Goal: Task Accomplishment & Management: Manage account settings

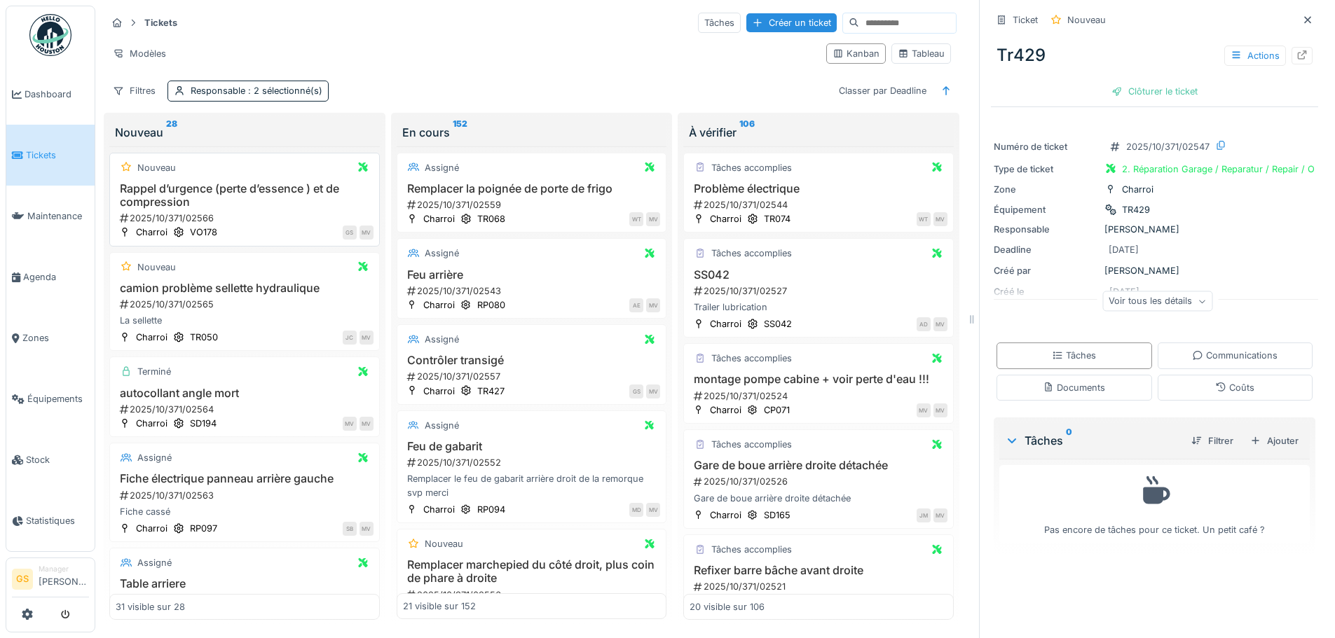
click at [151, 199] on h3 "Rappel d’urgence (perte d’essence ) et de compression" at bounding box center [245, 195] width 258 height 27
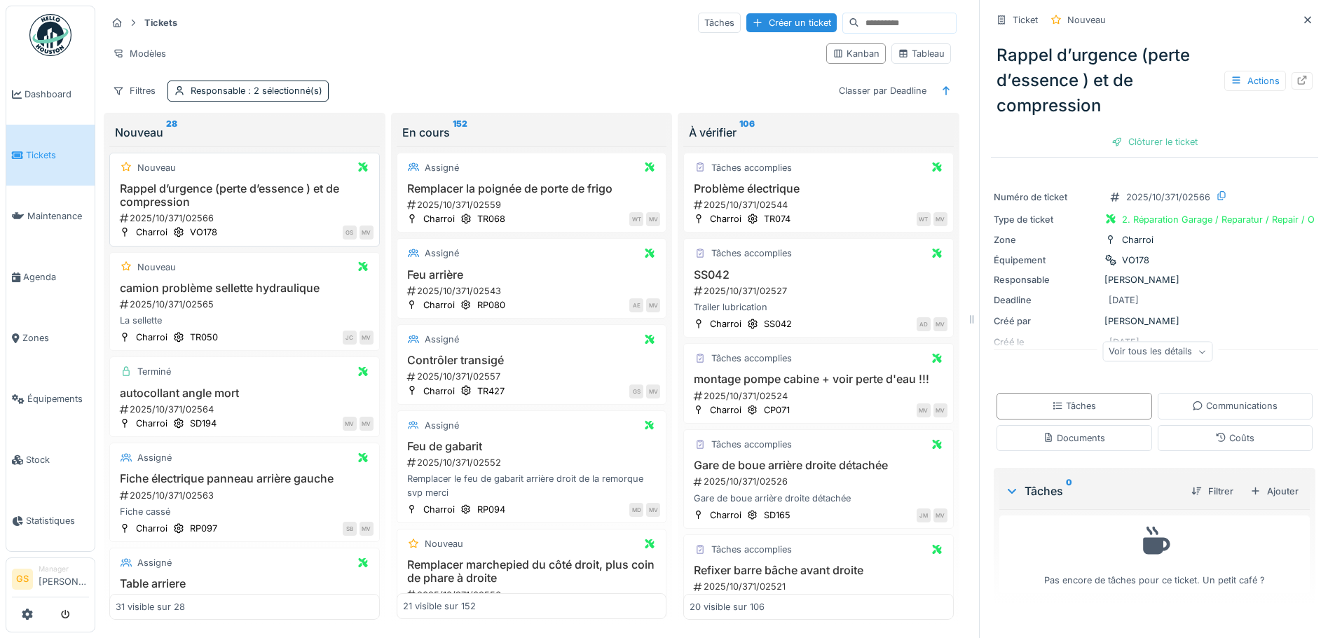
click at [175, 217] on div "2025/10/371/02566" at bounding box center [245, 218] width 255 height 13
click at [1296, 81] on icon at bounding box center [1301, 80] width 11 height 9
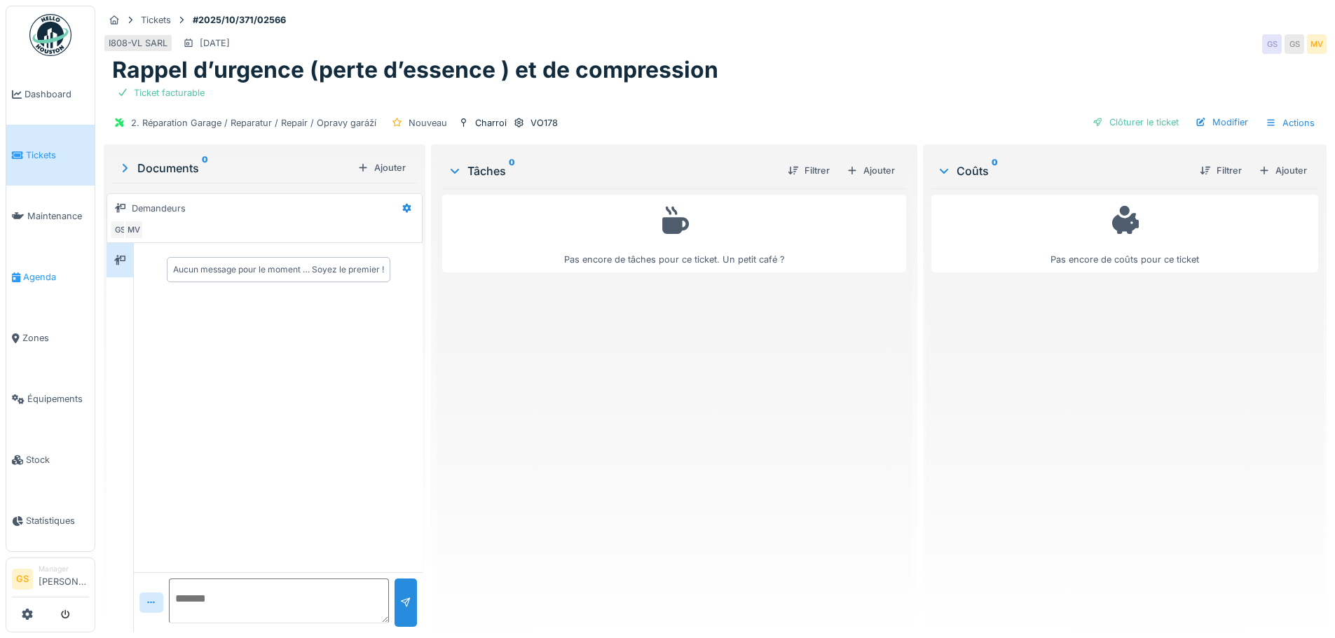
click at [31, 273] on span "Agenda" at bounding box center [56, 276] width 66 height 13
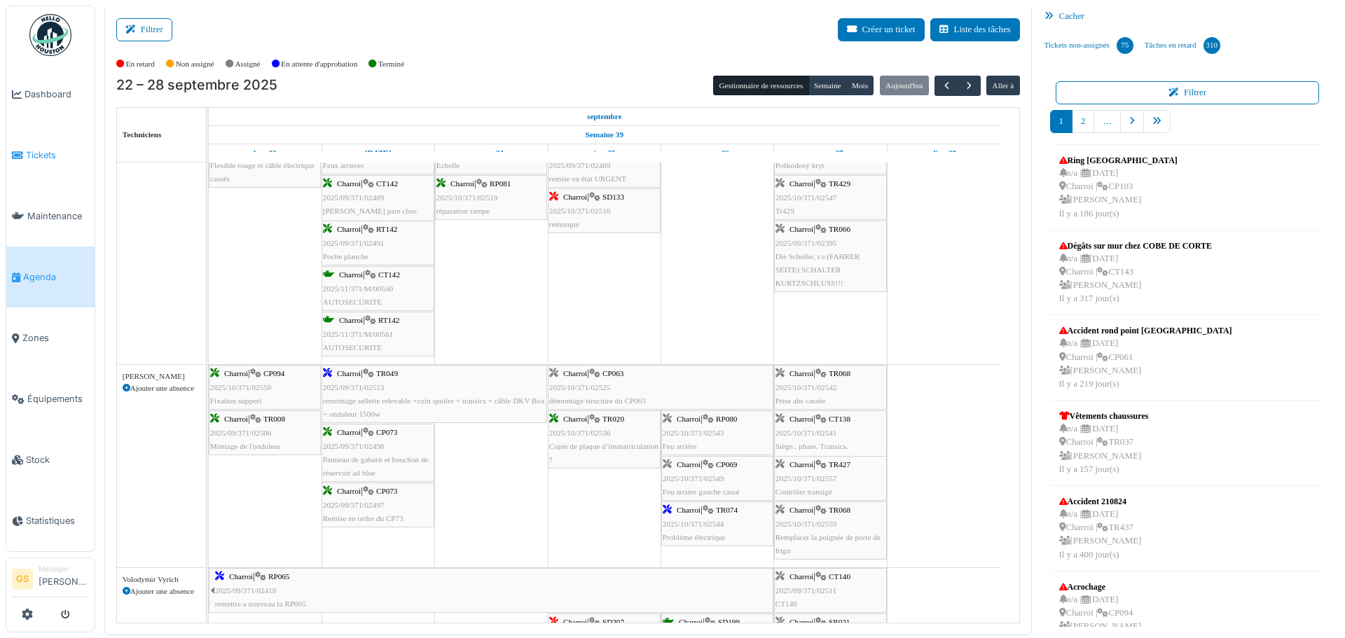
click at [28, 149] on span "Tickets" at bounding box center [57, 155] width 63 height 13
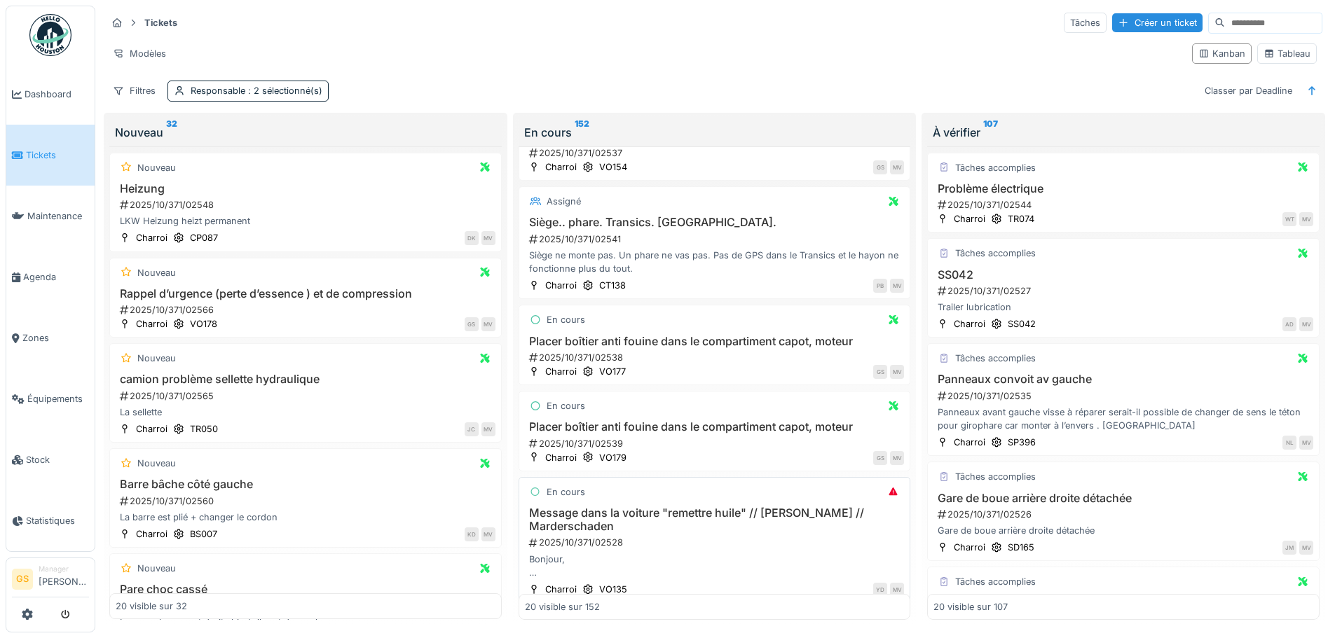
scroll to position [1191, 0]
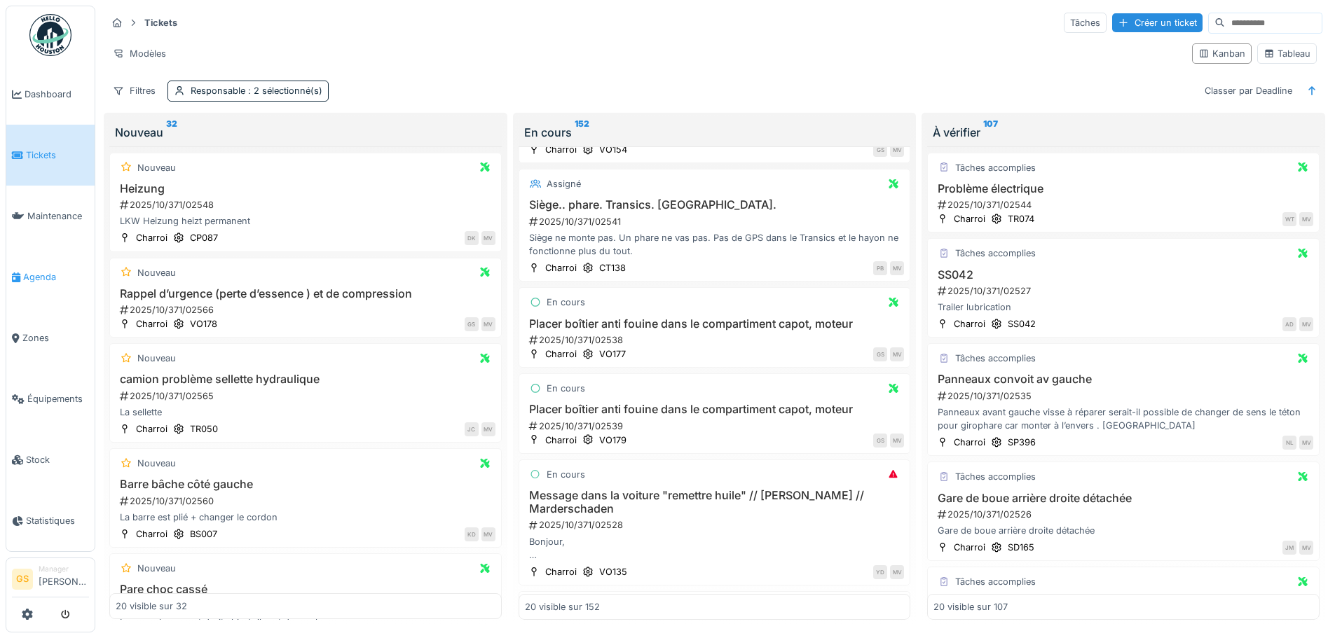
click at [26, 275] on span "Agenda" at bounding box center [56, 276] width 66 height 13
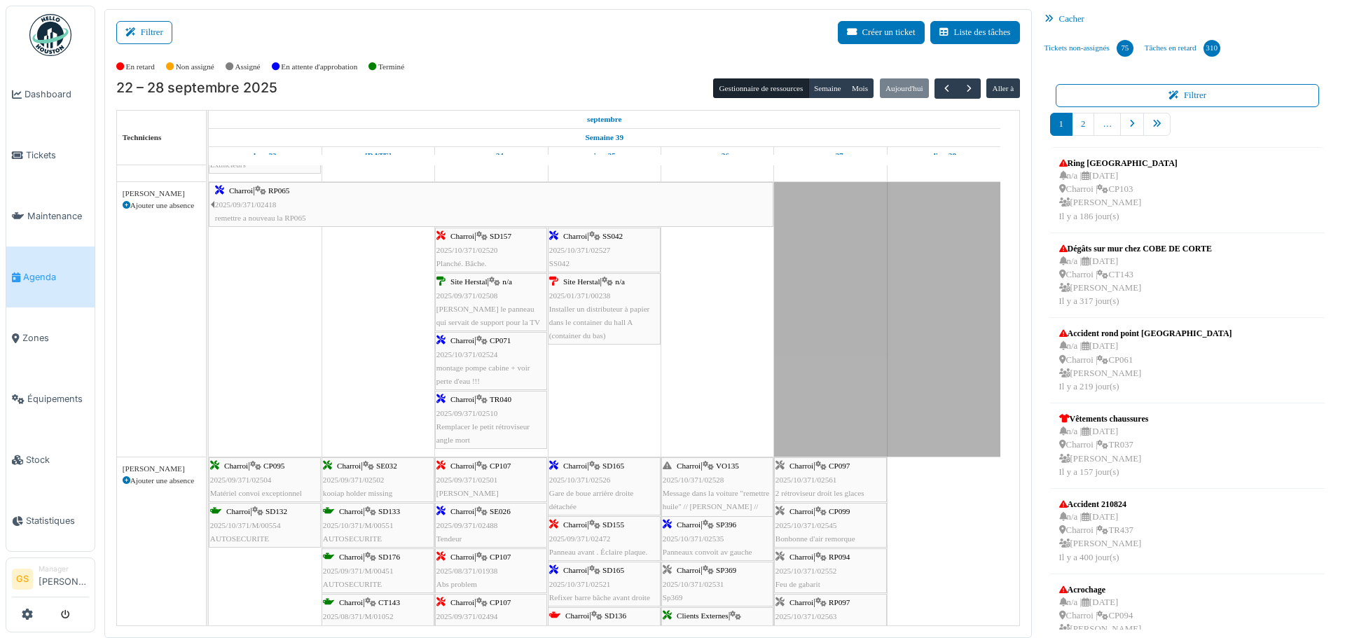
scroll to position [70, 0]
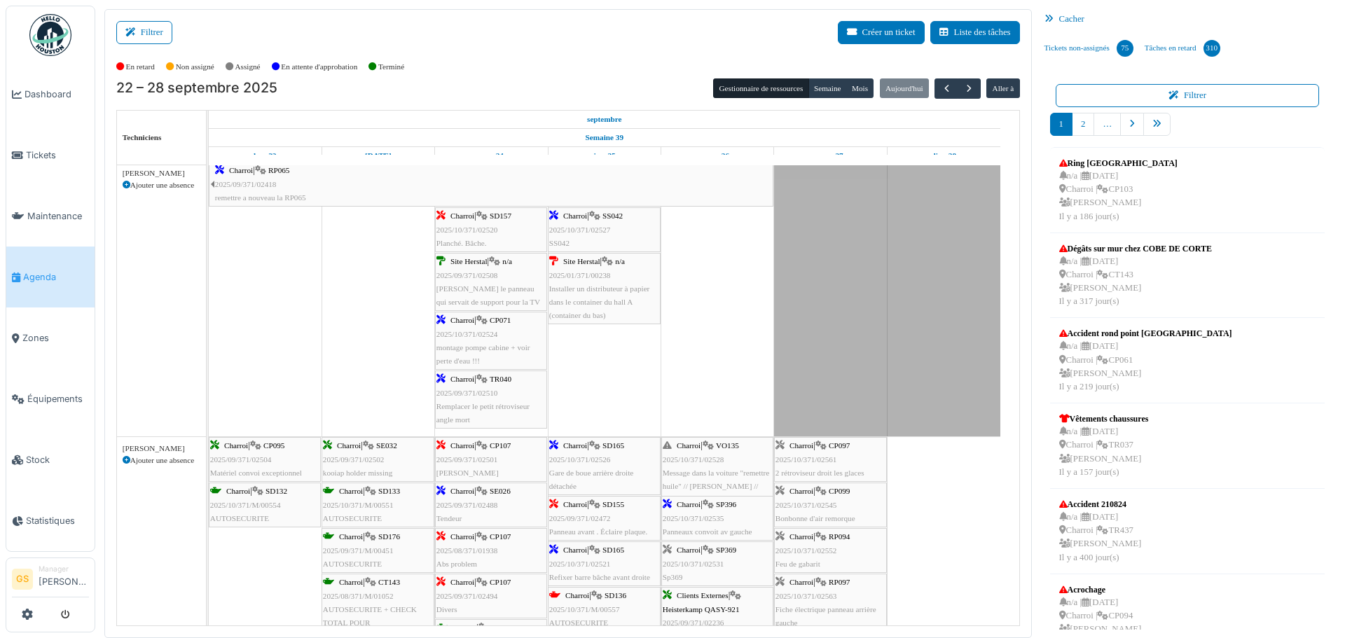
click at [714, 458] on span "2025/10/371/02528" at bounding box center [694, 459] width 62 height 8
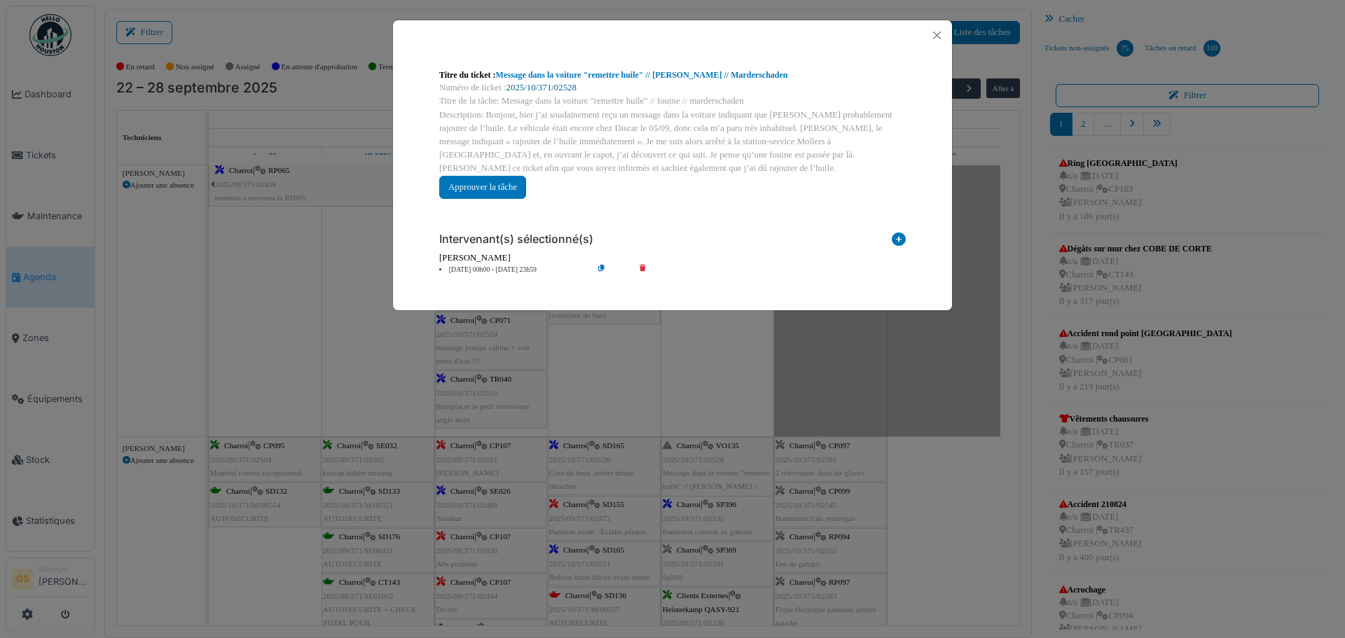
click at [564, 87] on link "2025/10/371/02528" at bounding box center [542, 88] width 70 height 10
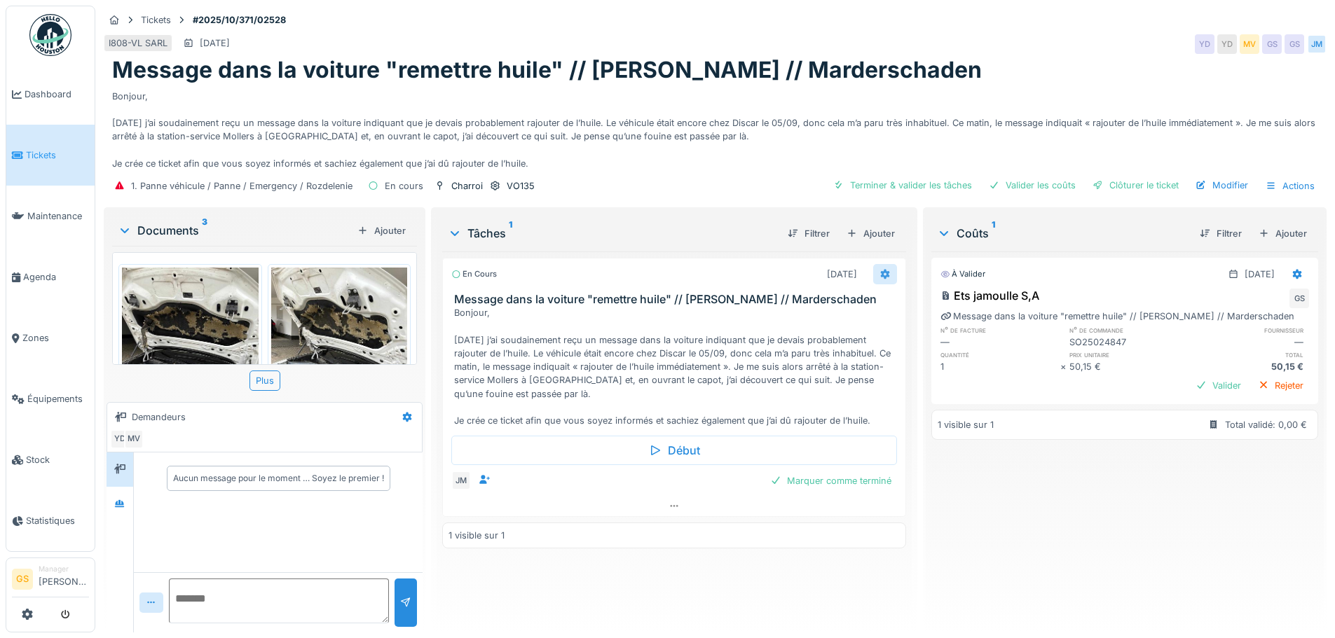
click at [879, 274] on icon at bounding box center [884, 274] width 11 height 9
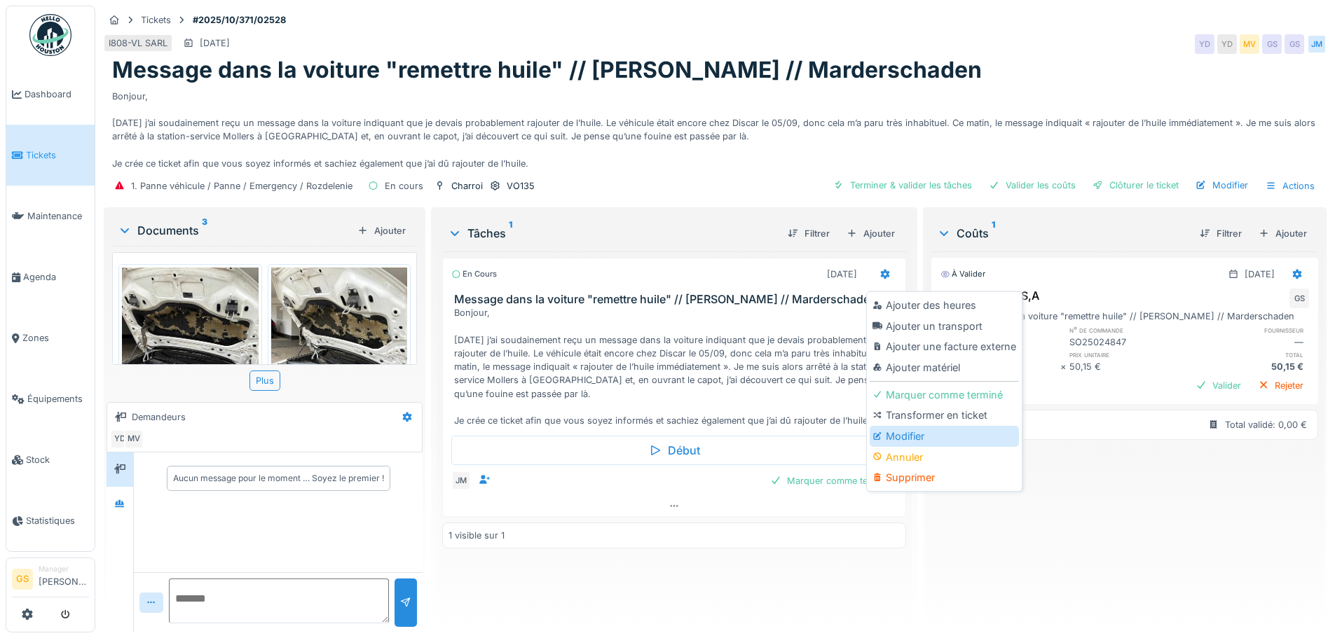
click at [915, 440] on div "Modifier" at bounding box center [944, 436] width 149 height 21
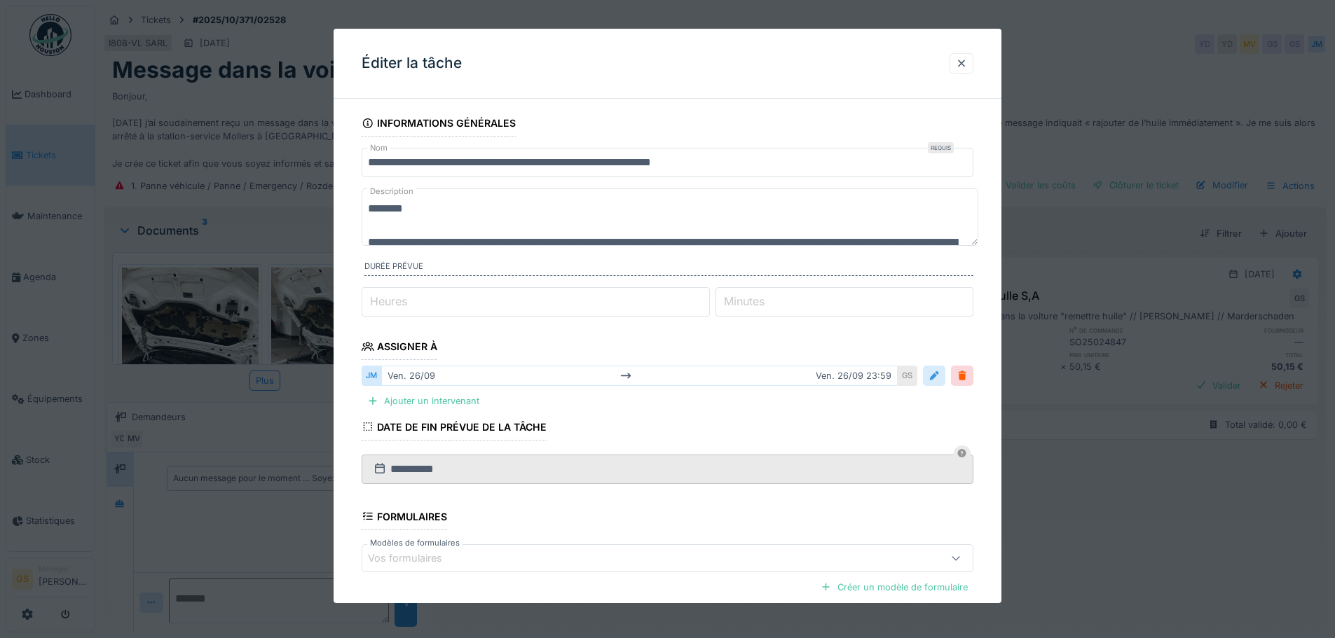
click at [940, 381] on div at bounding box center [933, 375] width 11 height 13
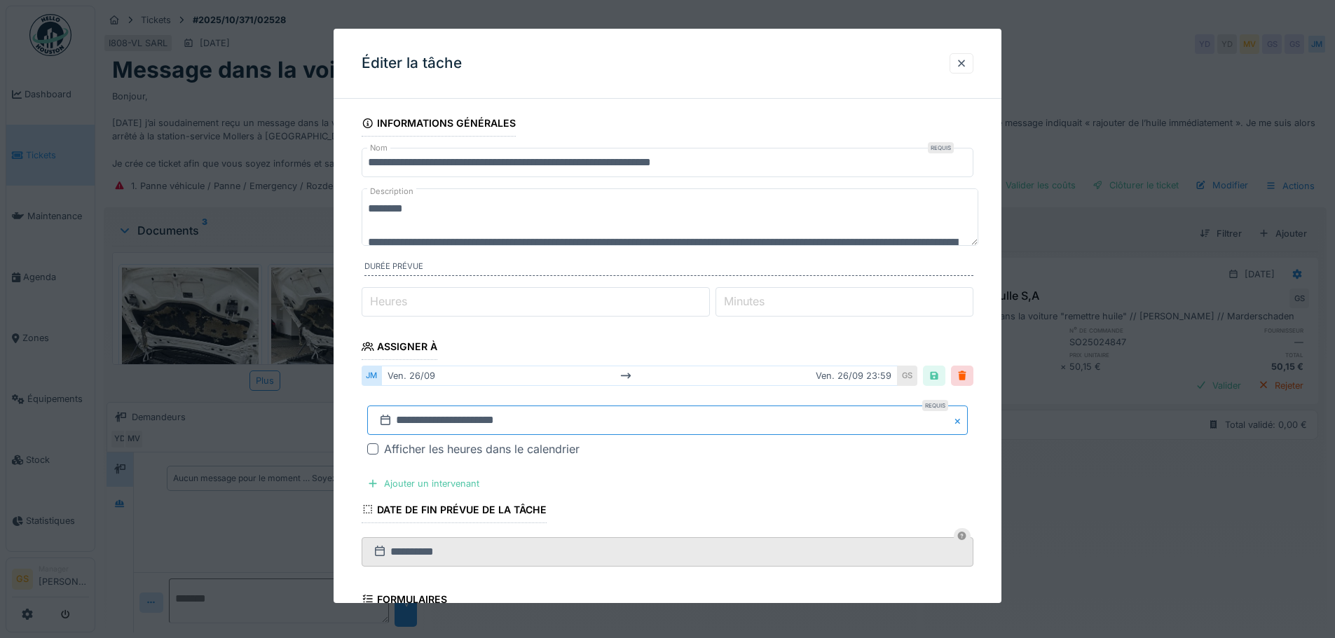
click at [549, 423] on input "**********" at bounding box center [667, 420] width 601 height 29
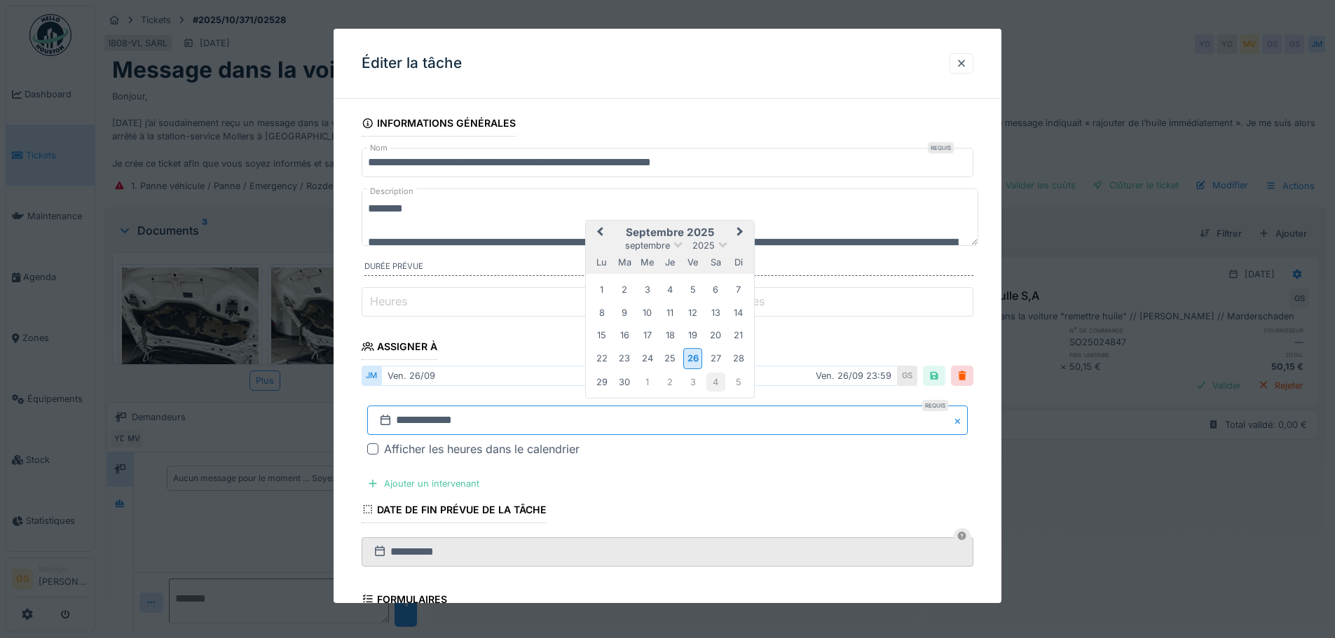
type input "**********"
click at [717, 383] on div "4" at bounding box center [715, 382] width 19 height 19
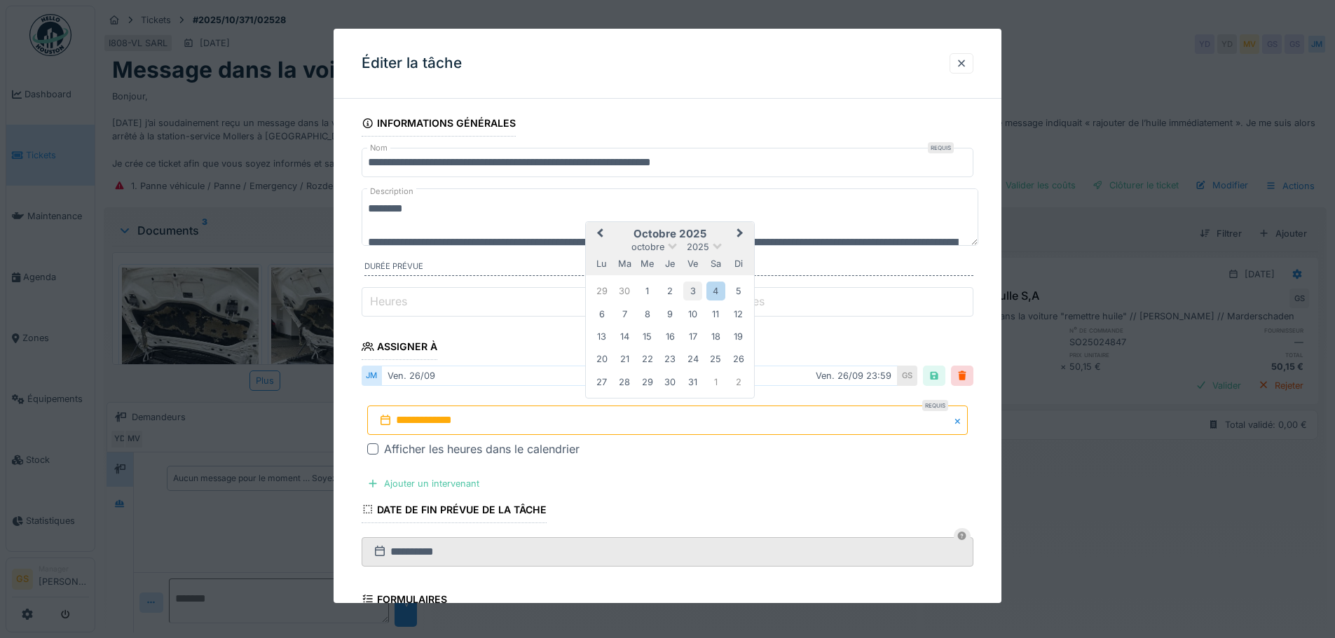
click at [690, 289] on div "3" at bounding box center [692, 291] width 19 height 19
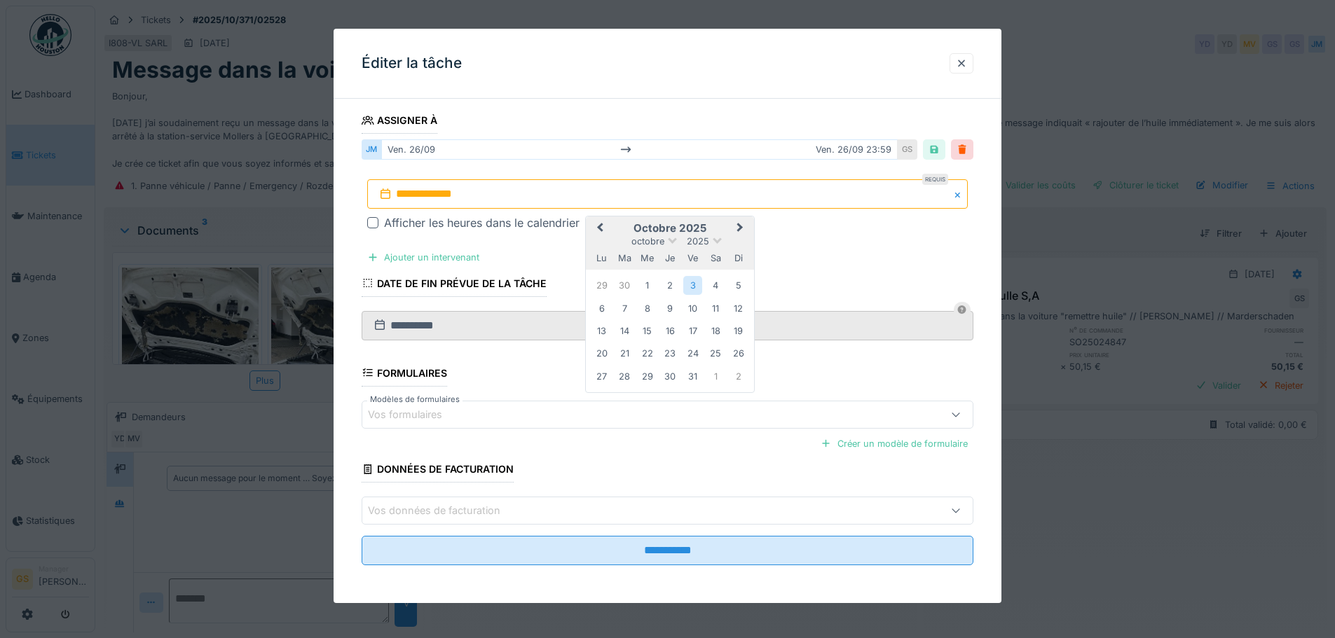
scroll to position [228, 0]
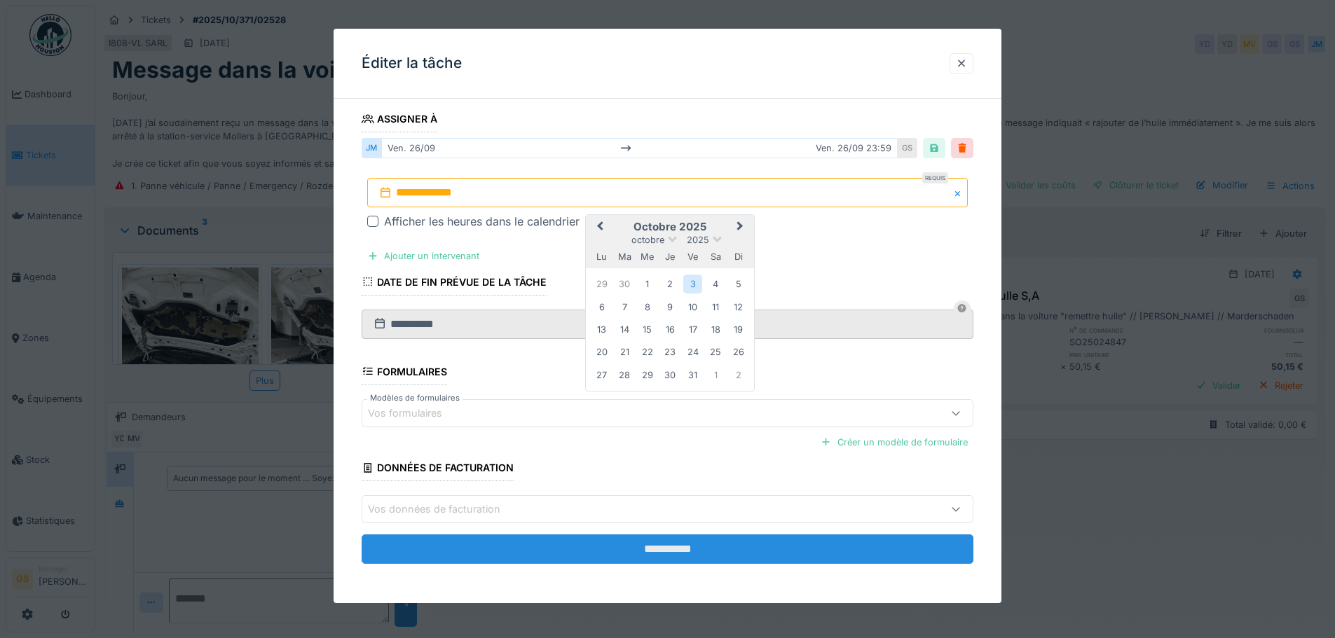
click at [661, 552] on input "**********" at bounding box center [668, 549] width 612 height 29
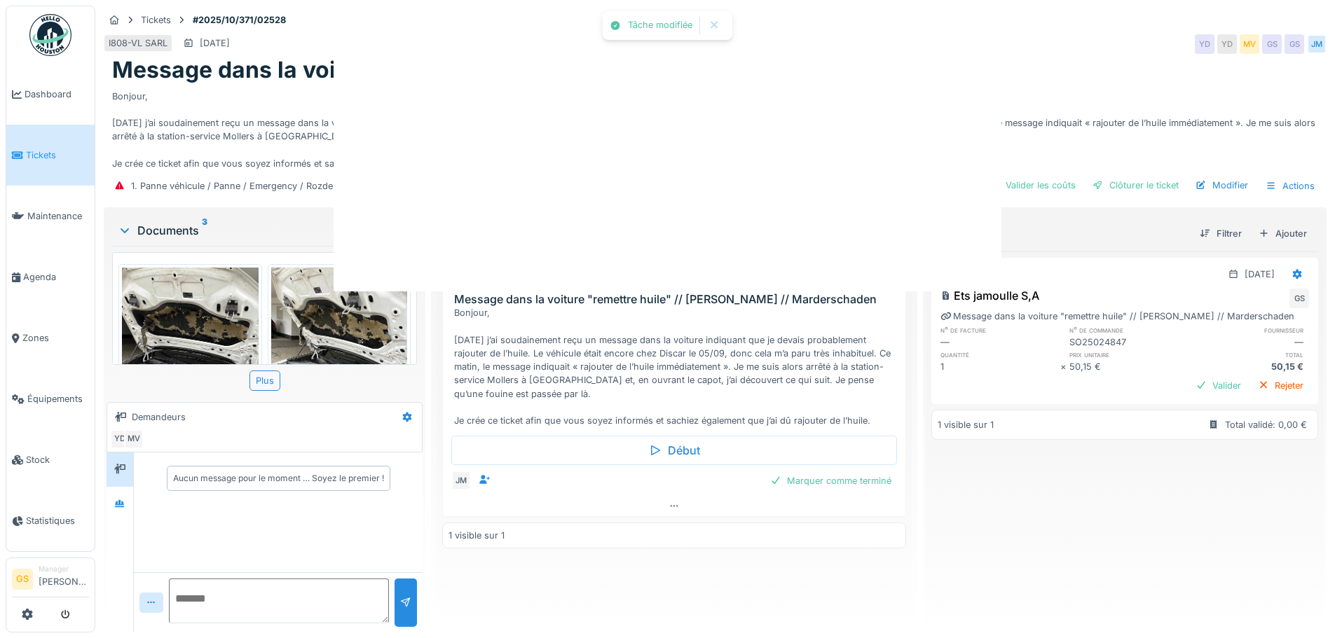
scroll to position [0, 0]
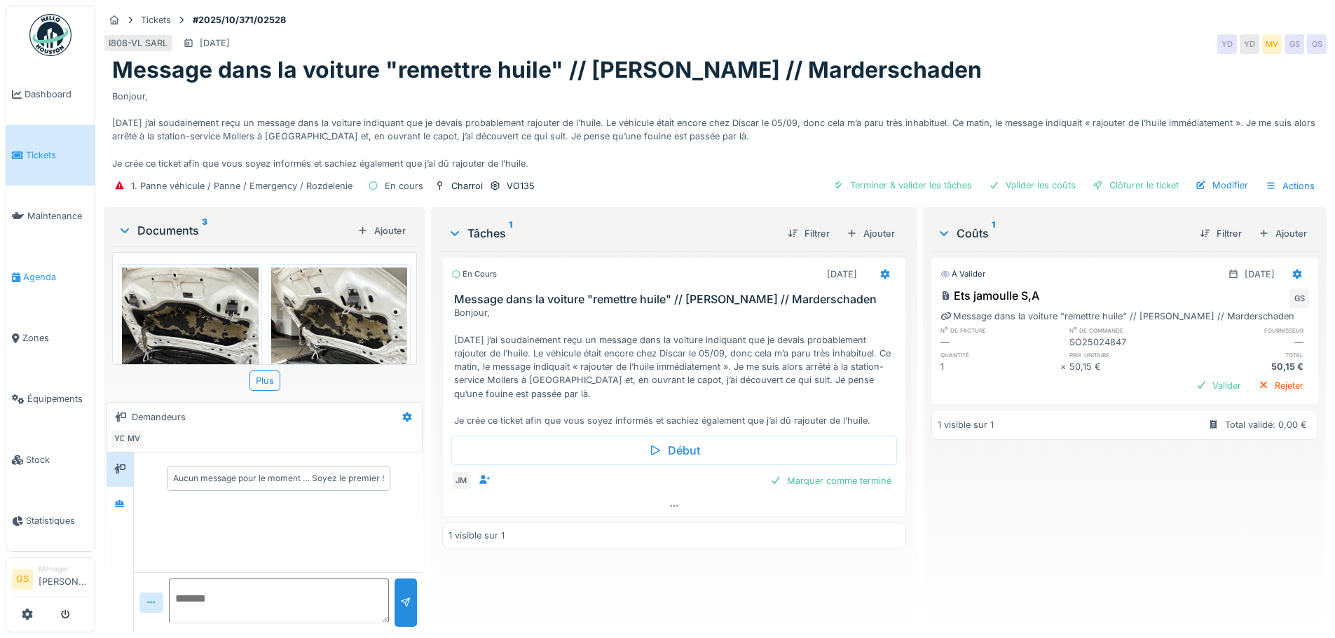
click at [29, 270] on span "Agenda" at bounding box center [56, 276] width 66 height 13
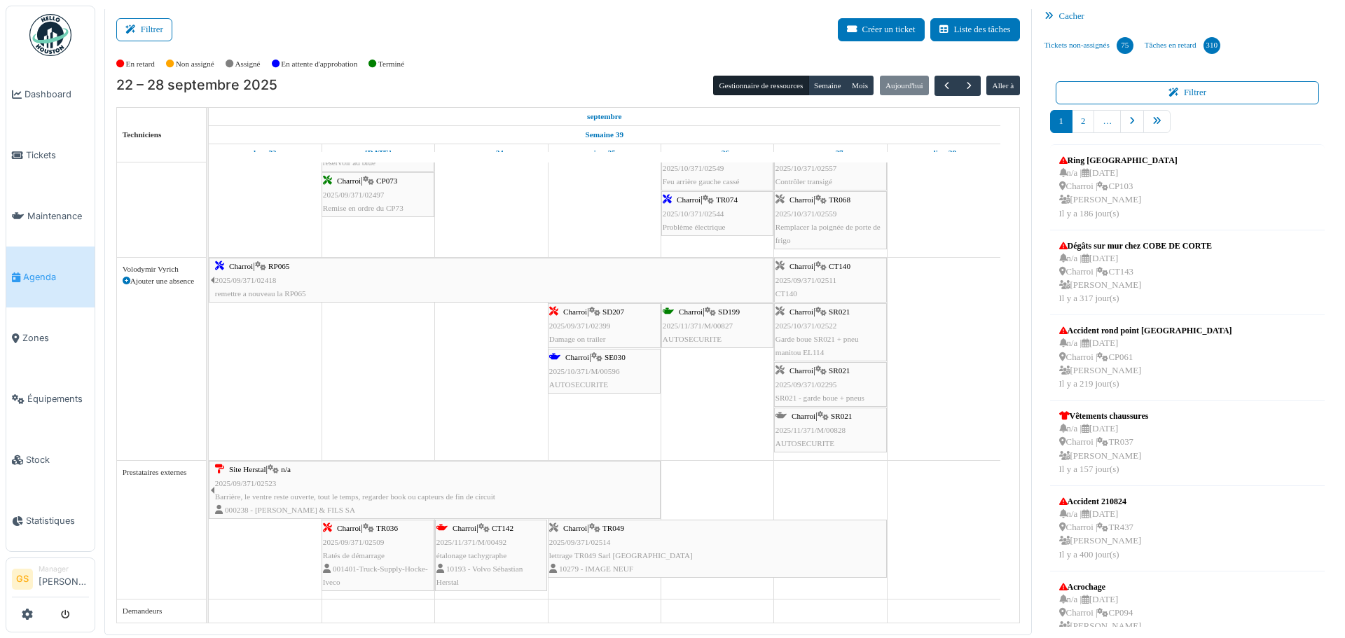
click at [232, 485] on span "2025/09/371/02523" at bounding box center [246, 483] width 62 height 8
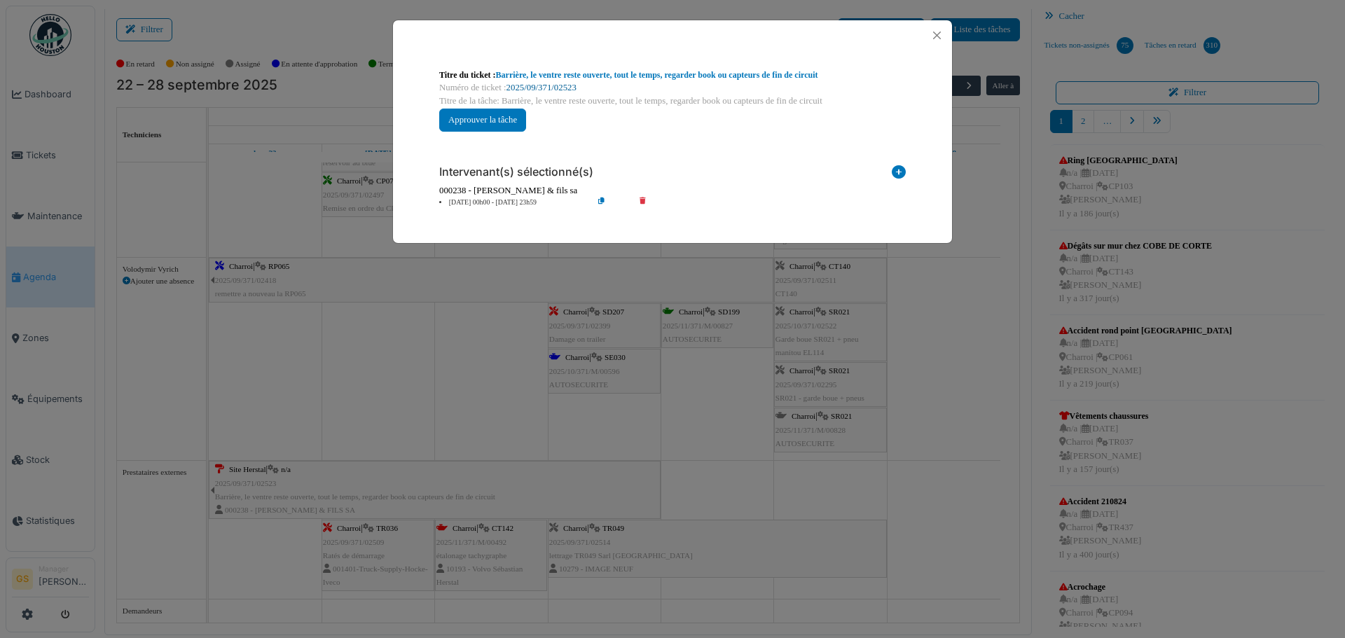
click at [558, 87] on link "2025/09/371/02523" at bounding box center [542, 88] width 70 height 10
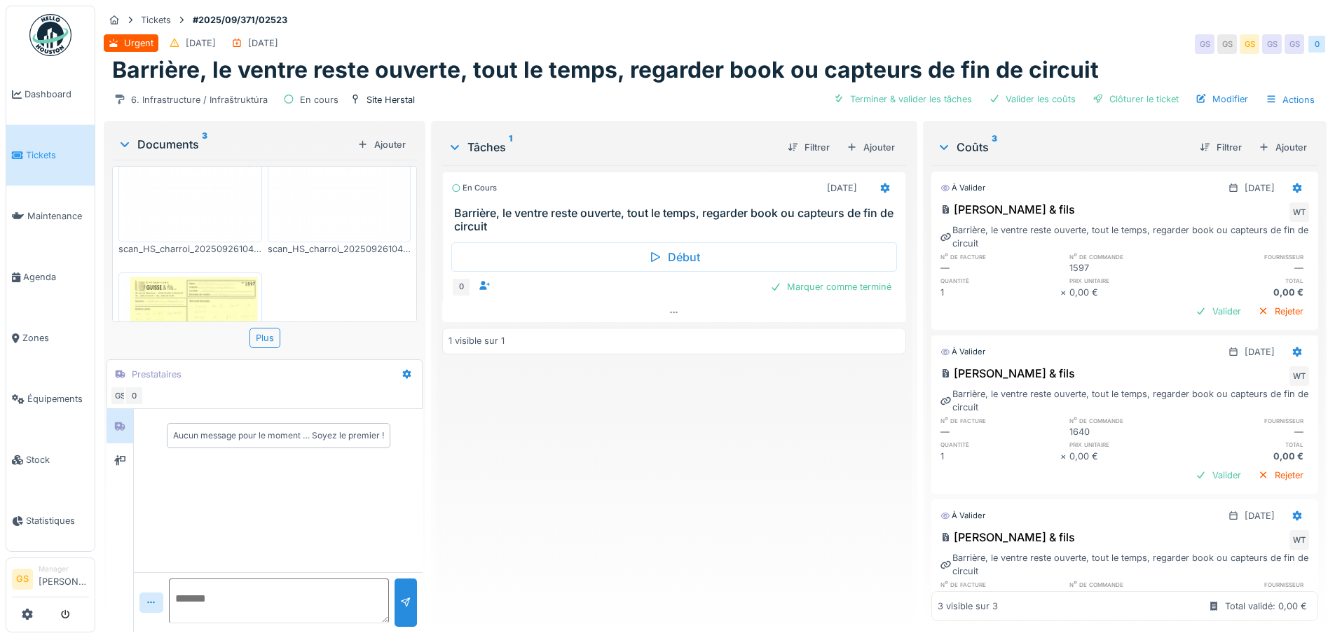
scroll to position [140, 0]
click at [917, 94] on div "Terminer & valider les tâches" at bounding box center [903, 99] width 150 height 19
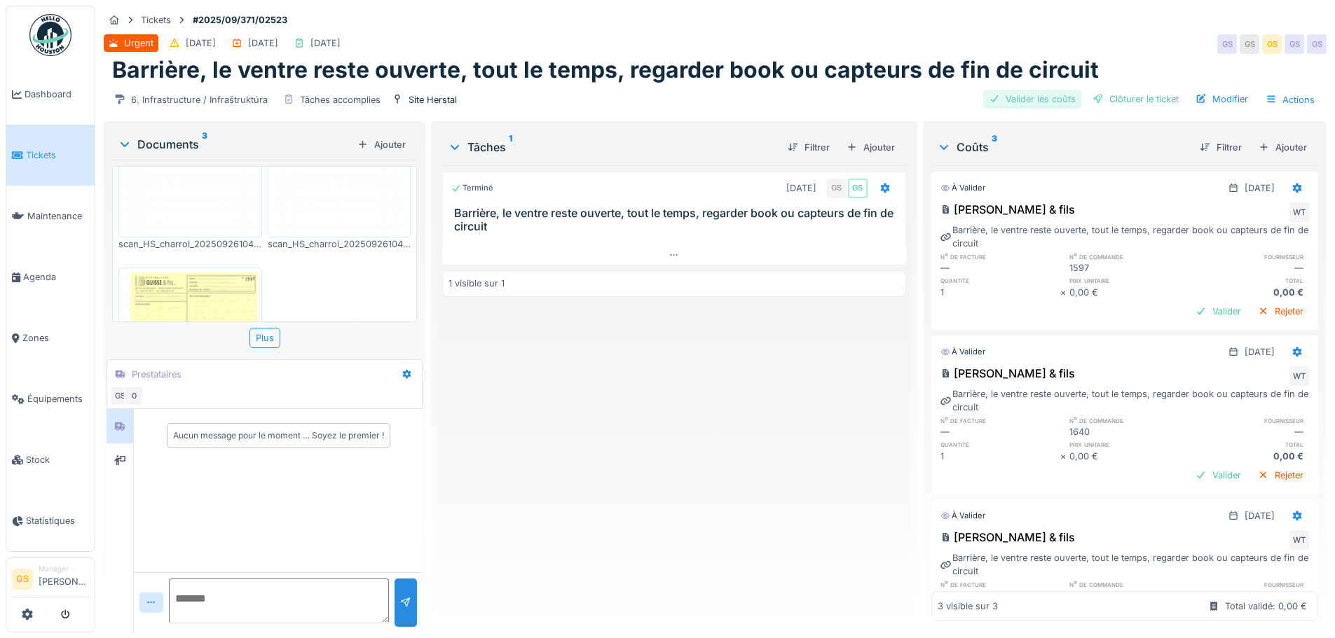
click at [996, 98] on div "Valider les coûts" at bounding box center [1032, 99] width 98 height 19
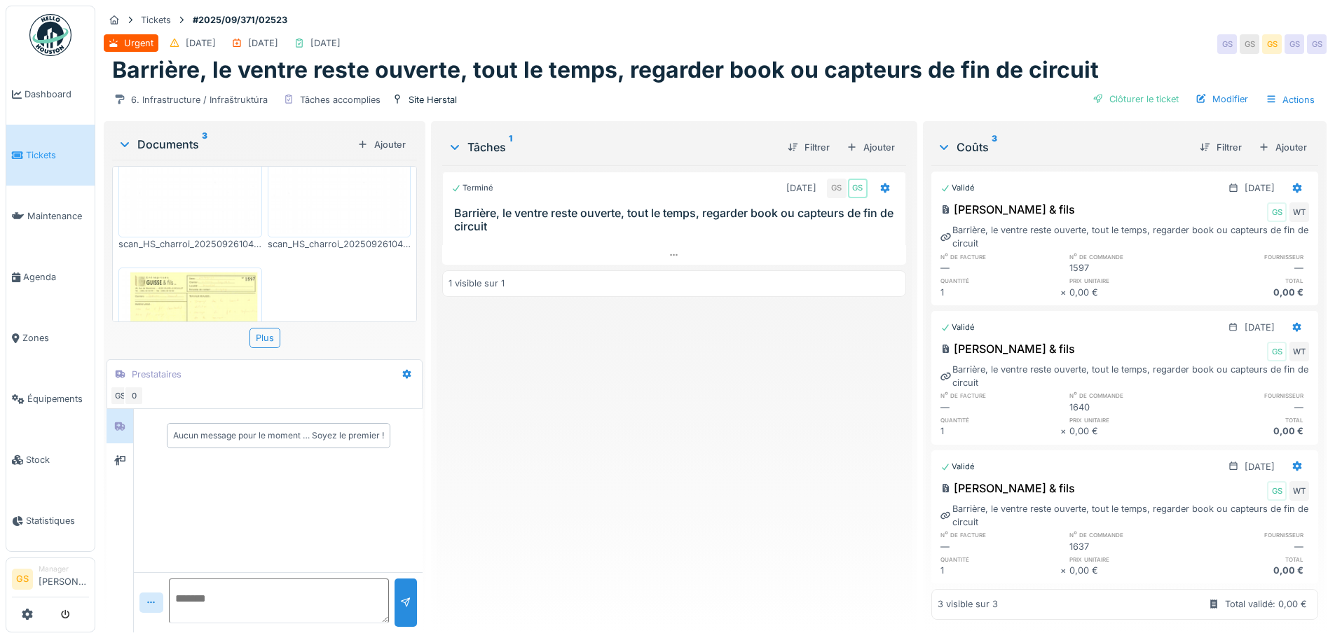
click at [30, 154] on span "Tickets" at bounding box center [57, 155] width 63 height 13
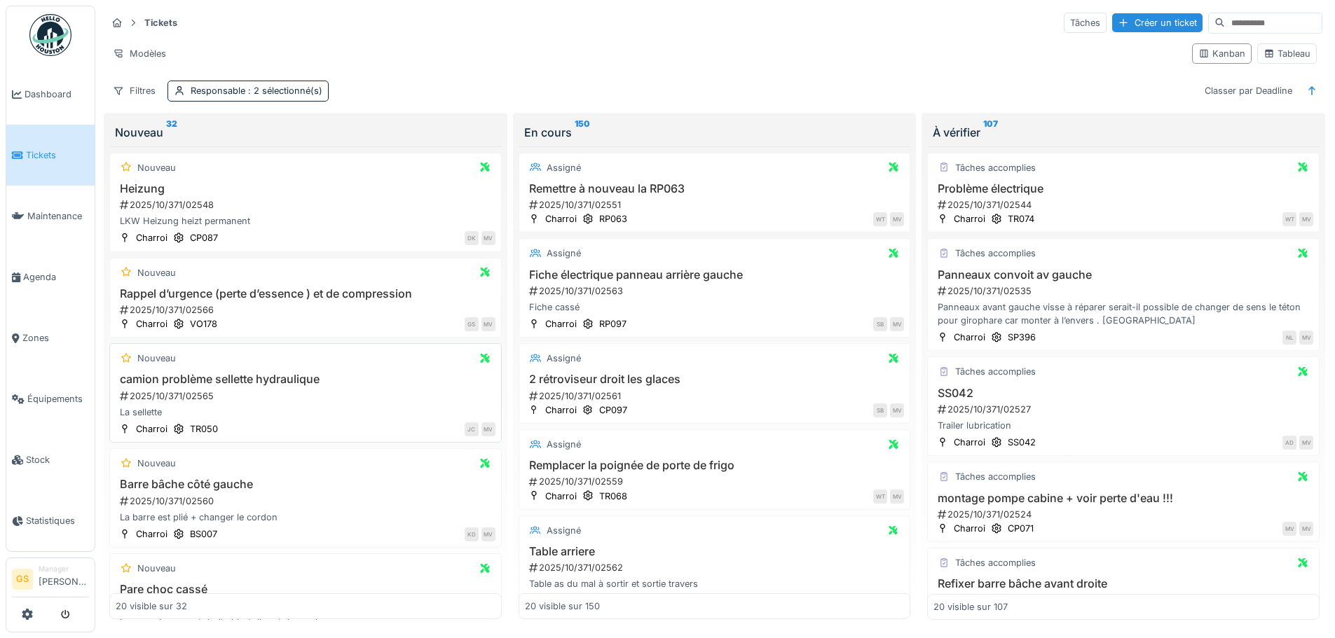
click at [181, 400] on div "2025/10/371/02565" at bounding box center [306, 396] width 377 height 13
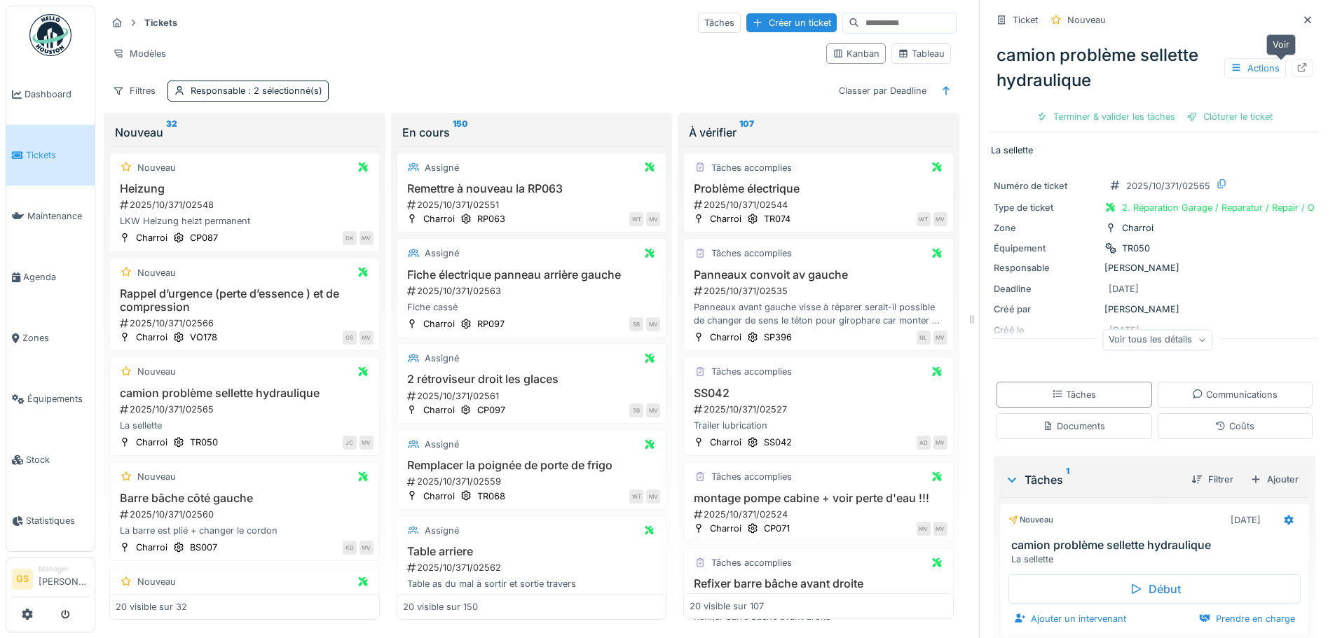
click at [1296, 66] on icon at bounding box center [1301, 67] width 11 height 9
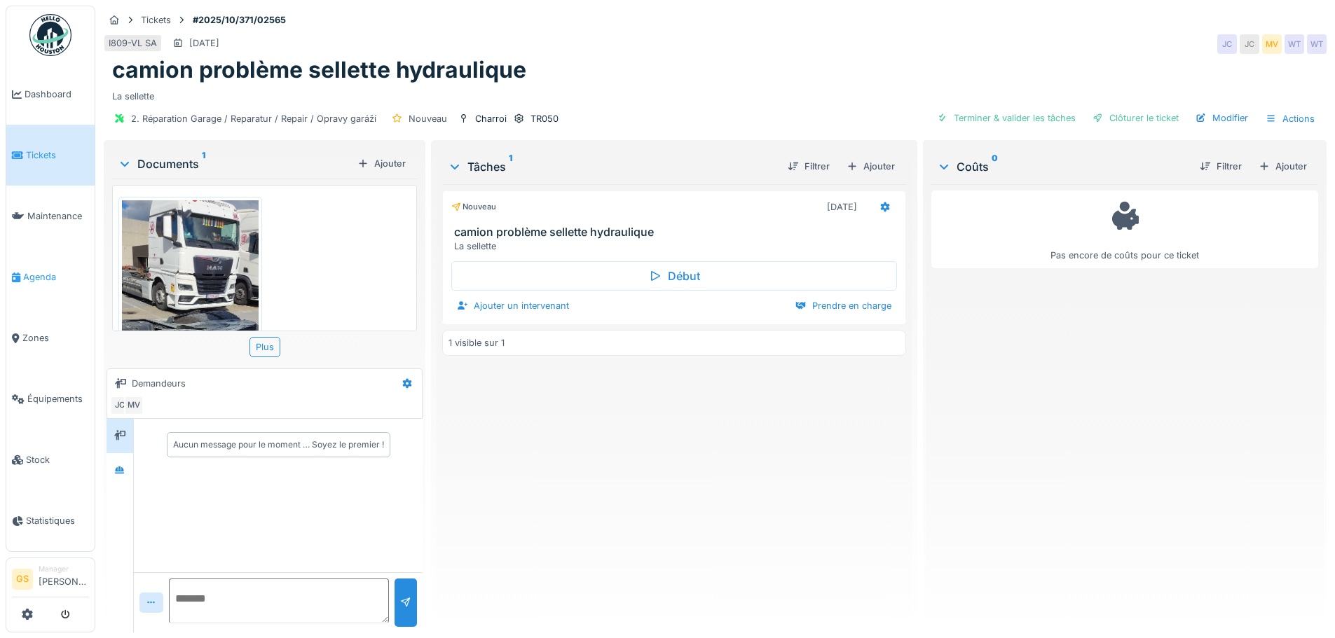
click at [37, 270] on span "Agenda" at bounding box center [56, 276] width 66 height 13
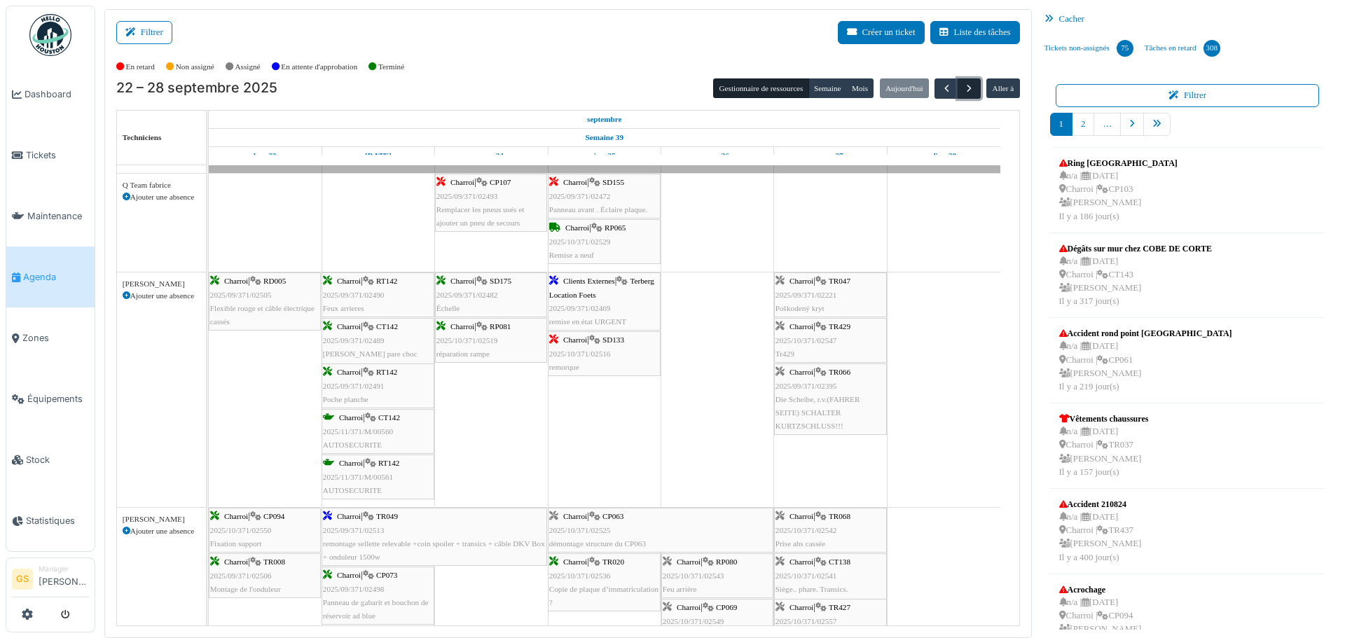
click at [964, 84] on span "button" at bounding box center [970, 89] width 12 height 12
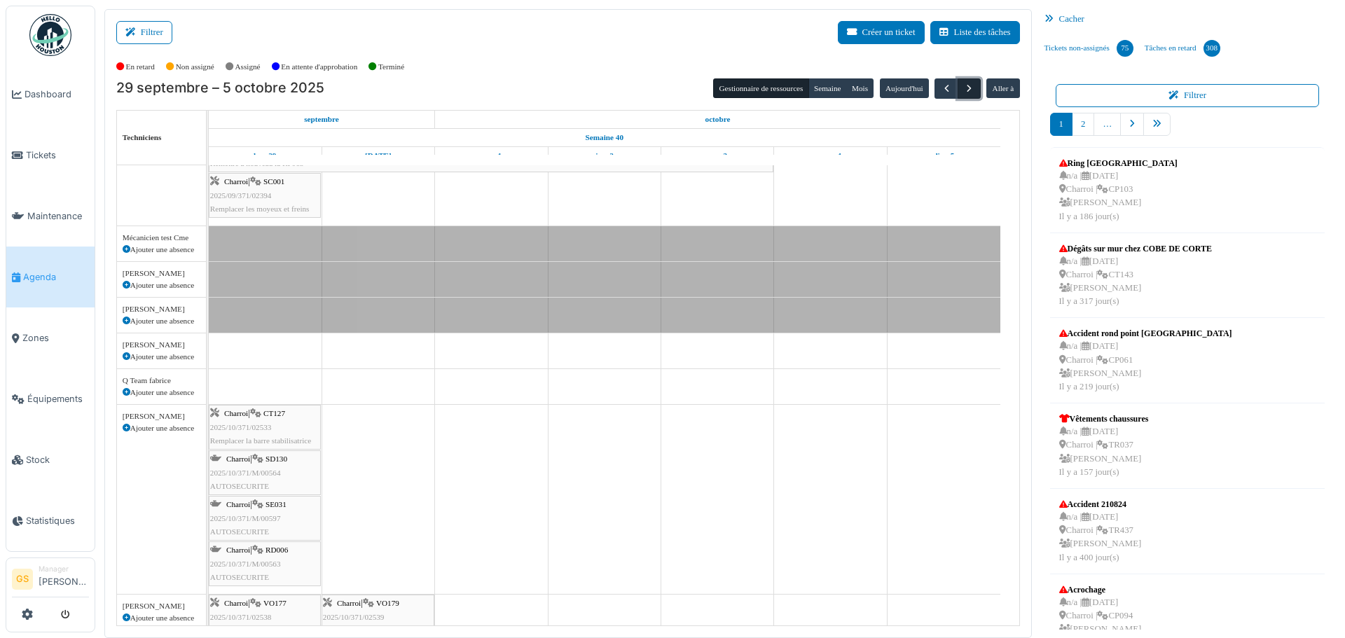
click at [964, 89] on span "button" at bounding box center [970, 89] width 12 height 12
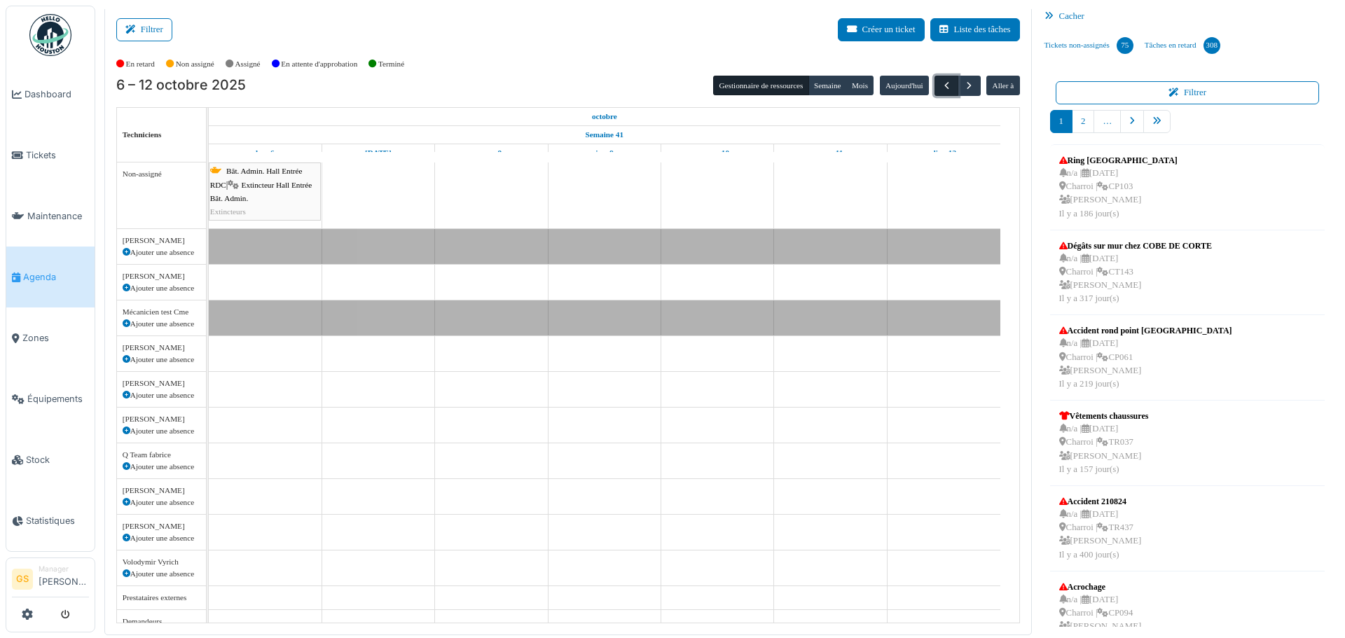
click at [945, 86] on span "button" at bounding box center [947, 86] width 12 height 12
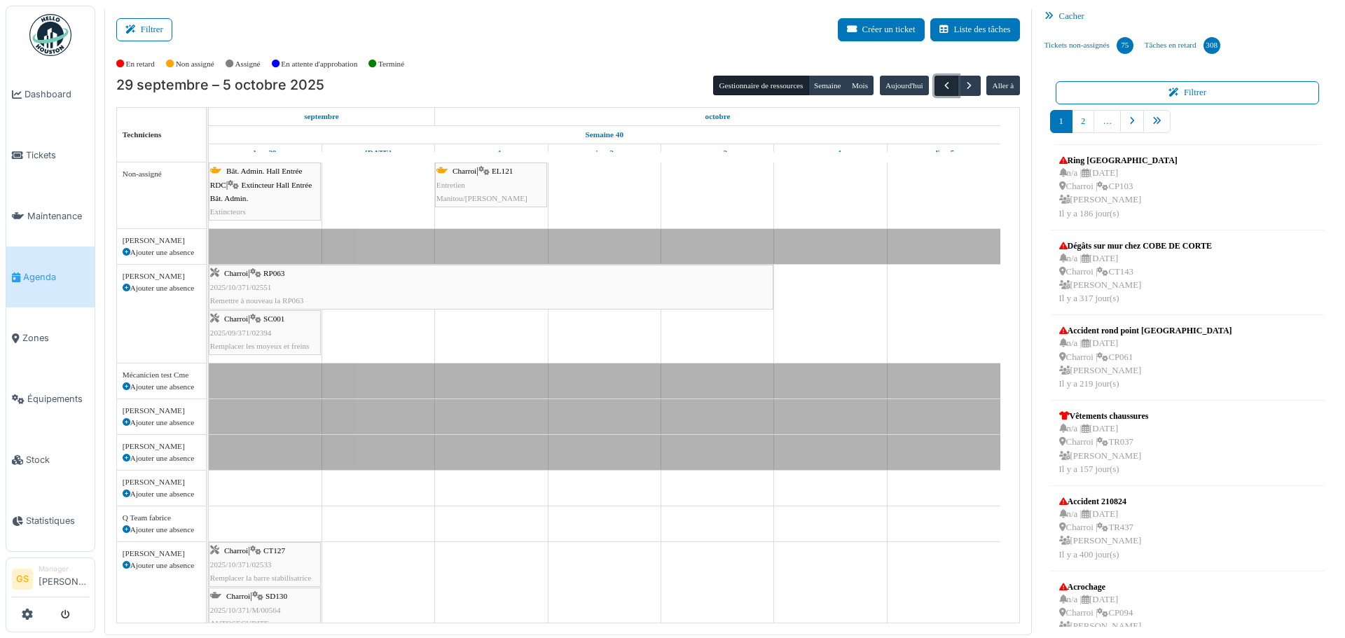
click at [942, 85] on span "button" at bounding box center [947, 86] width 12 height 12
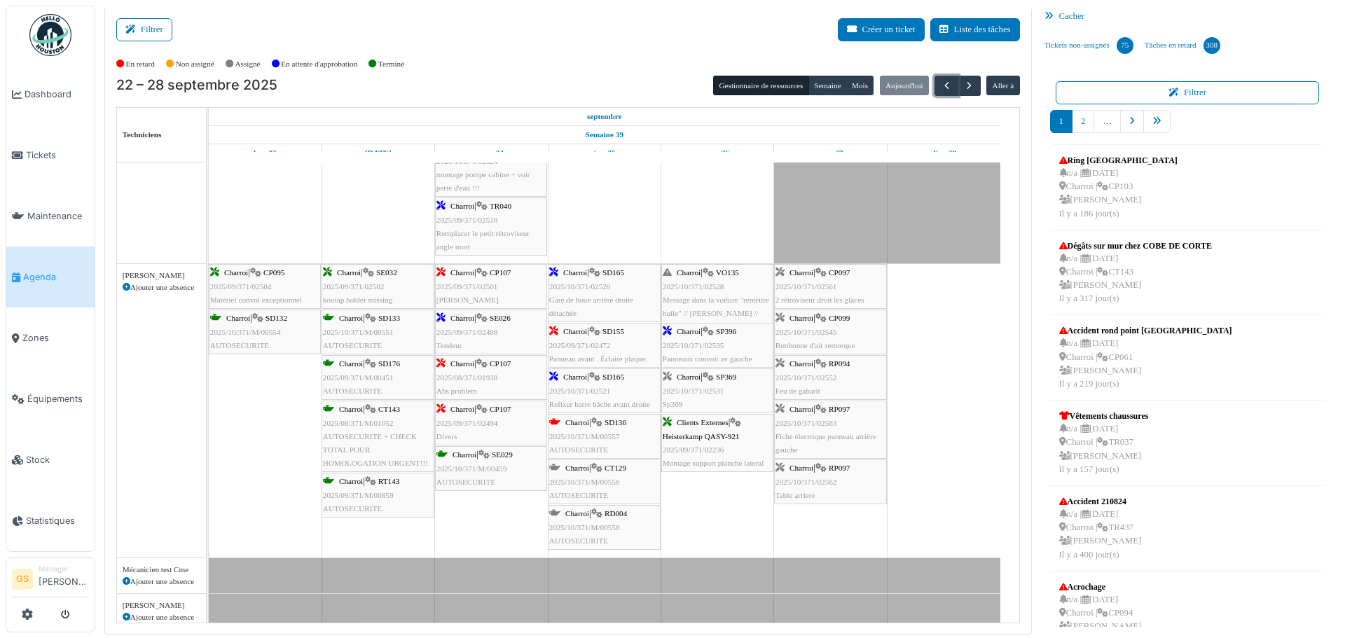
click at [690, 287] on span "2025/10/371/02528" at bounding box center [694, 286] width 62 height 8
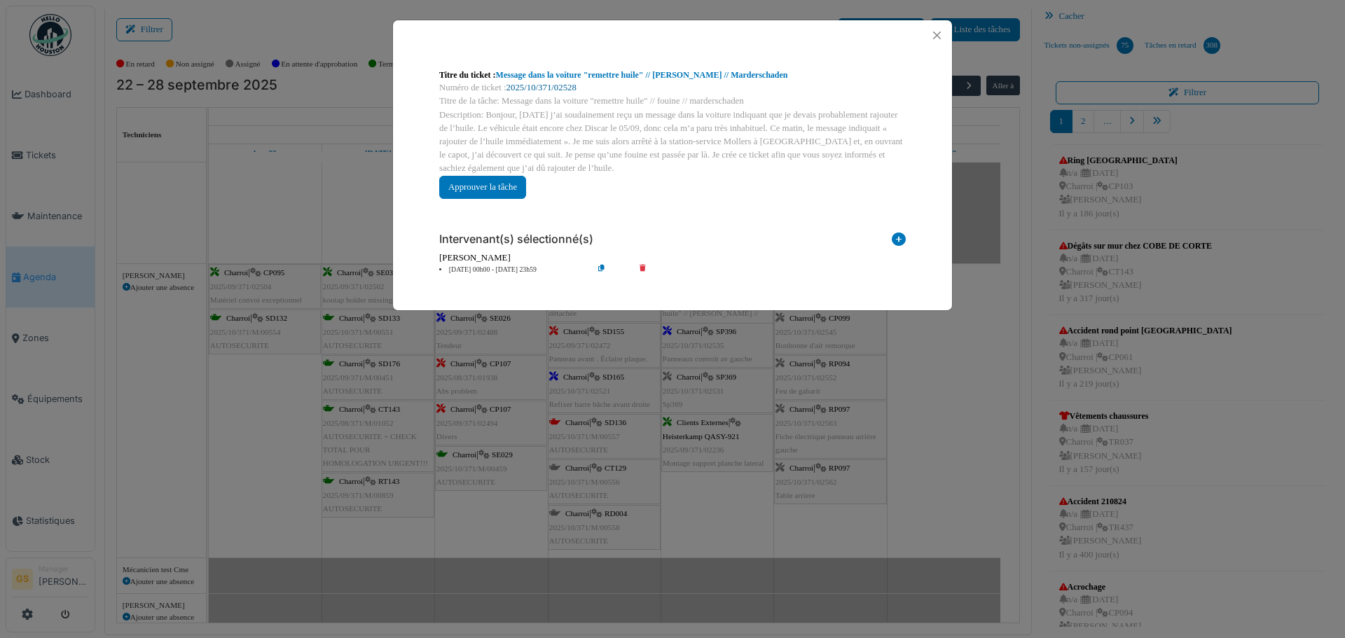
click at [554, 86] on link "2025/10/371/02528" at bounding box center [542, 88] width 70 height 10
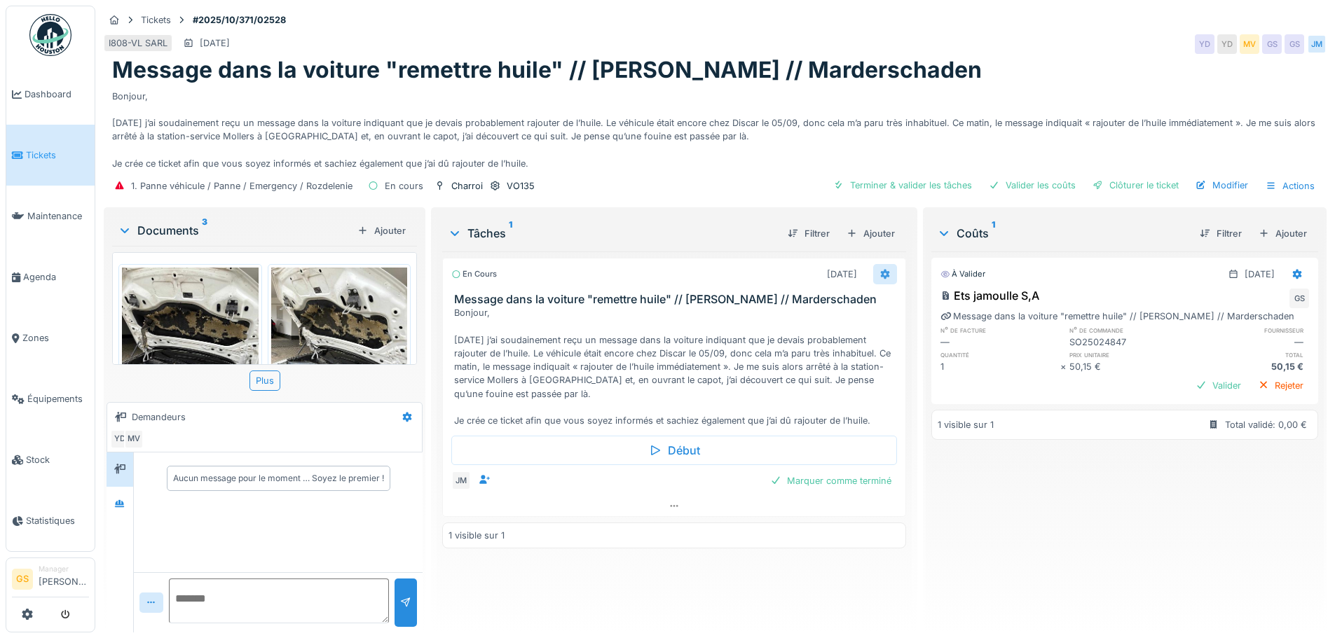
click at [879, 275] on icon at bounding box center [884, 274] width 11 height 9
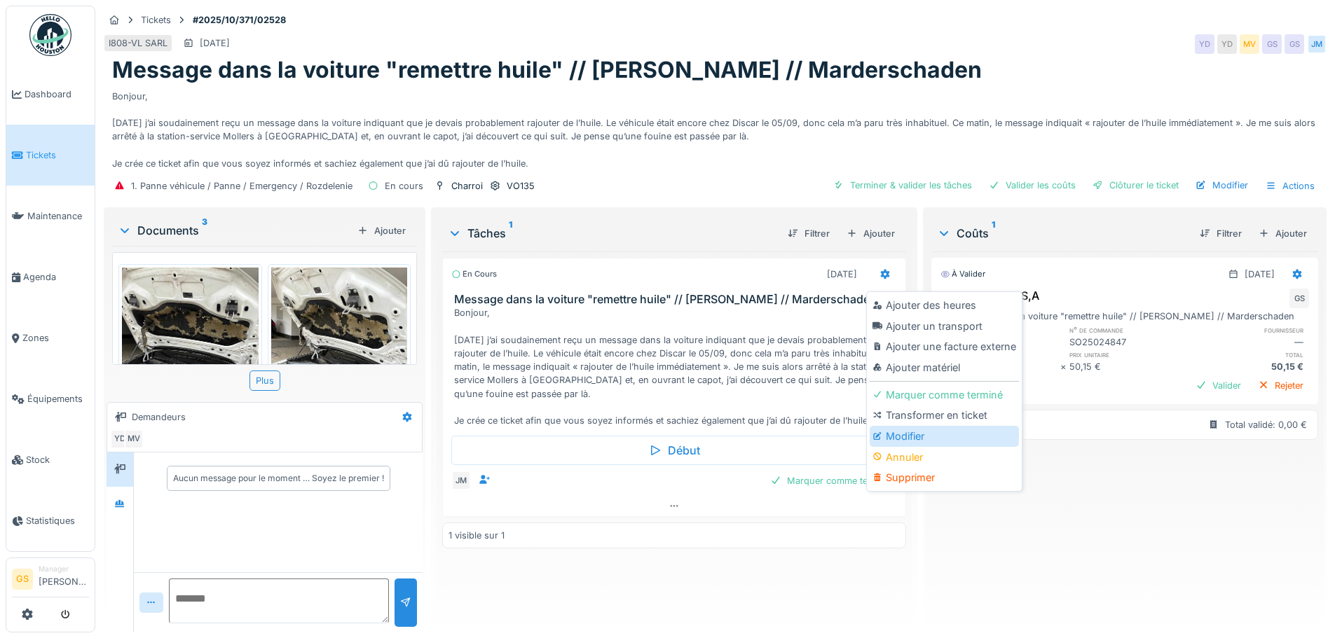
click at [899, 431] on div "Modifier" at bounding box center [944, 436] width 149 height 21
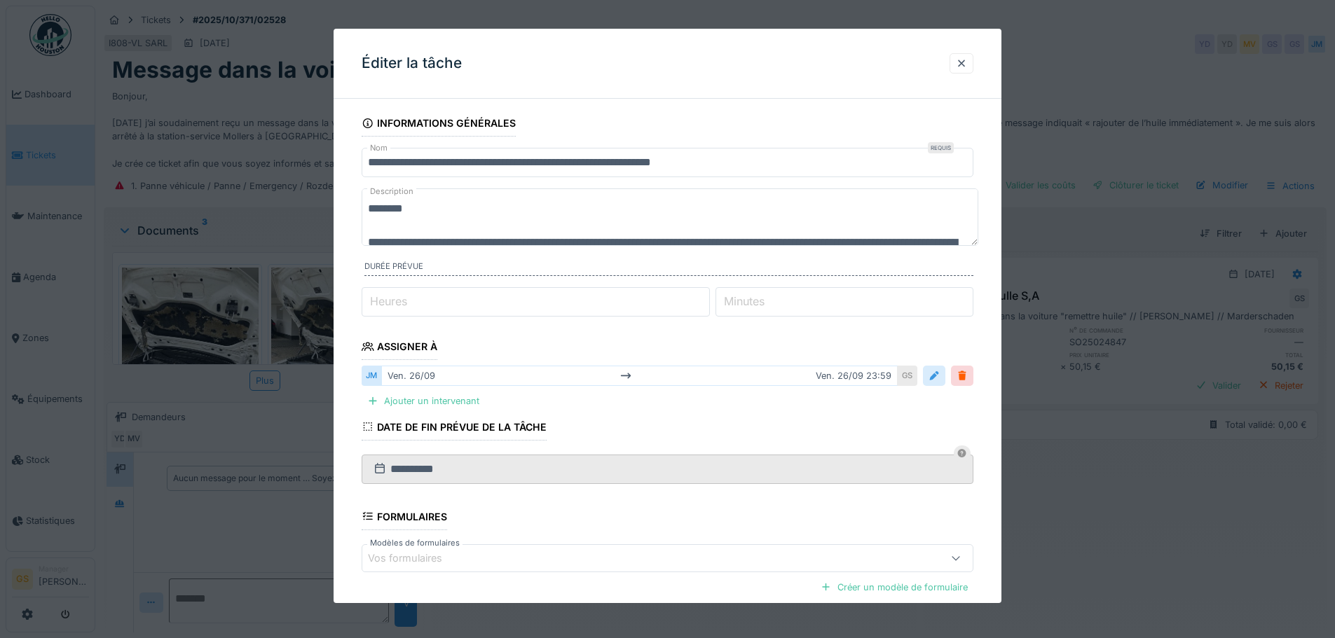
click at [939, 376] on div at bounding box center [933, 375] width 11 height 13
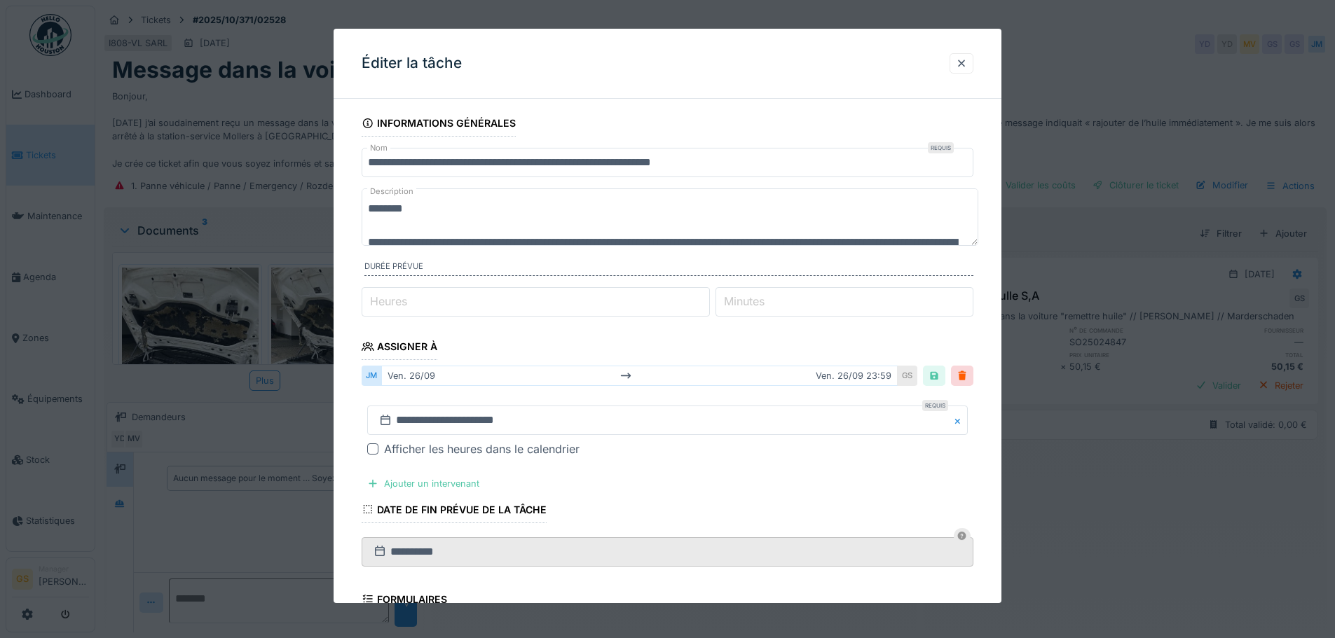
click at [385, 420] on icon at bounding box center [385, 420] width 14 height 11
click at [404, 420] on input "**********" at bounding box center [667, 420] width 601 height 29
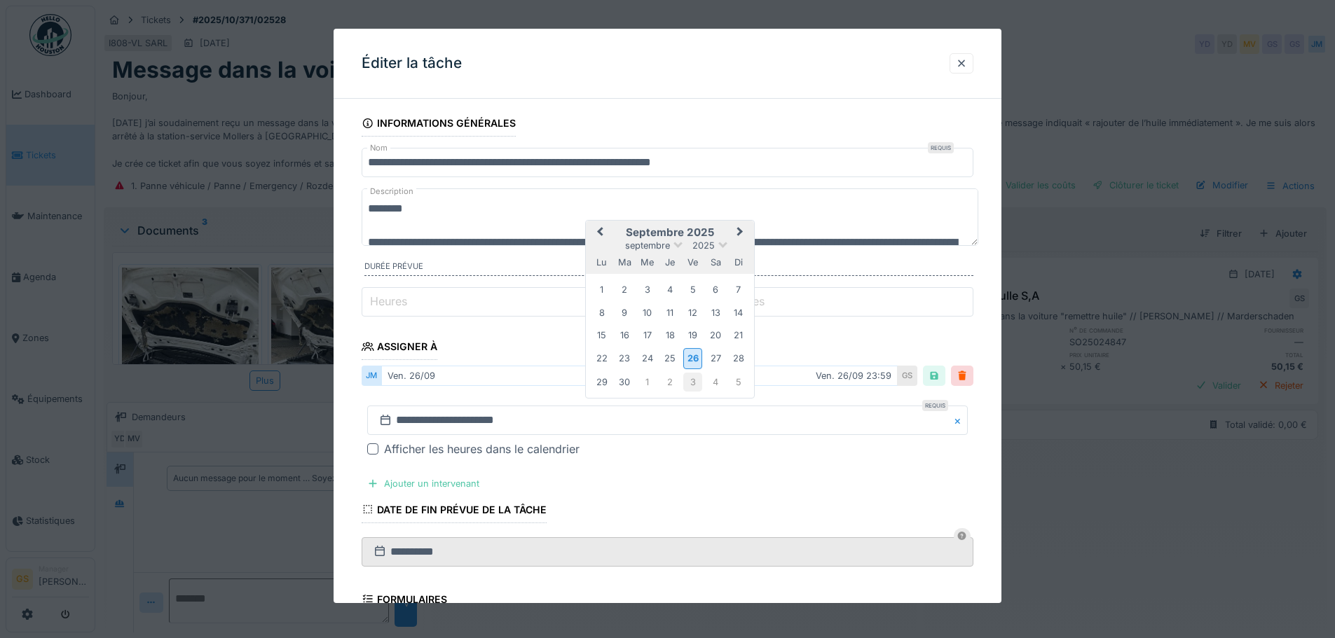
click at [690, 384] on div "3" at bounding box center [692, 382] width 19 height 19
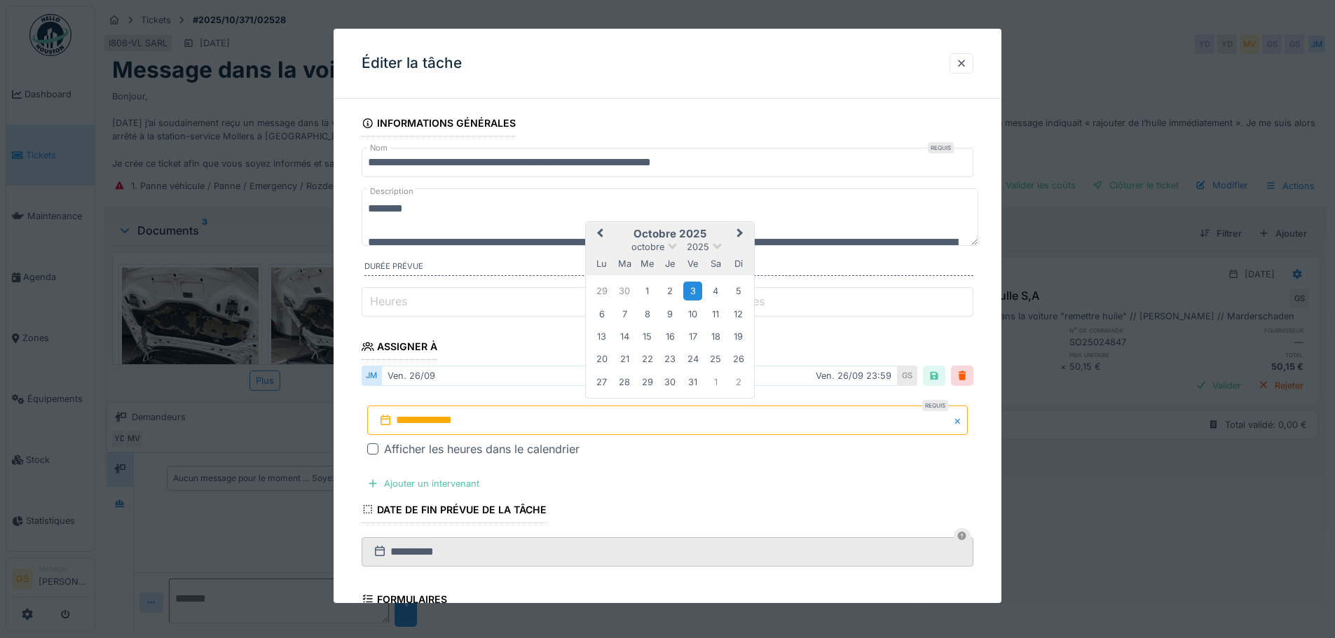
click at [692, 291] on div "3" at bounding box center [692, 291] width 19 height 19
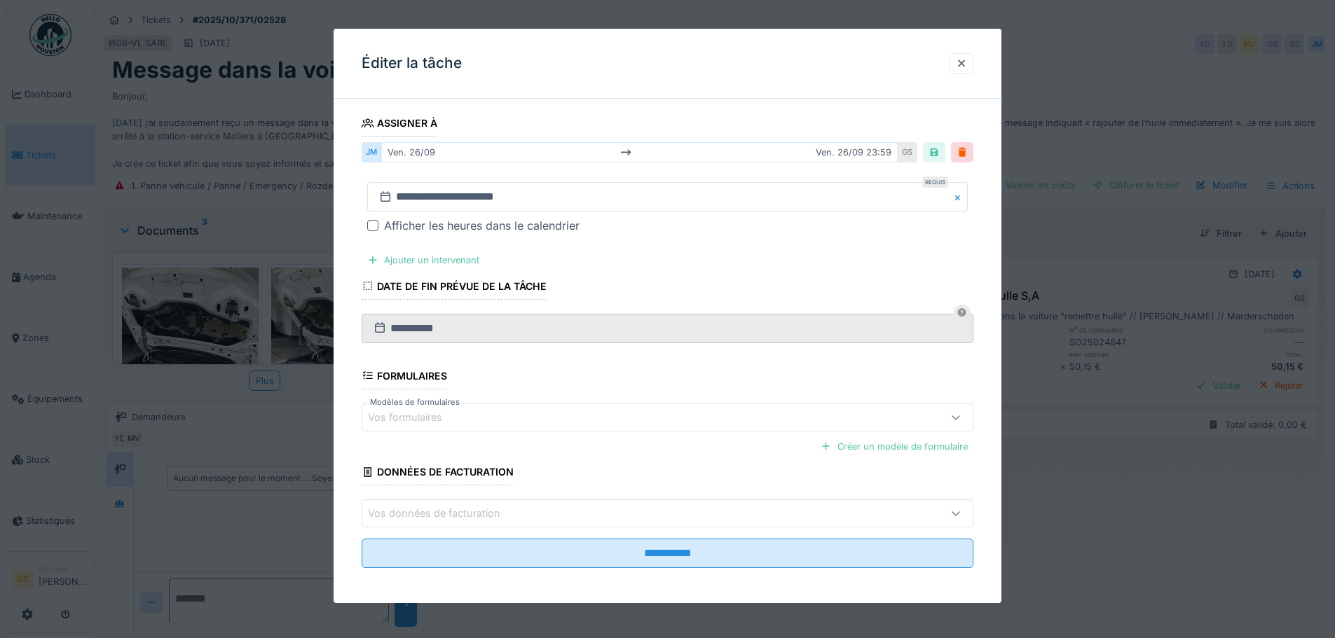
scroll to position [228, 0]
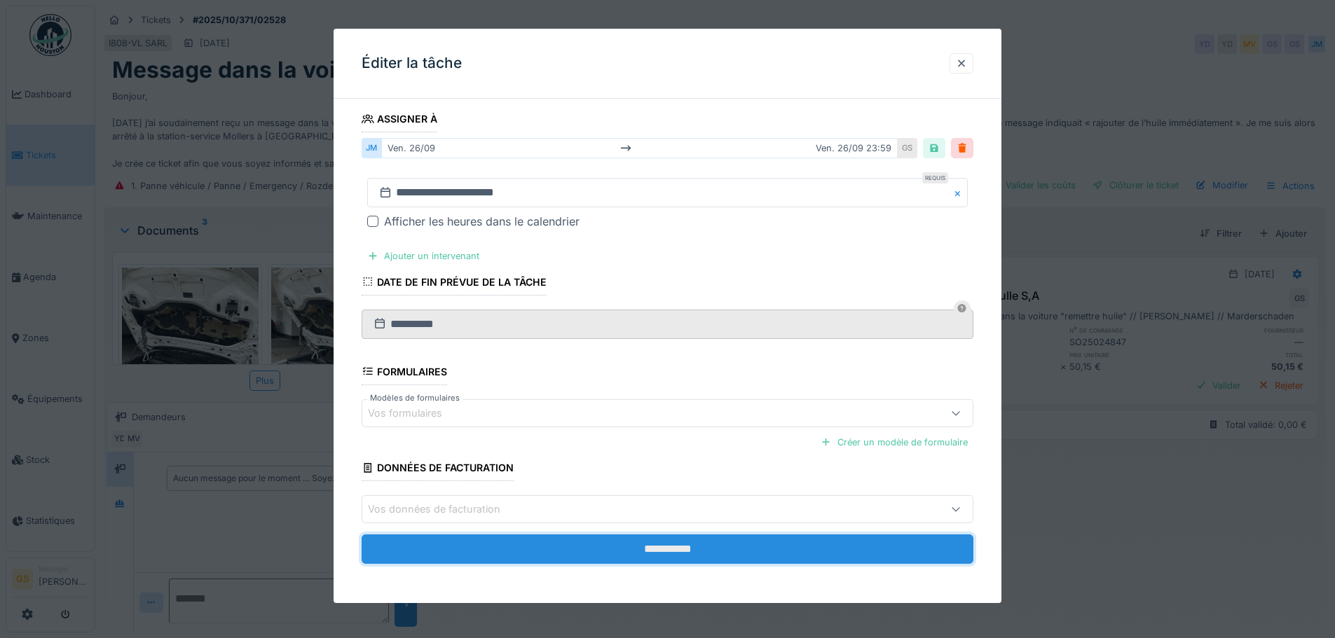
click at [733, 553] on input "**********" at bounding box center [668, 549] width 612 height 29
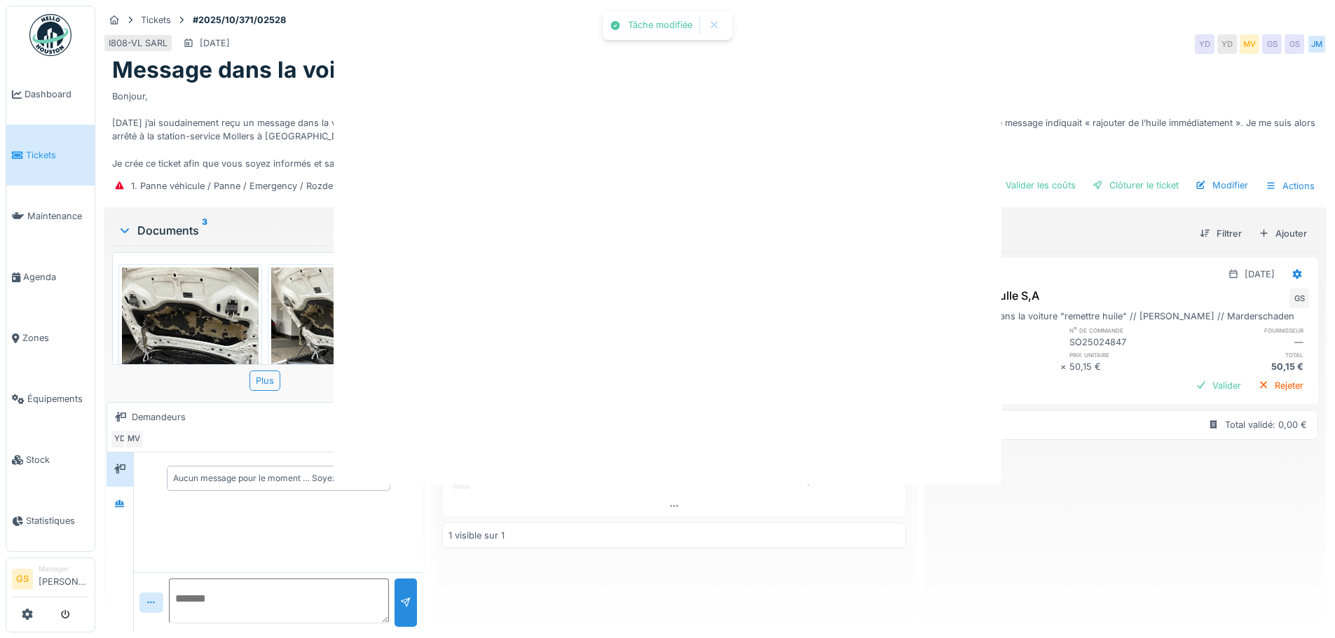
scroll to position [0, 0]
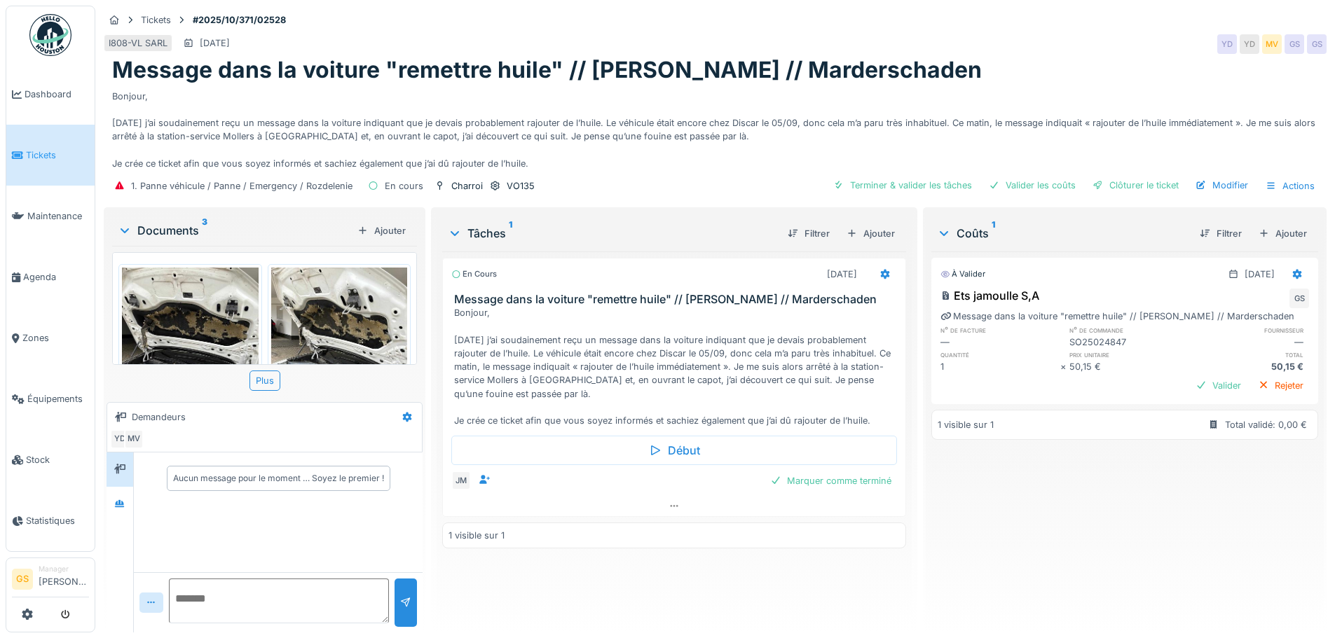
click at [42, 151] on span "Tickets" at bounding box center [57, 155] width 63 height 13
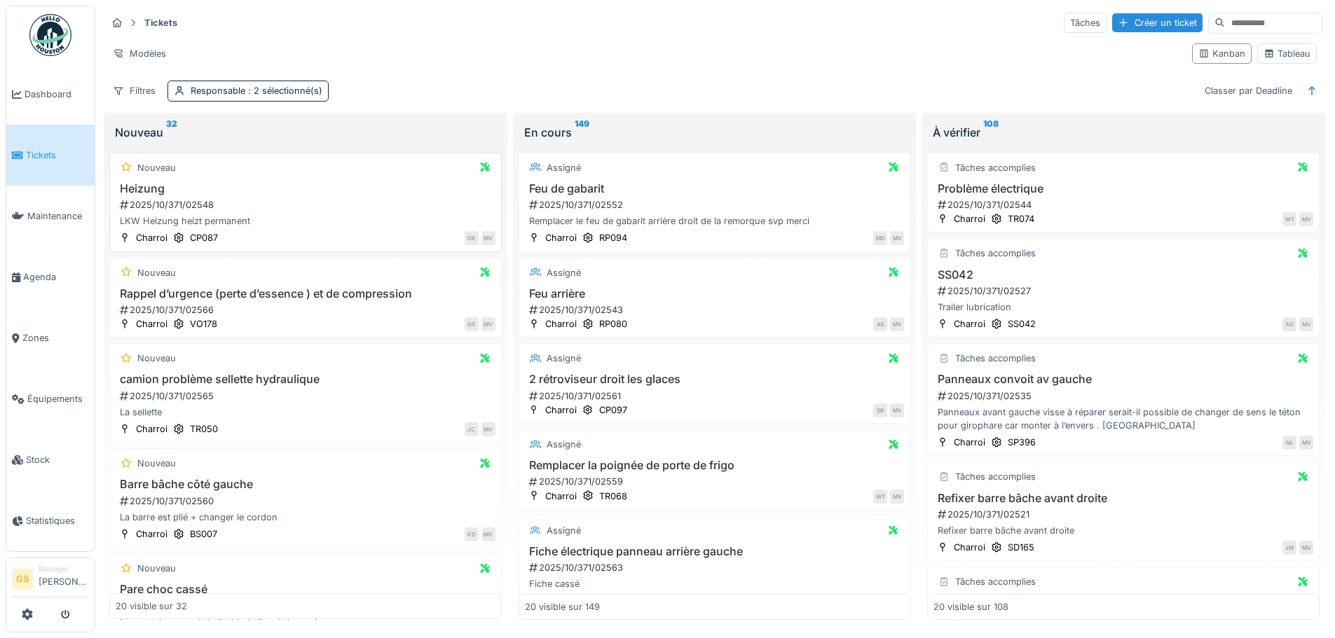
click at [181, 203] on div "2025/10/371/02548" at bounding box center [306, 204] width 377 height 13
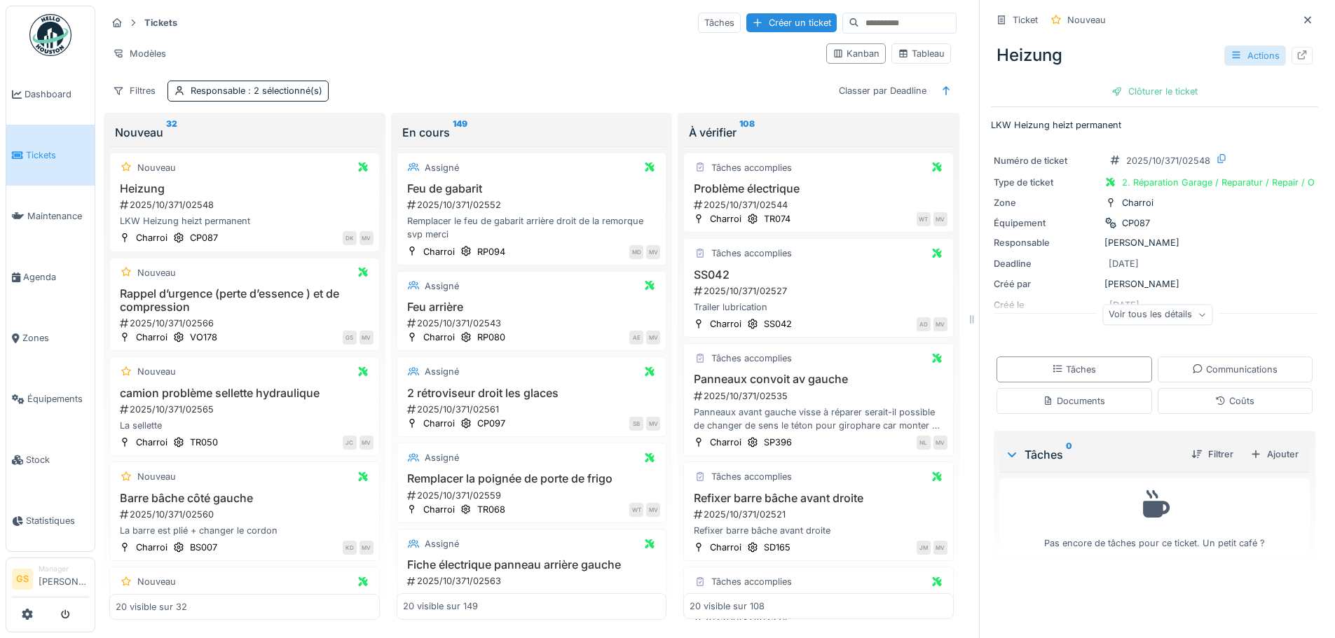
click at [1237, 55] on div "Actions" at bounding box center [1255, 56] width 62 height 20
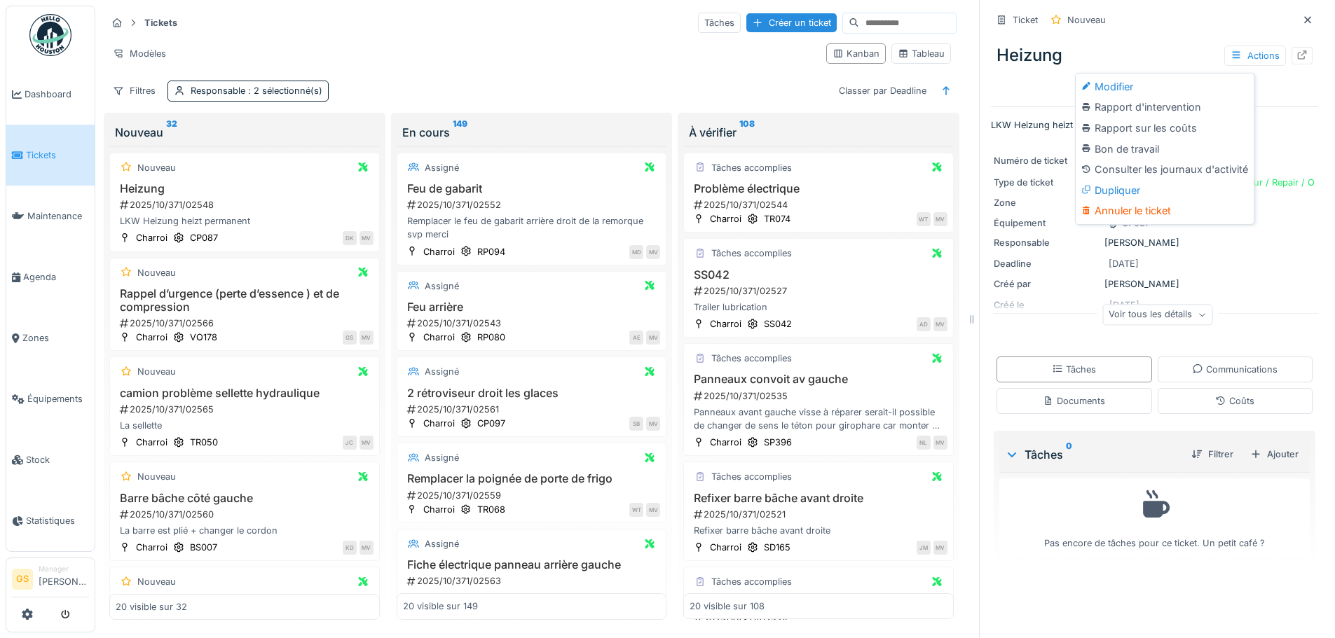
click at [1156, 34] on div "Heizung Actions Clôturer le ticket" at bounding box center [1154, 68] width 327 height 72
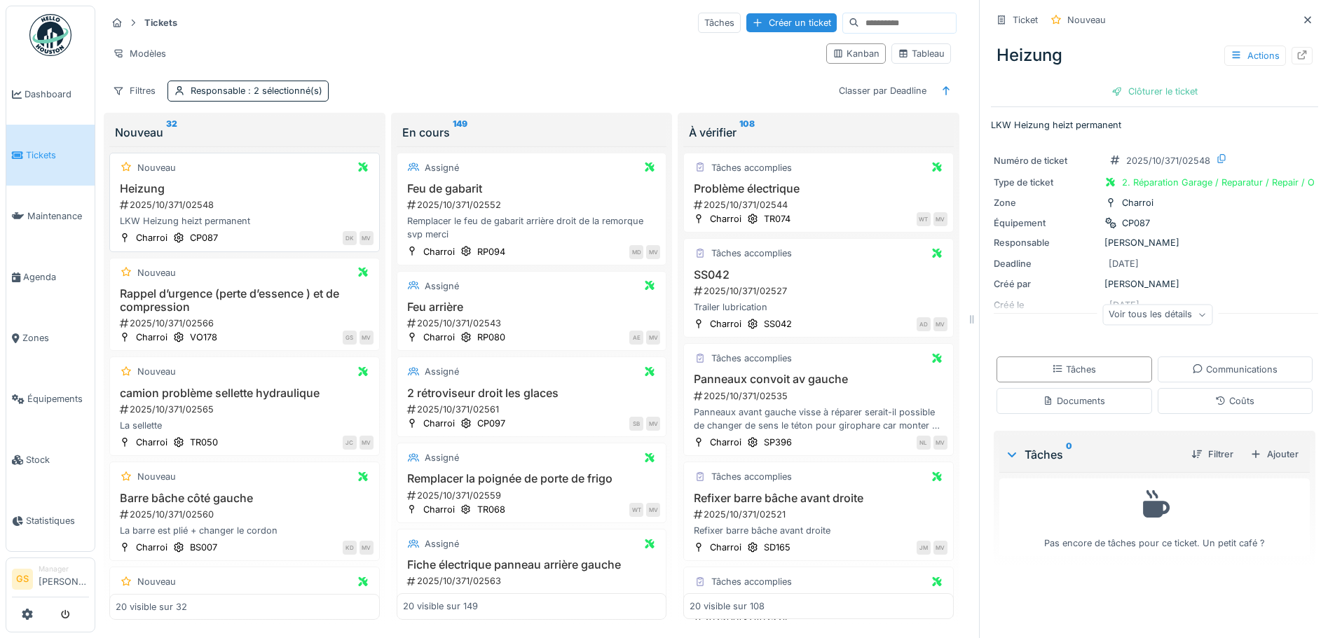
click at [163, 207] on div "2025/10/371/02548" at bounding box center [245, 204] width 255 height 13
click at [168, 202] on div "2025/10/371/02548" at bounding box center [245, 204] width 255 height 13
click at [142, 200] on div "2025/10/371/02548" at bounding box center [245, 204] width 255 height 13
click at [156, 200] on div "2025/10/371/02548" at bounding box center [245, 204] width 255 height 13
click at [1298, 53] on icon at bounding box center [1302, 54] width 9 height 9
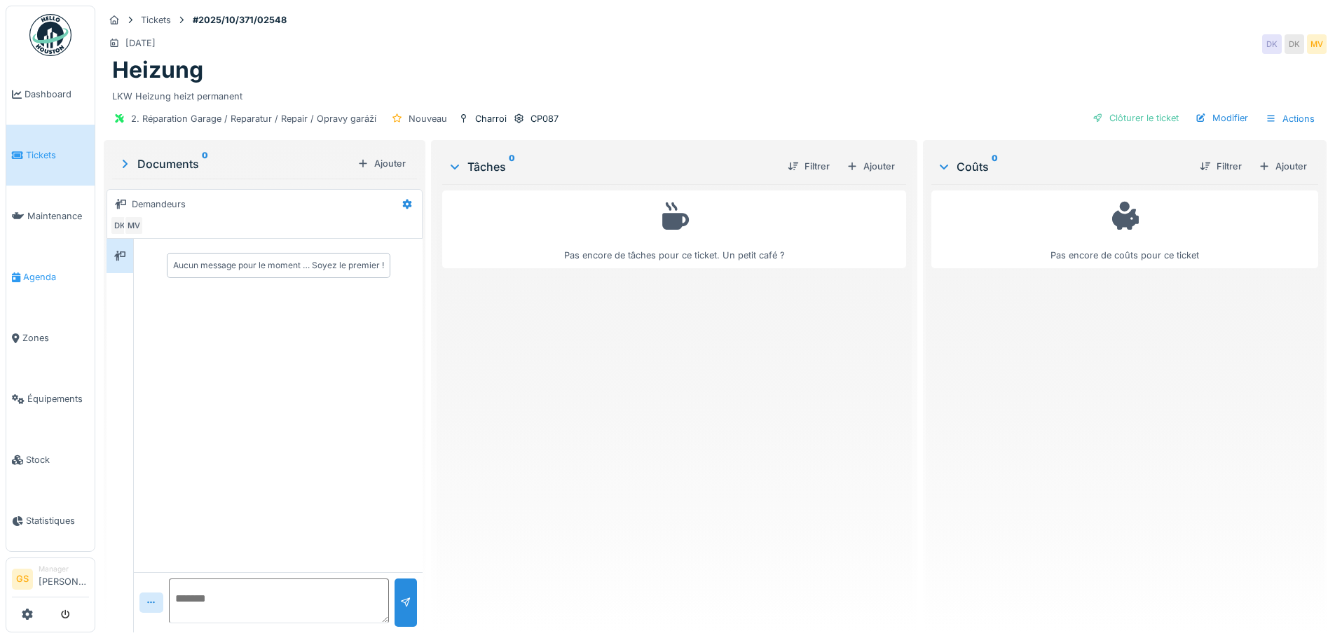
click at [30, 273] on span "Agenda" at bounding box center [56, 276] width 66 height 13
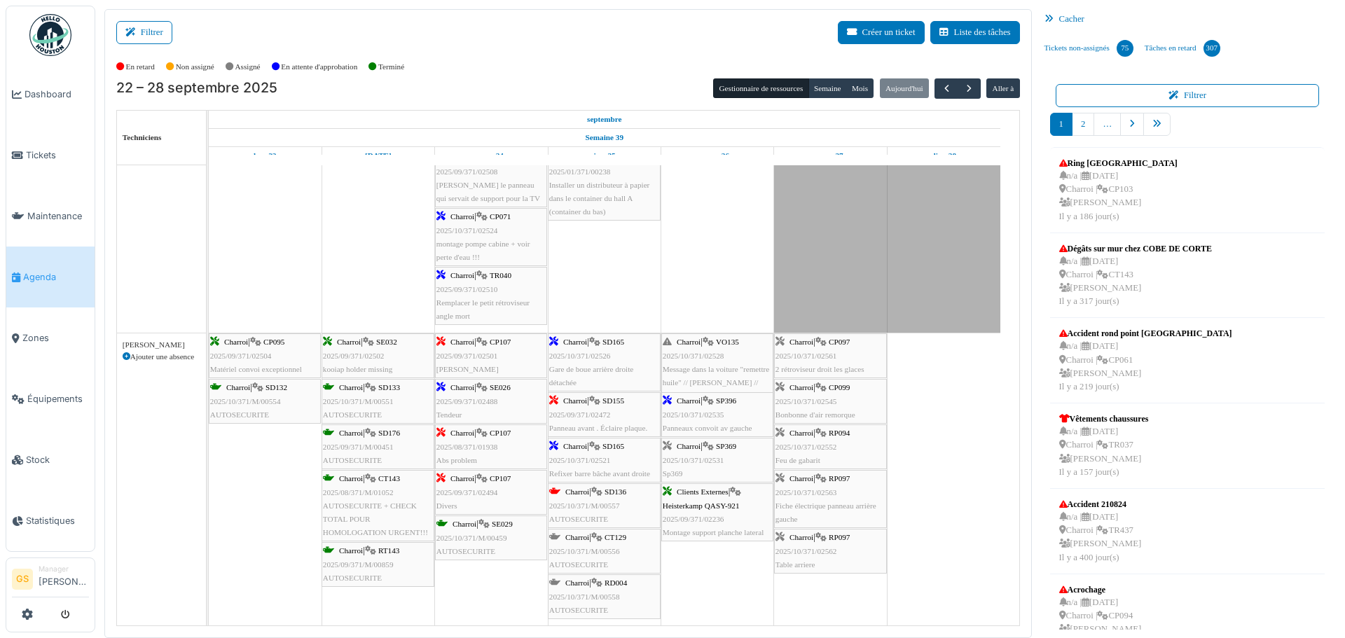
scroll to position [210, 0]
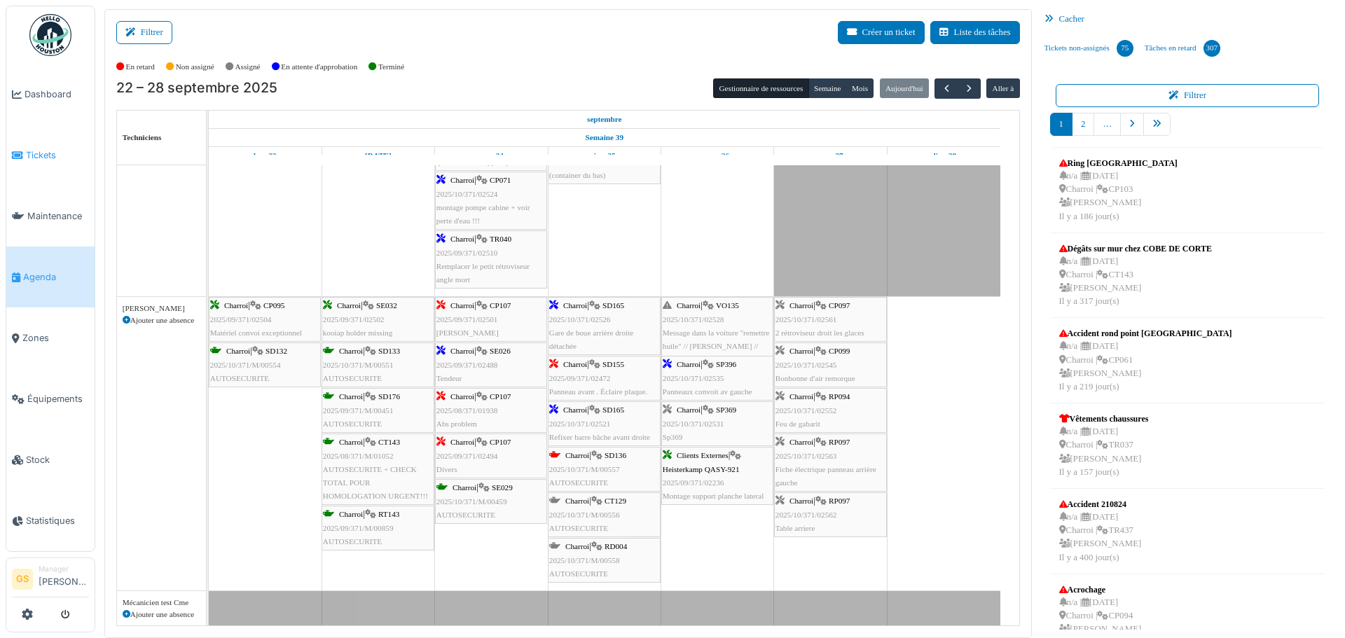
click at [29, 149] on span "Tickets" at bounding box center [57, 155] width 63 height 13
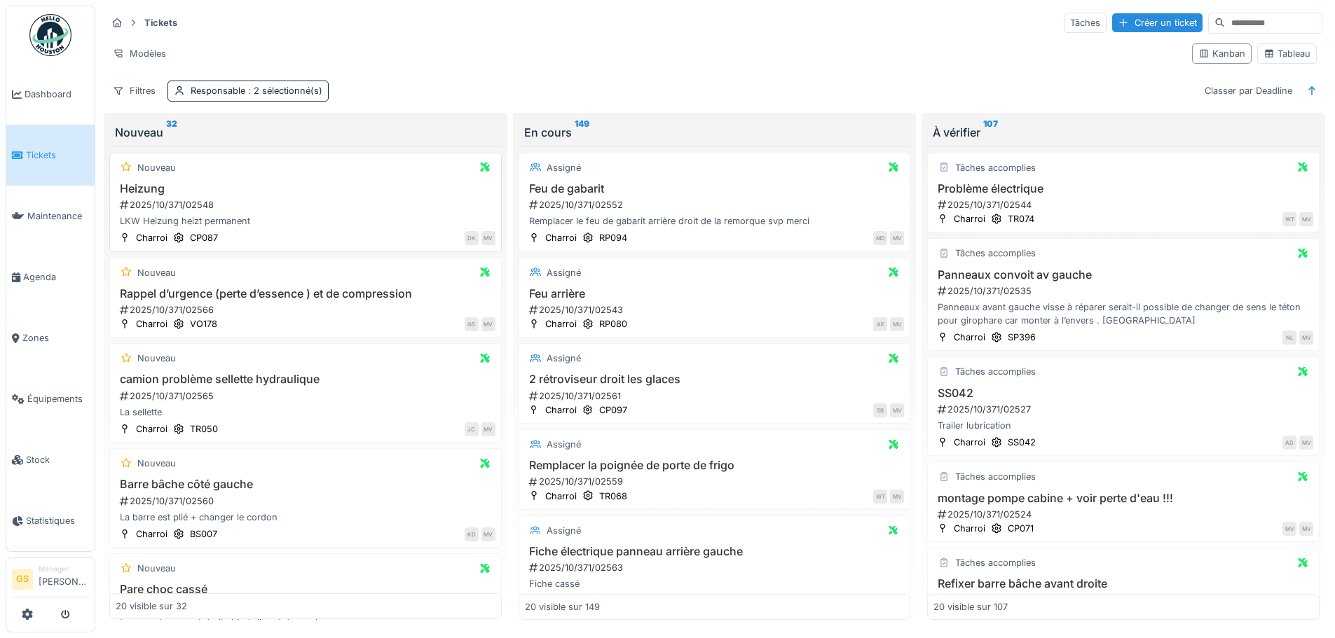
click at [173, 204] on div "2025/10/371/02548" at bounding box center [306, 204] width 377 height 13
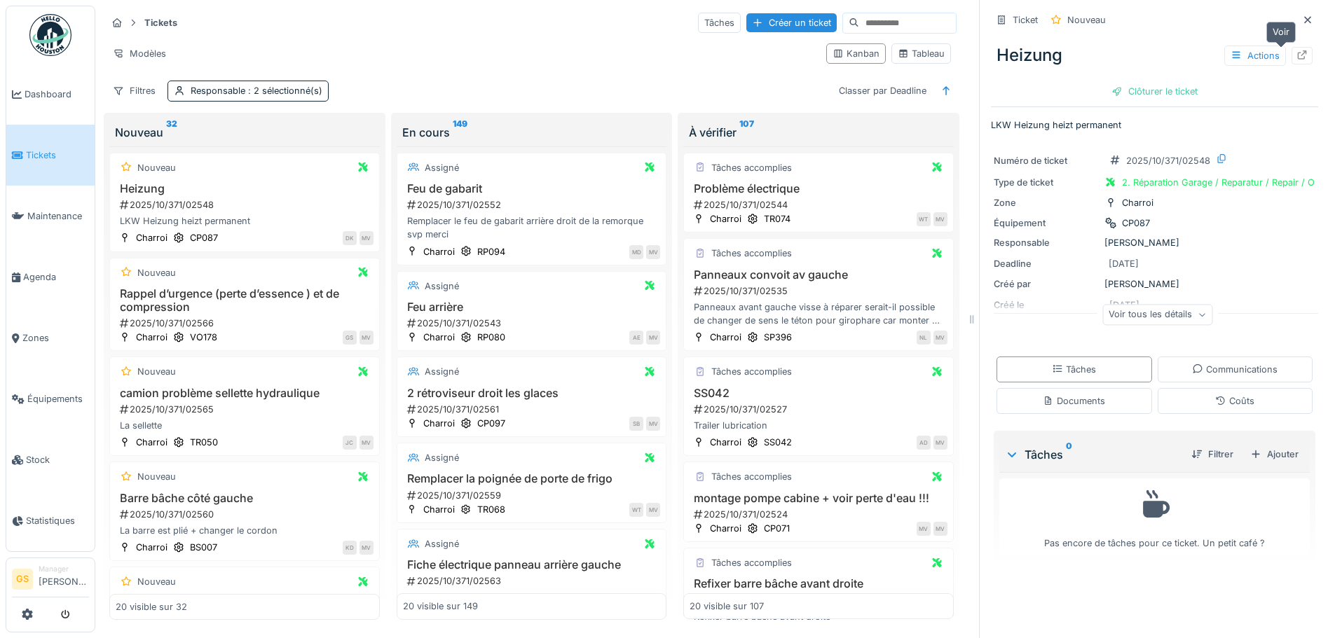
click at [1296, 50] on icon at bounding box center [1301, 54] width 11 height 9
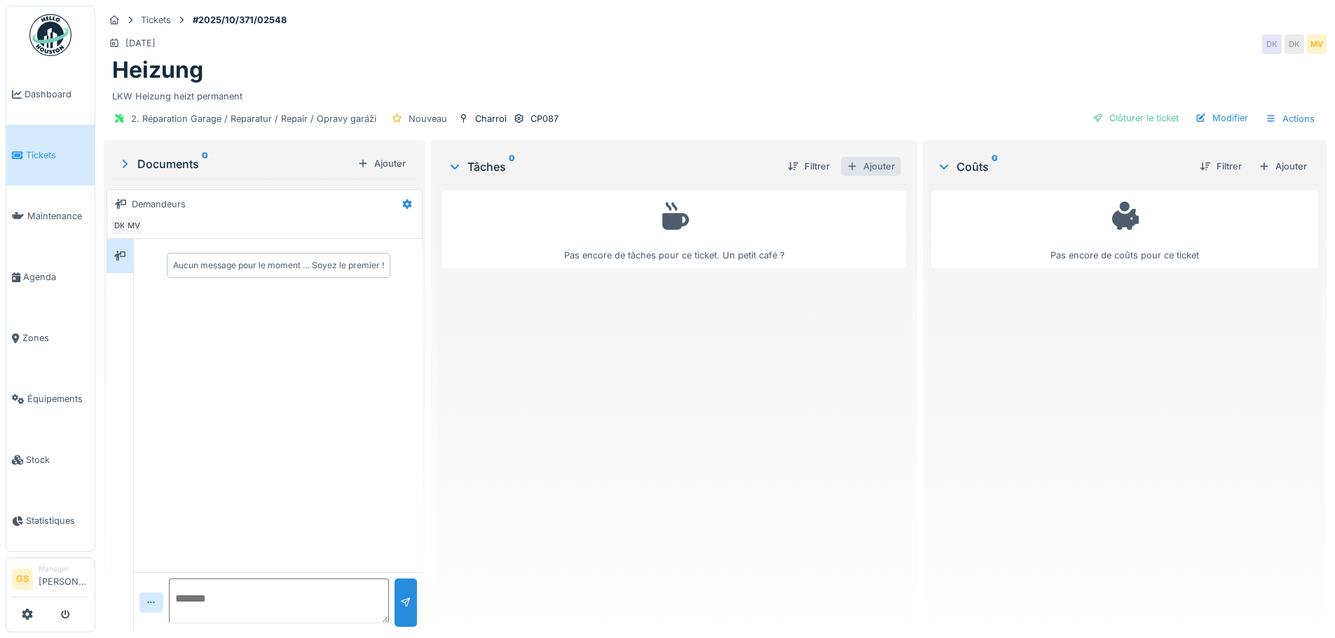
click at [867, 162] on div "Ajouter" at bounding box center [871, 166] width 60 height 19
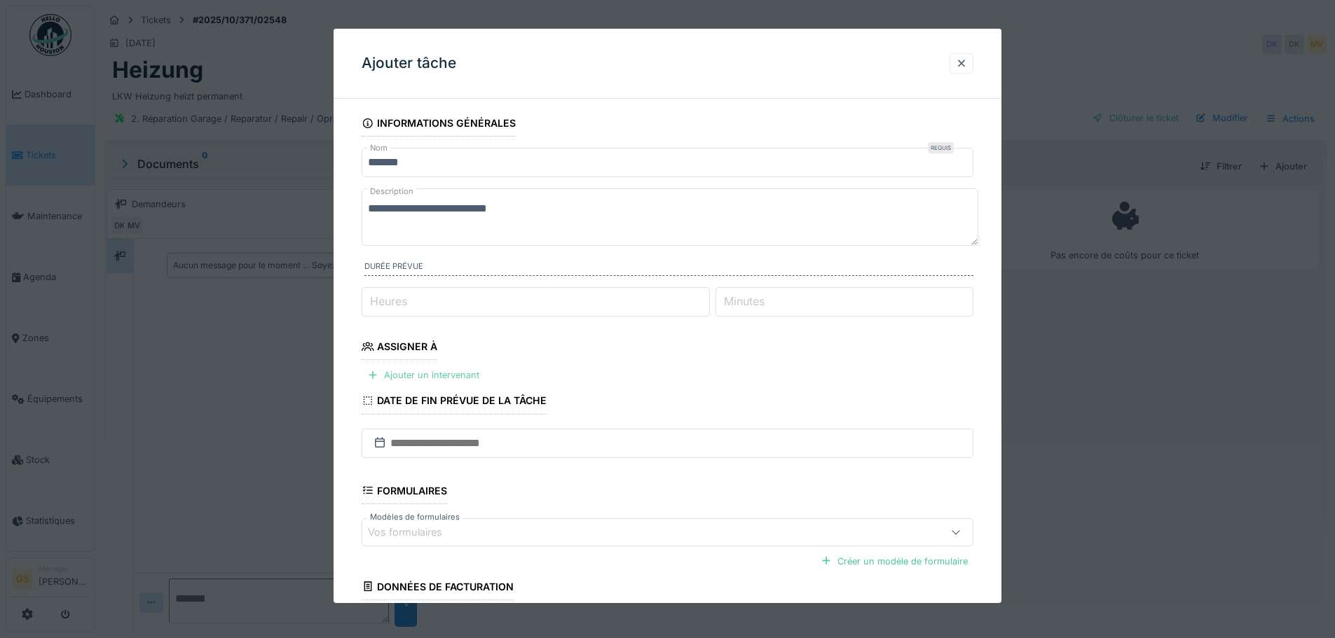
click at [420, 376] on div "Ajouter un intervenant" at bounding box center [423, 375] width 123 height 19
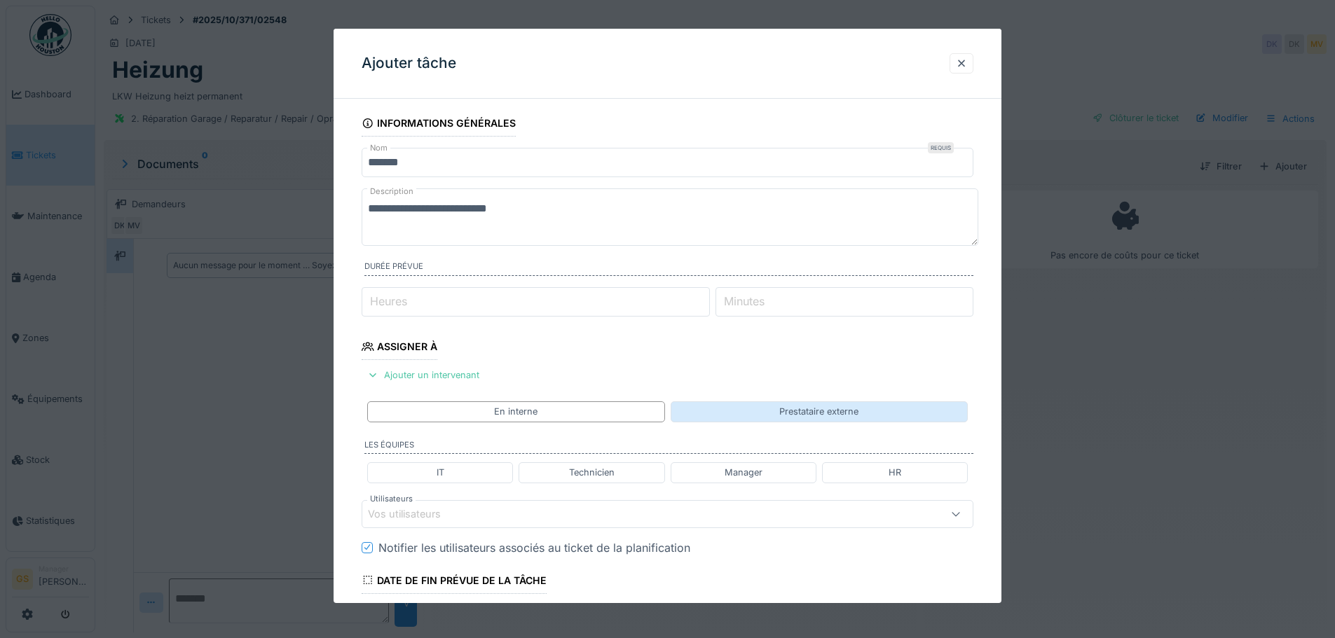
click at [769, 415] on div "Prestataire externe" at bounding box center [819, 412] width 297 height 20
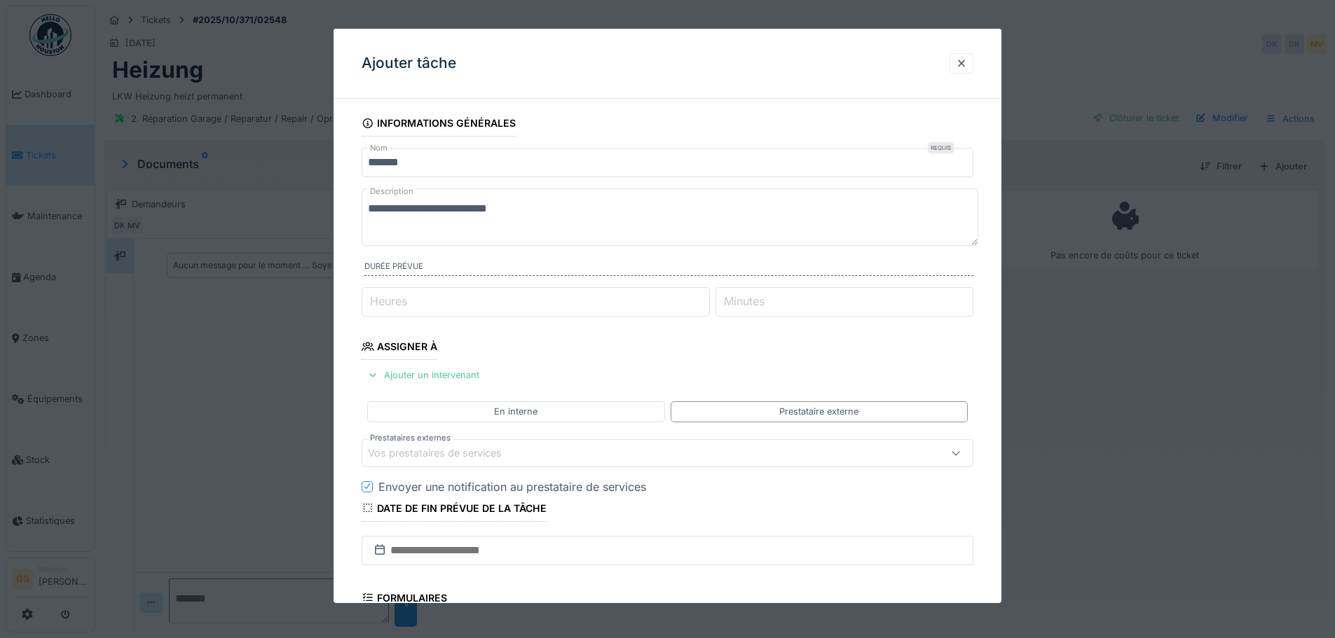
click at [385, 448] on div "Vos prestataires de services" at bounding box center [444, 453] width 153 height 15
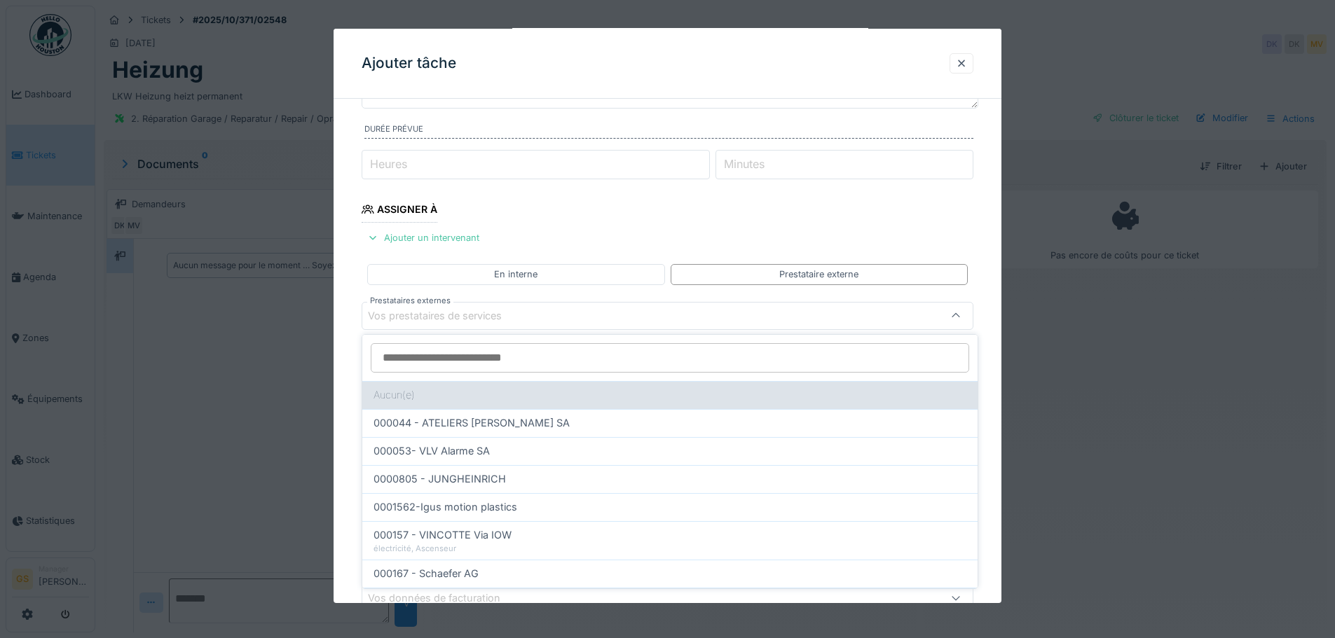
click at [385, 392] on div "Aucun(e)" at bounding box center [669, 395] width 615 height 28
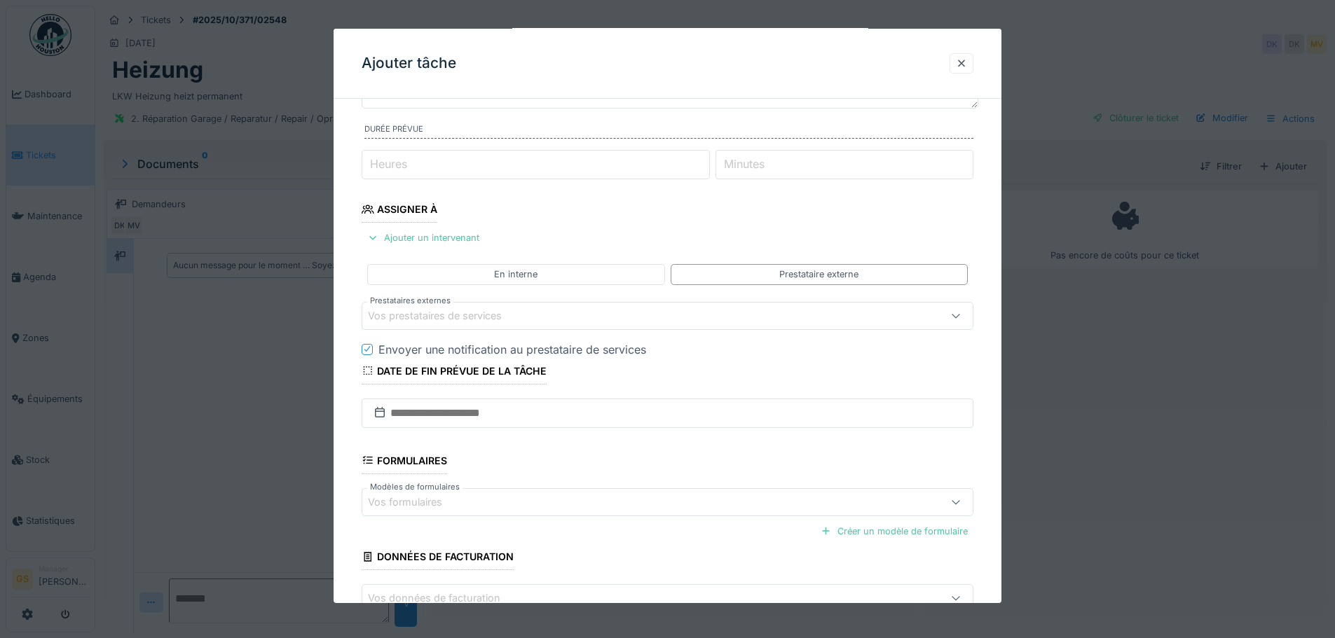
click at [420, 320] on div "Vos prestataires de services" at bounding box center [444, 315] width 153 height 15
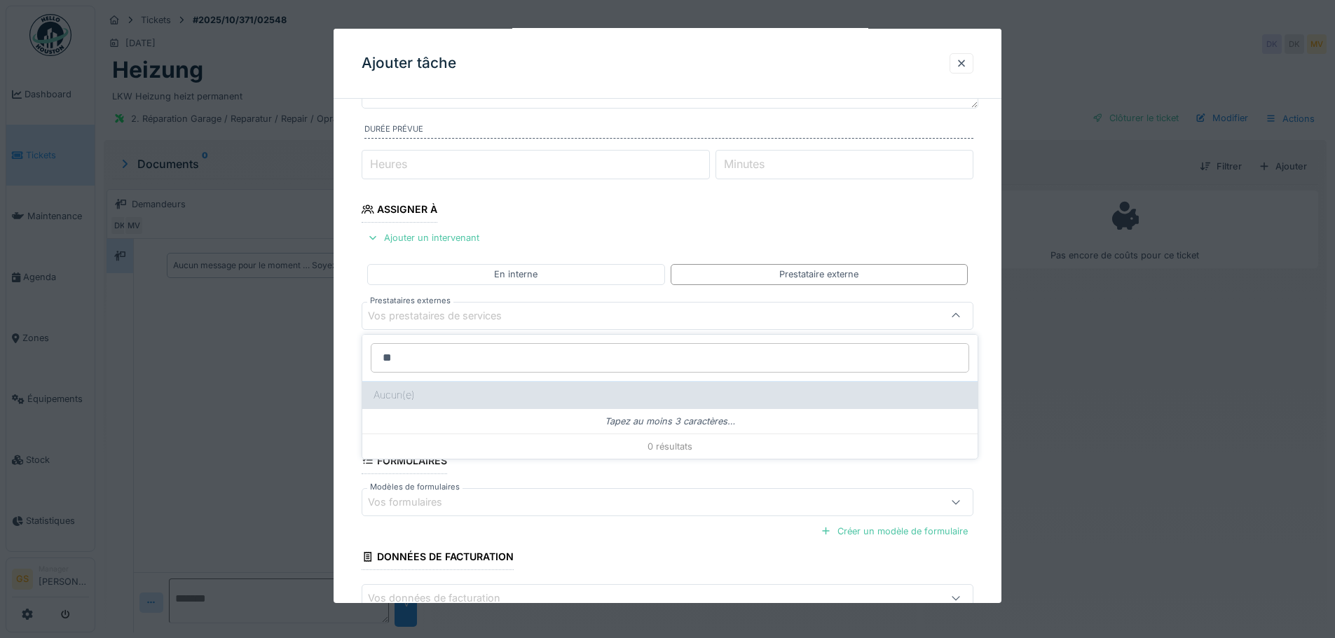
type input "*"
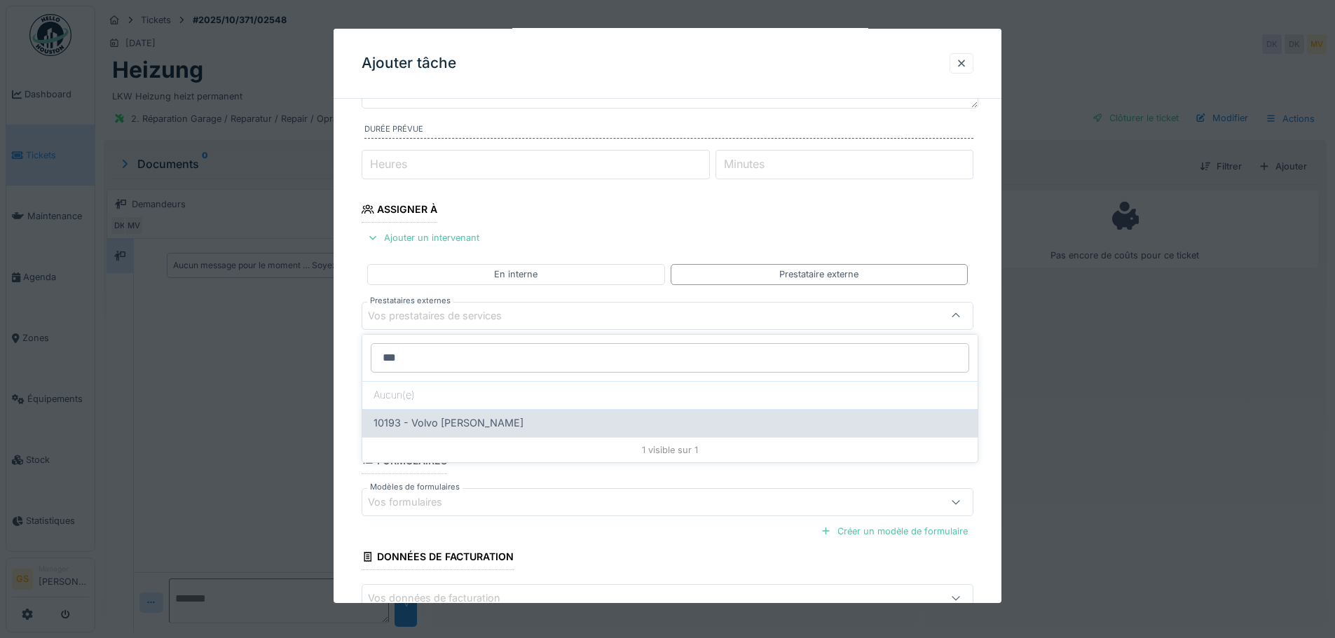
type input "***"
click at [477, 422] on span "10193 - Volvo Sebastian Melen" at bounding box center [449, 423] width 150 height 15
type input "*****"
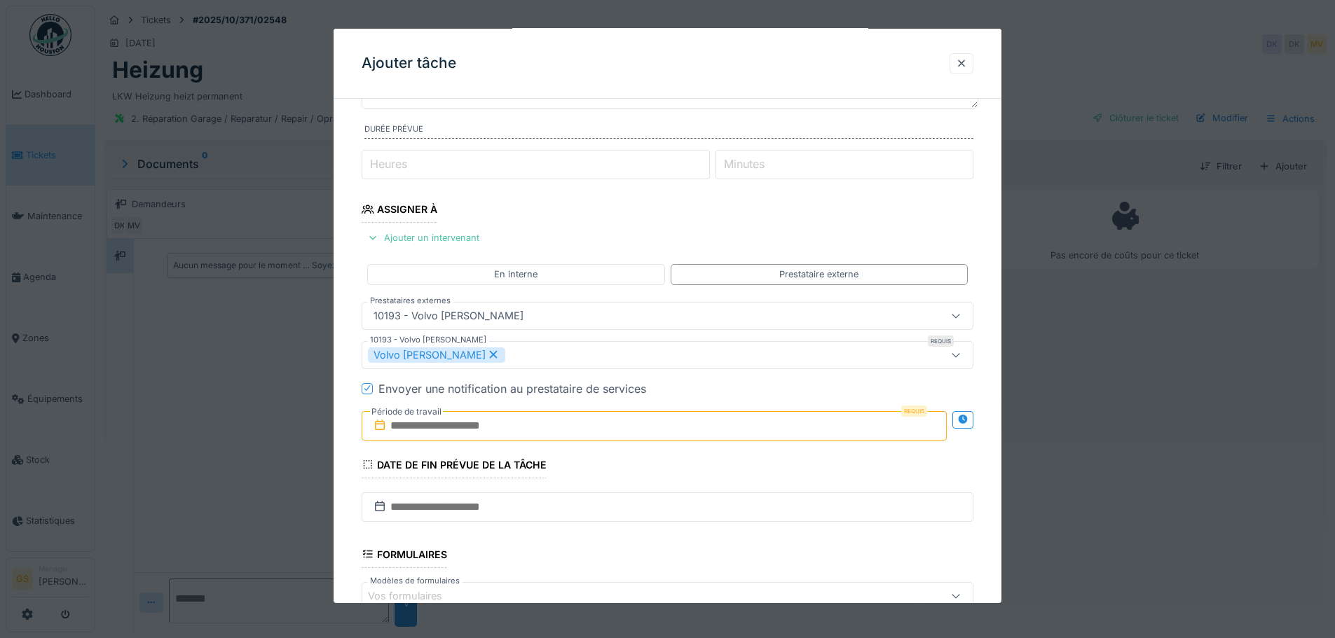
click at [380, 429] on icon at bounding box center [380, 425] width 14 height 11
click at [451, 426] on input "text" at bounding box center [654, 425] width 585 height 29
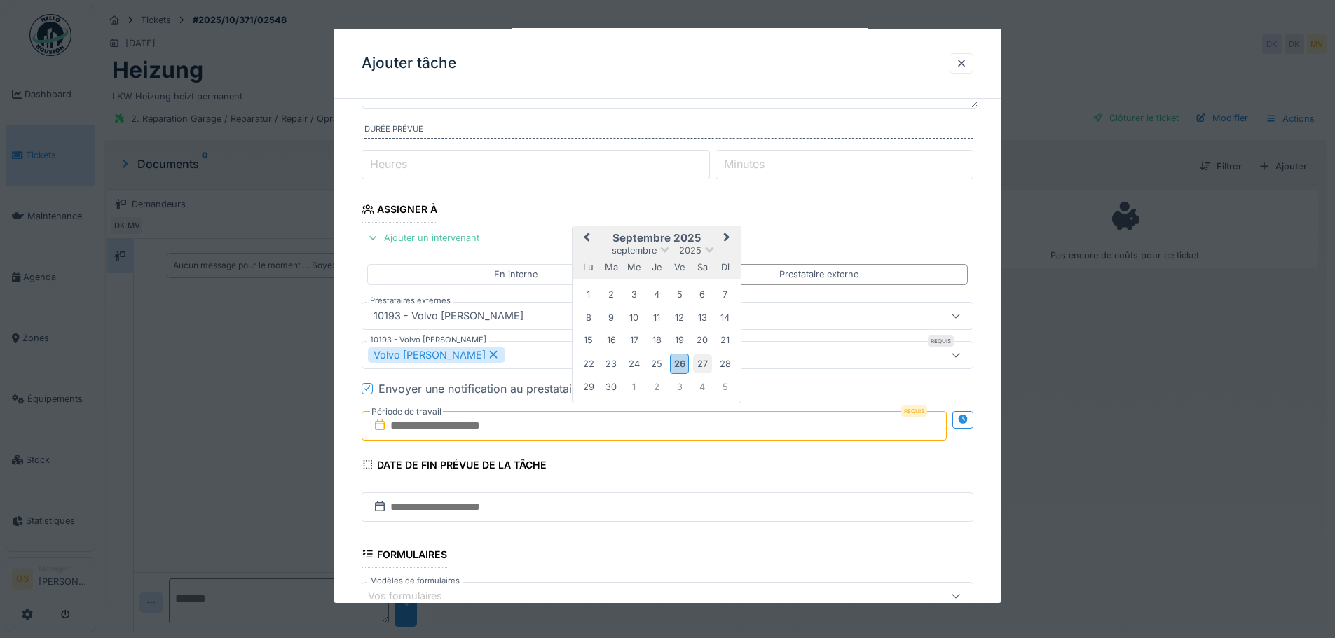
click at [703, 363] on div "27" at bounding box center [702, 364] width 19 height 19
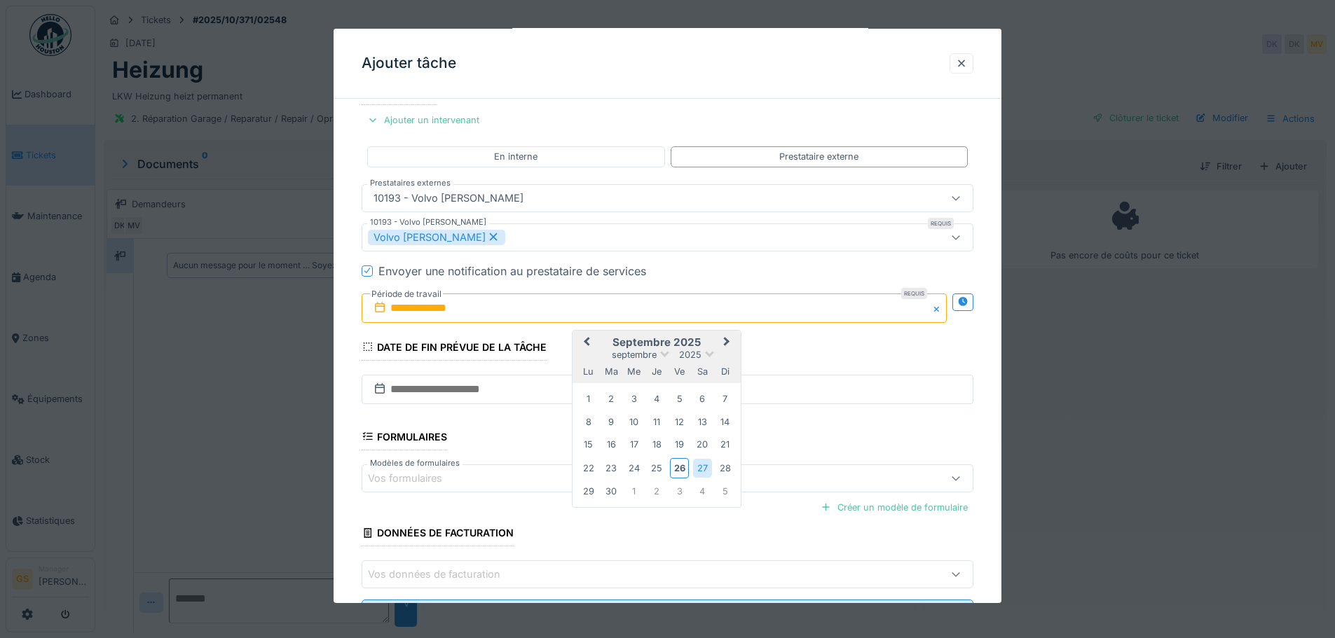
scroll to position [277, 0]
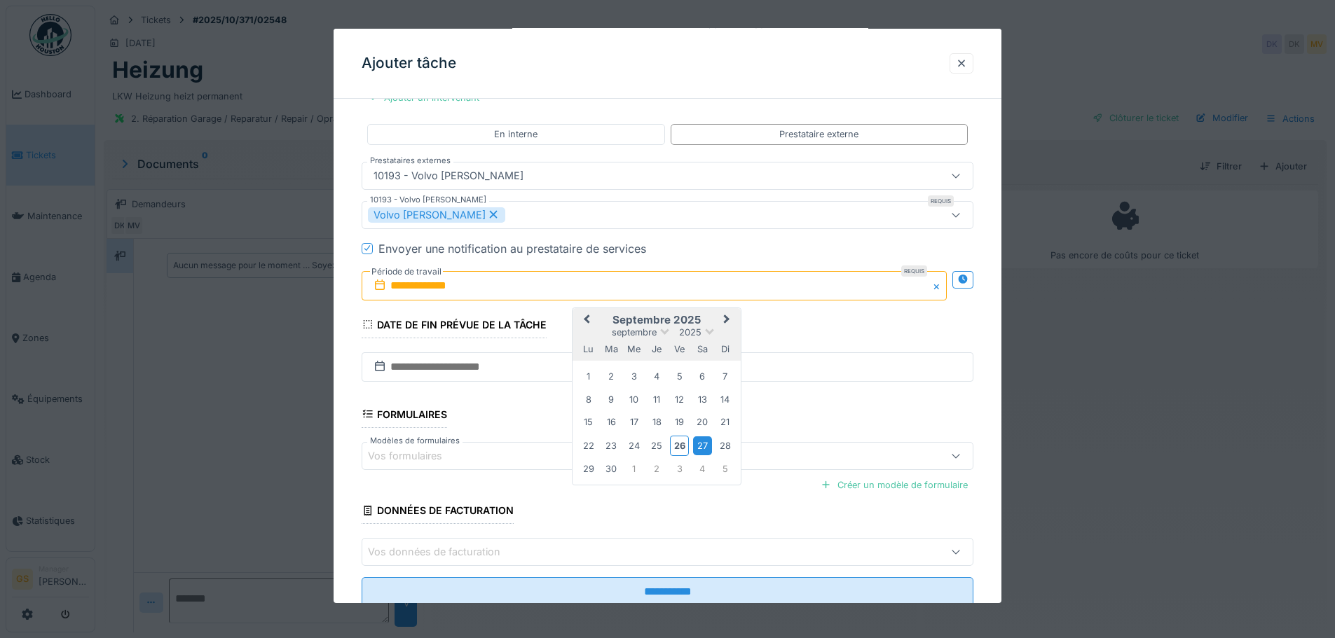
click at [702, 441] on div "27" at bounding box center [702, 446] width 19 height 19
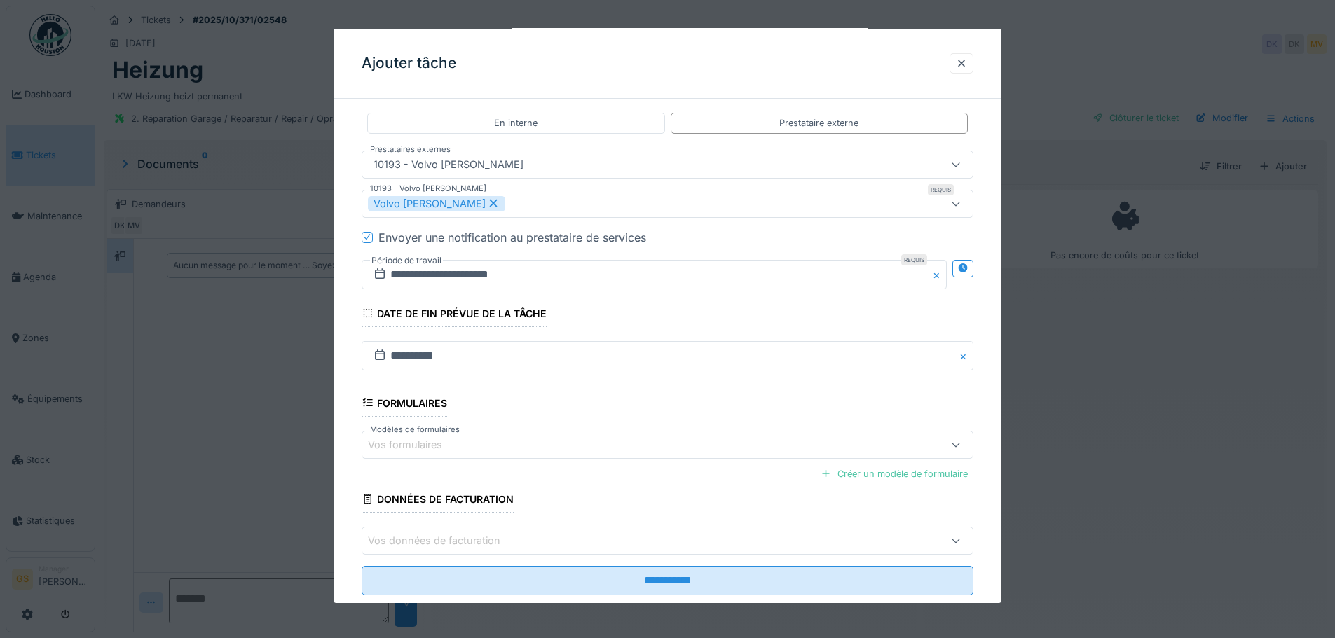
scroll to position [320, 0]
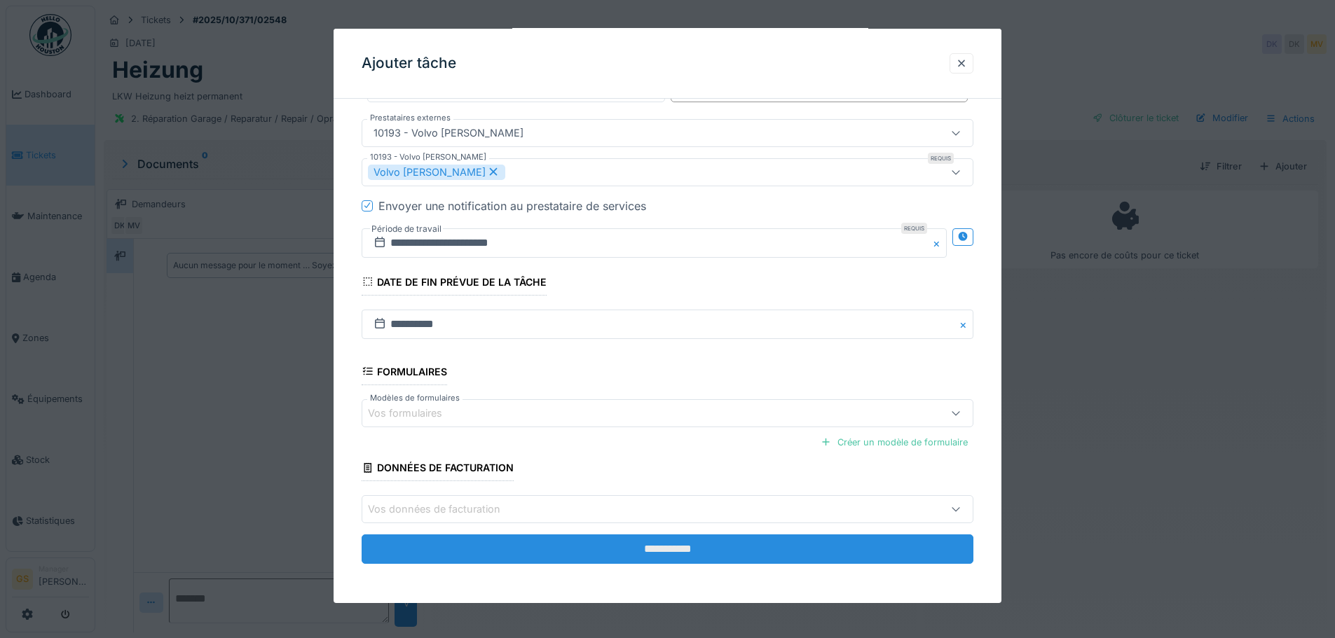
click at [627, 555] on input "**********" at bounding box center [668, 549] width 612 height 29
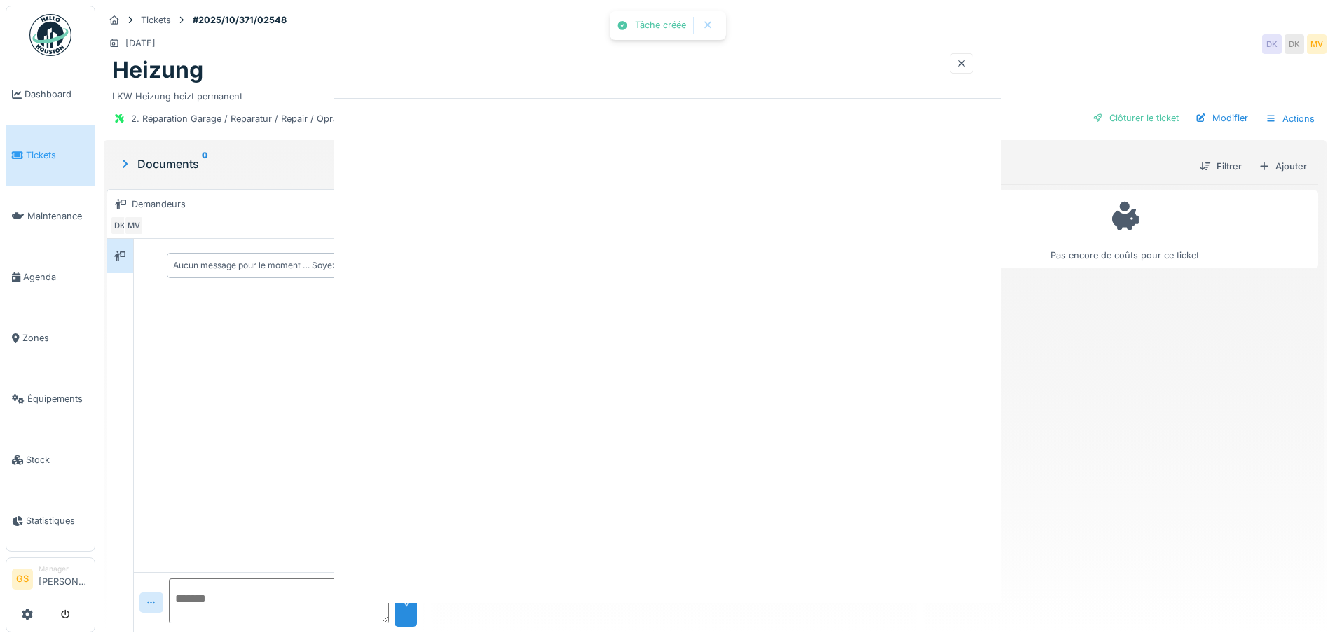
scroll to position [0, 0]
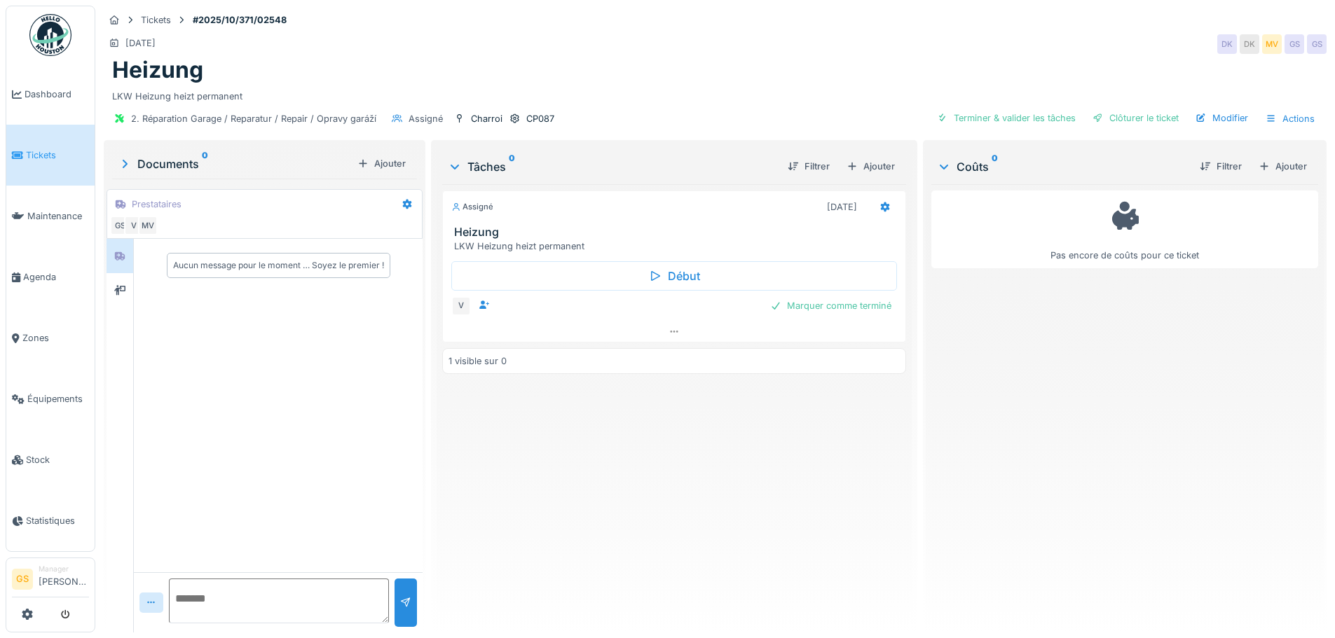
click at [50, 152] on span "Tickets" at bounding box center [57, 155] width 63 height 13
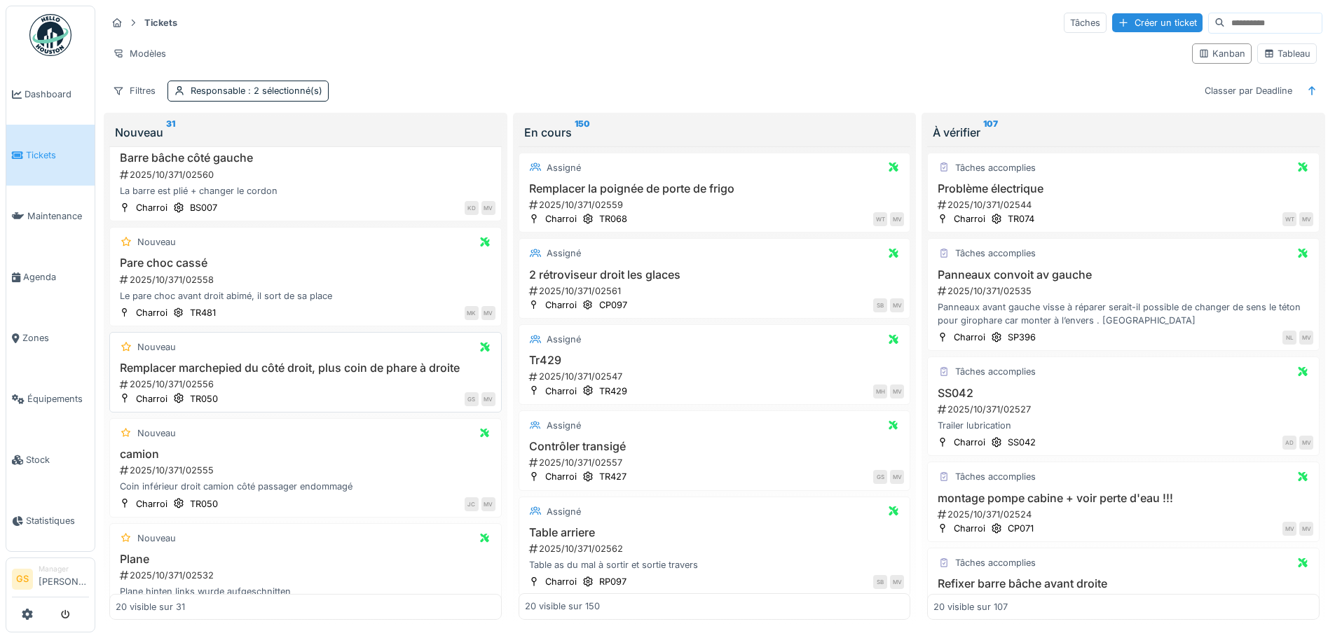
scroll to position [350, 0]
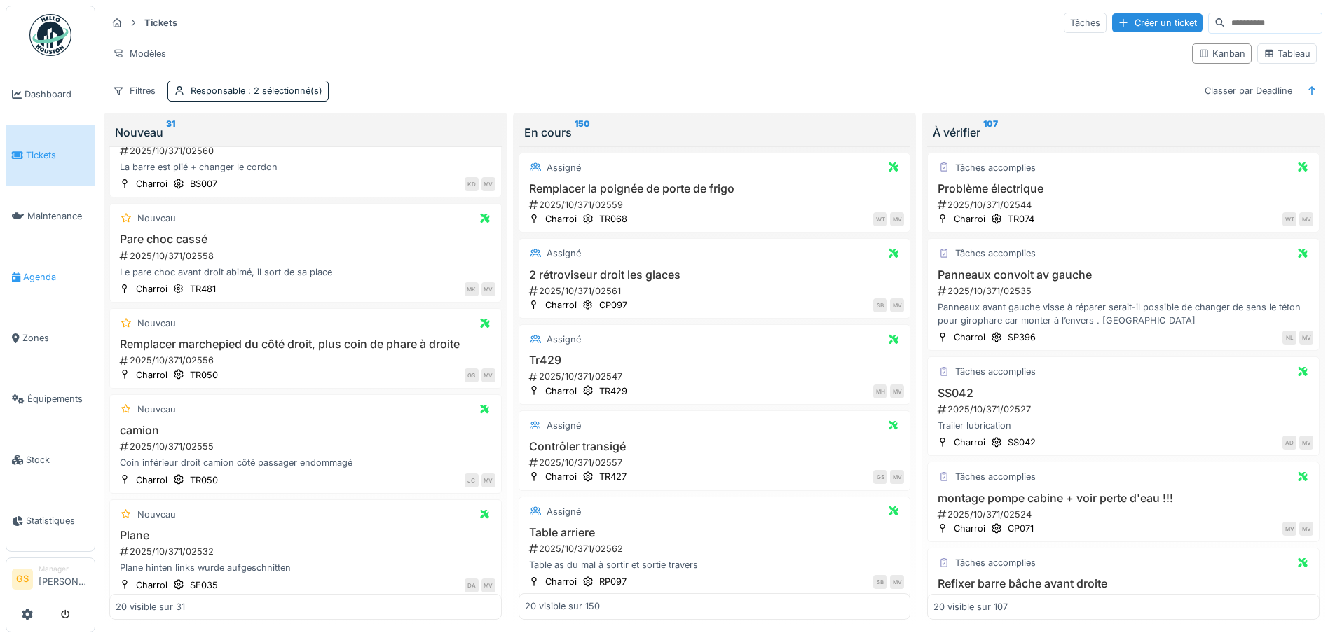
click at [26, 272] on span "Agenda" at bounding box center [56, 276] width 66 height 13
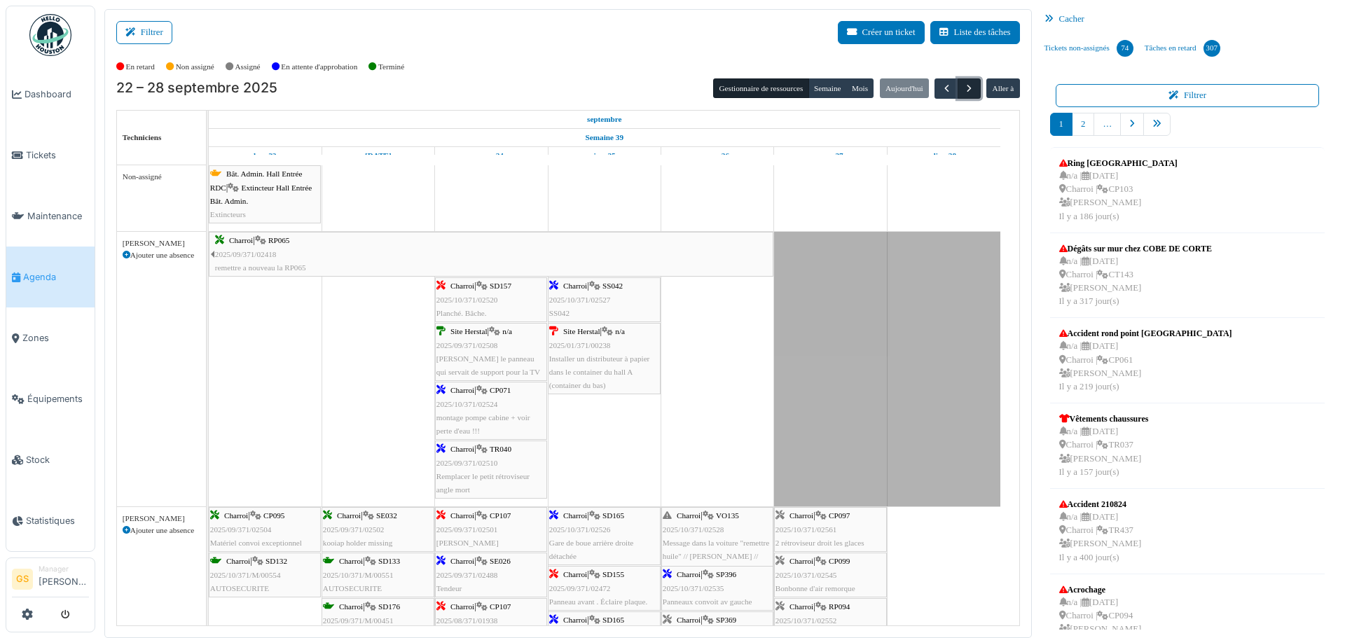
click at [964, 85] on span "button" at bounding box center [970, 89] width 12 height 12
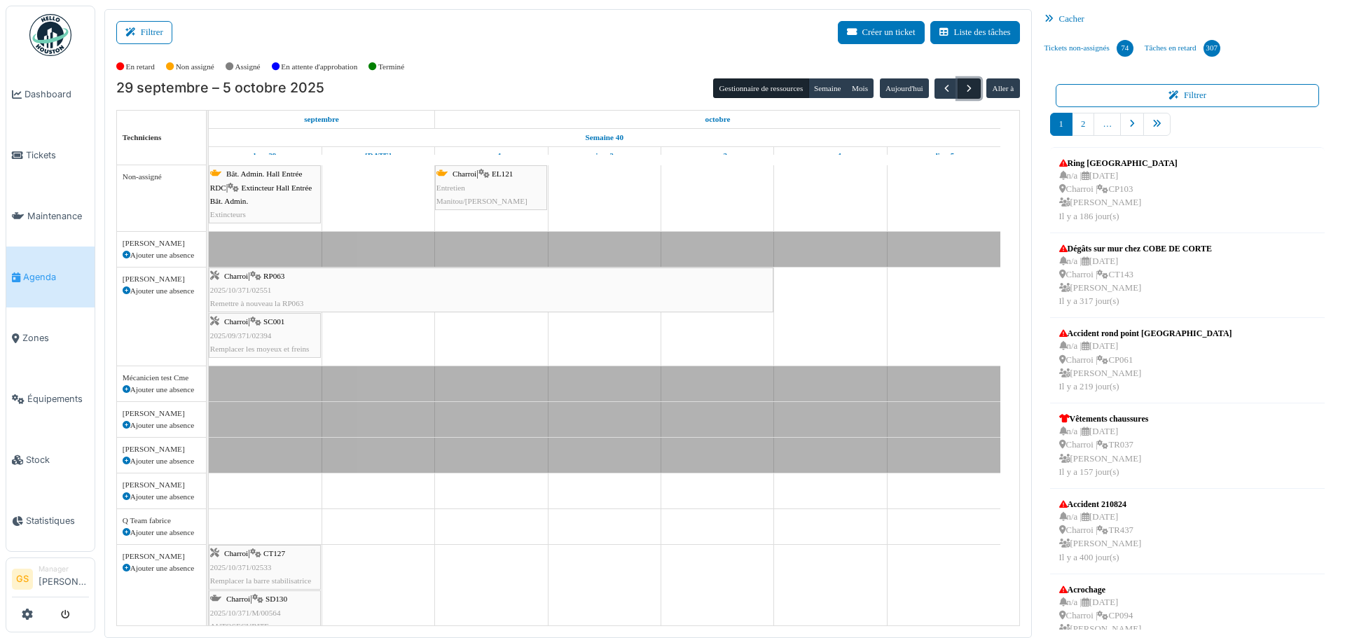
click at [964, 91] on span "button" at bounding box center [970, 89] width 12 height 12
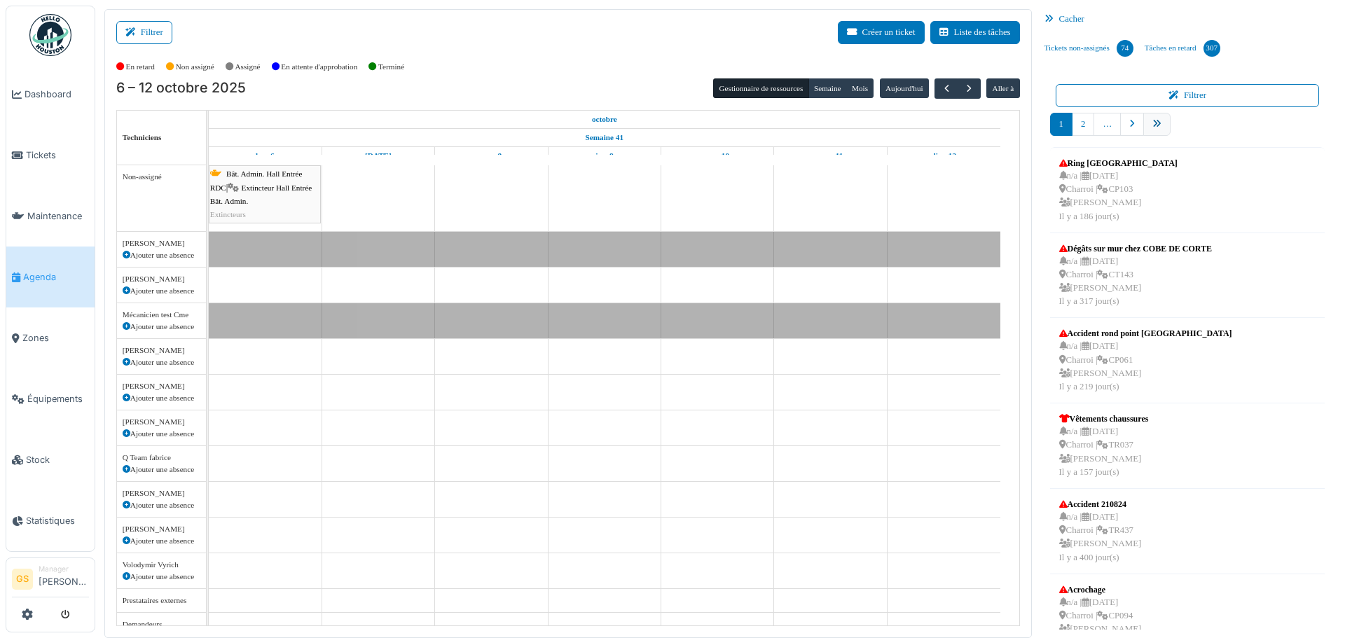
click at [1153, 126] on icon "pager" at bounding box center [1157, 124] width 9 height 9
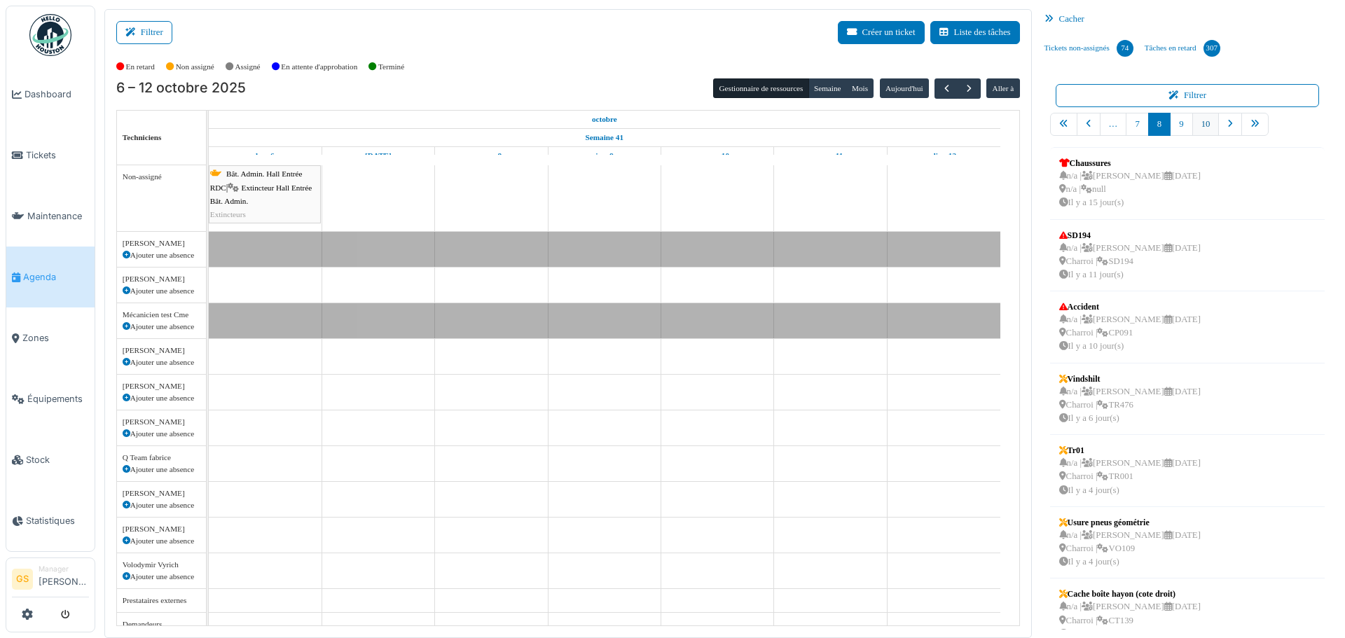
click at [1193, 123] on link "10" at bounding box center [1206, 124] width 27 height 23
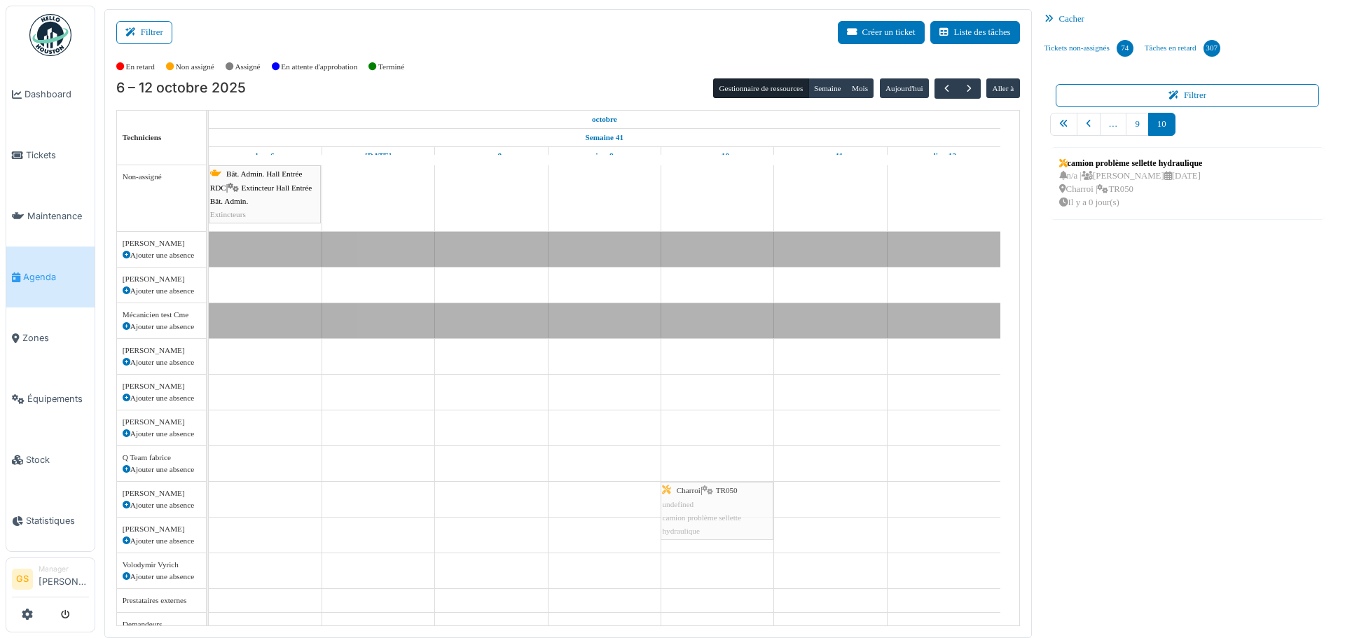
drag, startPoint x: 1098, startPoint y: 168, endPoint x: 731, endPoint y: 485, distance: 484.9
click at [731, 485] on div "Filtrer Créer un ticket Liste des tâches Afficher les tâches non assignées *** …" at bounding box center [720, 323] width 1246 height 629
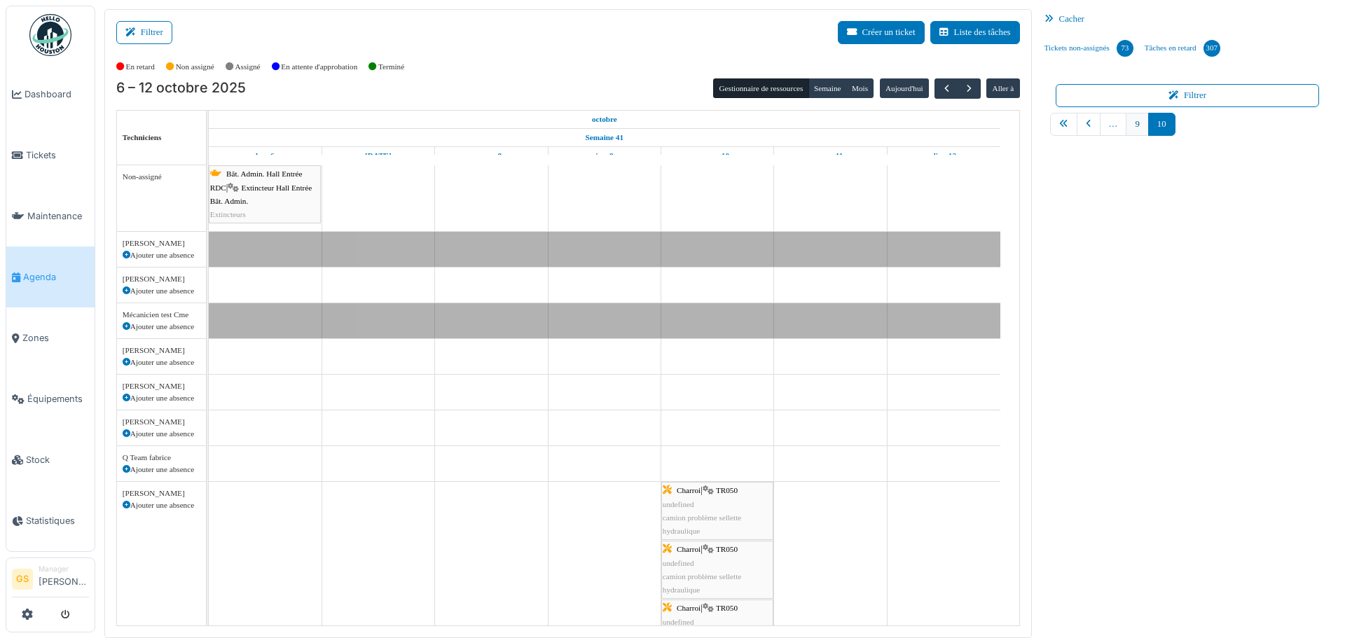
click at [1135, 121] on link "9" at bounding box center [1137, 124] width 22 height 23
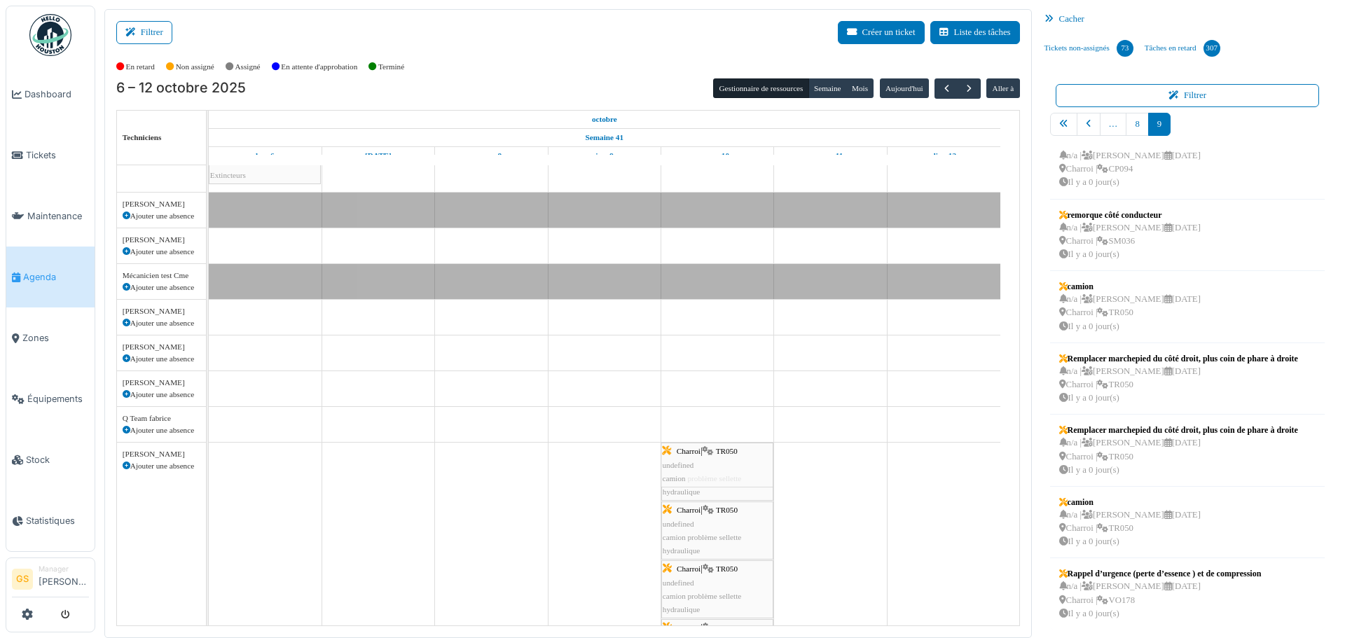
drag, startPoint x: 1122, startPoint y: 516, endPoint x: 734, endPoint y: 596, distance: 395.7
click at [734, 596] on div "Filtrer Créer un ticket Liste des tâches Afficher les tâches non assignées *** …" at bounding box center [720, 323] width 1246 height 629
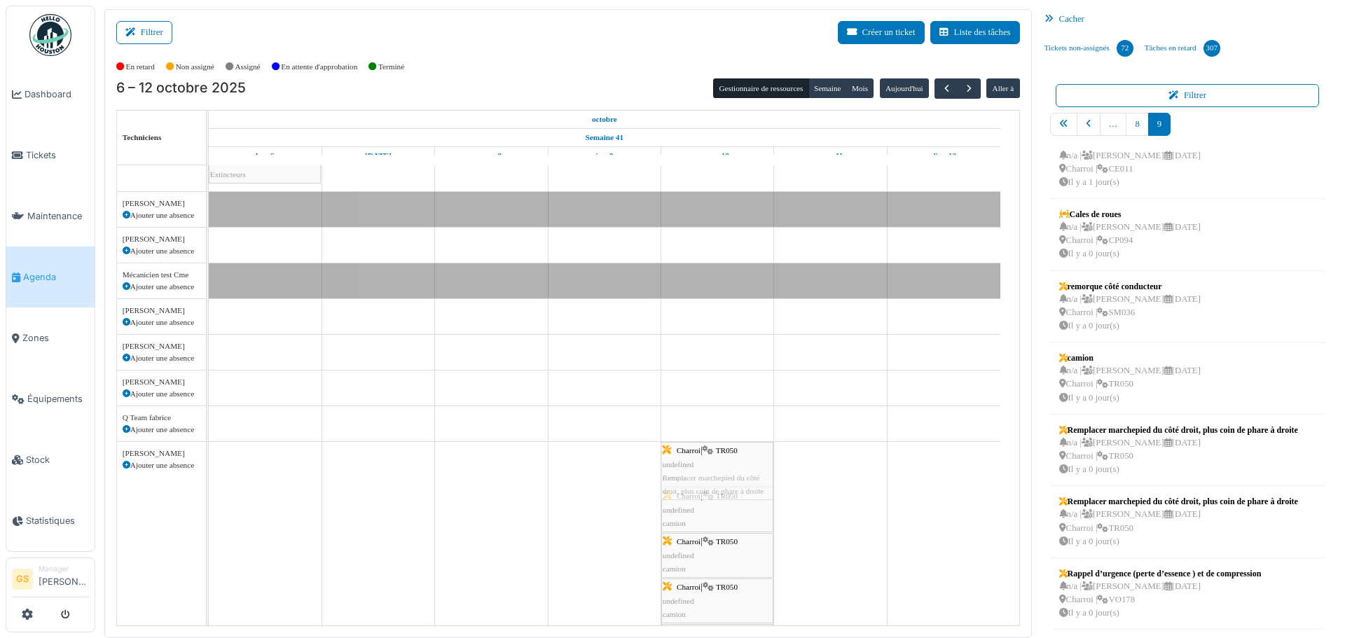
drag, startPoint x: 1121, startPoint y: 521, endPoint x: 702, endPoint y: 523, distance: 419.1
click at [702, 523] on div "Filtrer Créer un ticket Liste des tâches Afficher les tâches non assignées *** …" at bounding box center [720, 323] width 1246 height 629
drag, startPoint x: 1121, startPoint y: 444, endPoint x: 733, endPoint y: 485, distance: 390.3
click at [718, 491] on div "Filtrer Créer un ticket Liste des tâches Afficher les tâches non assignées *** …" at bounding box center [720, 323] width 1246 height 629
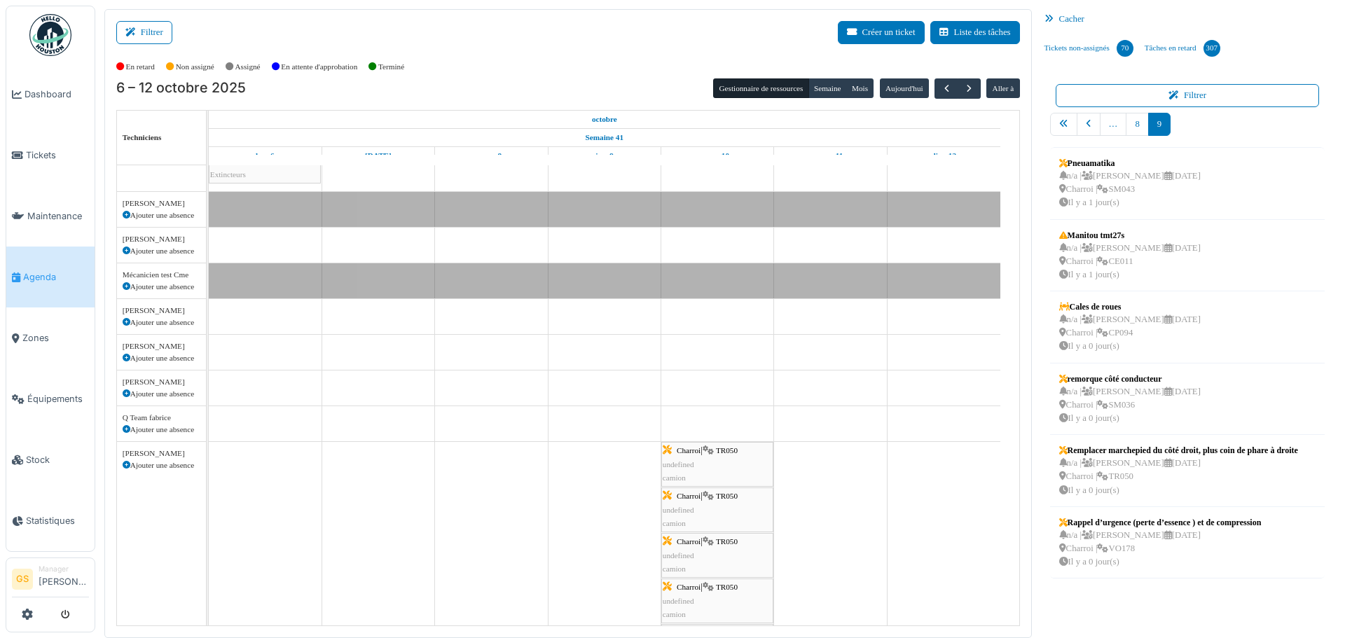
scroll to position [0, 0]
drag, startPoint x: 1139, startPoint y: 462, endPoint x: 701, endPoint y: 464, distance: 438.0
click at [701, 464] on div "Filtrer Créer un ticket Liste des tâches Afficher les tâches non assignées *** …" at bounding box center [720, 323] width 1246 height 629
click at [35, 273] on span "Agenda" at bounding box center [56, 276] width 66 height 13
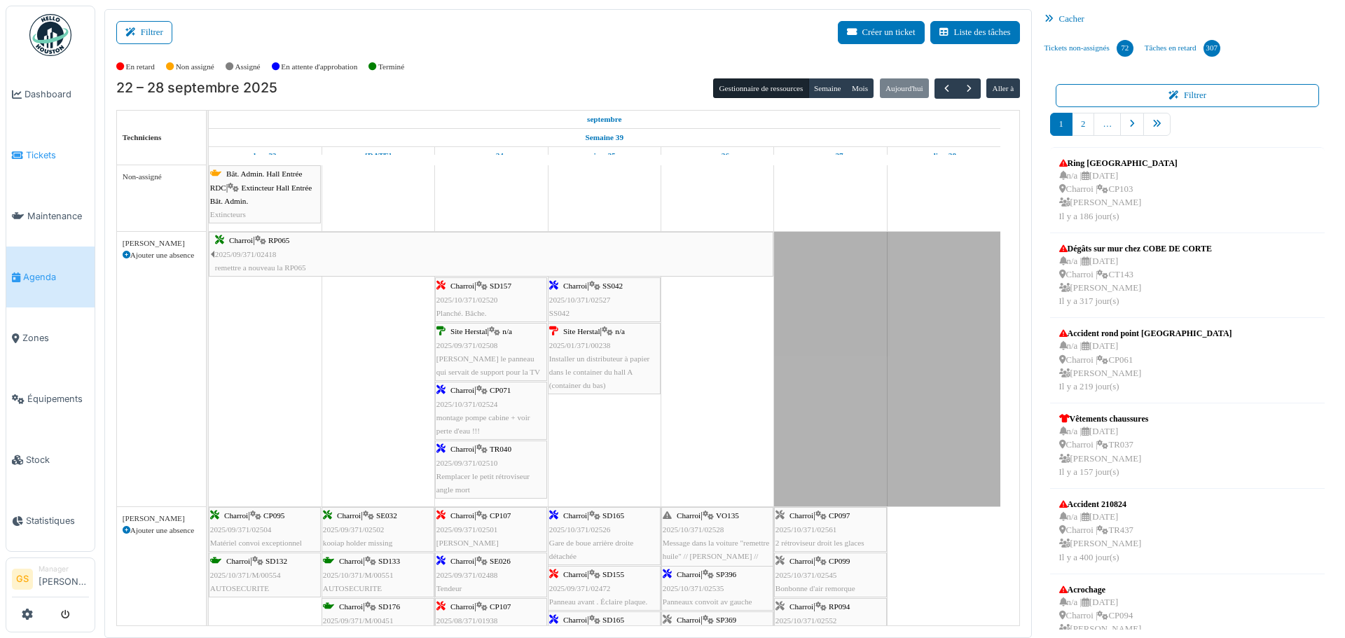
click at [23, 153] on li "Tickets" at bounding box center [50, 155] width 77 height 13
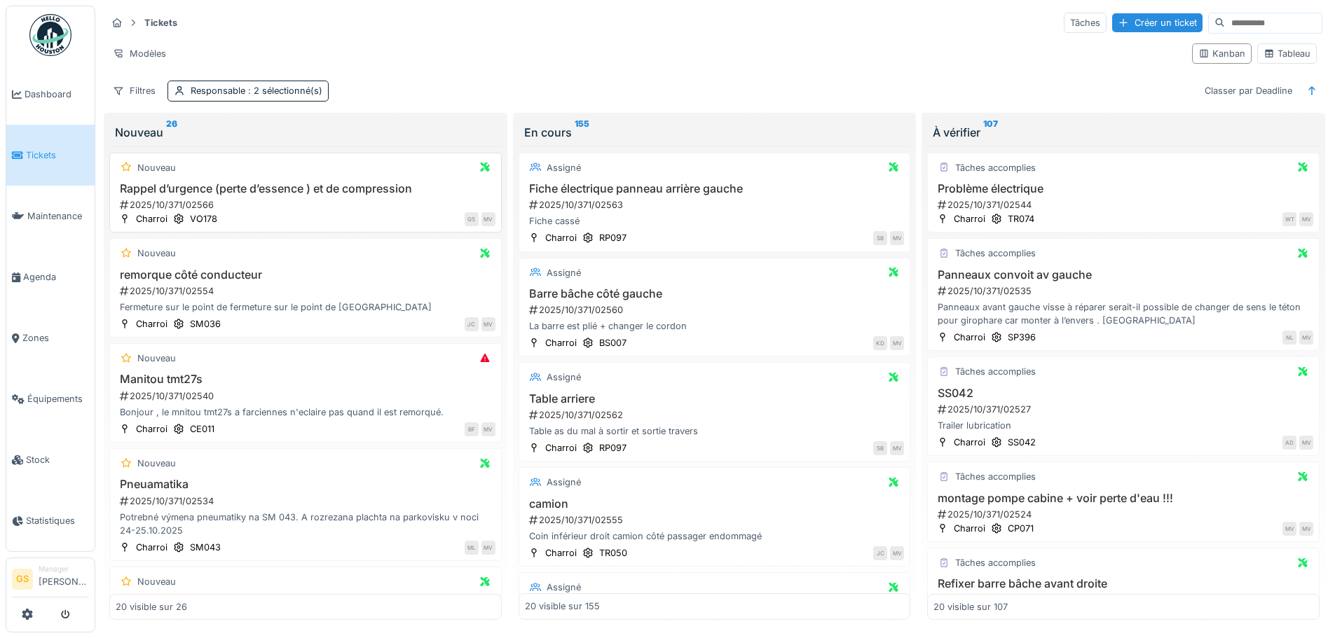
click at [168, 205] on div "2025/10/371/02566" at bounding box center [306, 204] width 377 height 13
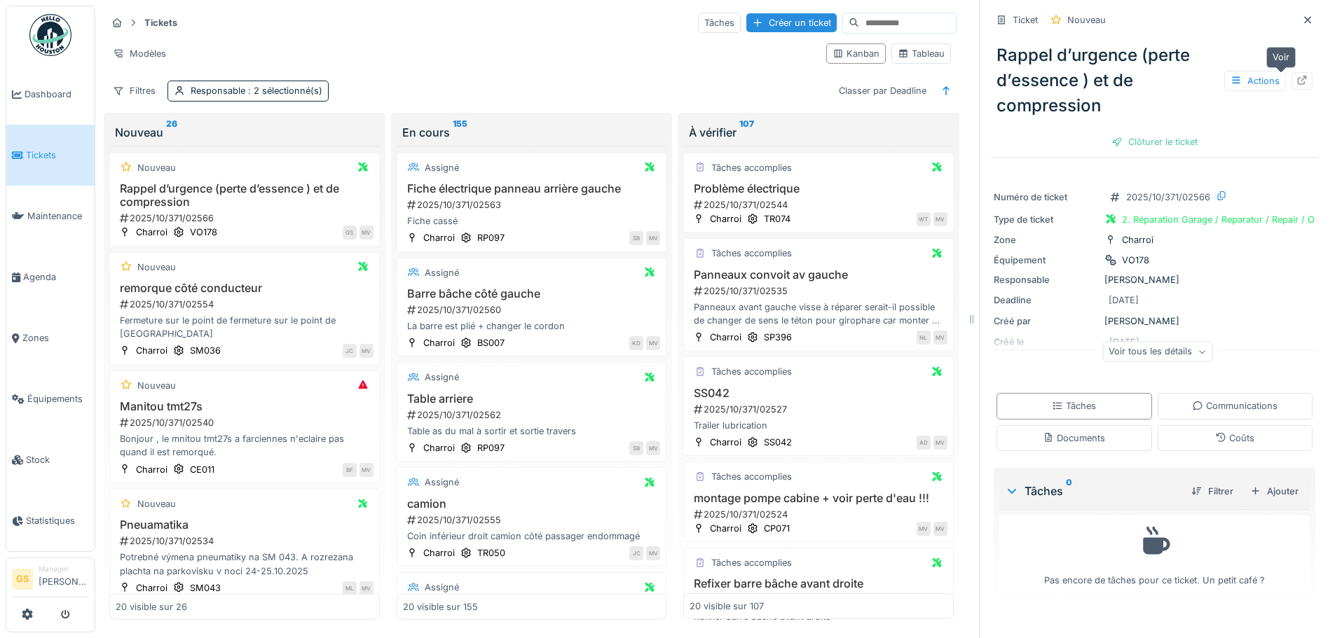
click at [1298, 78] on icon at bounding box center [1302, 80] width 9 height 9
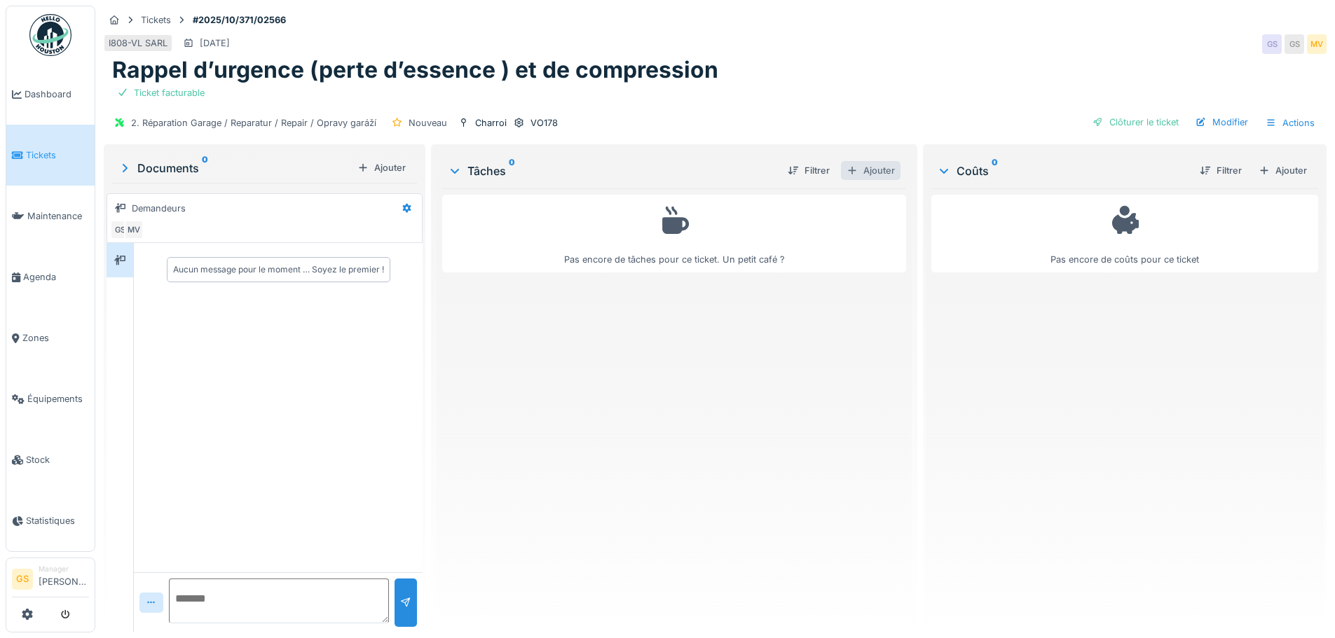
click at [858, 169] on div "Ajouter" at bounding box center [871, 170] width 60 height 19
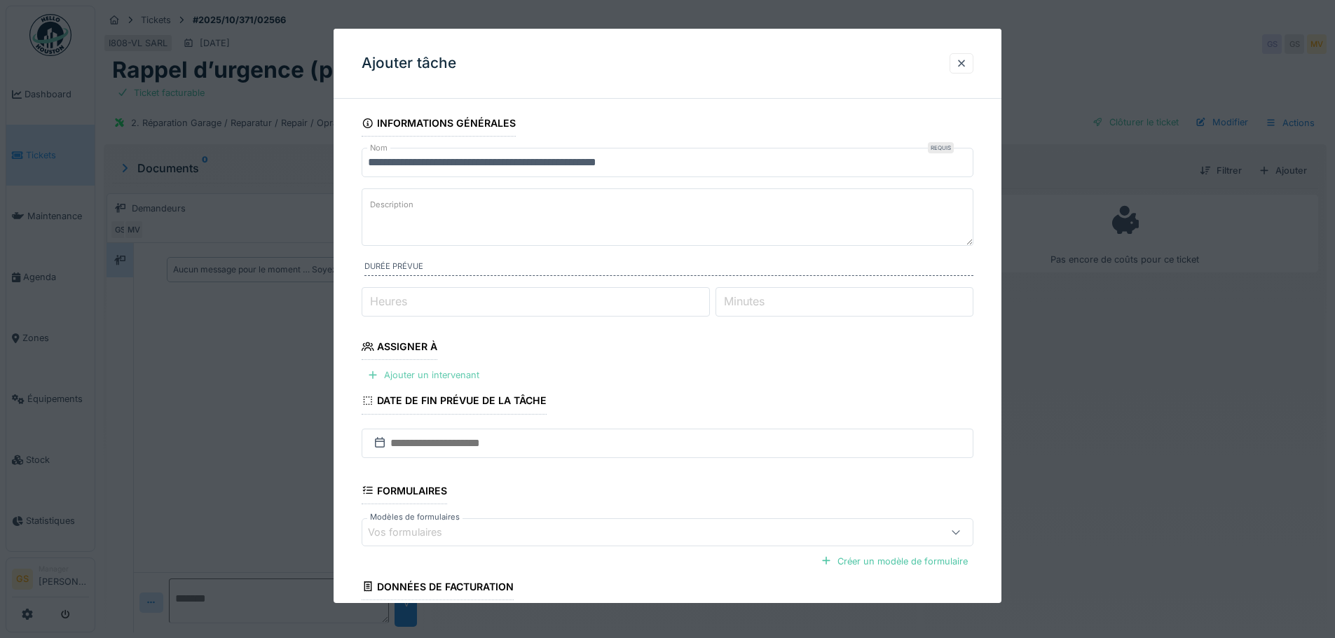
click at [428, 371] on div "Ajouter un intervenant" at bounding box center [423, 375] width 123 height 19
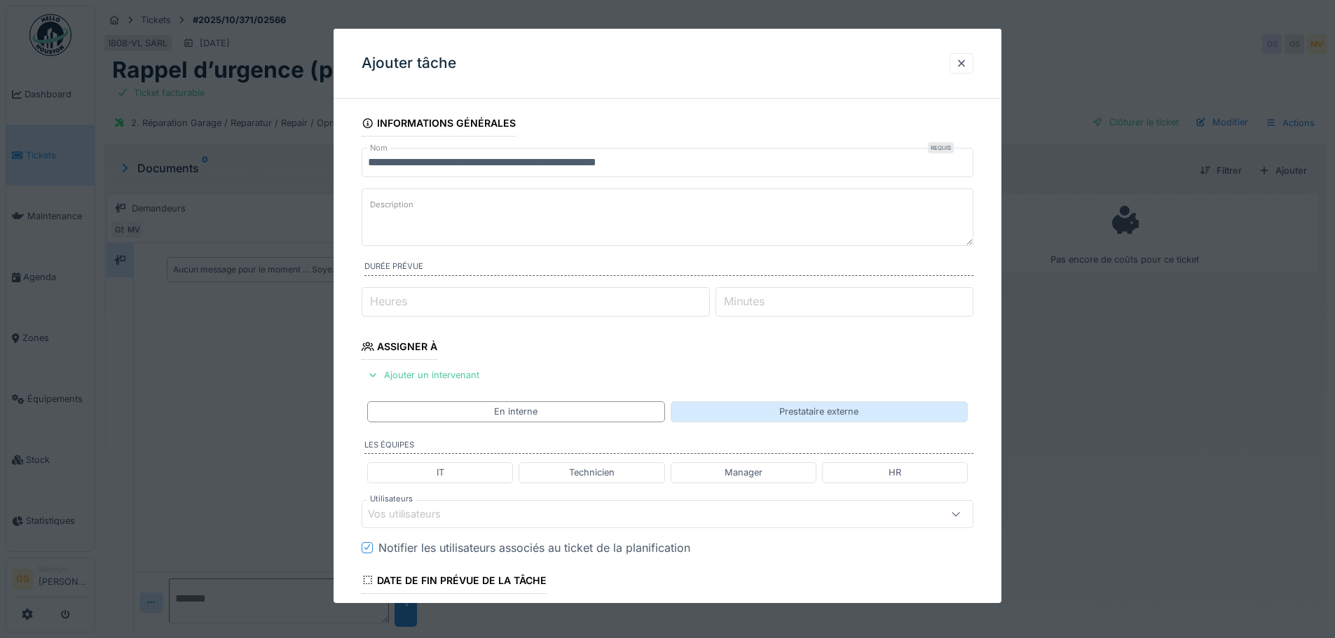
click at [764, 414] on div "Prestataire externe" at bounding box center [819, 412] width 297 height 20
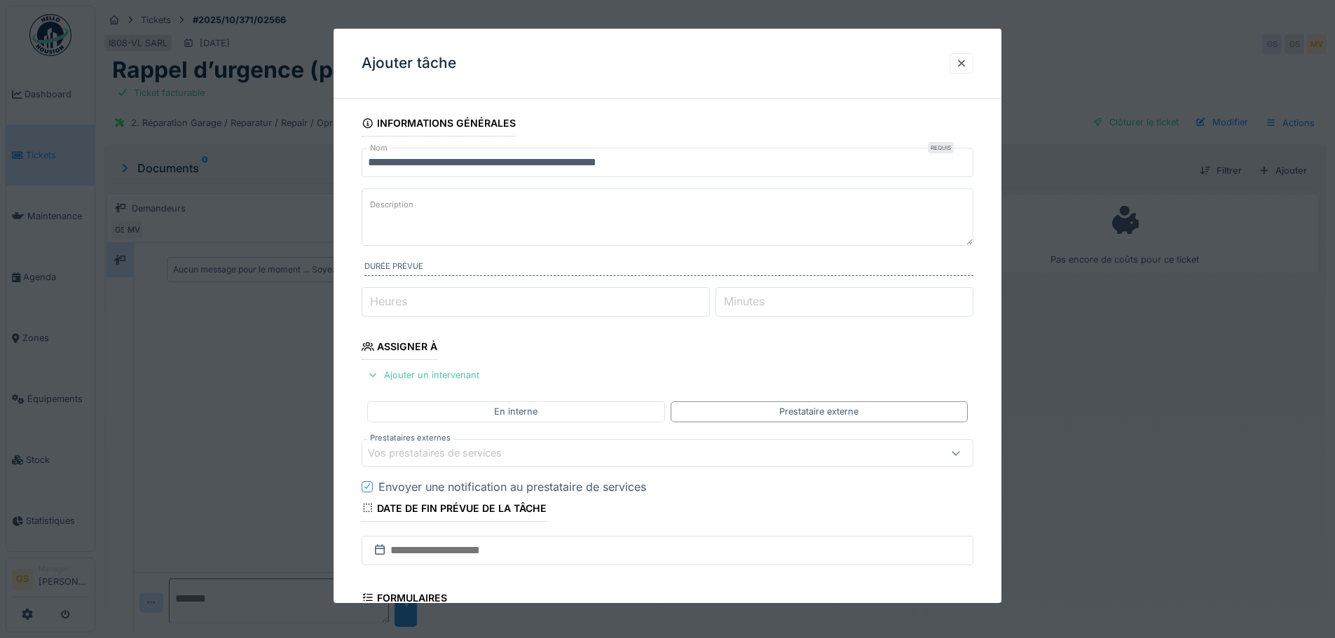
click at [383, 456] on div "Vos prestataires de services" at bounding box center [444, 453] width 153 height 15
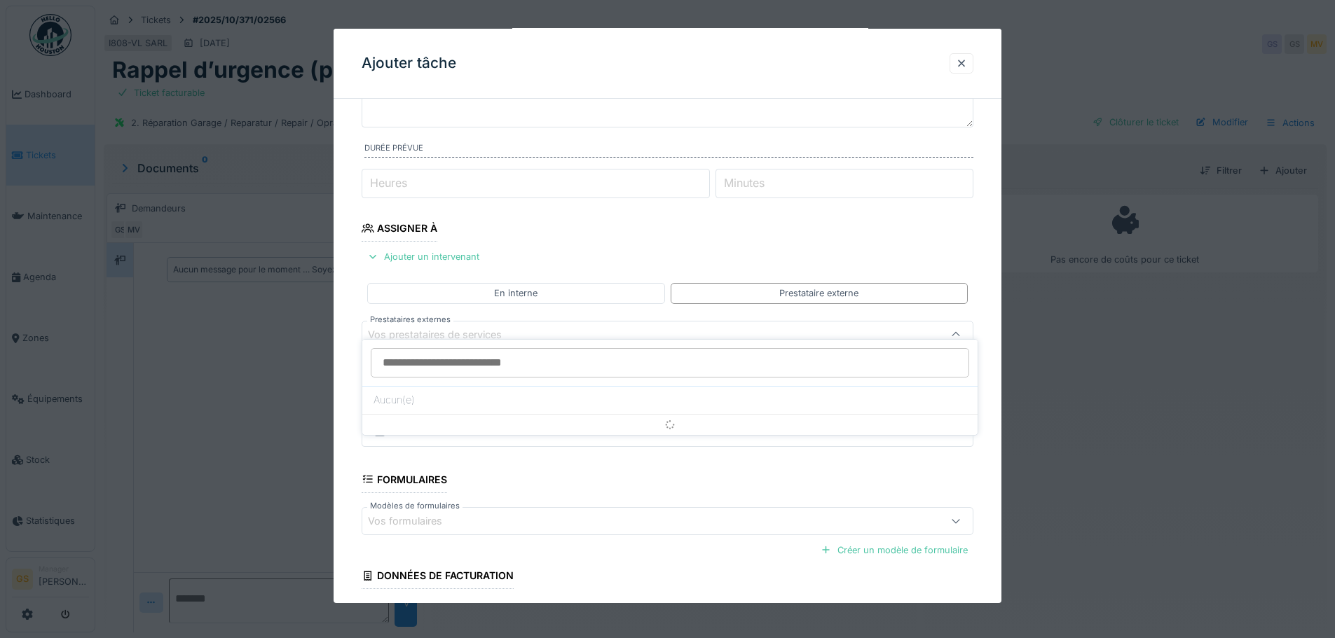
scroll to position [137, 0]
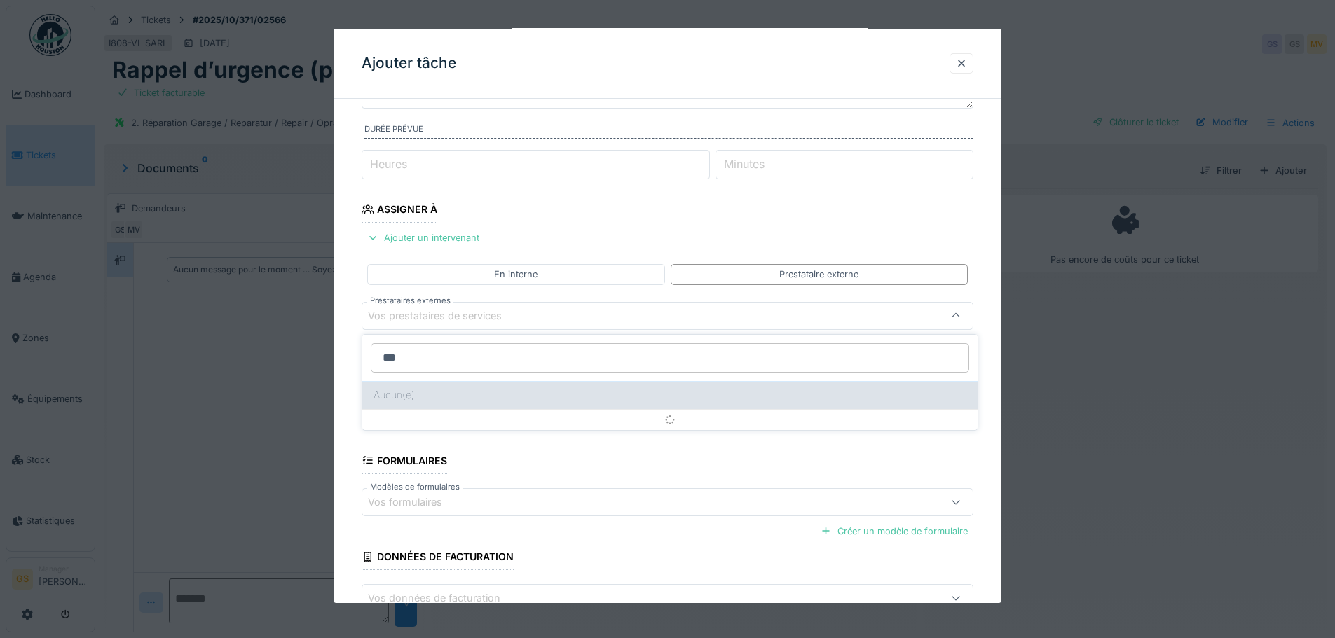
type input "****"
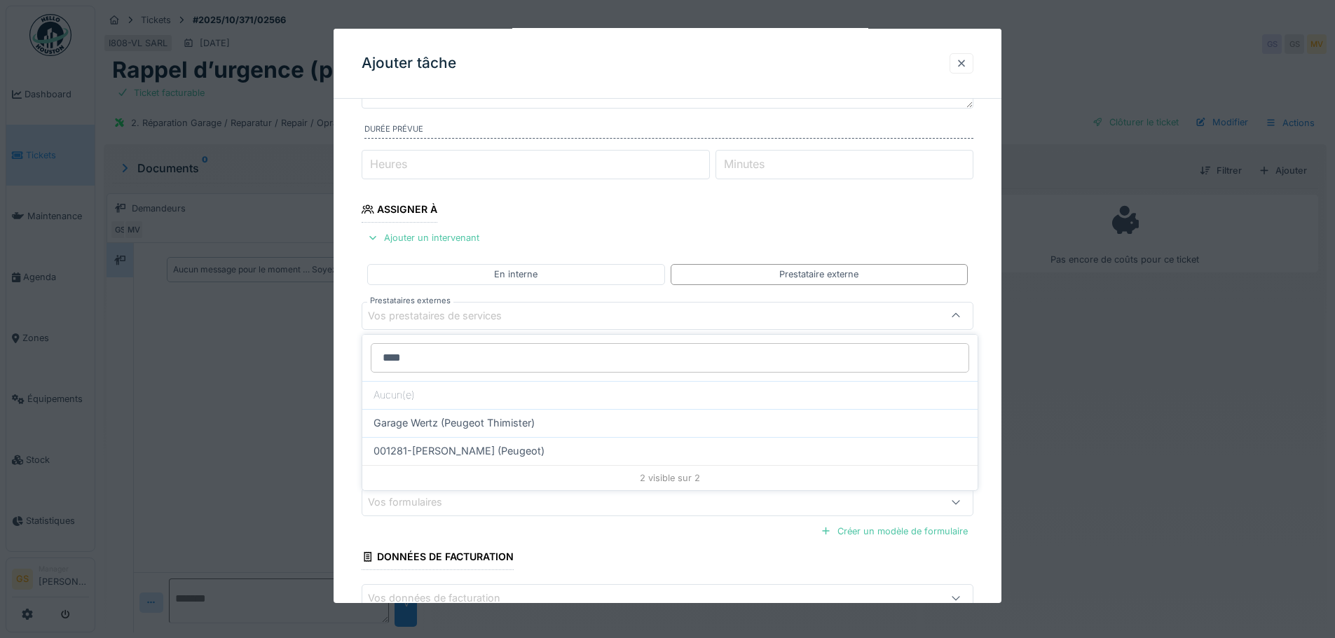
click at [964, 60] on div at bounding box center [961, 63] width 11 height 13
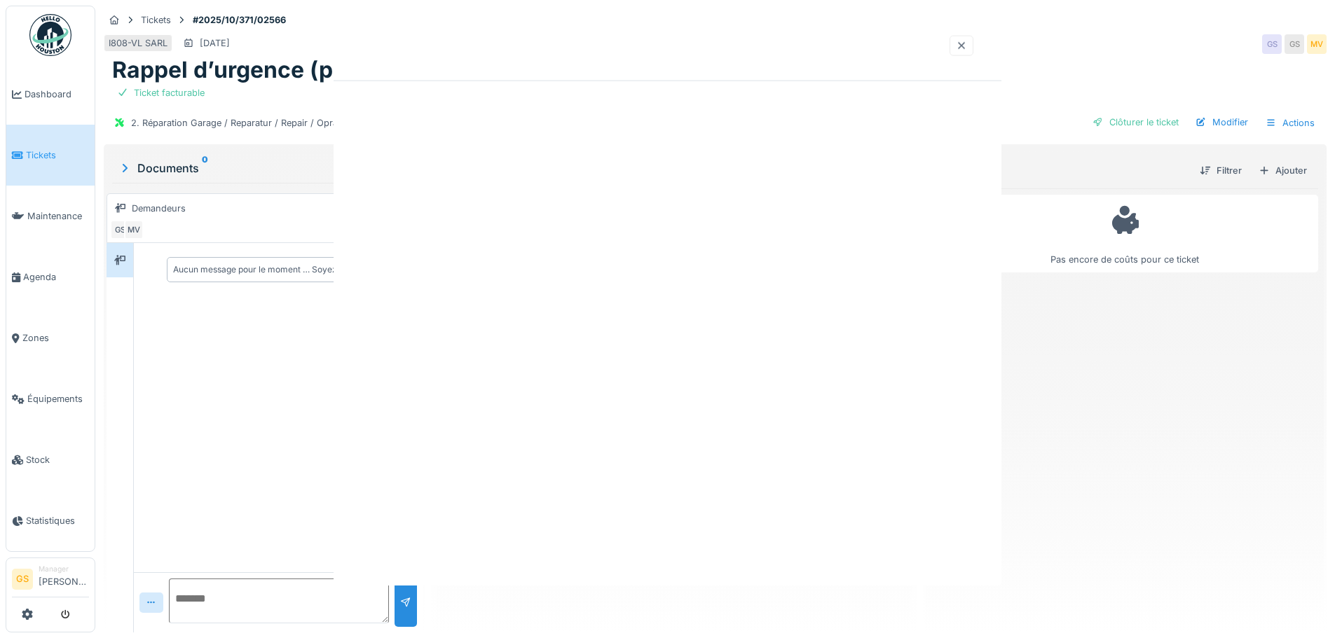
scroll to position [0, 0]
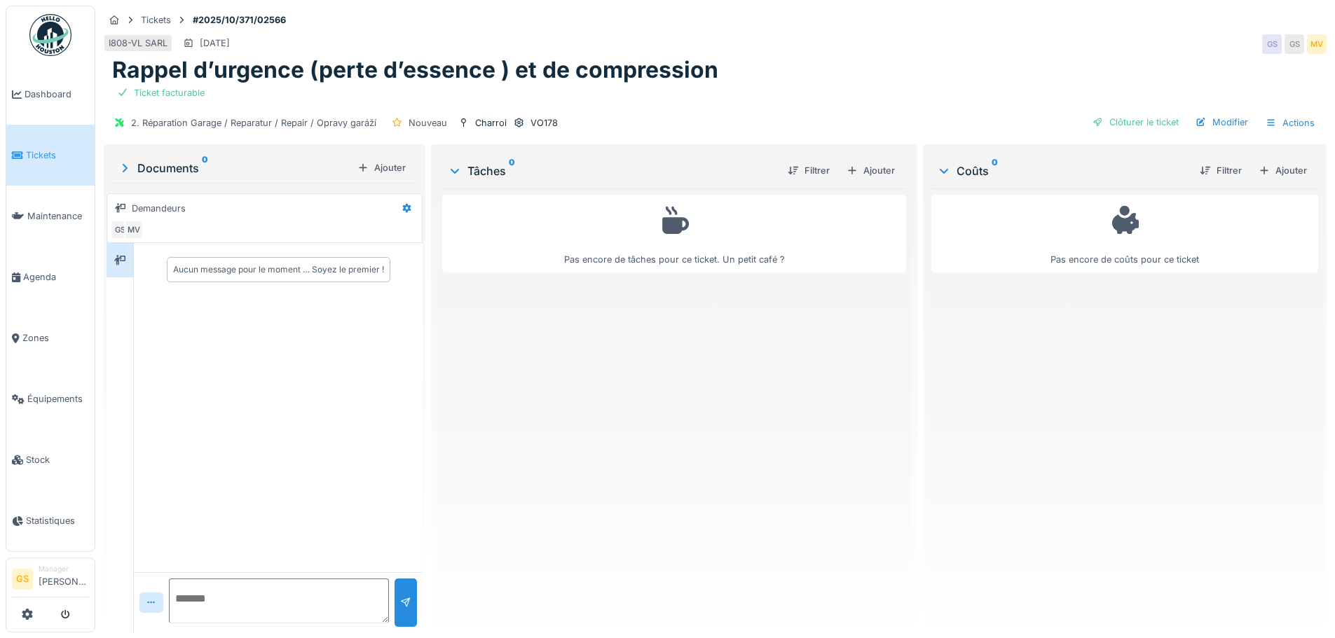
click at [48, 152] on span "Tickets" at bounding box center [57, 155] width 63 height 13
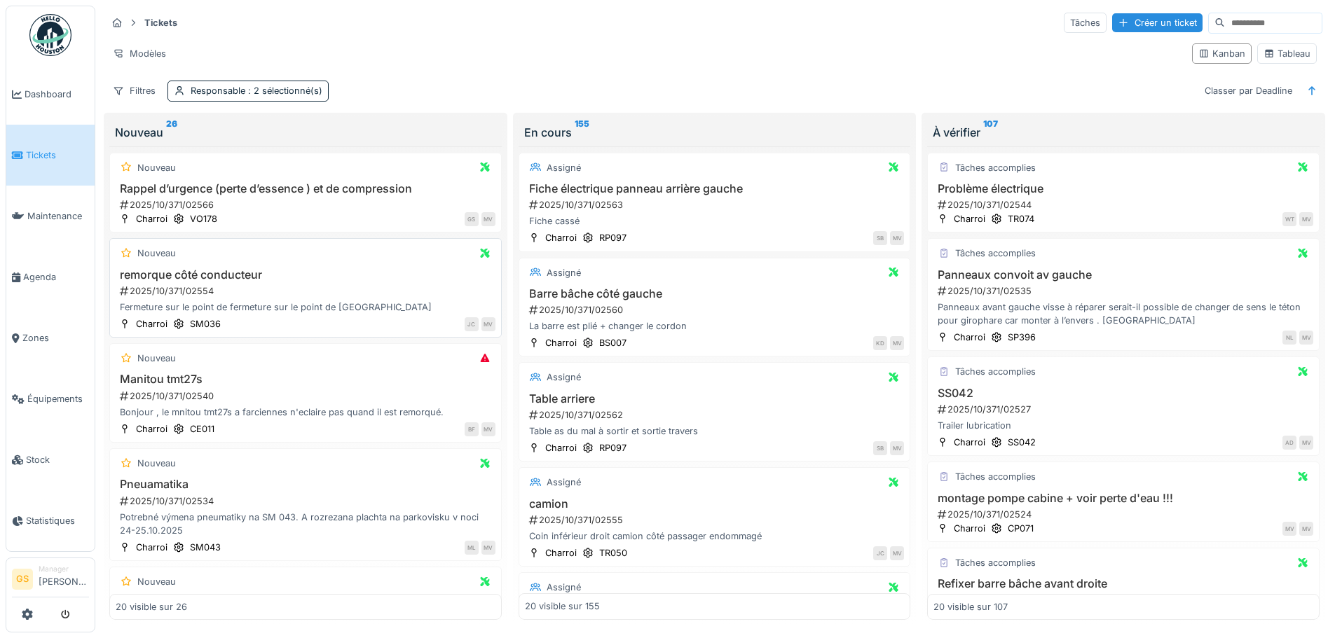
click at [179, 290] on div "2025/10/371/02554" at bounding box center [306, 291] width 377 height 13
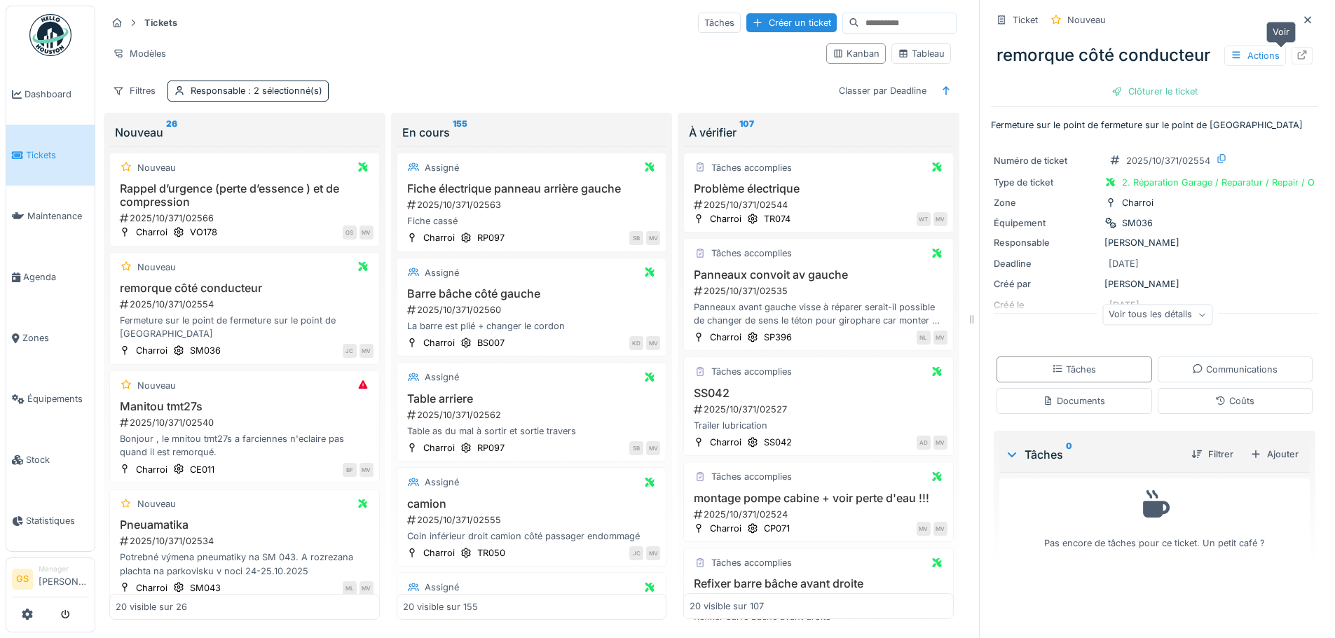
click at [1296, 54] on icon at bounding box center [1301, 54] width 11 height 9
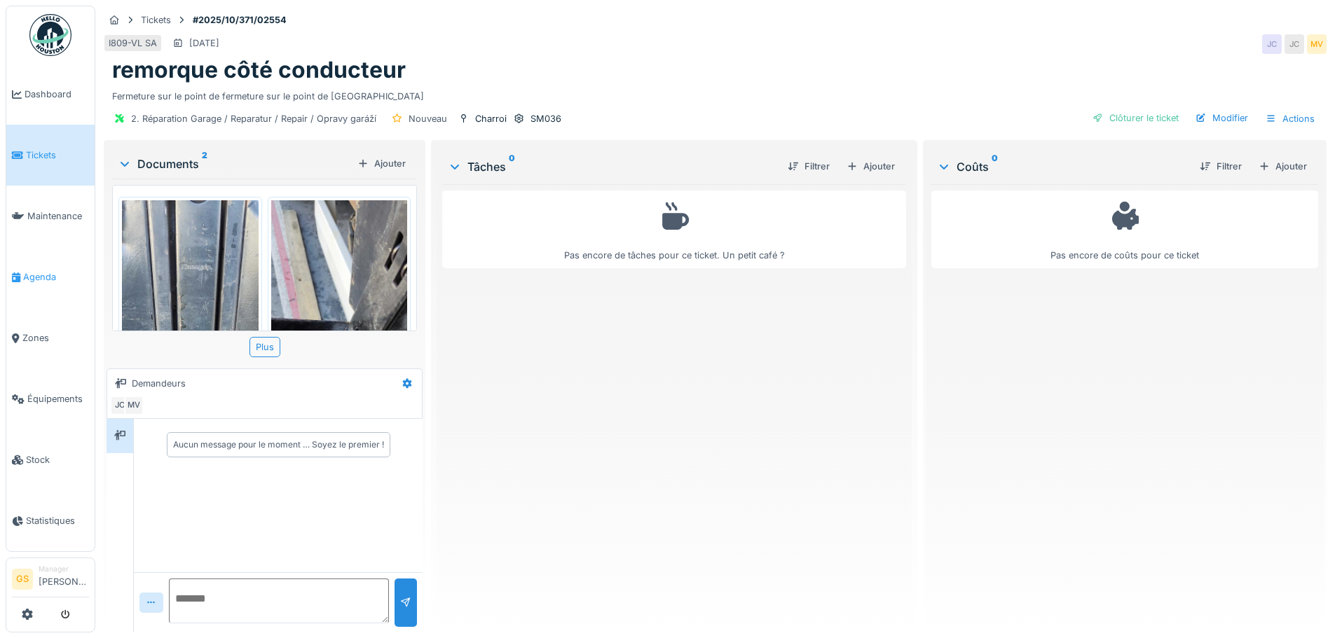
click at [32, 273] on span "Agenda" at bounding box center [56, 276] width 66 height 13
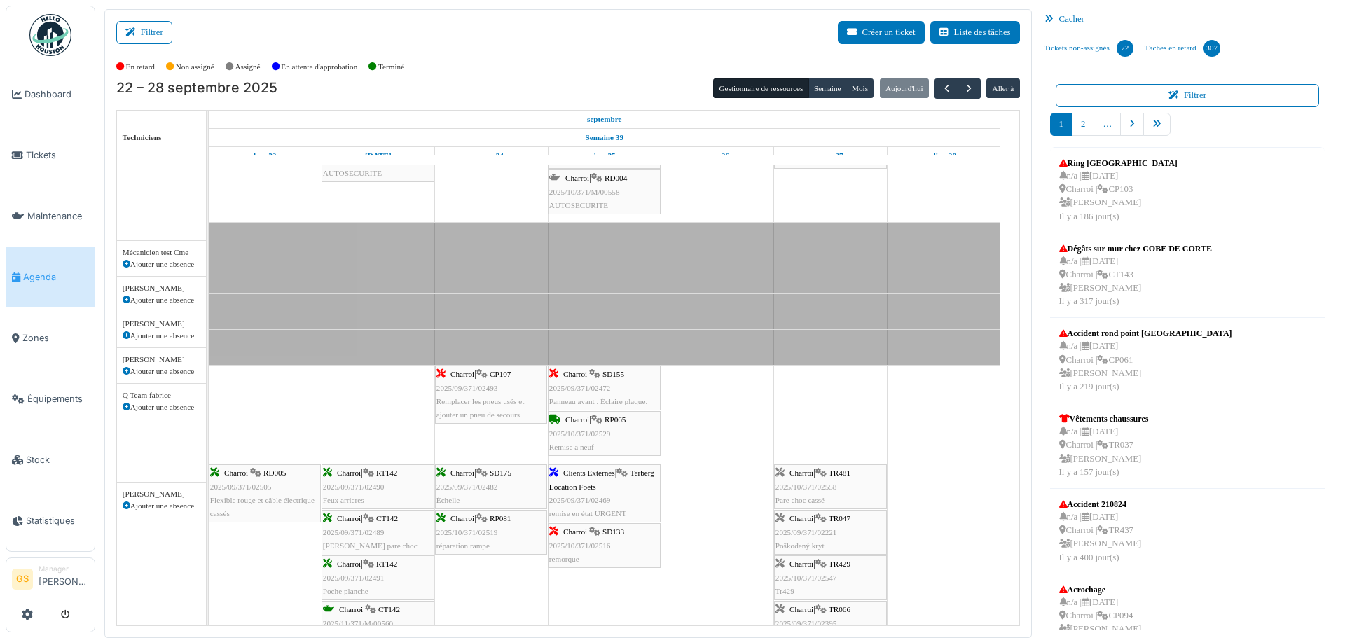
scroll to position [631, 0]
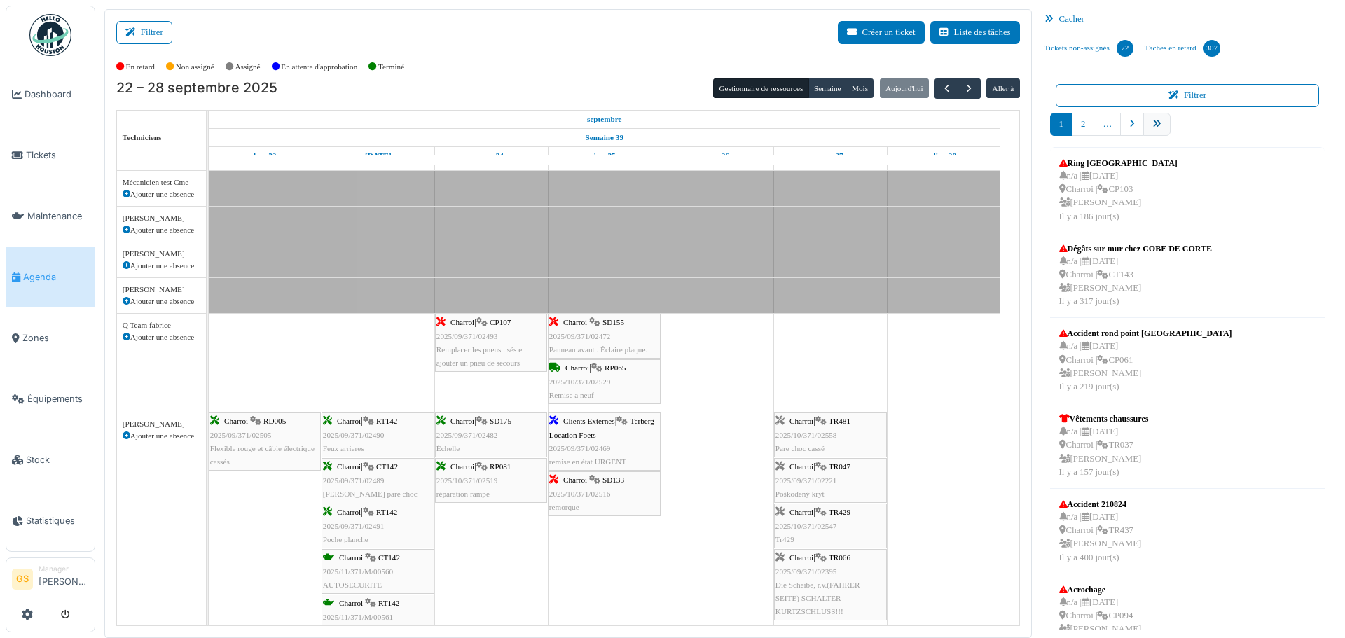
click at [1156, 117] on link "pager" at bounding box center [1157, 124] width 27 height 23
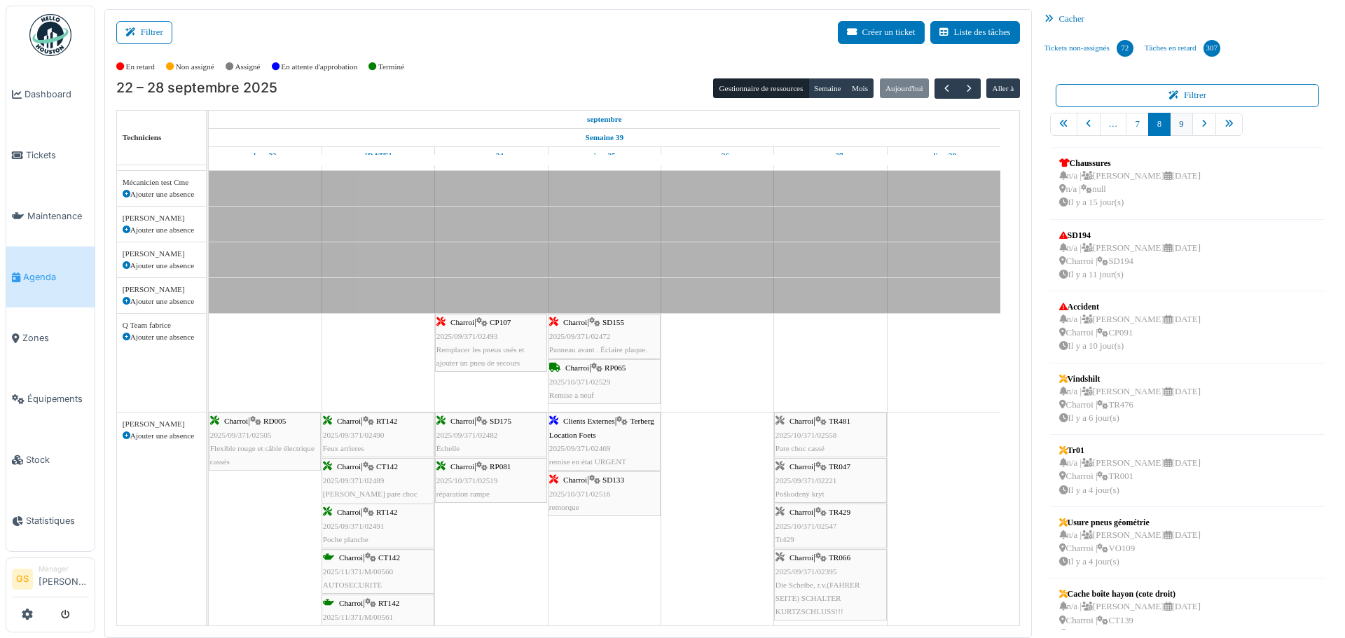
click at [1170, 124] on link "9" at bounding box center [1181, 124] width 22 height 23
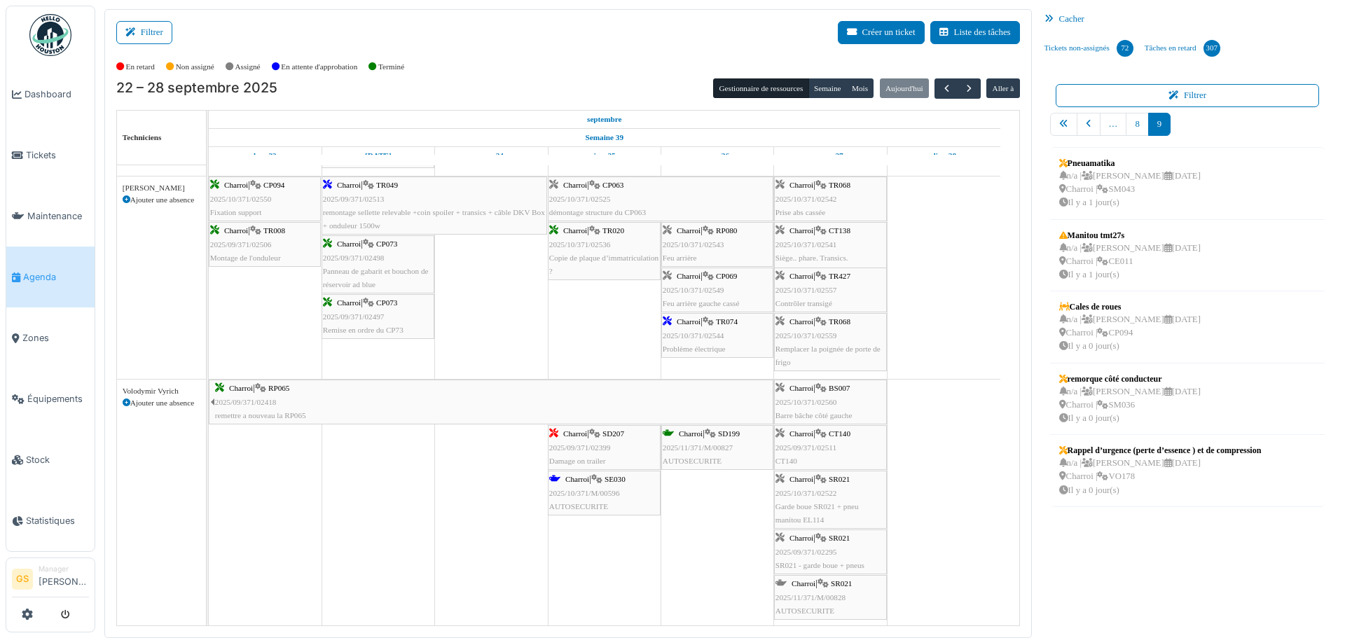
scroll to position [0, 0]
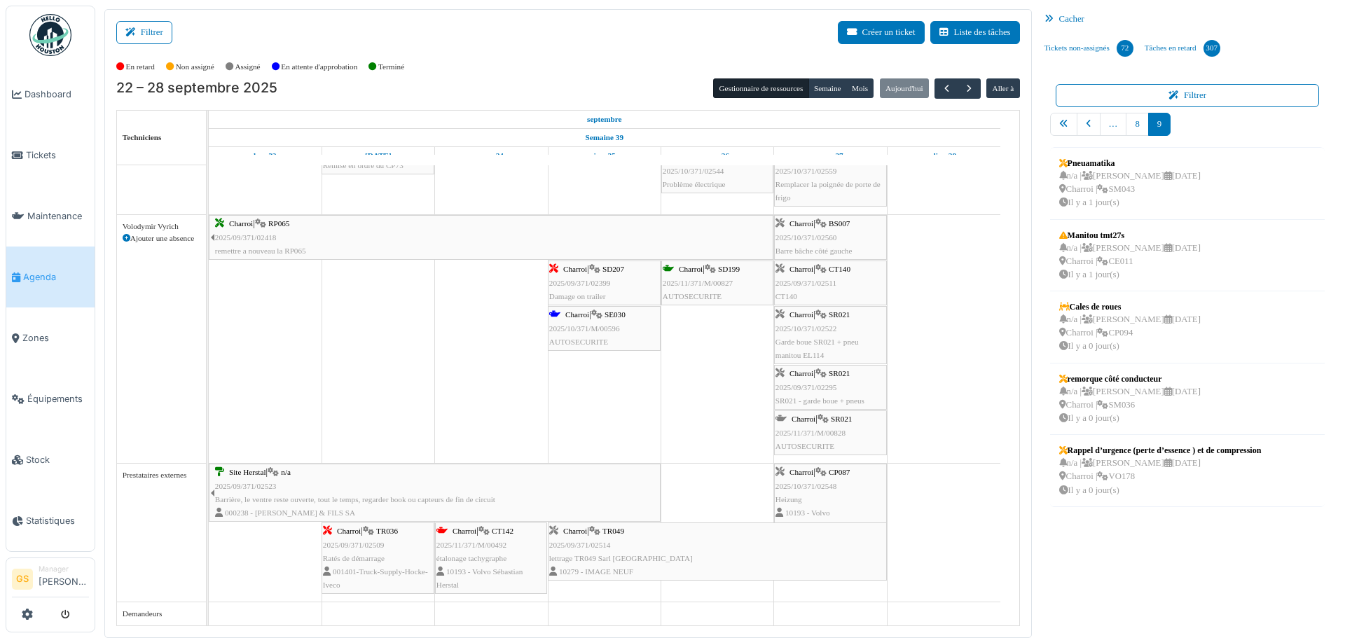
click at [471, 544] on span "2025/11/371/M/00492" at bounding box center [472, 545] width 70 height 8
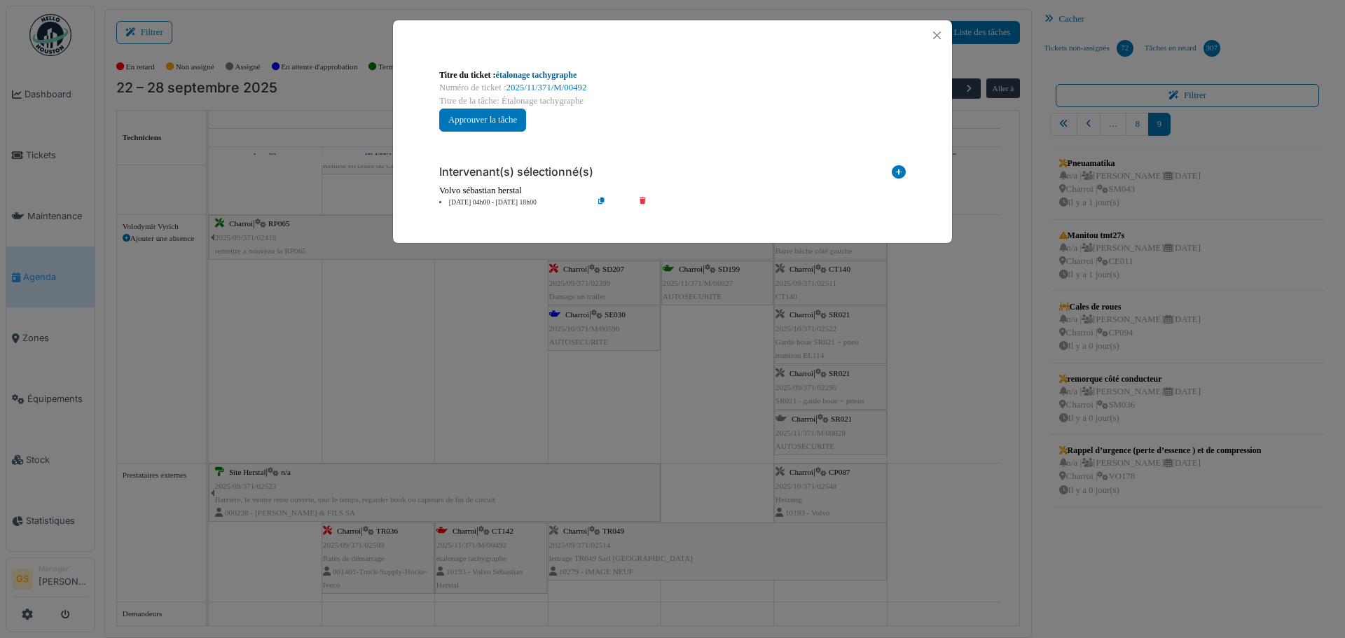
click at [554, 78] on link "étalonage tachygraphe" at bounding box center [536, 75] width 81 height 10
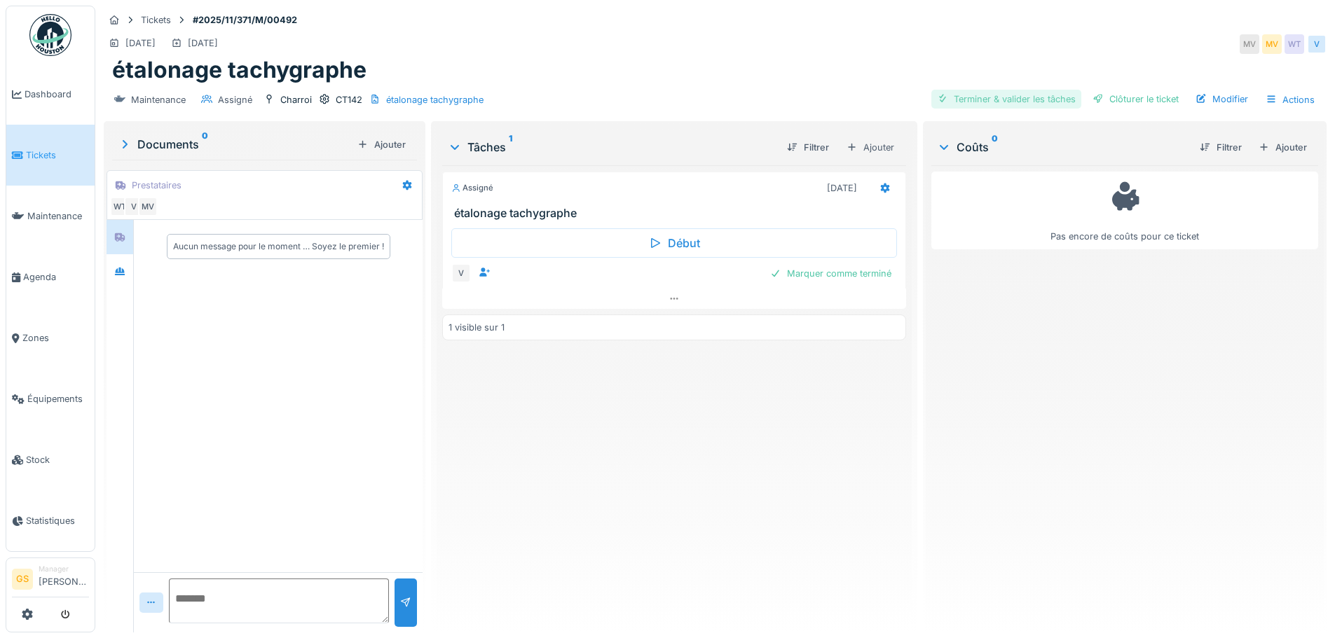
click at [997, 96] on div "Terminer & valider les tâches" at bounding box center [1006, 99] width 150 height 19
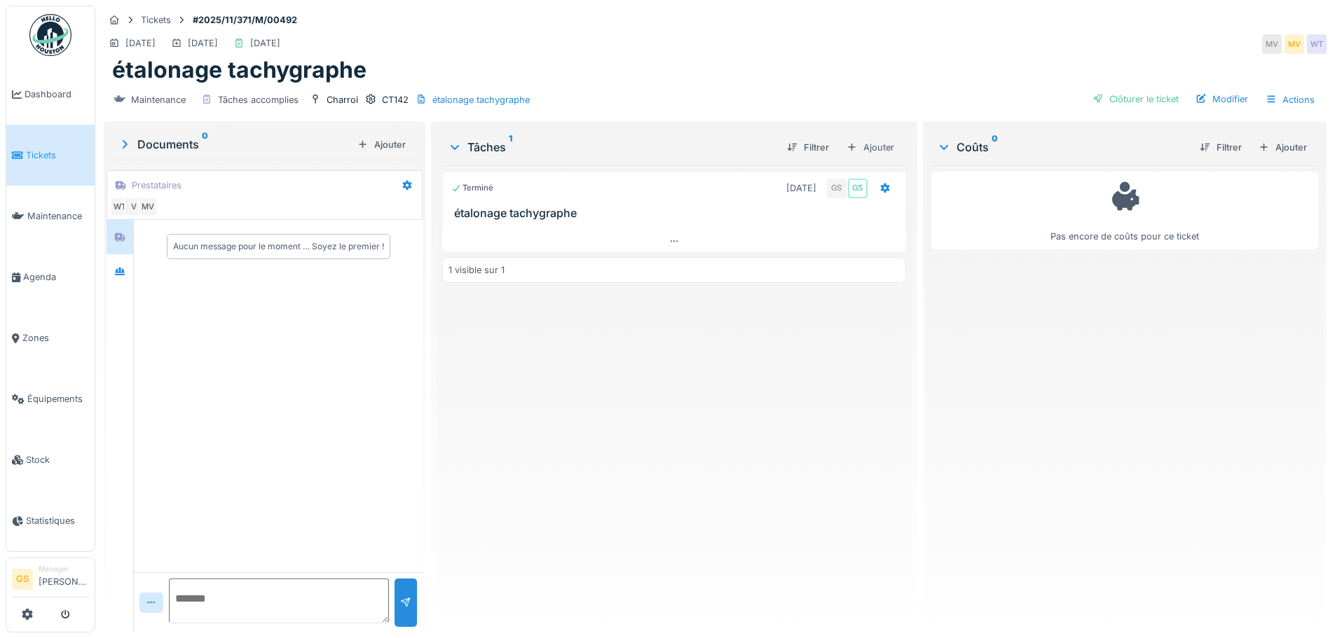
click at [32, 164] on link "Tickets" at bounding box center [50, 155] width 88 height 61
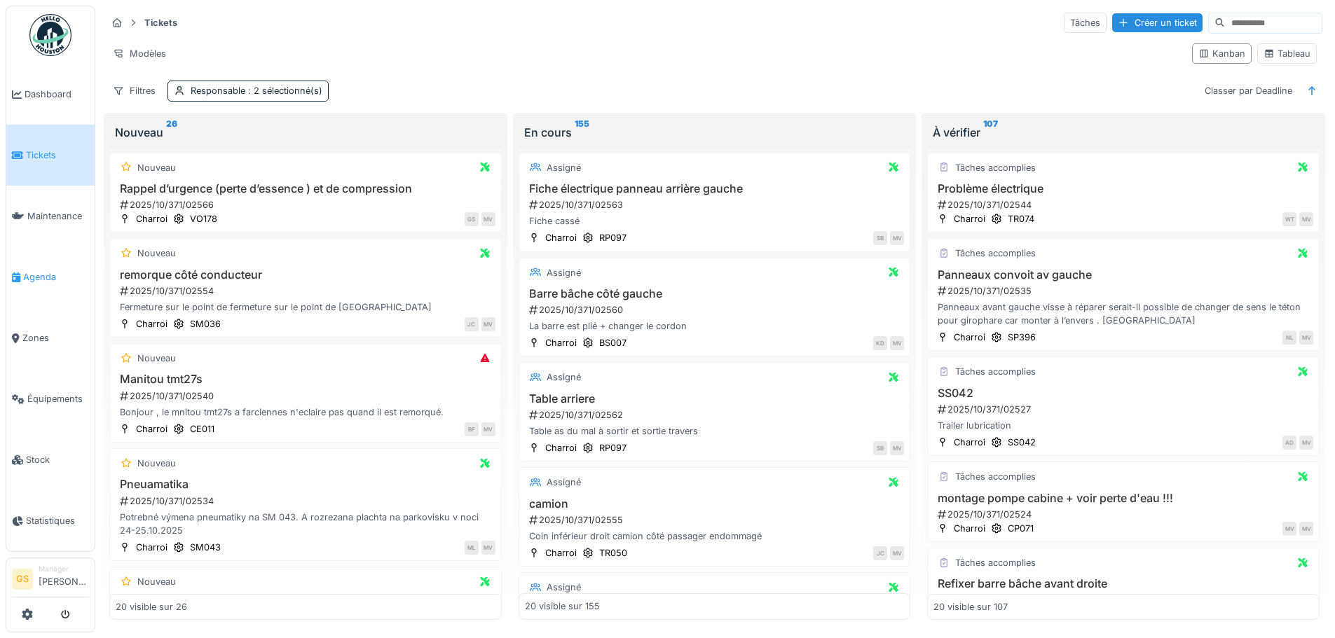
click at [32, 270] on span "Agenda" at bounding box center [56, 276] width 66 height 13
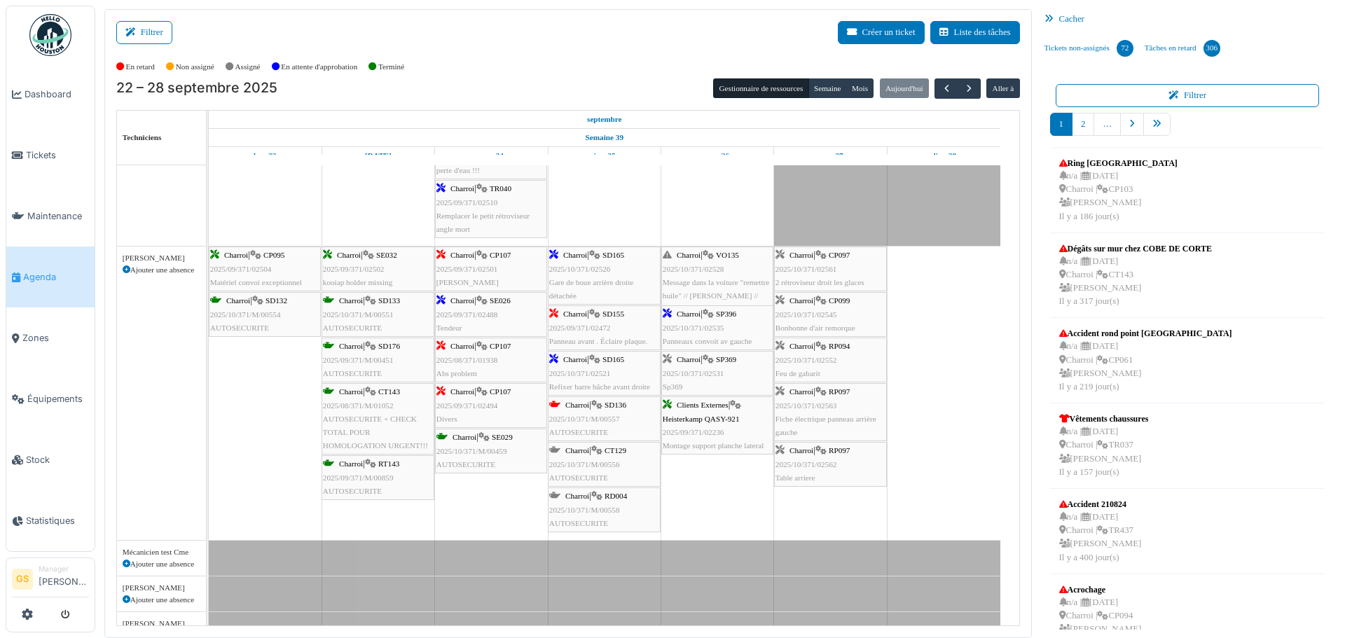
scroll to position [280, 0]
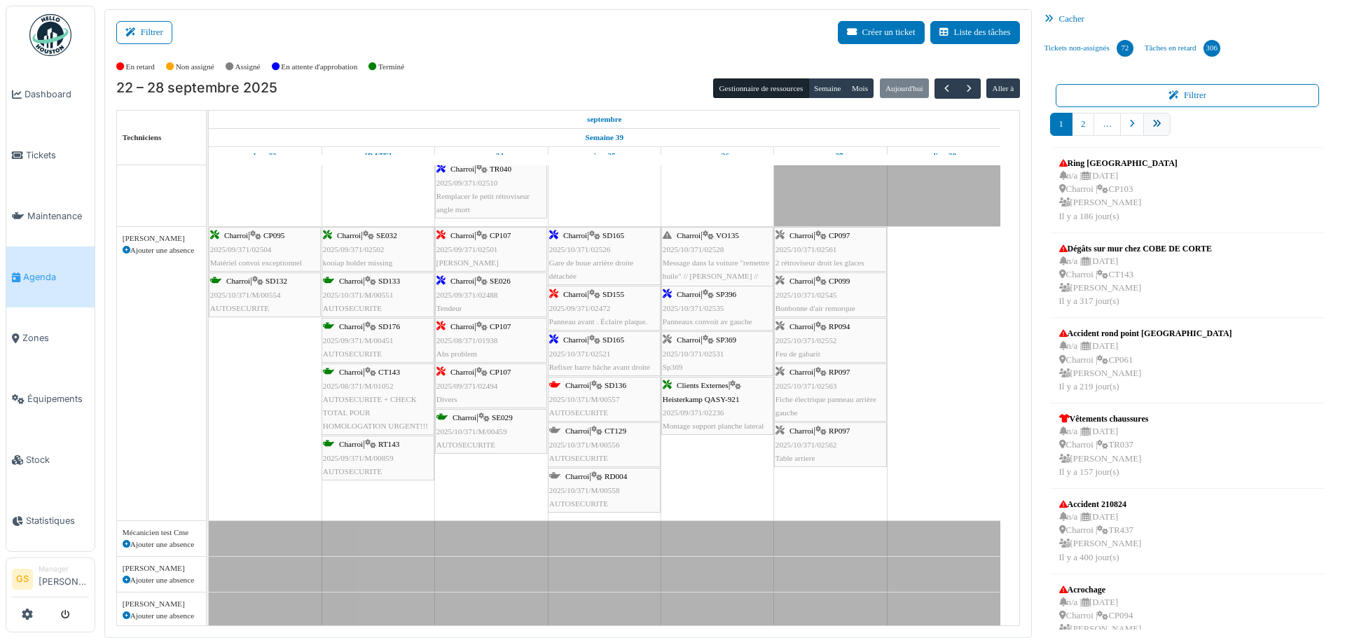
click at [1153, 125] on icon "pager" at bounding box center [1157, 124] width 9 height 9
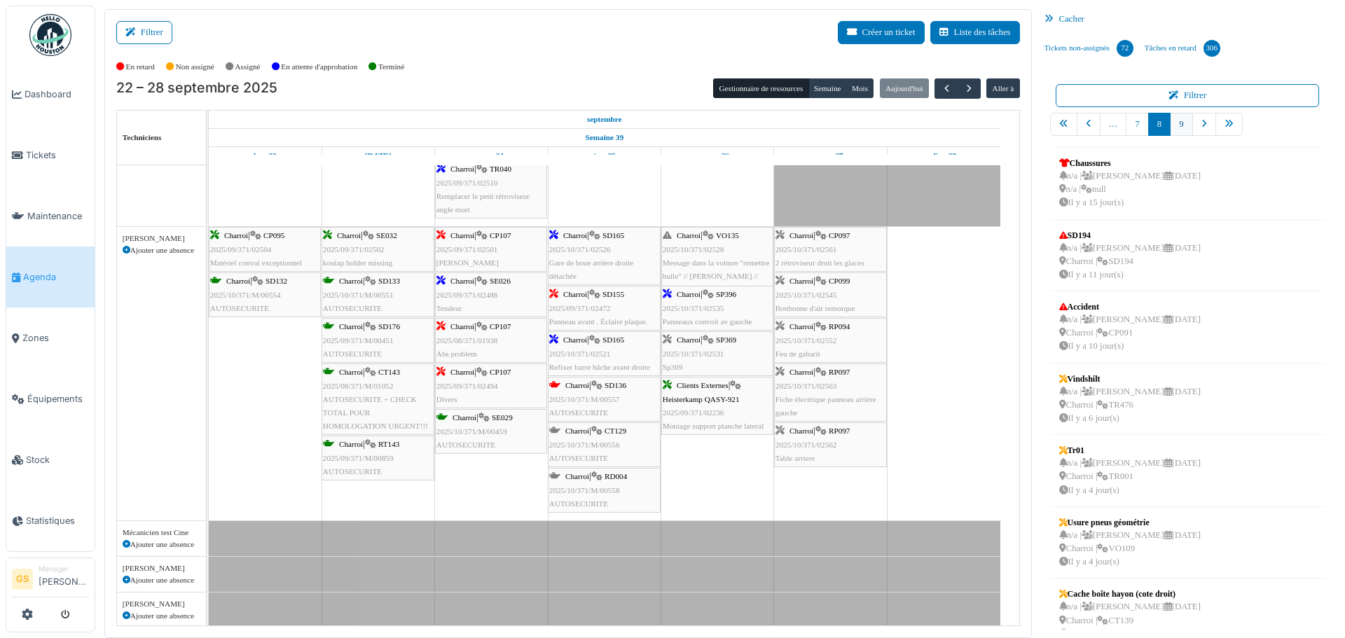
click at [1173, 124] on link "9" at bounding box center [1181, 124] width 22 height 23
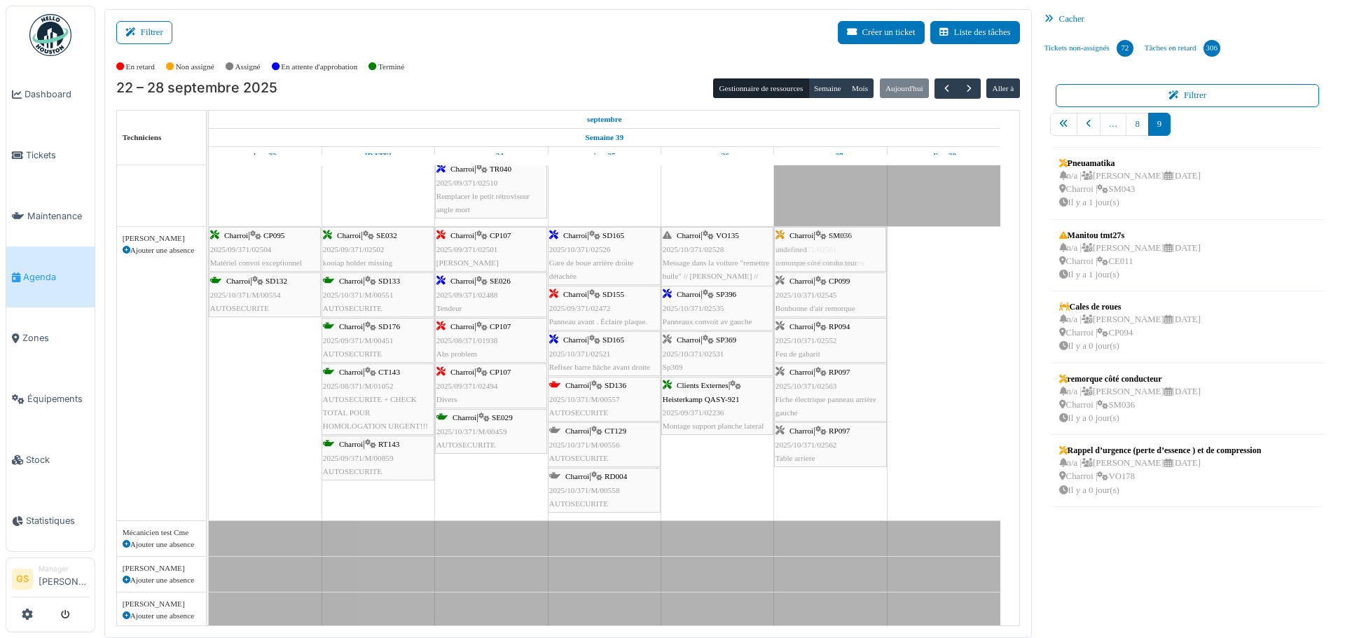
drag, startPoint x: 1130, startPoint y: 385, endPoint x: 863, endPoint y: 419, distance: 268.4
click at [836, 422] on div "Filtrer Créer un ticket Liste des tâches Afficher les tâches non assignées *** …" at bounding box center [720, 323] width 1246 height 629
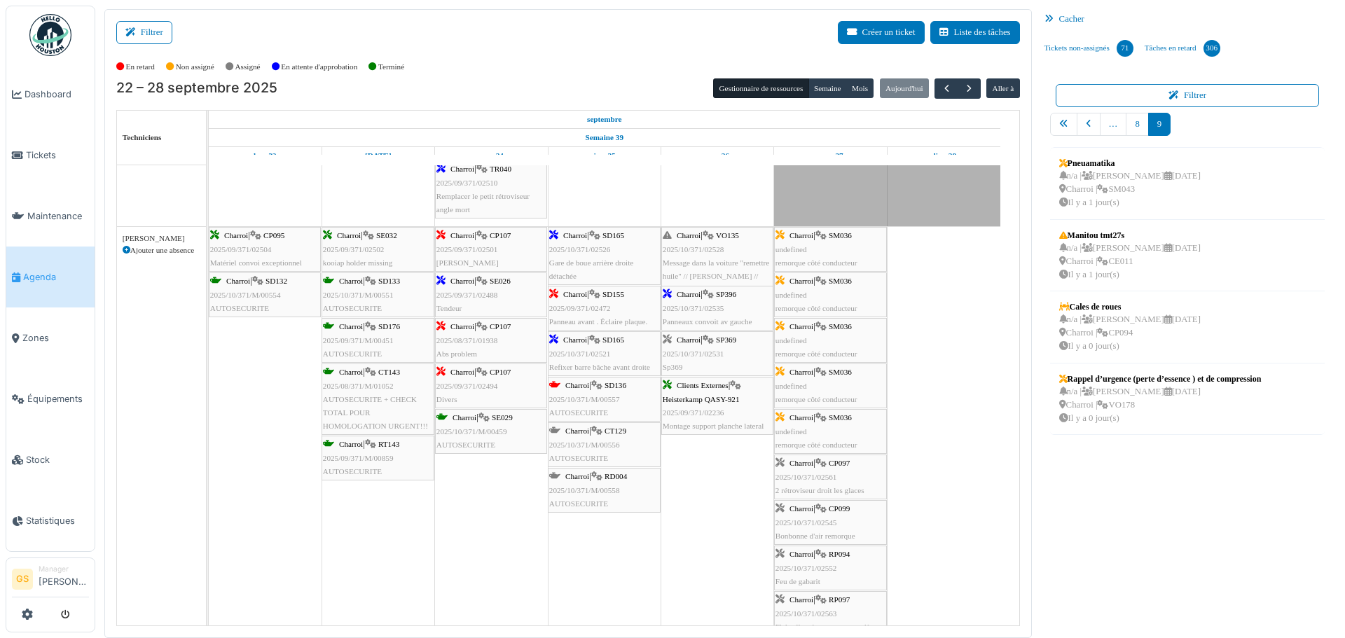
click at [26, 273] on span "Agenda" at bounding box center [56, 276] width 66 height 13
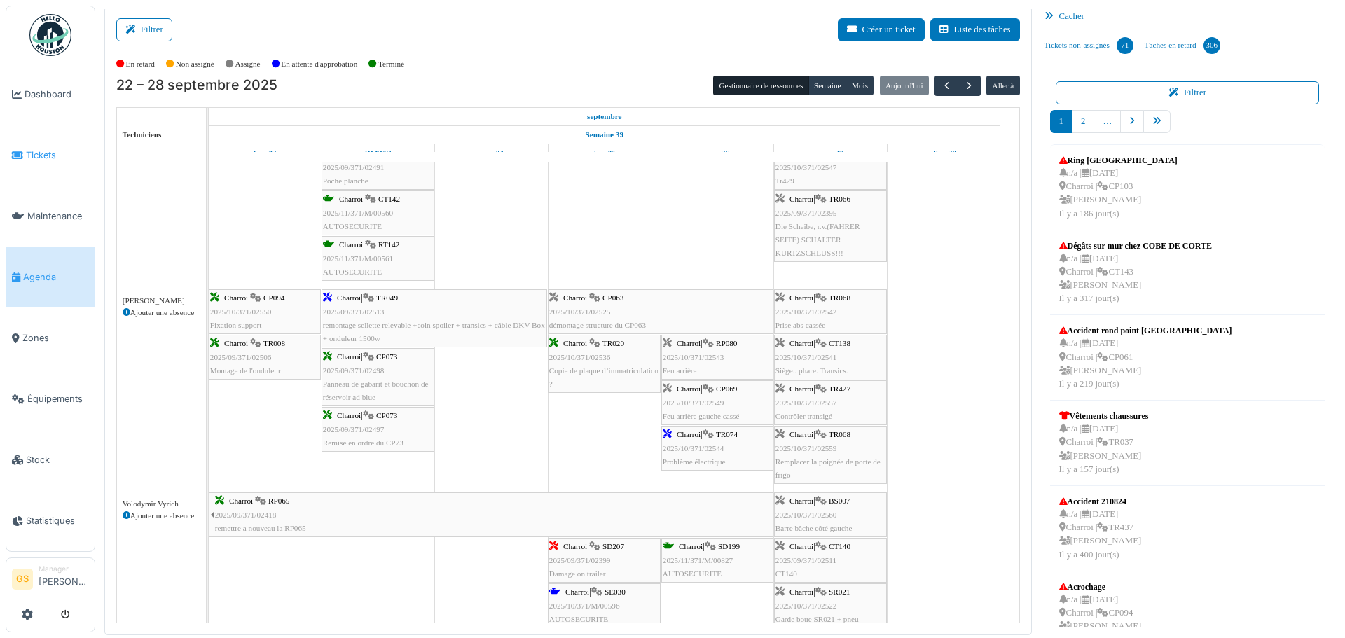
click at [28, 151] on span "Tickets" at bounding box center [57, 155] width 63 height 13
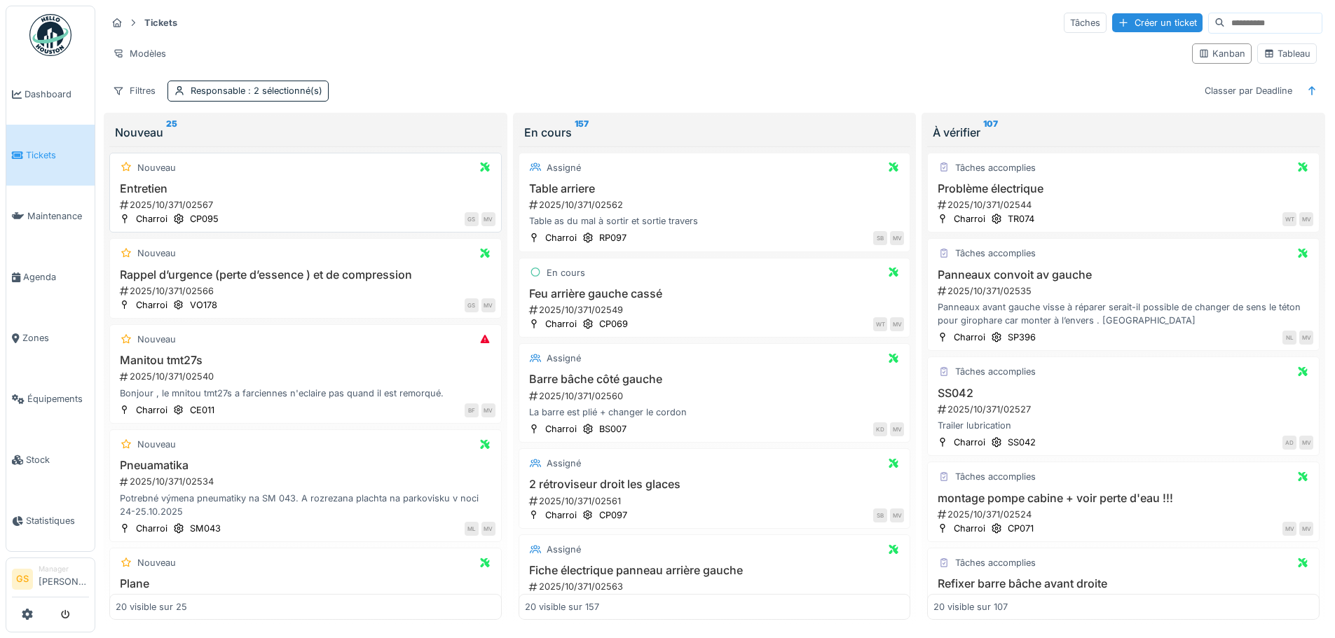
click at [165, 203] on div "2025/10/371/02567" at bounding box center [306, 204] width 377 height 13
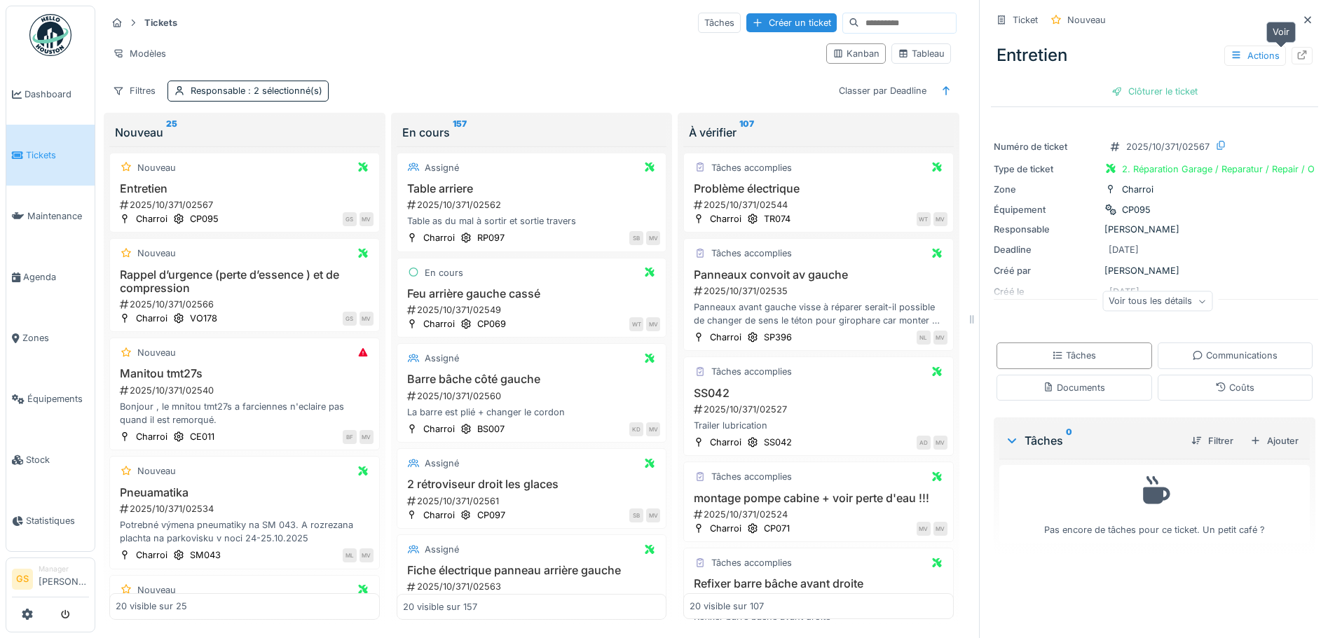
click at [1296, 53] on icon at bounding box center [1301, 54] width 11 height 9
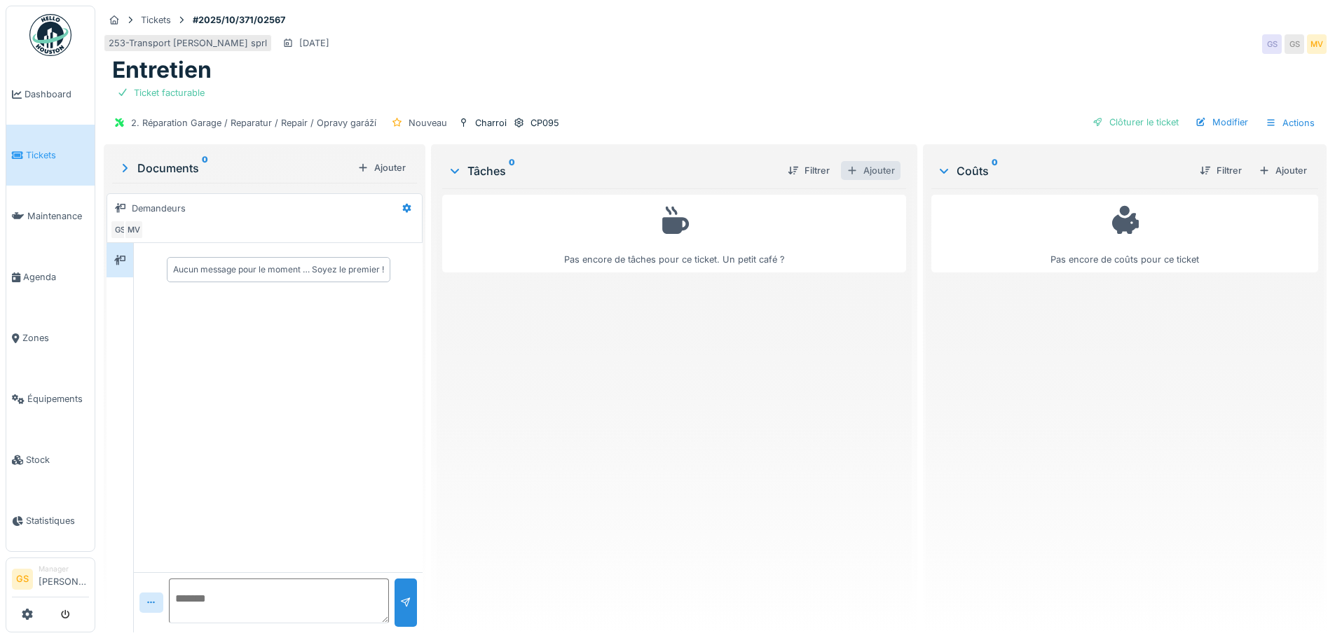
click at [874, 168] on div "Ajouter" at bounding box center [871, 170] width 60 height 19
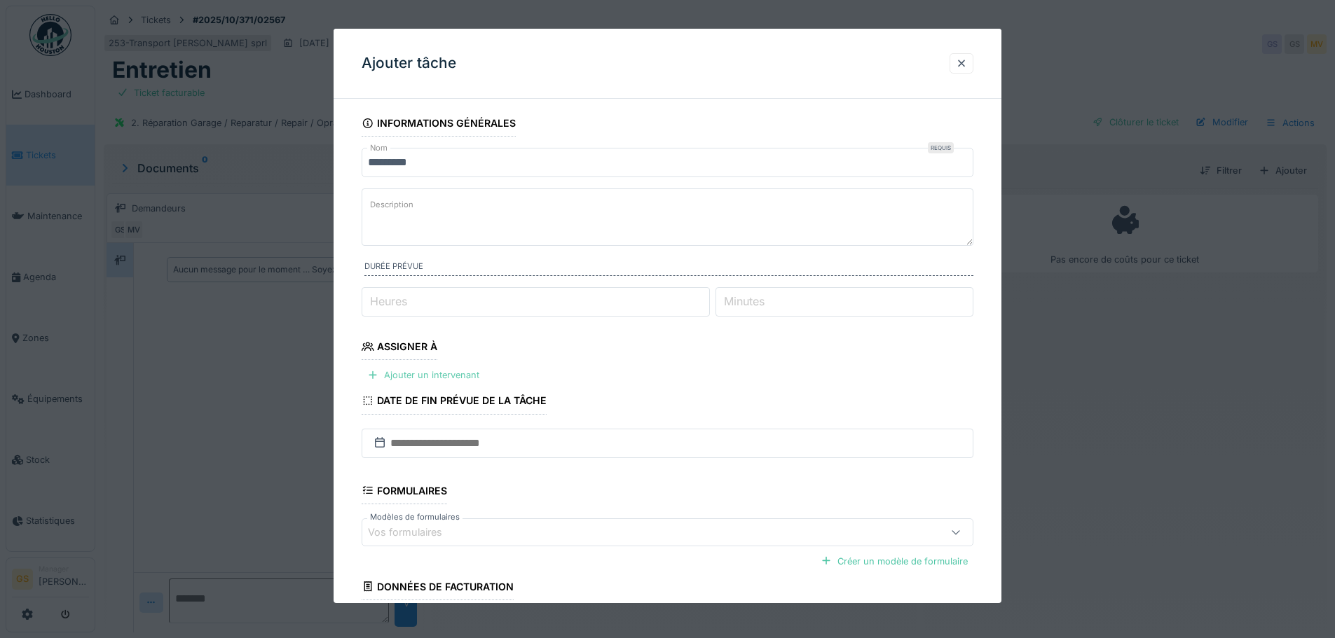
click at [398, 372] on div "Ajouter un intervenant" at bounding box center [423, 375] width 123 height 19
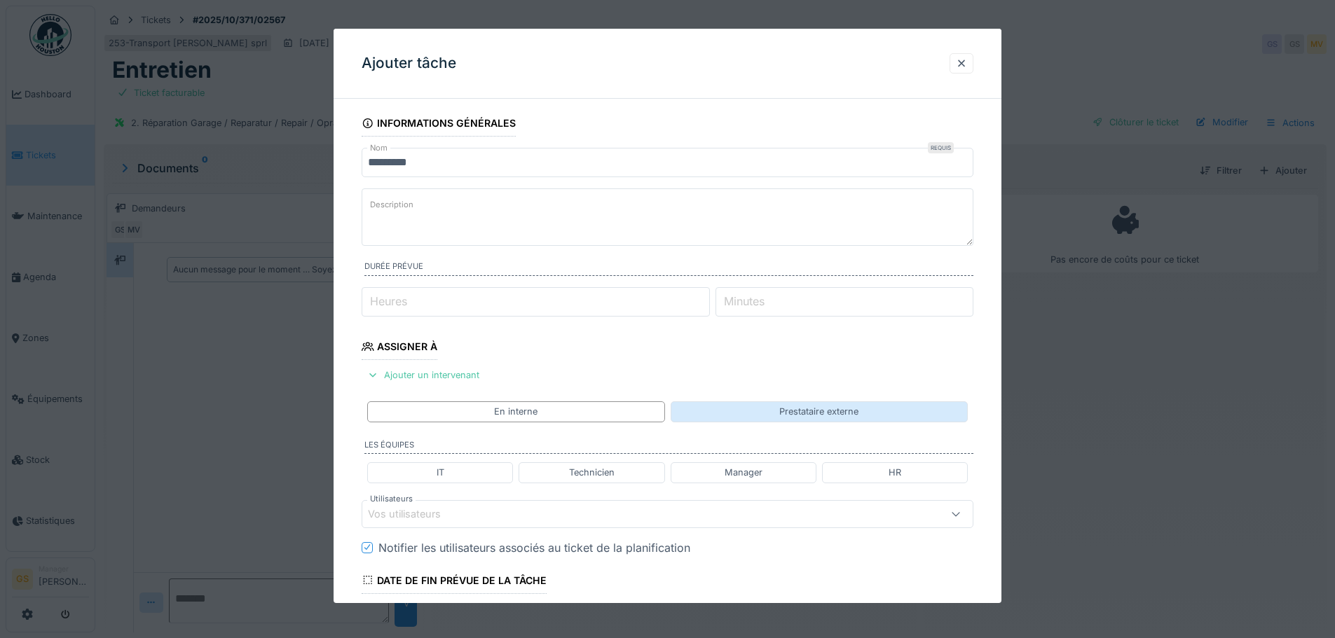
click at [757, 414] on div "Prestataire externe" at bounding box center [819, 412] width 297 height 20
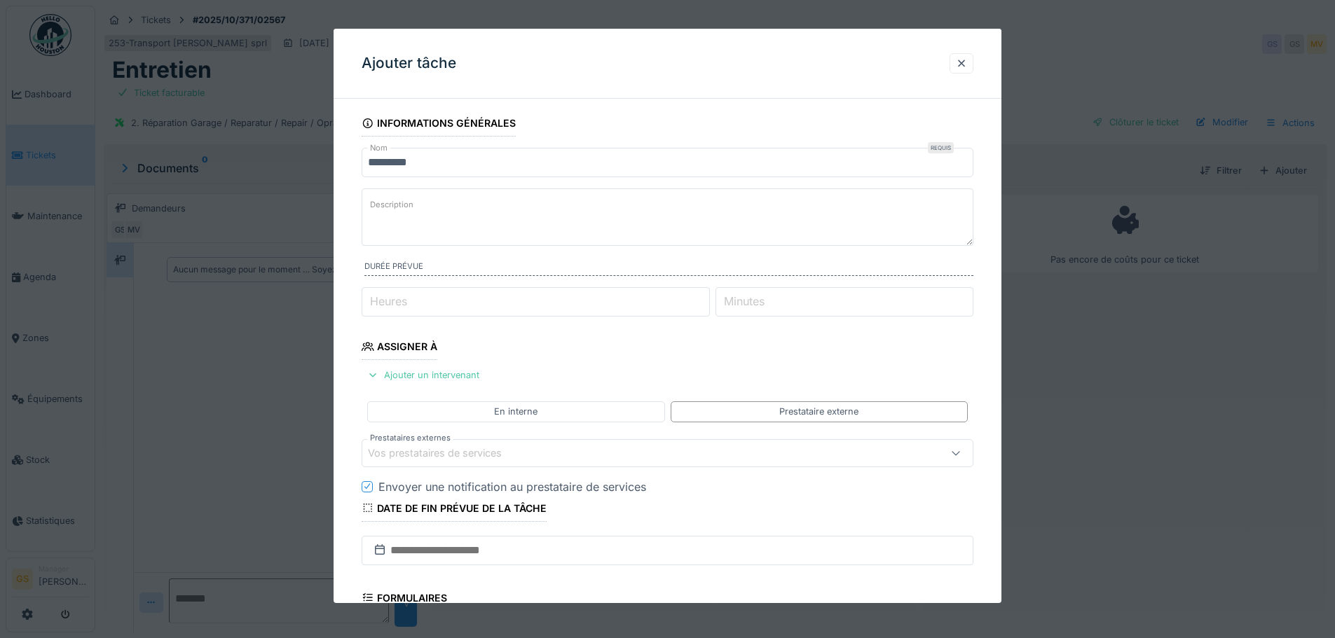
click at [416, 453] on div "Vos prestataires de services" at bounding box center [444, 453] width 153 height 15
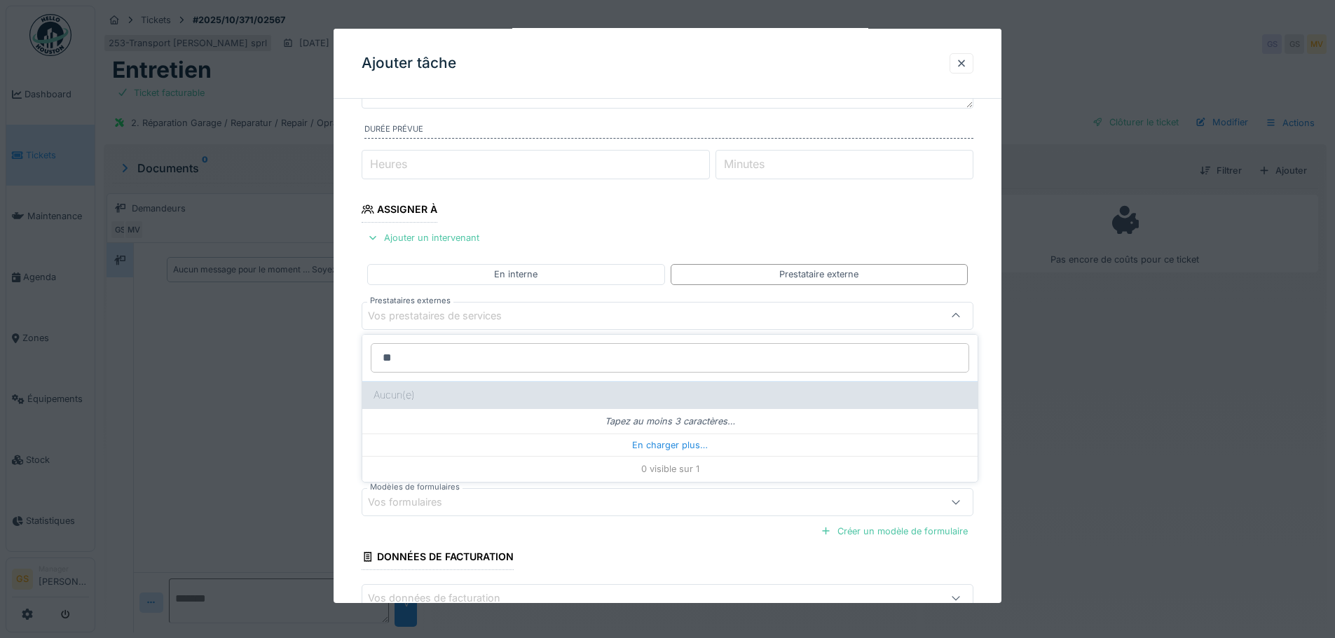
type input "*"
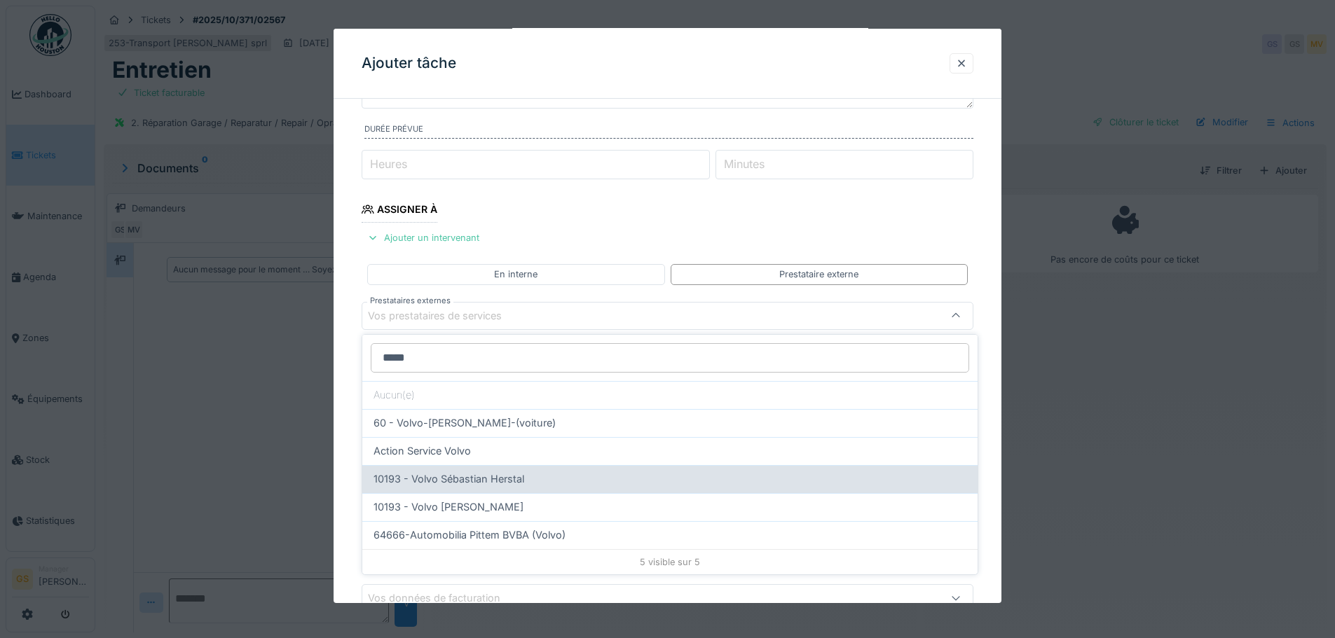
type input "*****"
click at [505, 482] on span "10193 - Volvo Sébastian Herstal" at bounding box center [449, 479] width 151 height 15
type input "*****"
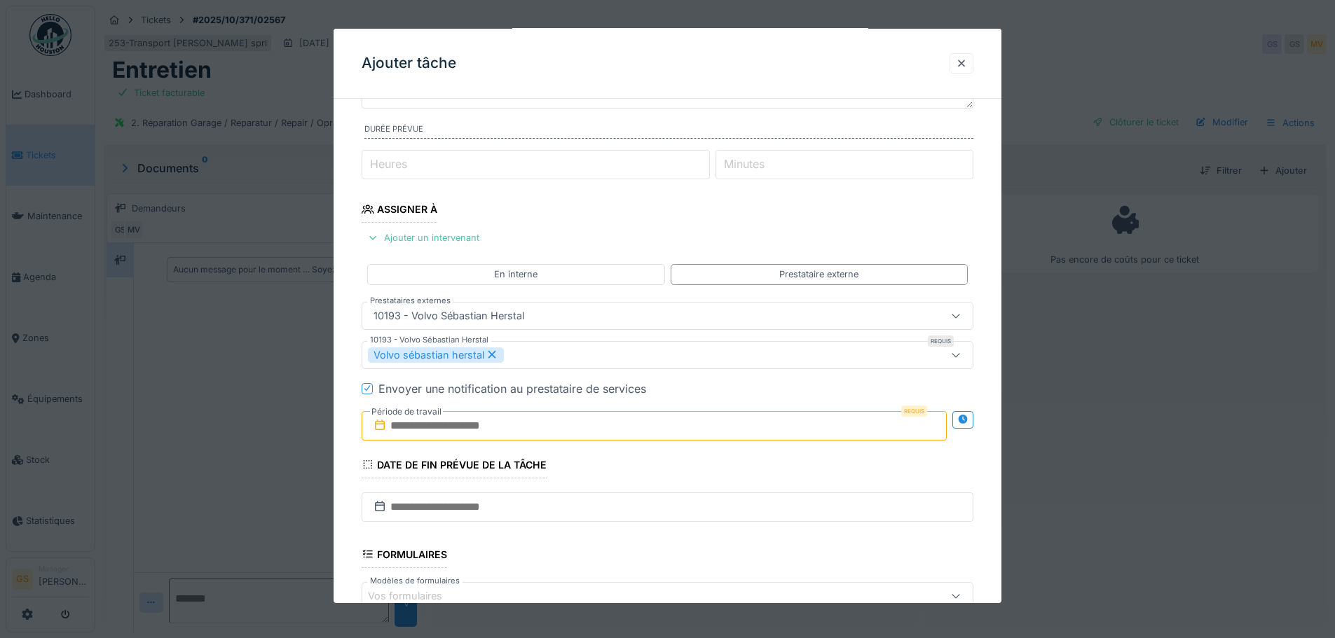
click at [382, 428] on icon at bounding box center [380, 425] width 14 height 11
click at [429, 423] on input "text" at bounding box center [654, 425] width 585 height 29
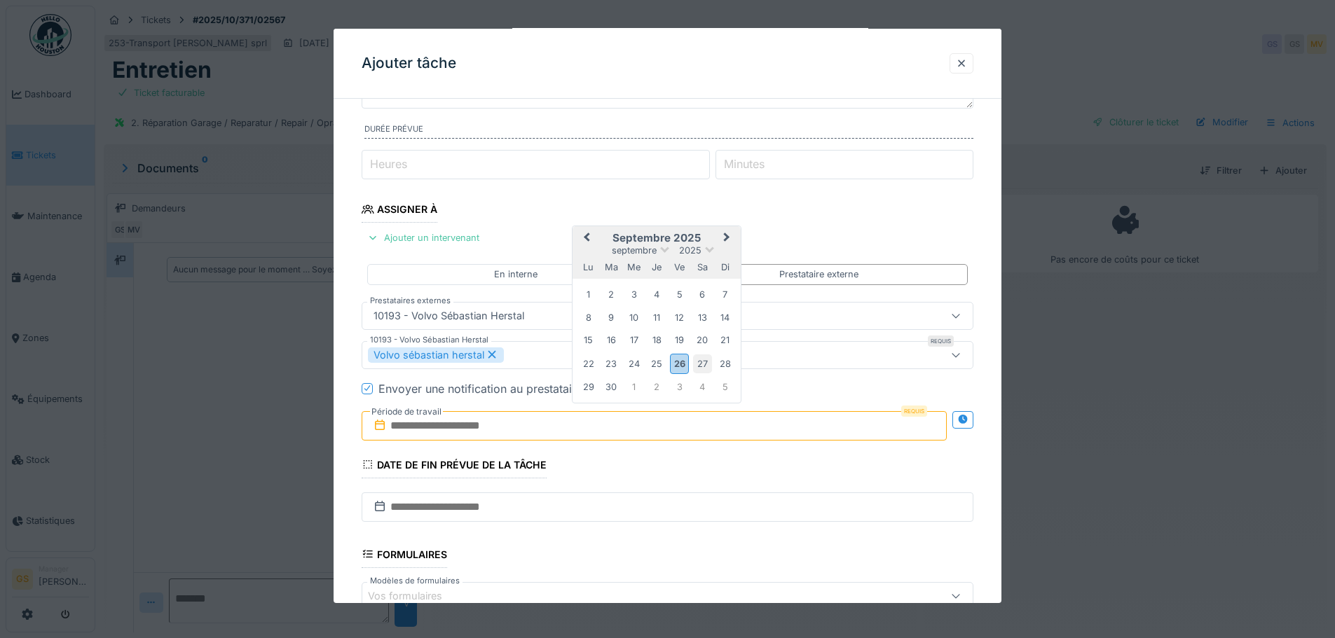
click at [702, 361] on div "27" at bounding box center [702, 364] width 19 height 19
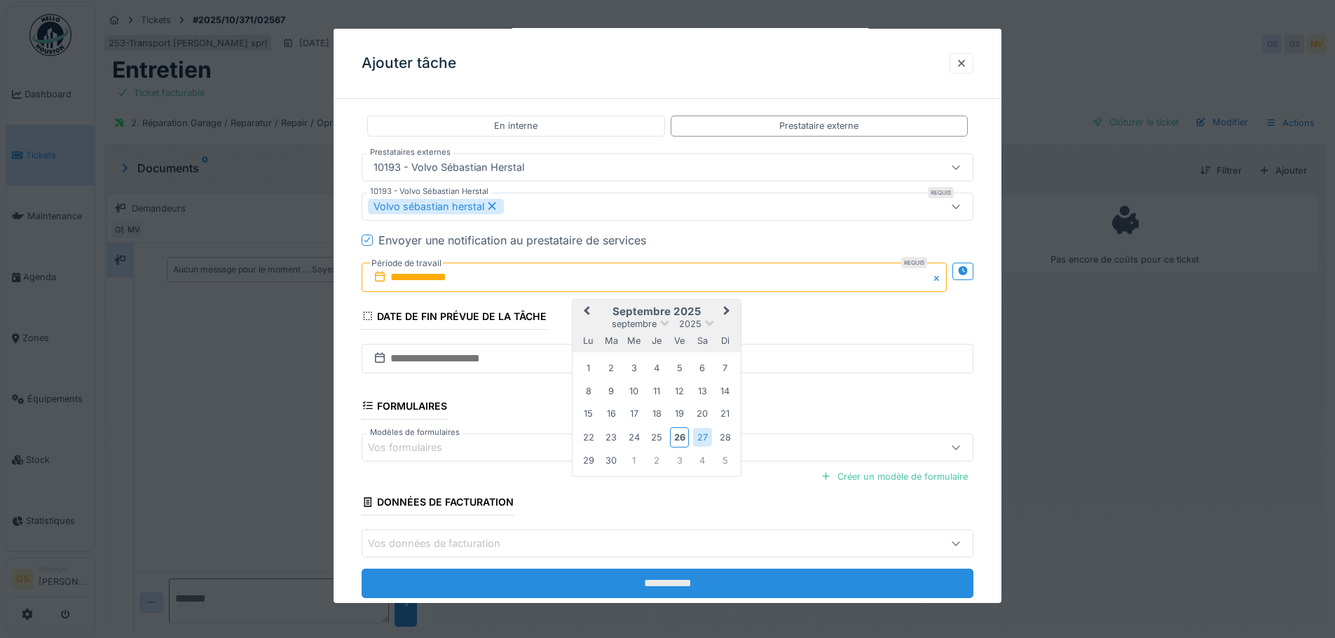
scroll to position [320, 0]
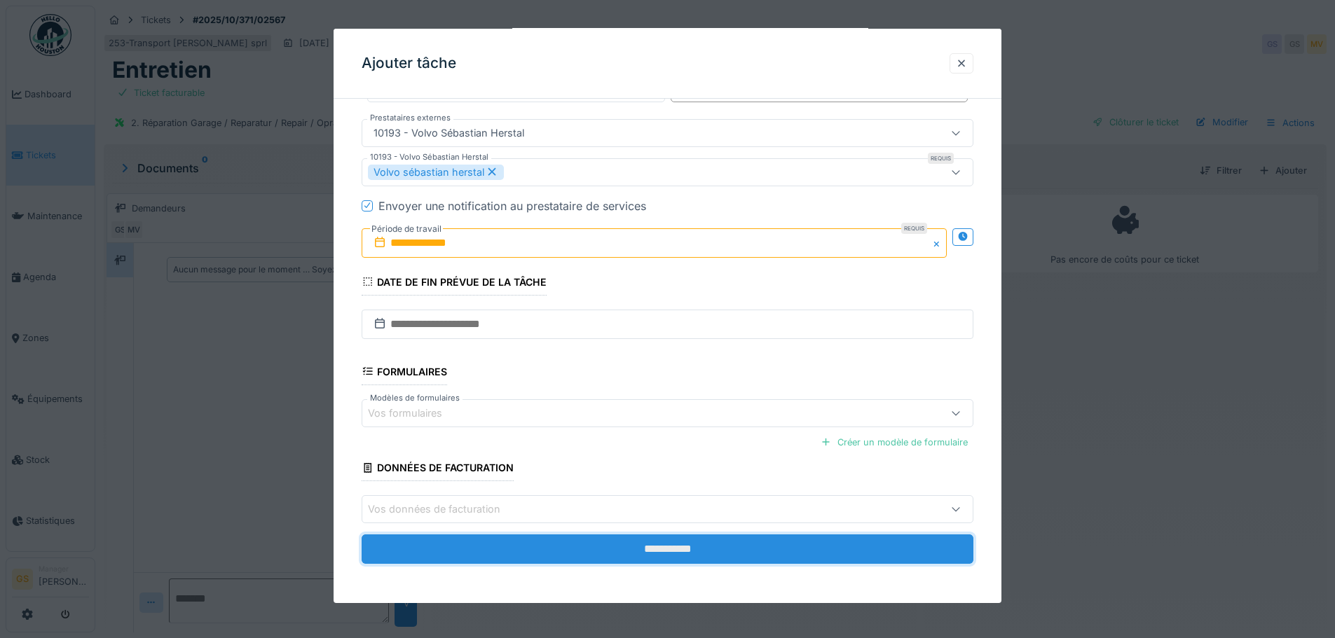
click at [469, 542] on input "**********" at bounding box center [668, 549] width 612 height 29
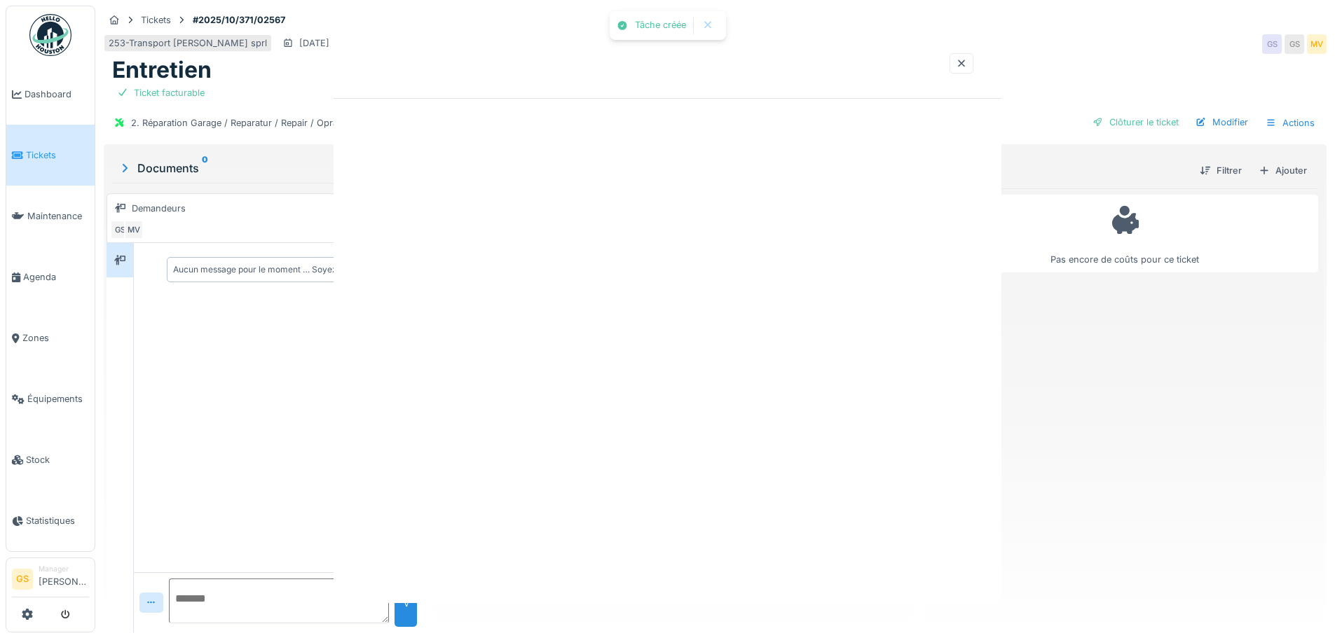
scroll to position [0, 0]
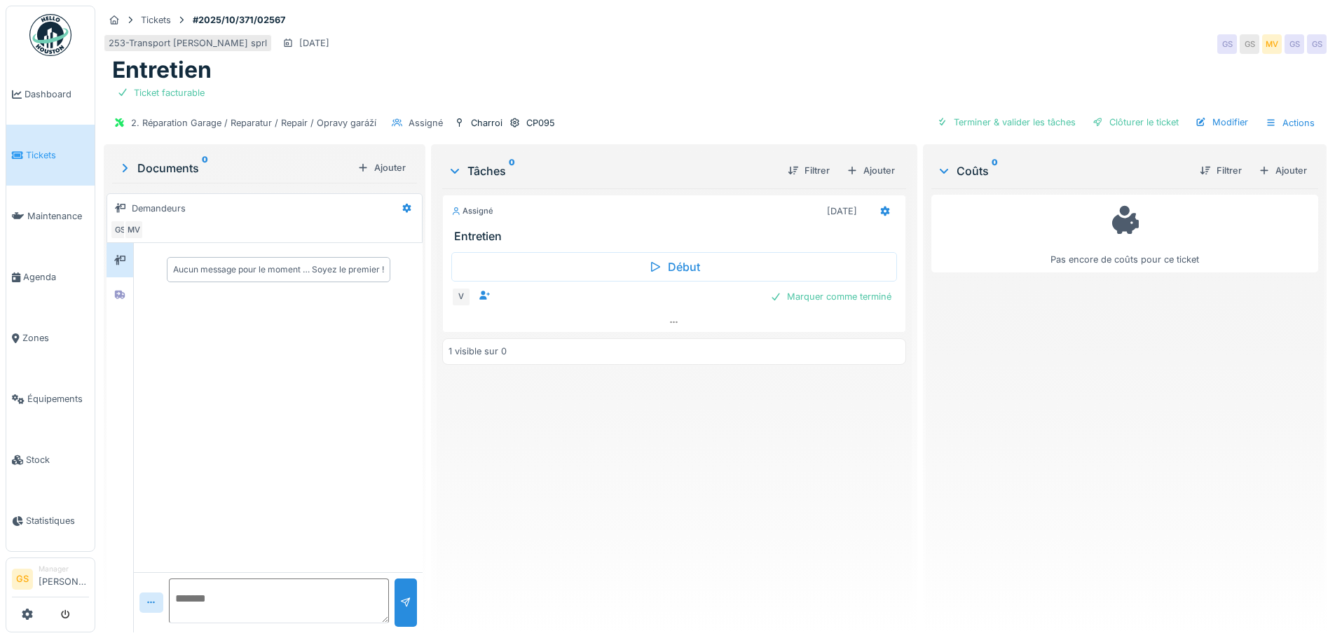
click at [33, 154] on span "Tickets" at bounding box center [57, 155] width 63 height 13
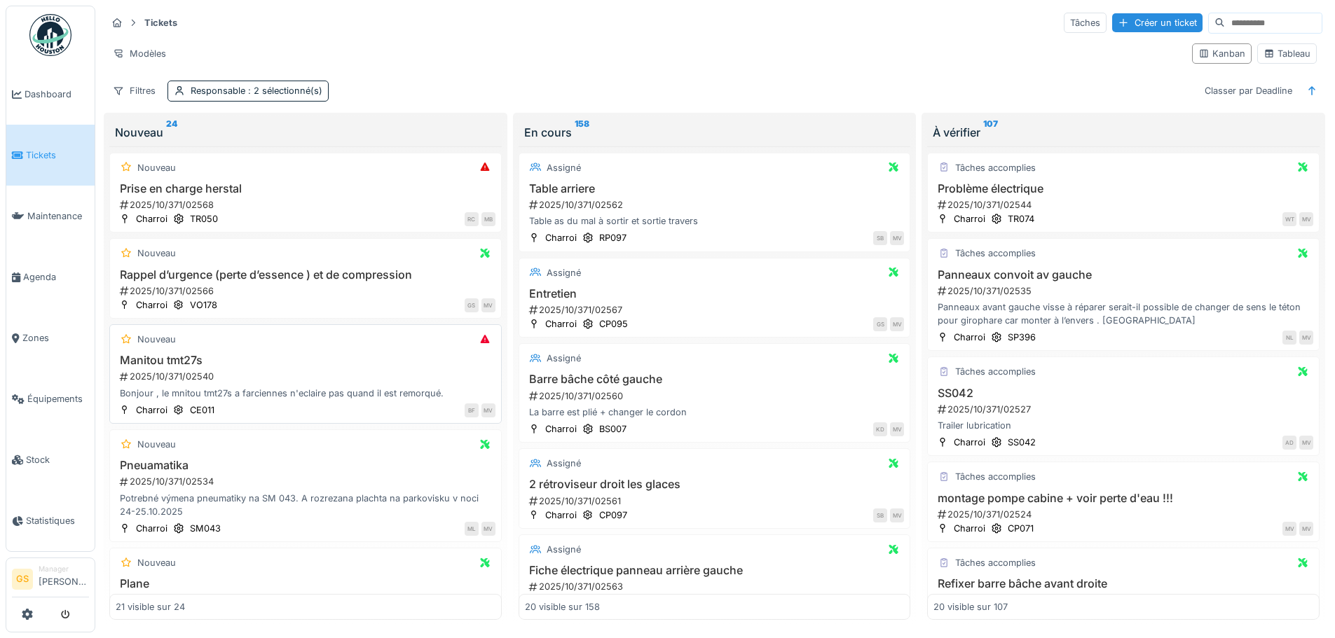
click at [196, 376] on div "2025/10/371/02540" at bounding box center [306, 376] width 377 height 13
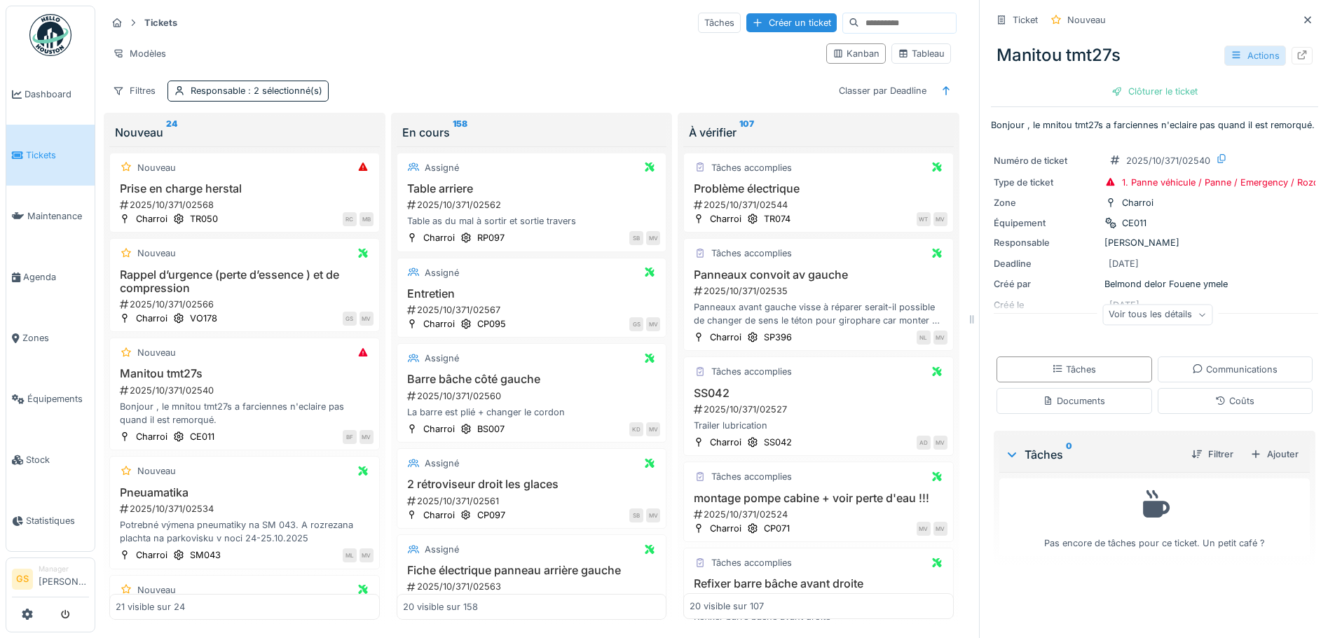
click at [1238, 55] on div "Actions" at bounding box center [1255, 56] width 62 height 20
click at [1296, 53] on icon at bounding box center [1301, 54] width 11 height 9
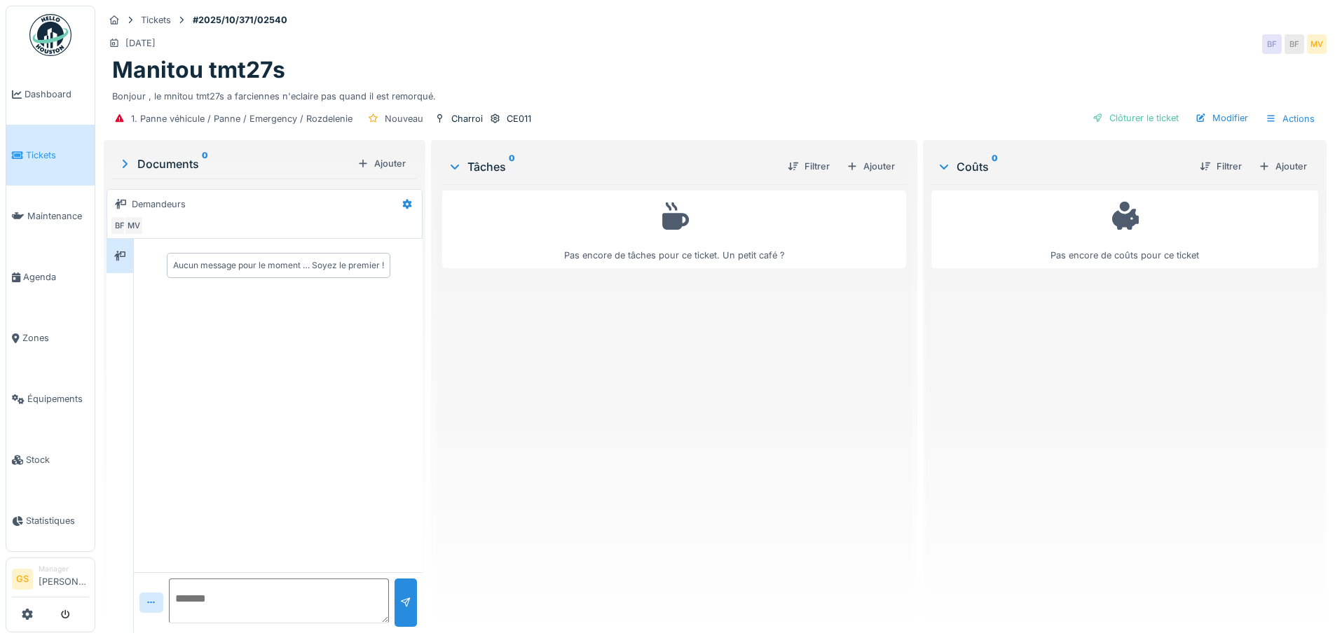
click at [39, 150] on span "Tickets" at bounding box center [57, 155] width 63 height 13
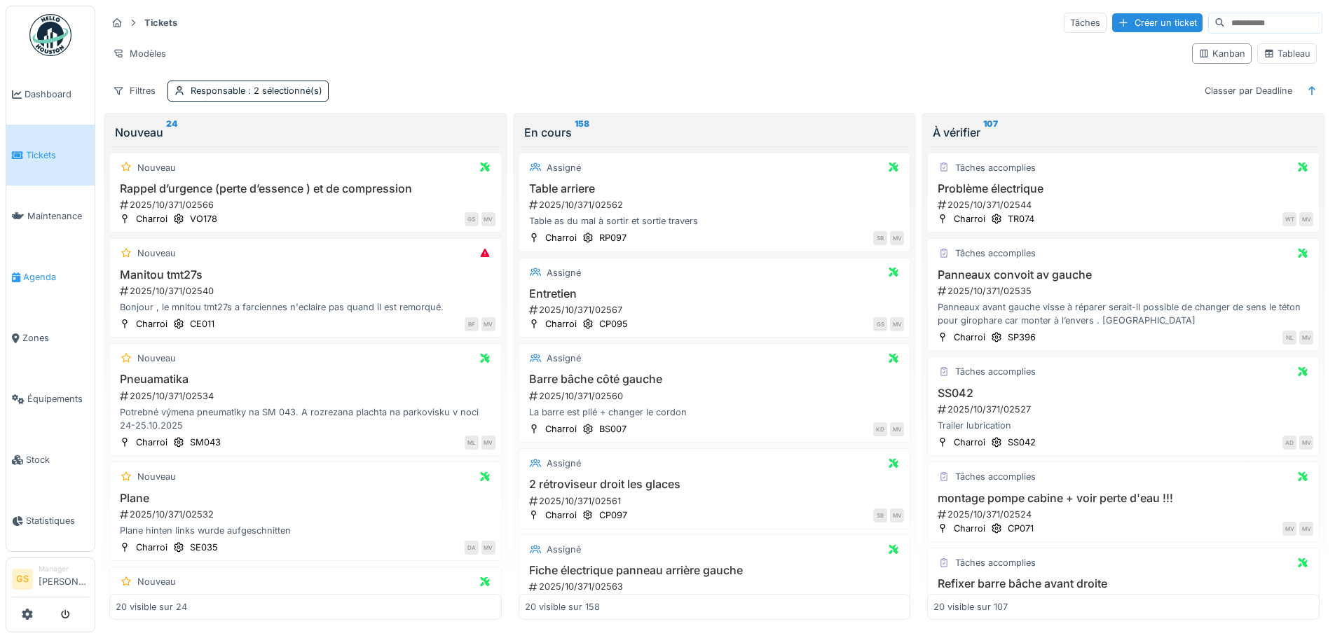
click at [41, 270] on span "Agenda" at bounding box center [56, 276] width 66 height 13
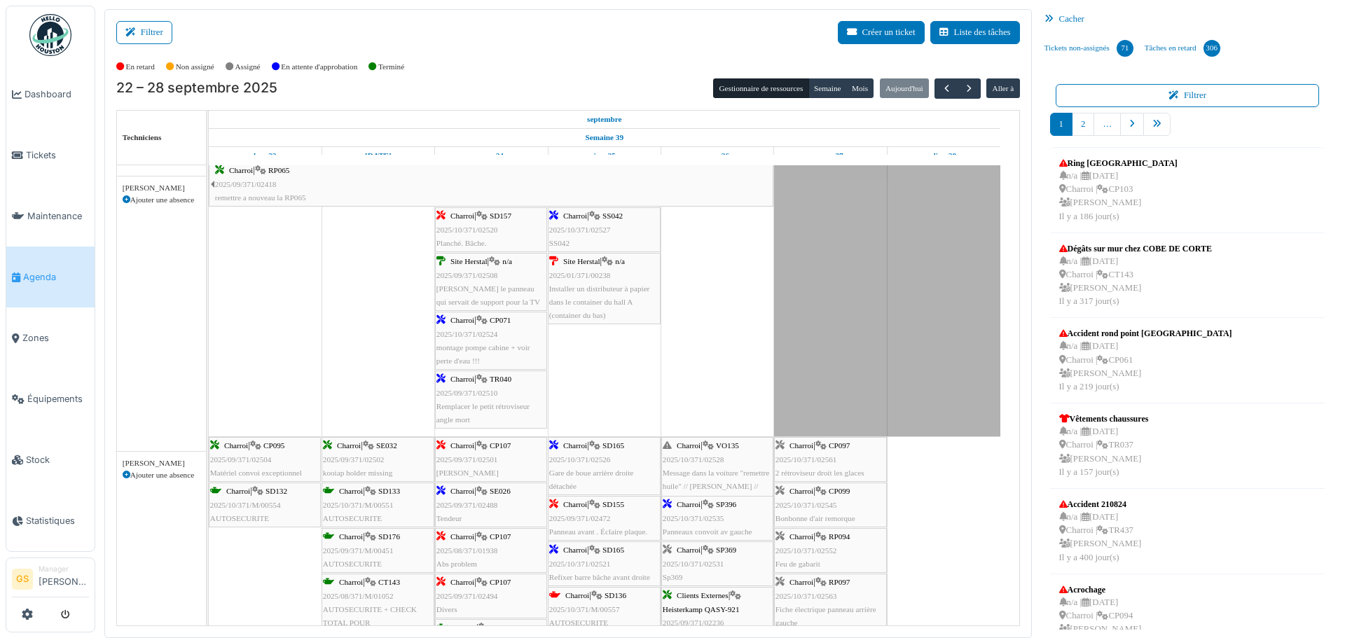
scroll to position [70, 0]
click at [578, 274] on span "2025/01/371/00238" at bounding box center [580, 275] width 62 height 8
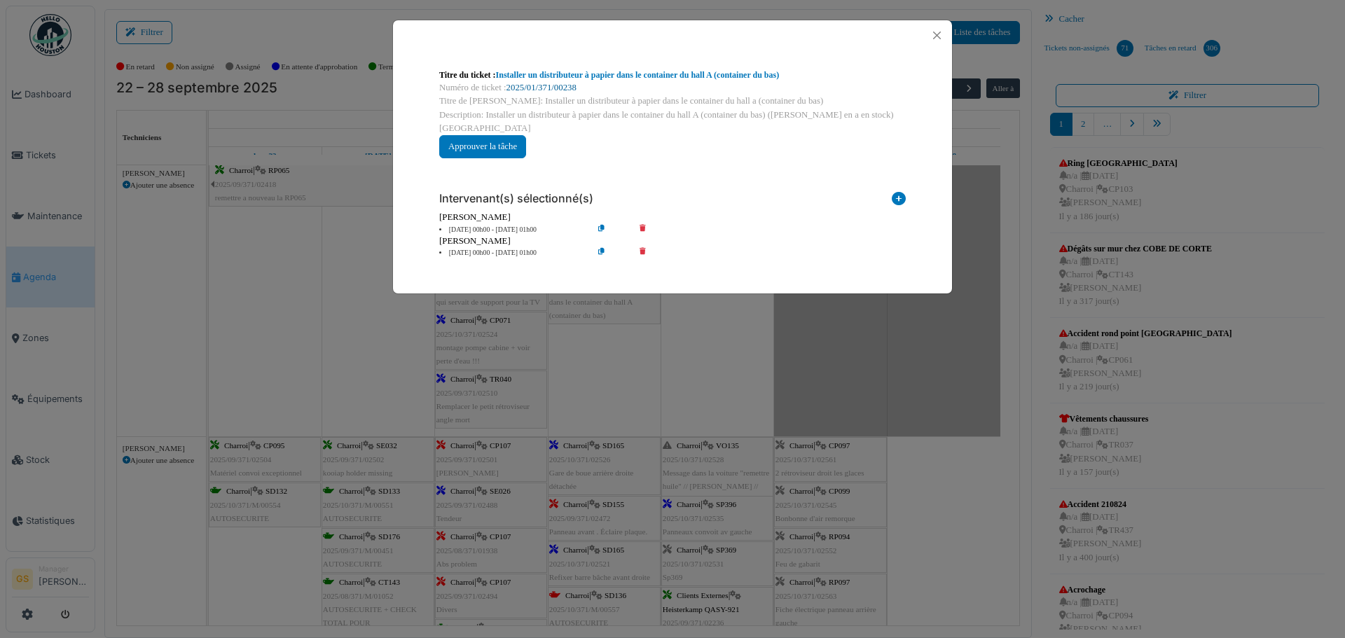
click at [545, 84] on link "2025/01/371/00238" at bounding box center [542, 88] width 70 height 10
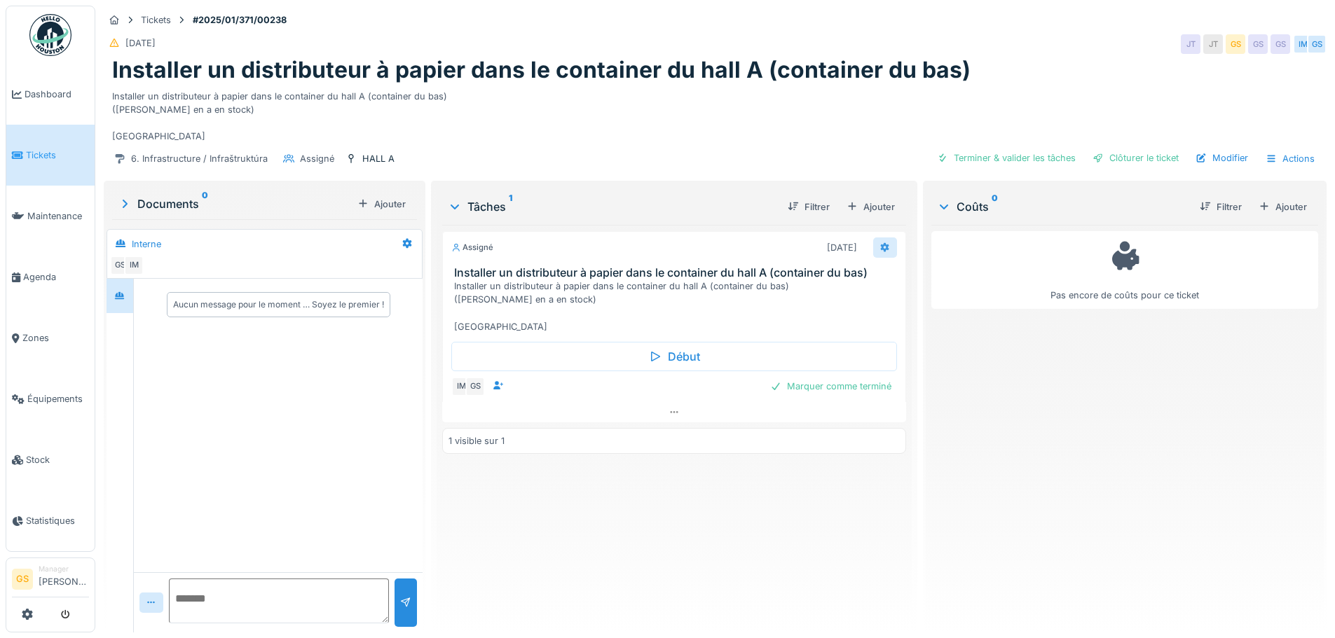
click at [879, 247] on icon at bounding box center [884, 247] width 11 height 9
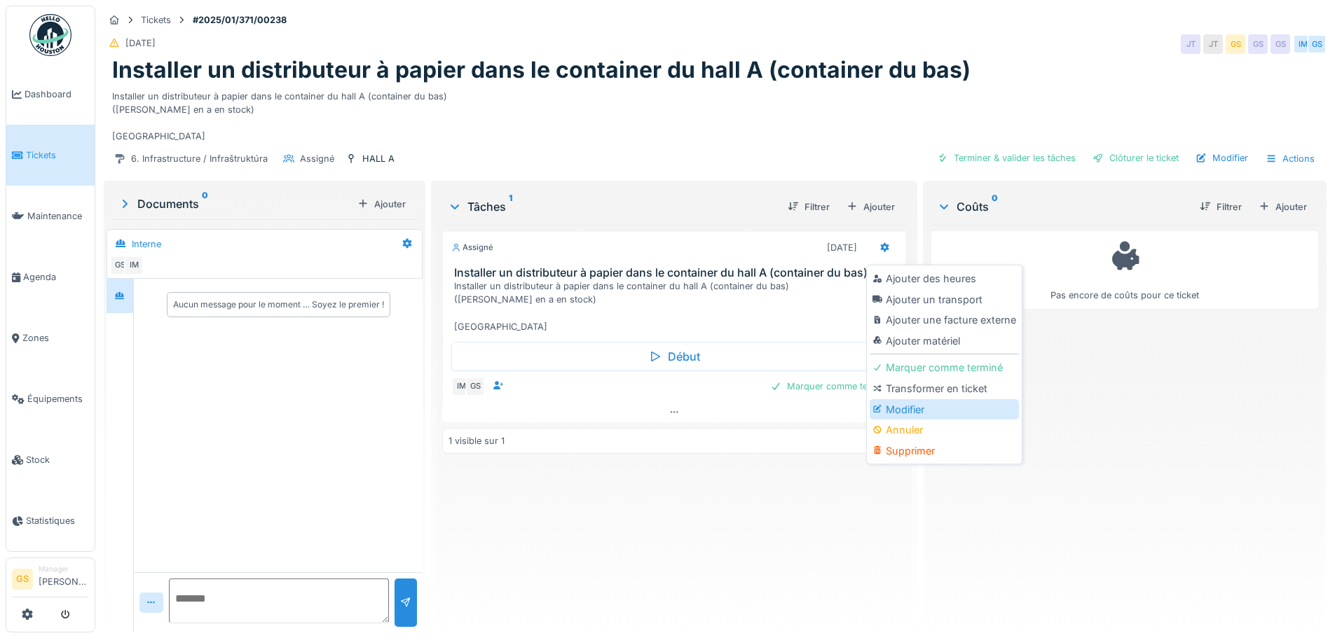
click at [906, 409] on div "Modifier" at bounding box center [944, 409] width 149 height 21
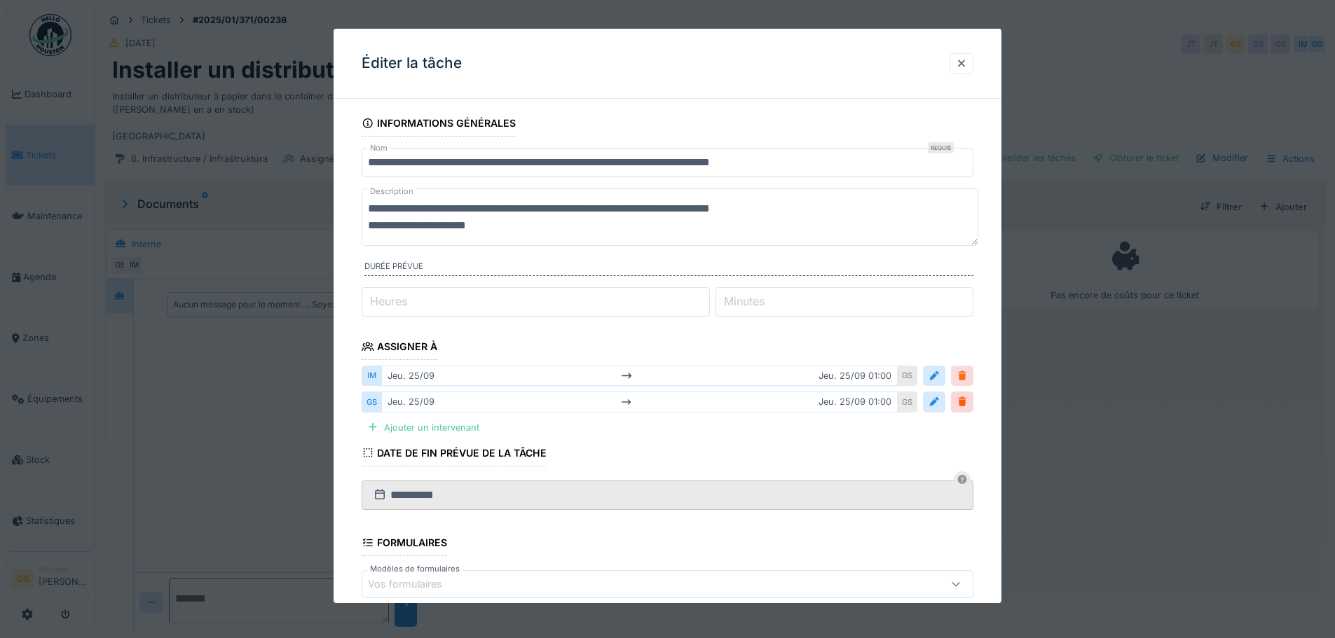
click at [967, 377] on div at bounding box center [962, 375] width 11 height 13
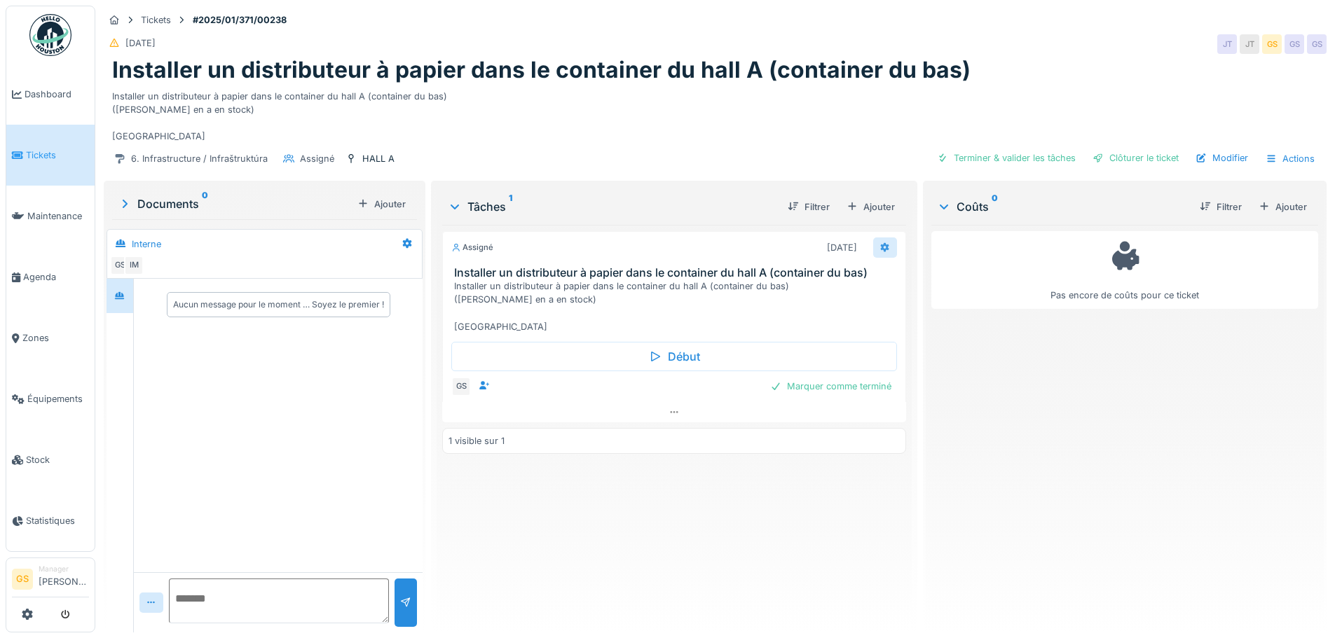
click at [880, 245] on icon at bounding box center [884, 247] width 9 height 10
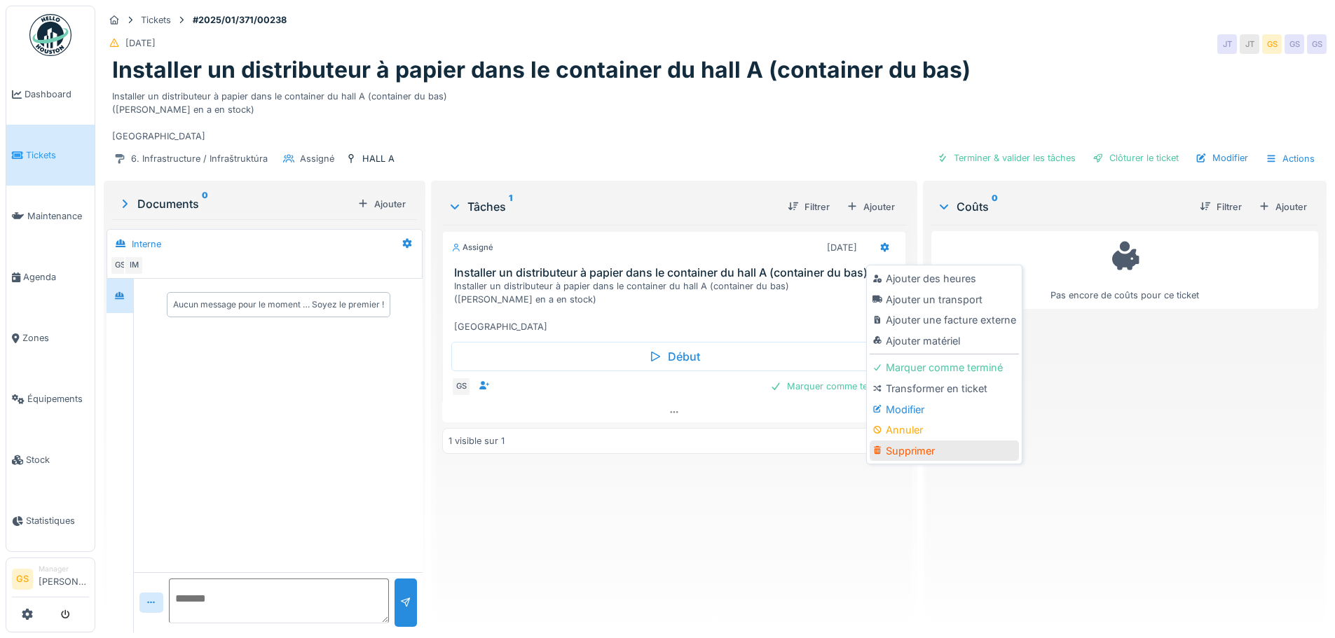
click at [904, 450] on div "Supprimer" at bounding box center [944, 451] width 149 height 21
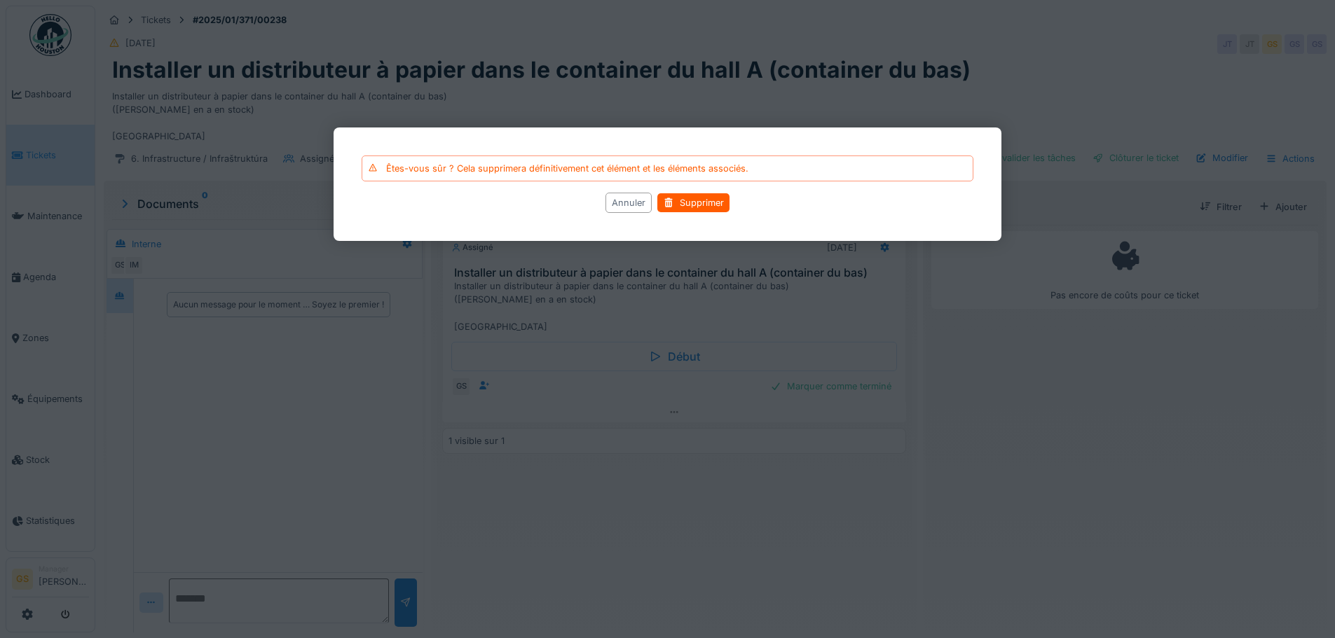
click at [618, 199] on div "Annuler" at bounding box center [628, 203] width 46 height 20
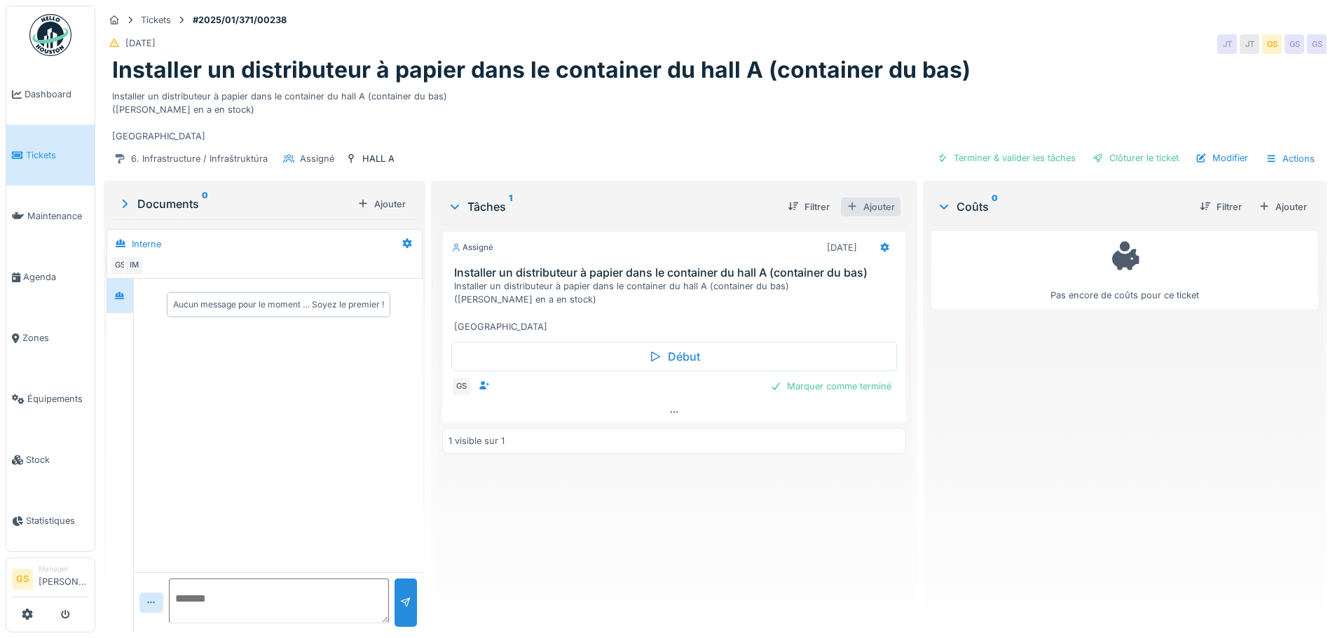
click at [869, 207] on div "Ajouter" at bounding box center [871, 207] width 60 height 19
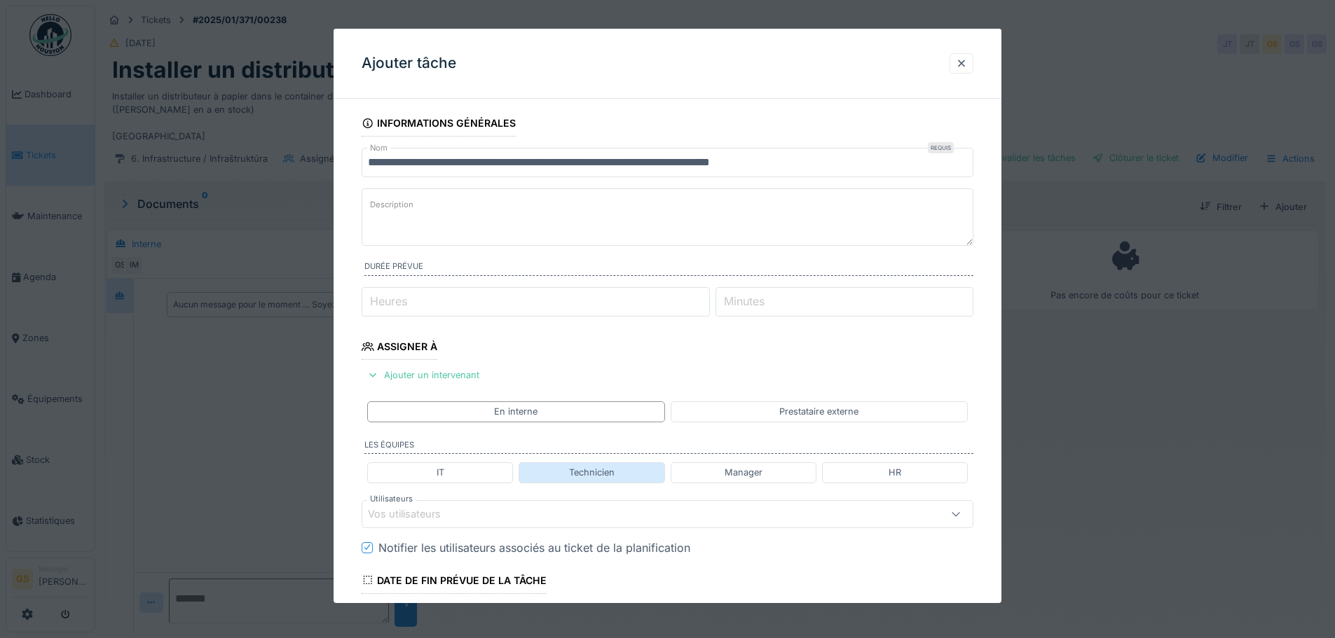
click at [596, 471] on div "Technicien" at bounding box center [592, 472] width 46 height 13
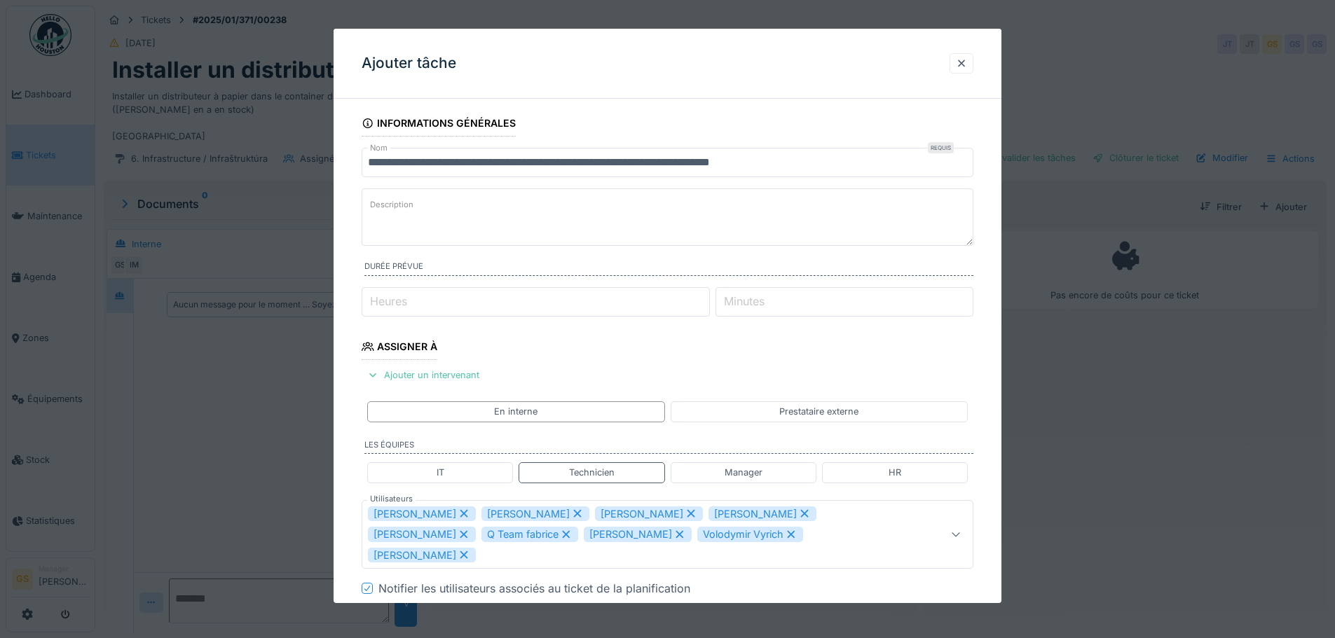
click at [491, 511] on div "[PERSON_NAME]" at bounding box center [535, 514] width 108 height 15
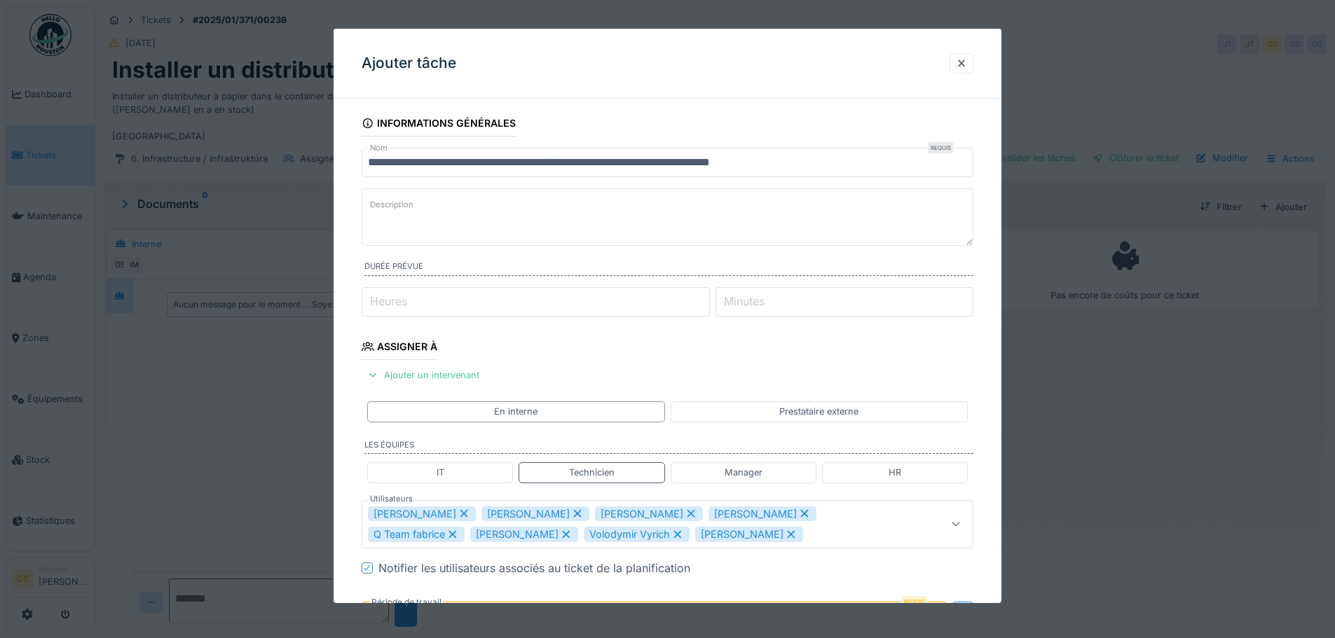
click at [495, 514] on div "[PERSON_NAME]" at bounding box center [535, 514] width 108 height 15
click at [495, 514] on div "Q Team fabrice" at bounding box center [529, 514] width 97 height 15
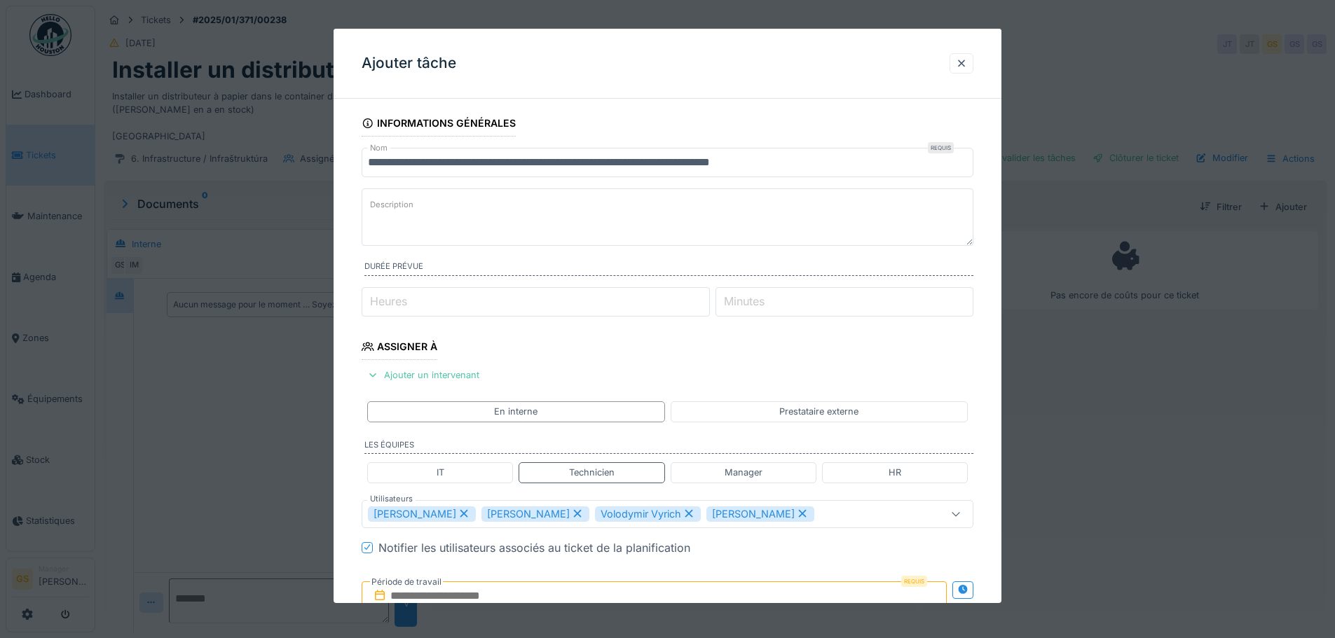
click at [495, 514] on div "Peter Lopata" at bounding box center [535, 514] width 108 height 15
click at [498, 514] on div "Volodymir Vyrich" at bounding box center [534, 514] width 106 height 15
click at [505, 514] on div "Patrick Fridmansky" at bounding box center [535, 514] width 108 height 15
type input "****"
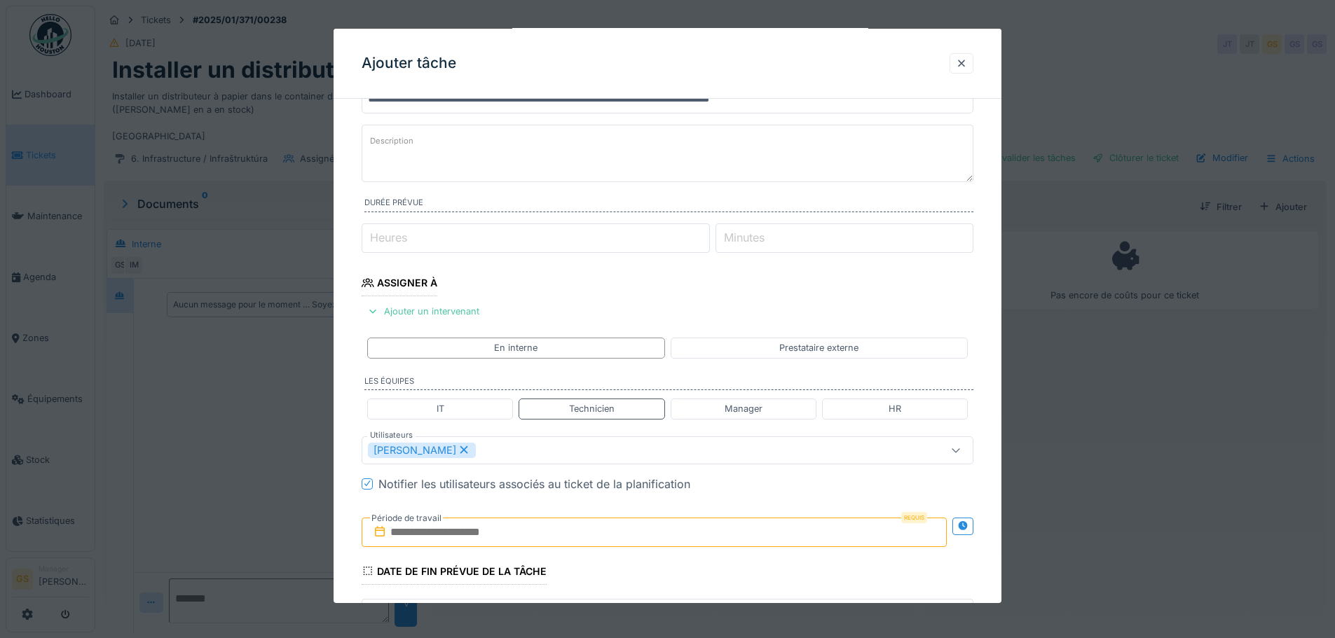
scroll to position [140, 0]
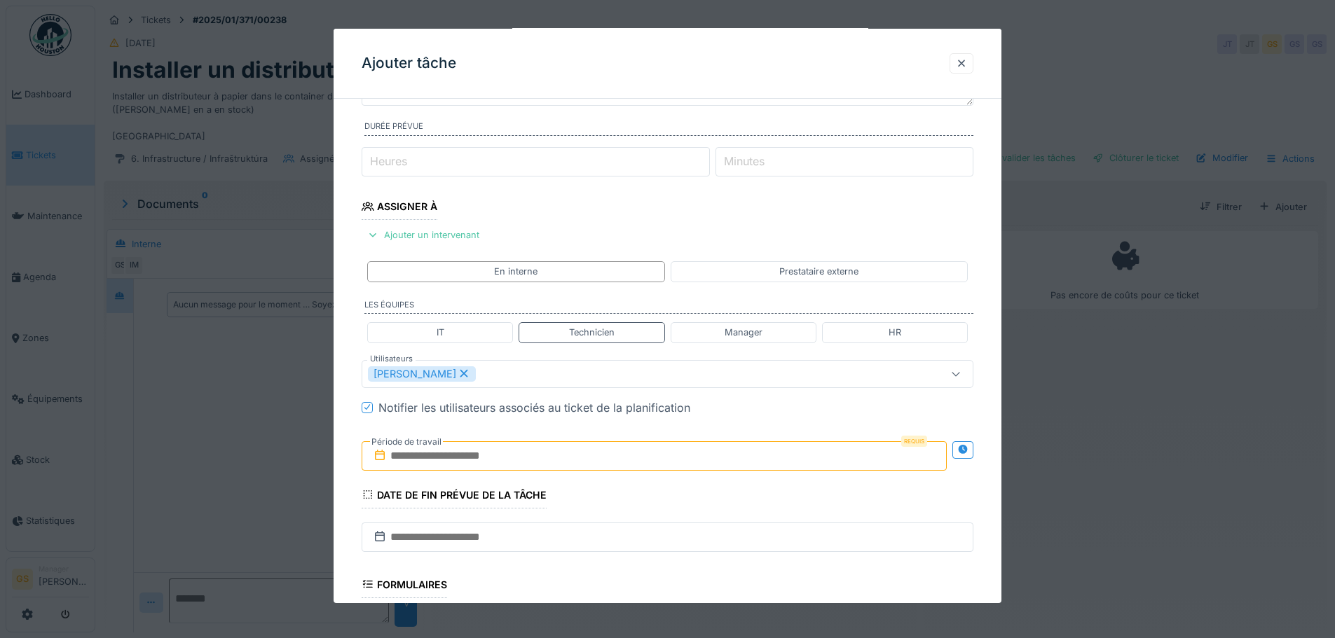
click at [395, 457] on input "text" at bounding box center [654, 455] width 585 height 29
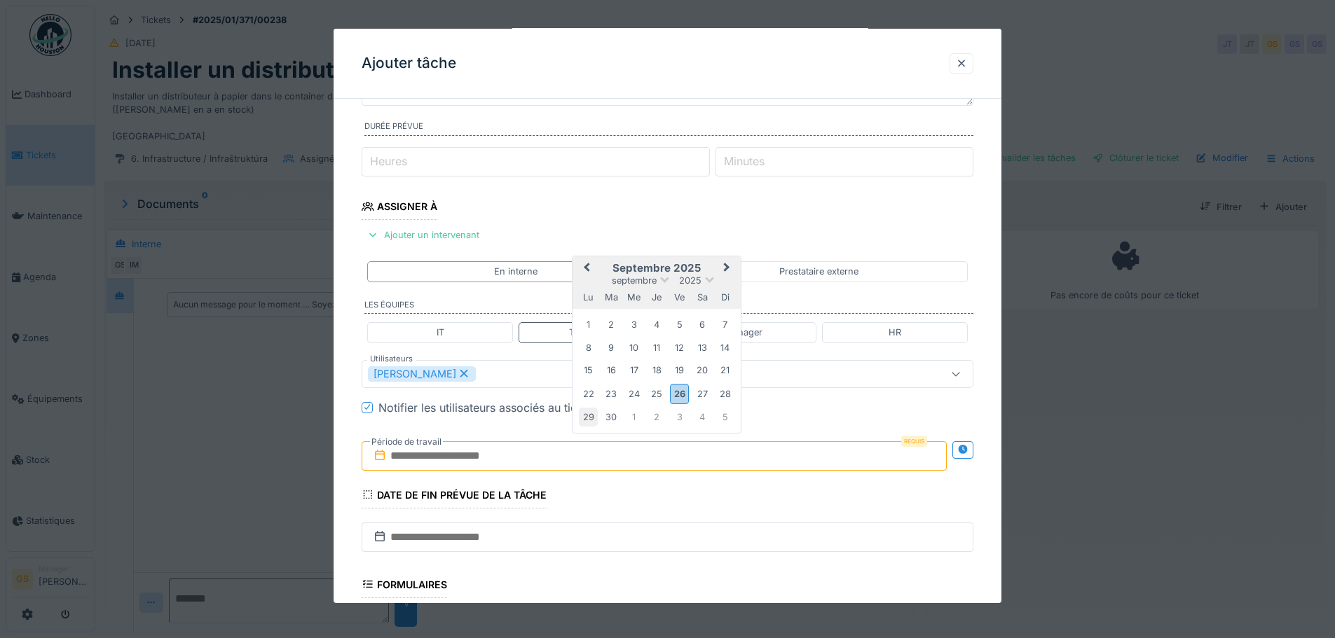
click at [587, 415] on div "29" at bounding box center [588, 417] width 19 height 19
click at [636, 417] on div "1" at bounding box center [633, 417] width 19 height 19
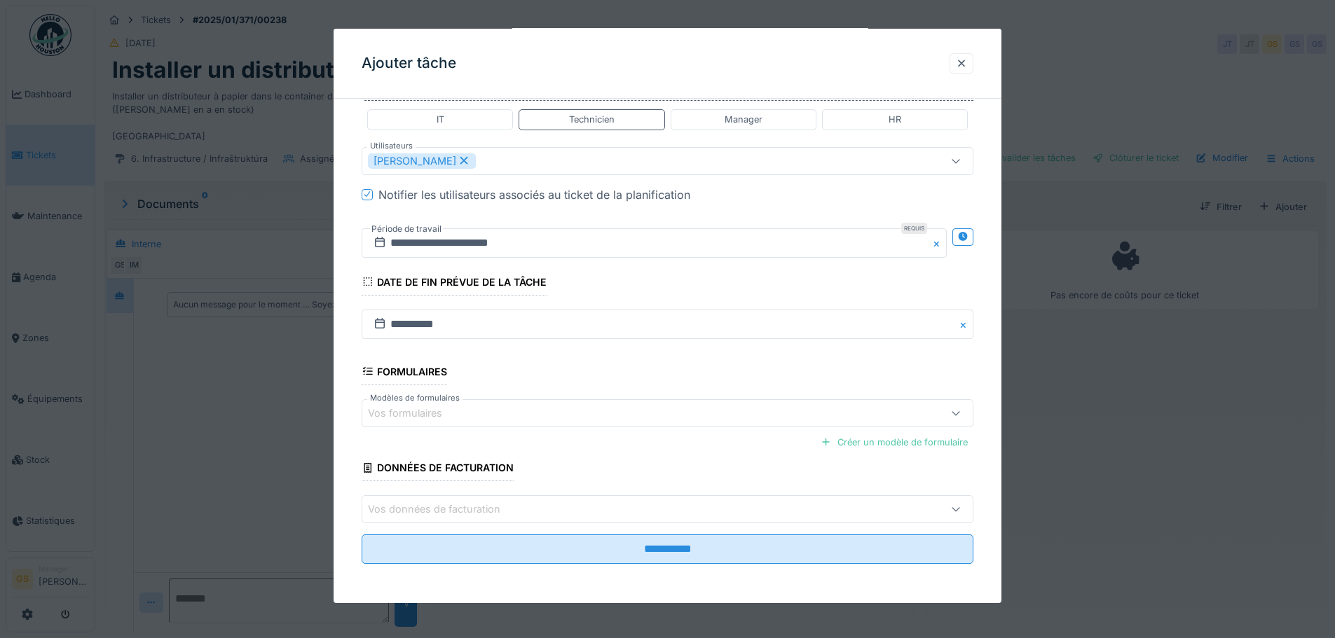
scroll to position [11, 0]
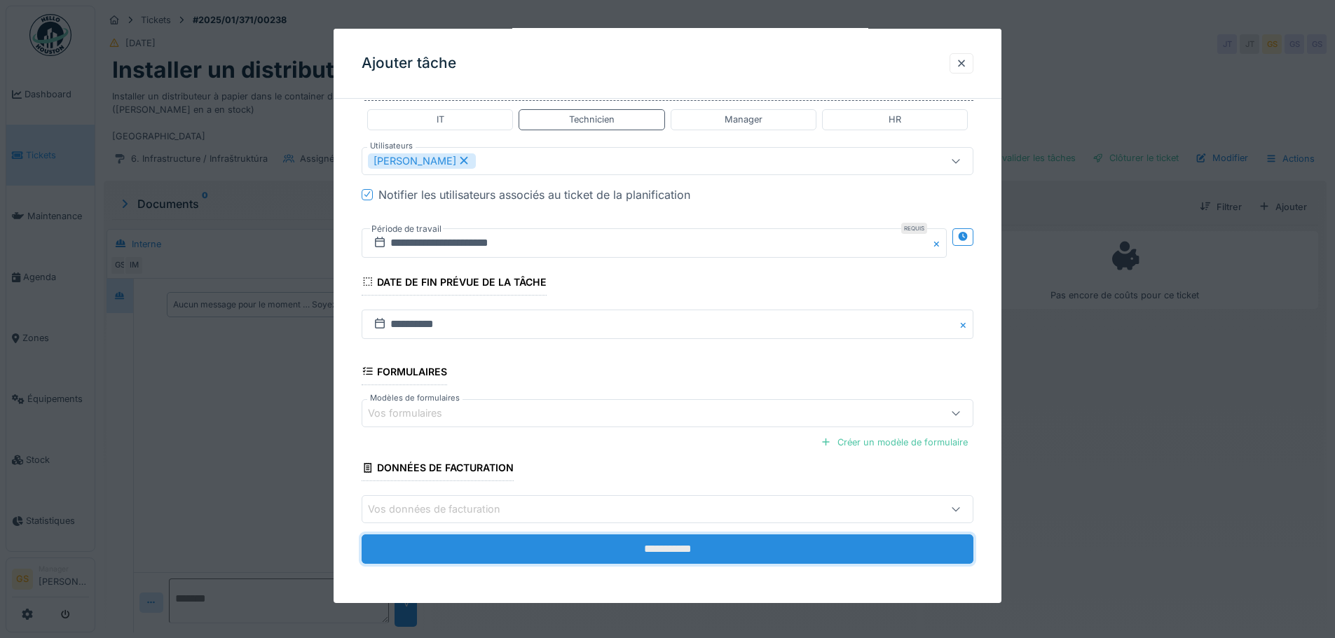
click at [656, 548] on input "**********" at bounding box center [668, 549] width 612 height 29
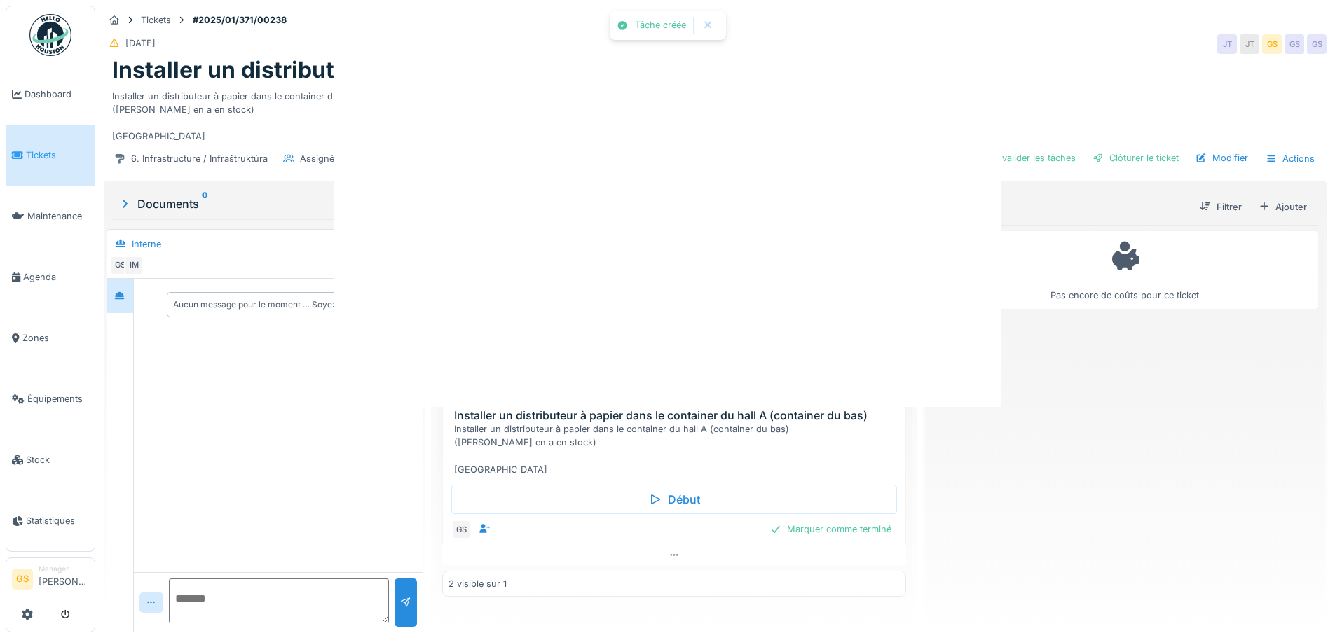
scroll to position [0, 0]
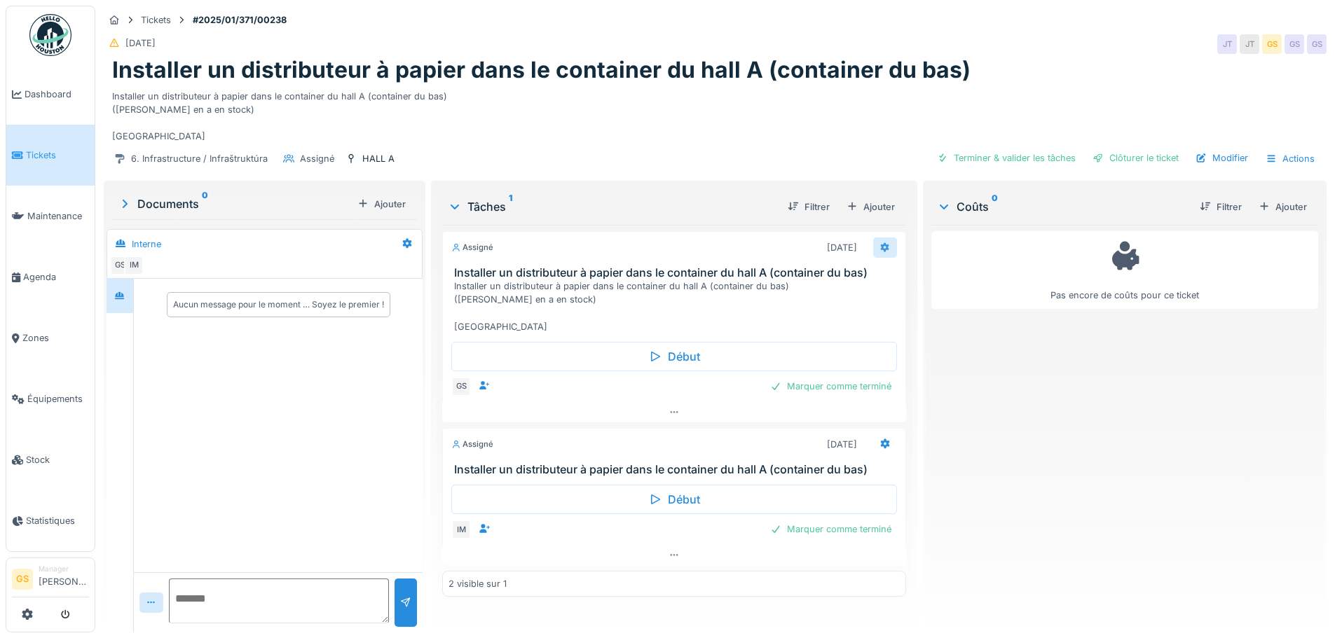
click at [879, 243] on icon at bounding box center [884, 247] width 11 height 9
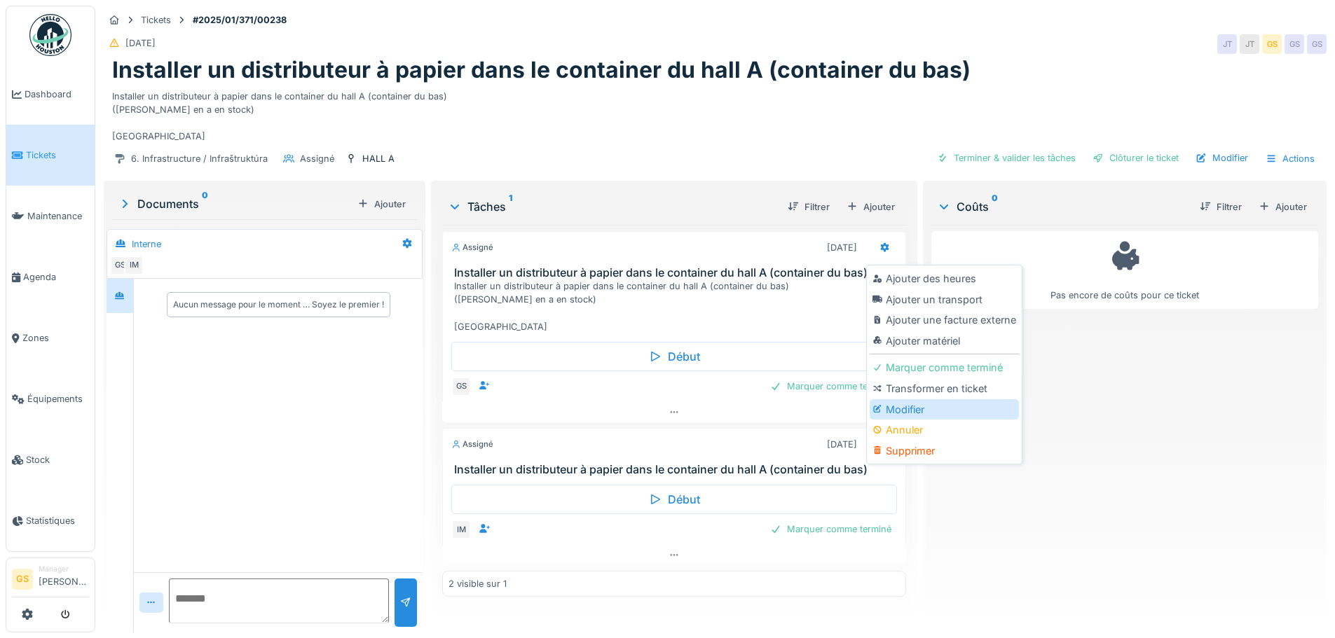
click at [884, 404] on div at bounding box center [878, 410] width 13 height 12
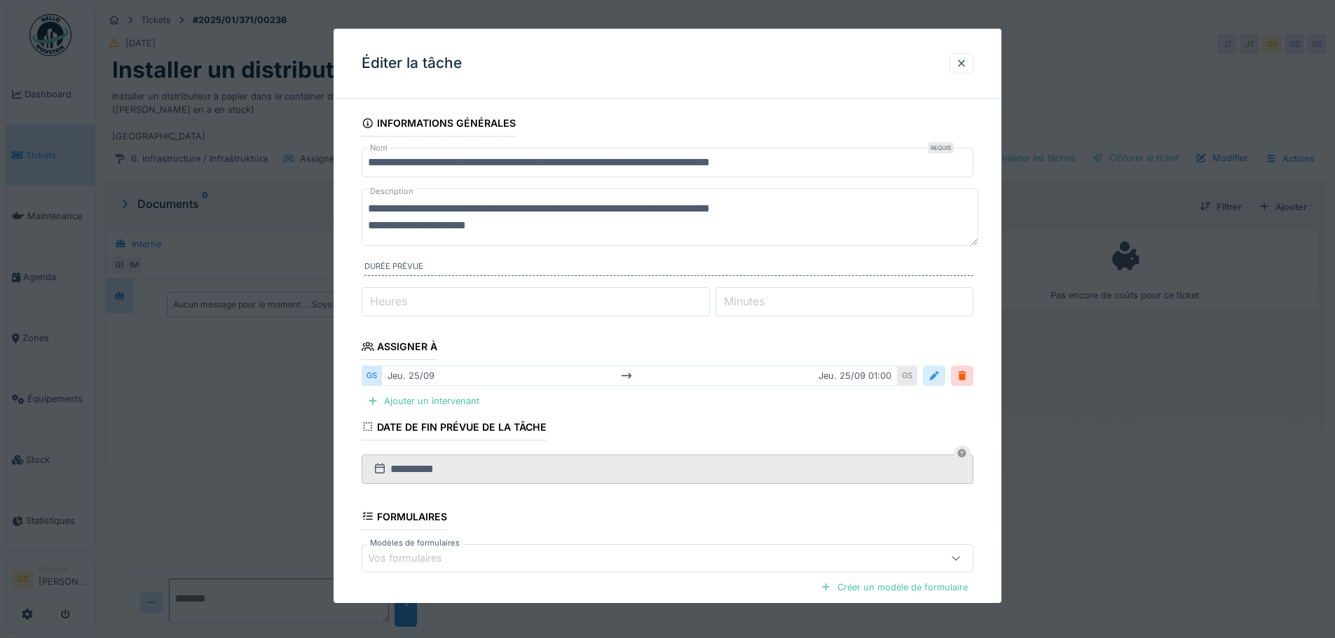
click at [940, 376] on div at bounding box center [933, 375] width 11 height 13
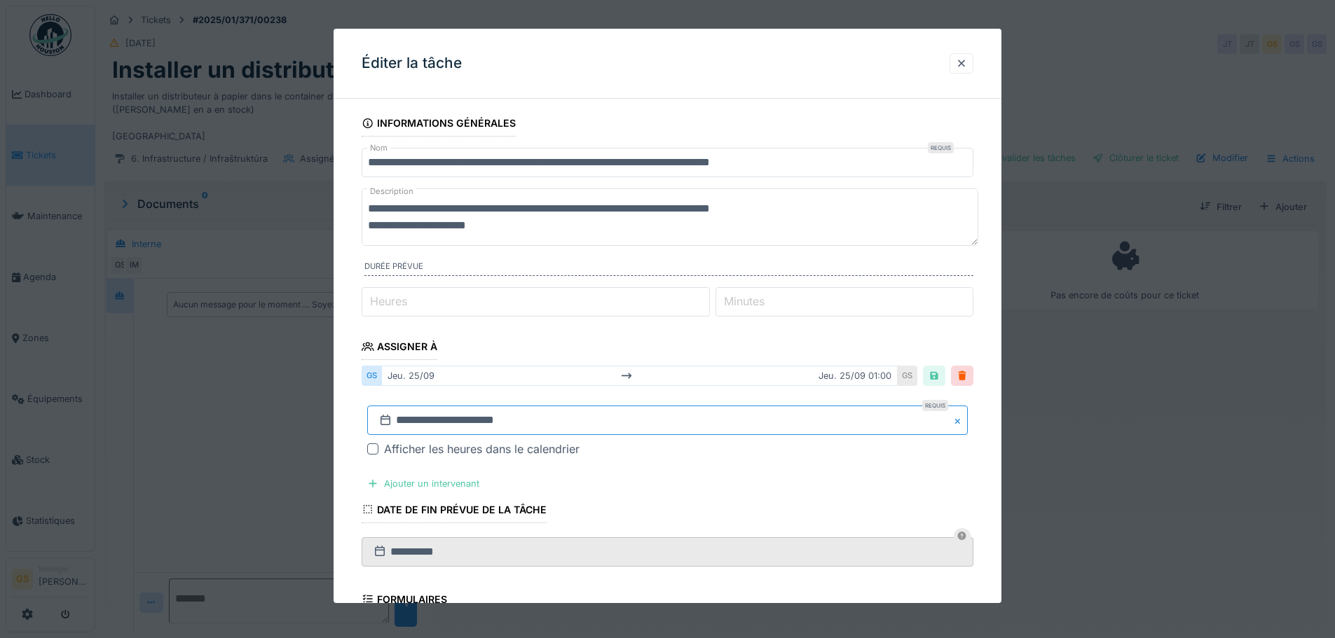
click at [402, 423] on input "**********" at bounding box center [667, 420] width 601 height 29
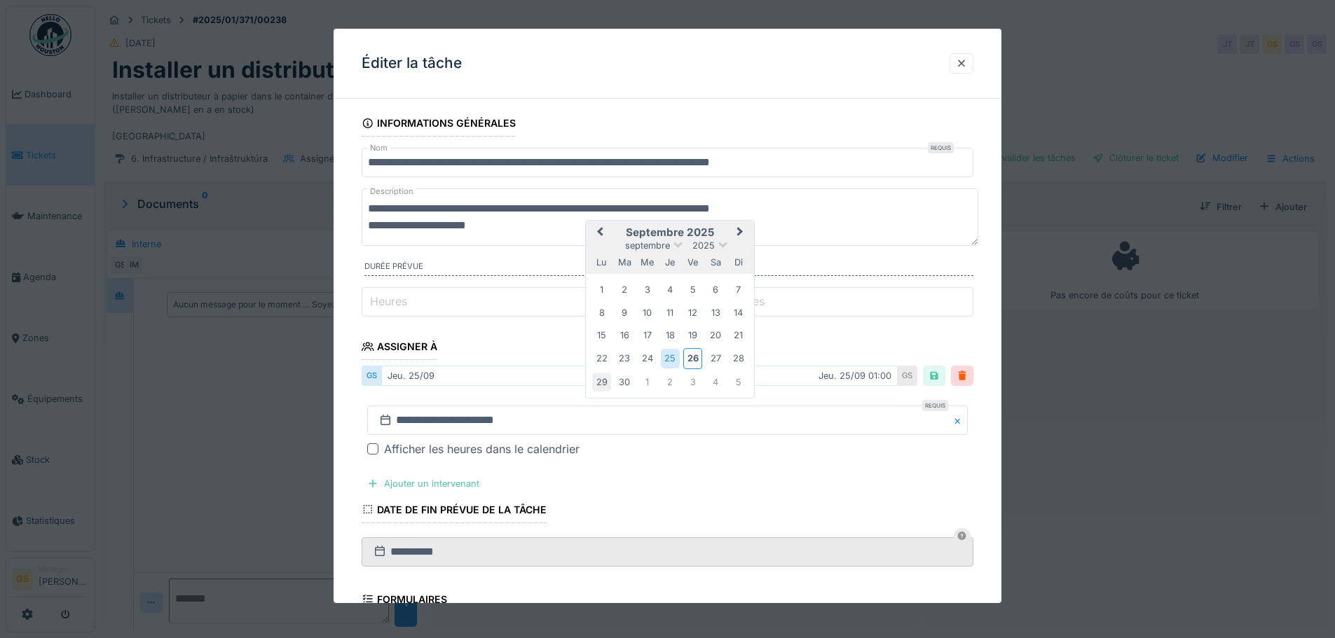
click at [605, 383] on div "29" at bounding box center [601, 382] width 19 height 19
click at [647, 383] on div "1" at bounding box center [647, 382] width 19 height 19
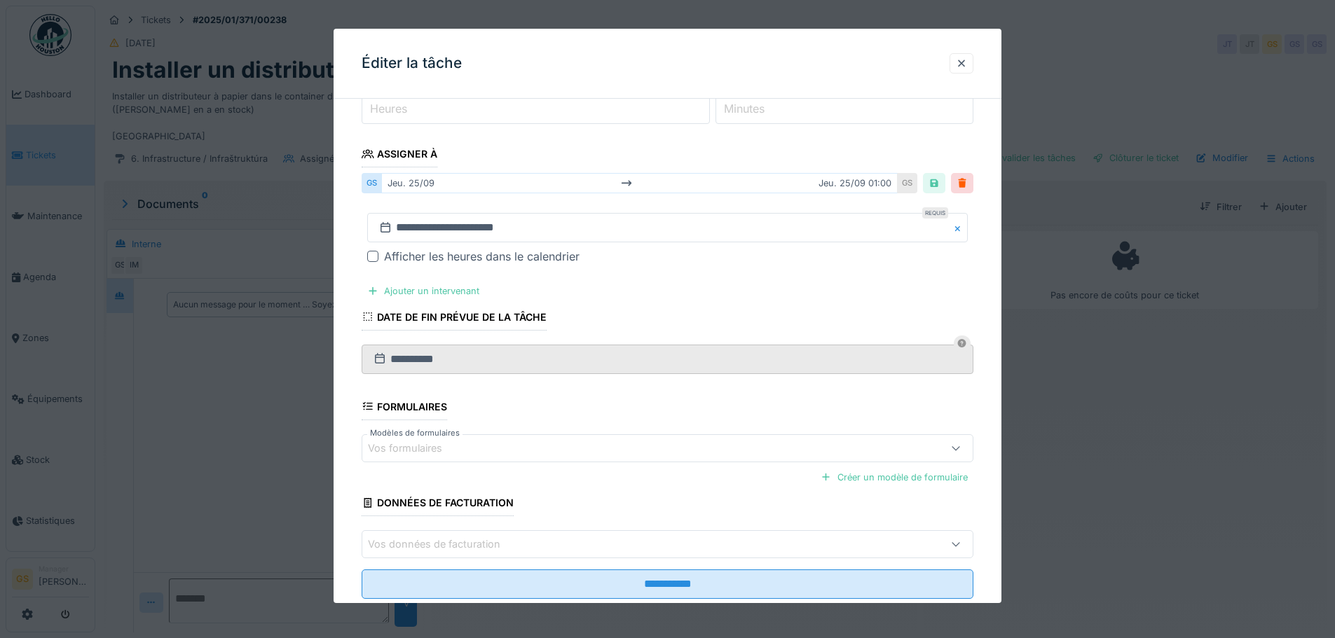
scroll to position [228, 0]
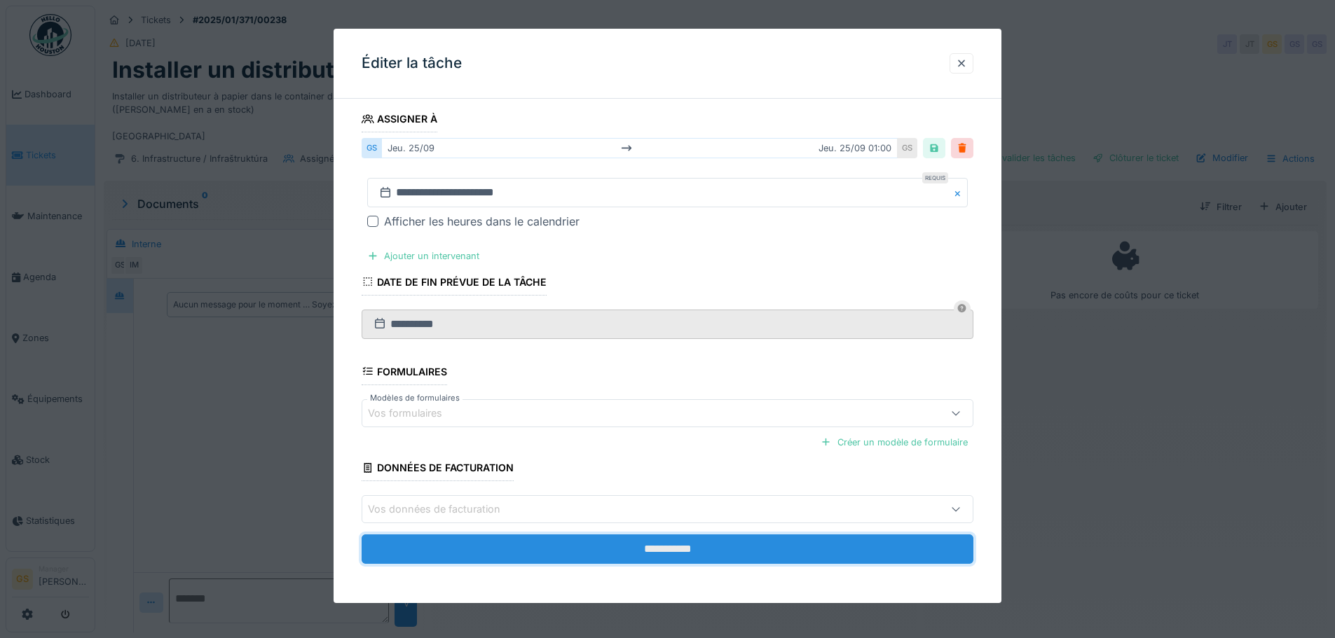
click at [657, 549] on input "**********" at bounding box center [668, 549] width 612 height 29
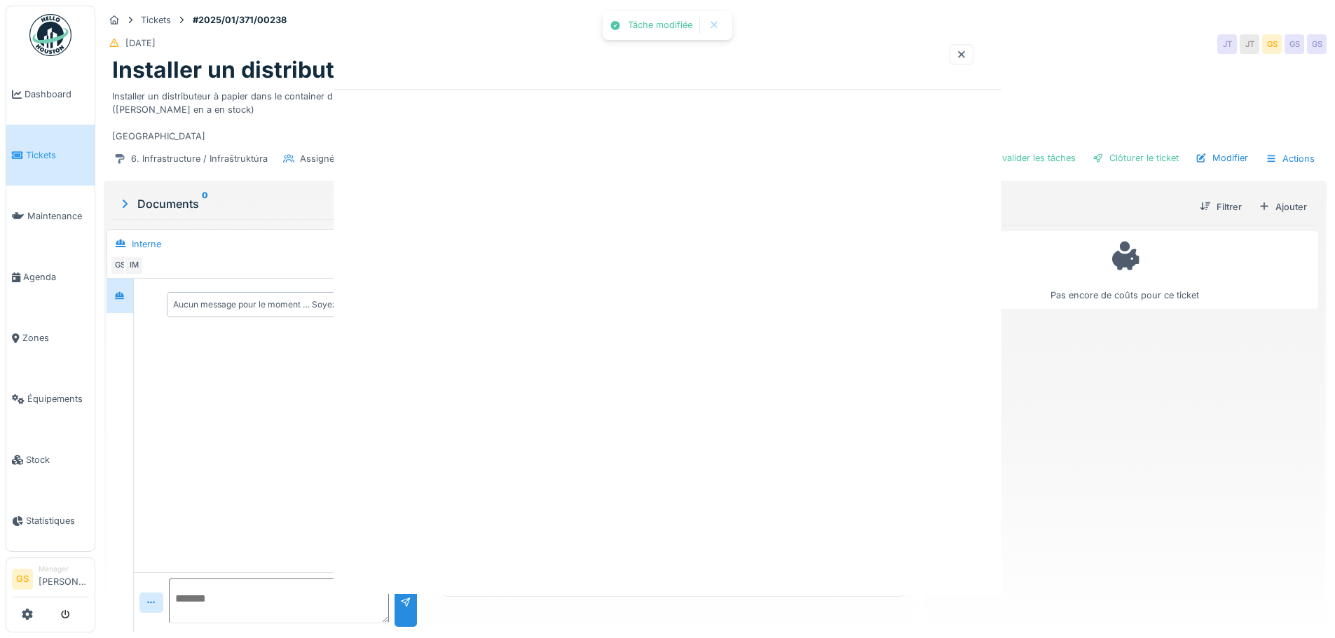
scroll to position [0, 0]
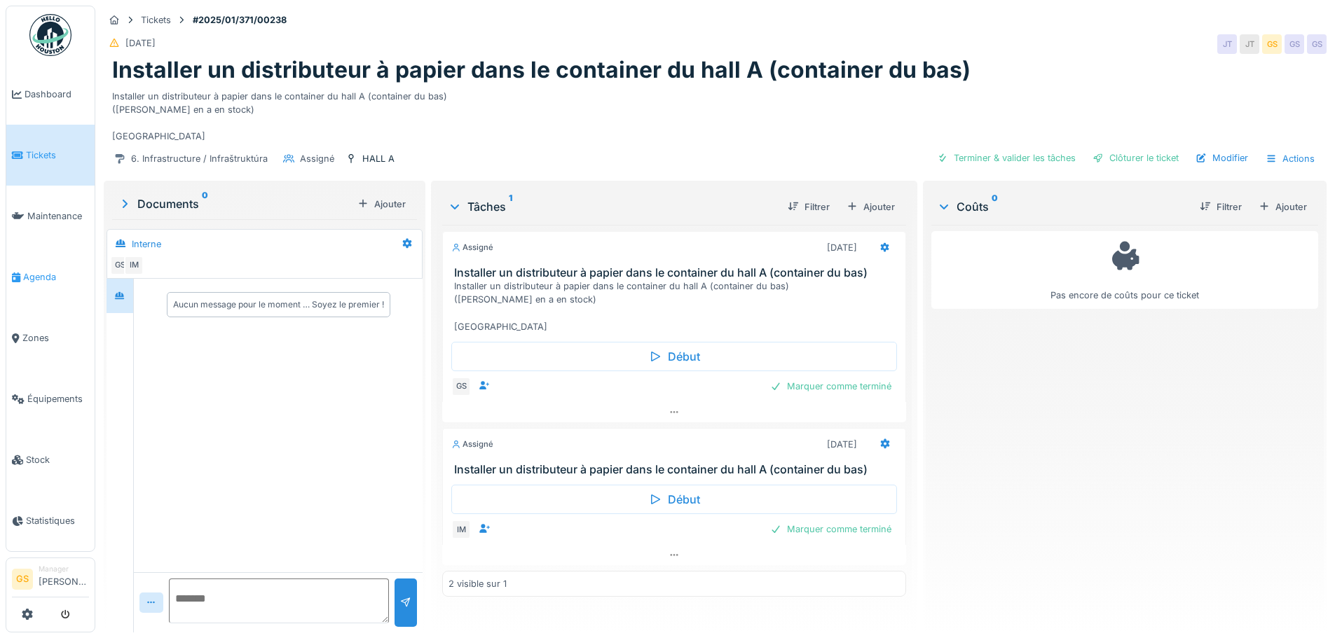
click at [32, 270] on span "Agenda" at bounding box center [56, 276] width 66 height 13
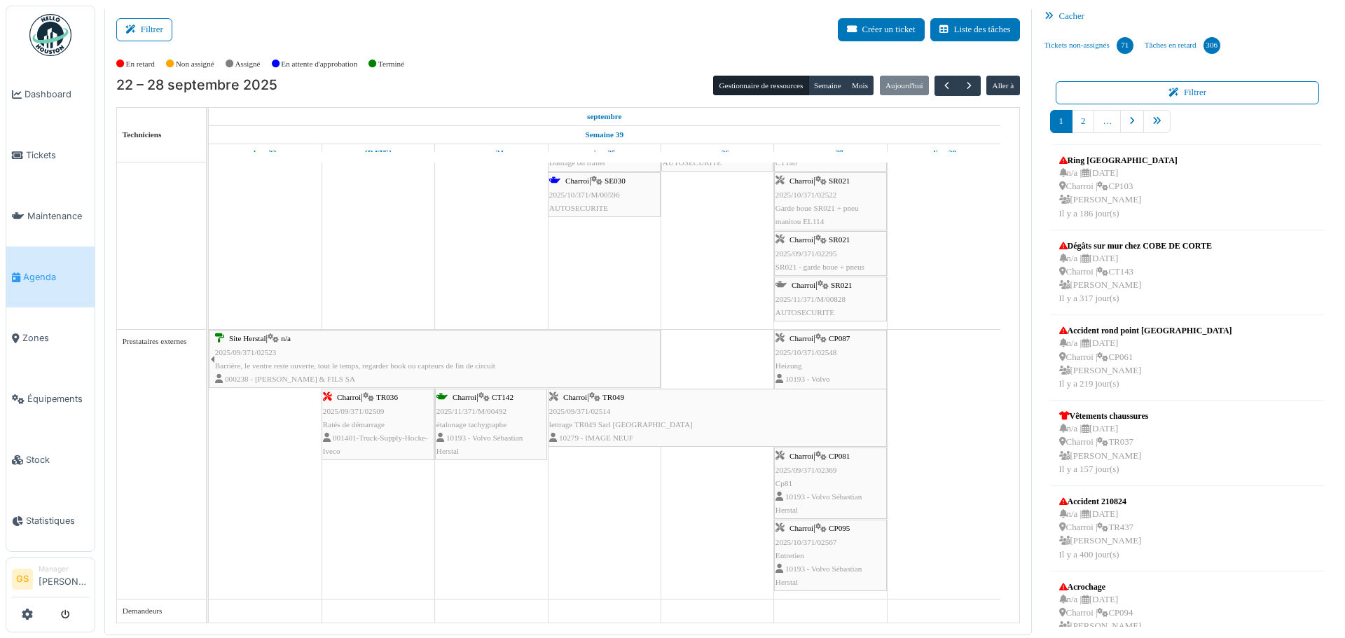
click at [809, 351] on span "2025/10/371/02548" at bounding box center [807, 352] width 62 height 8
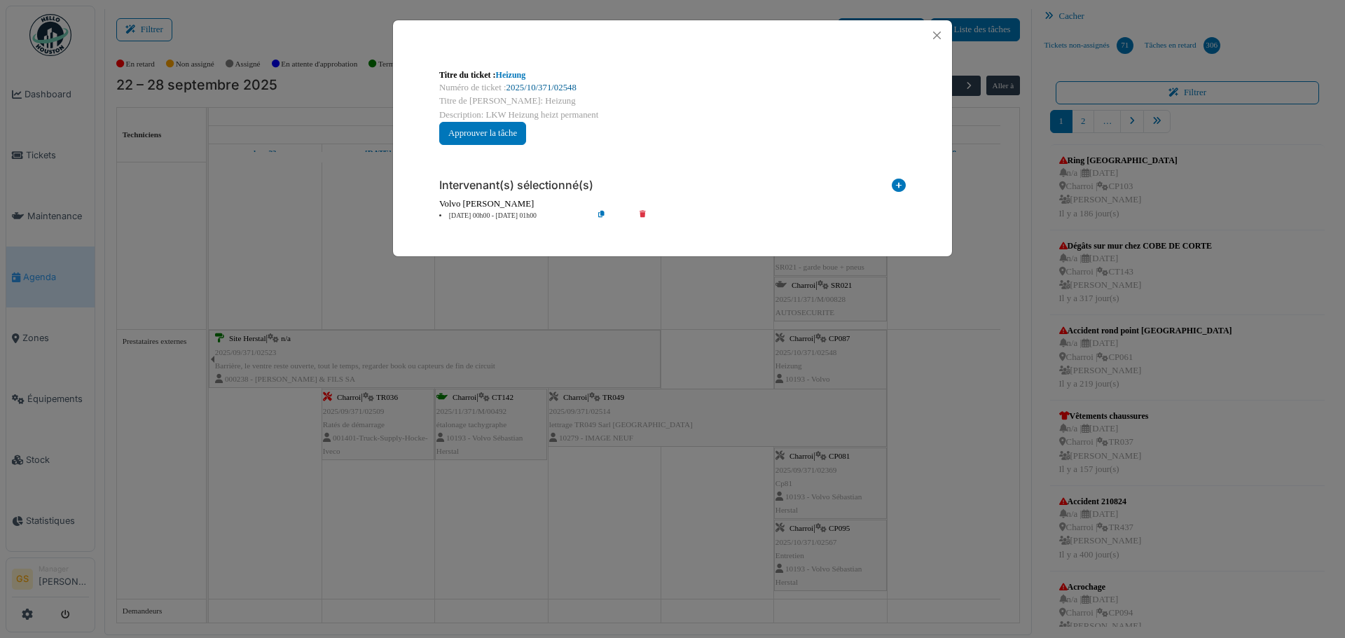
click at [532, 83] on link "2025/10/371/02548" at bounding box center [542, 88] width 70 height 10
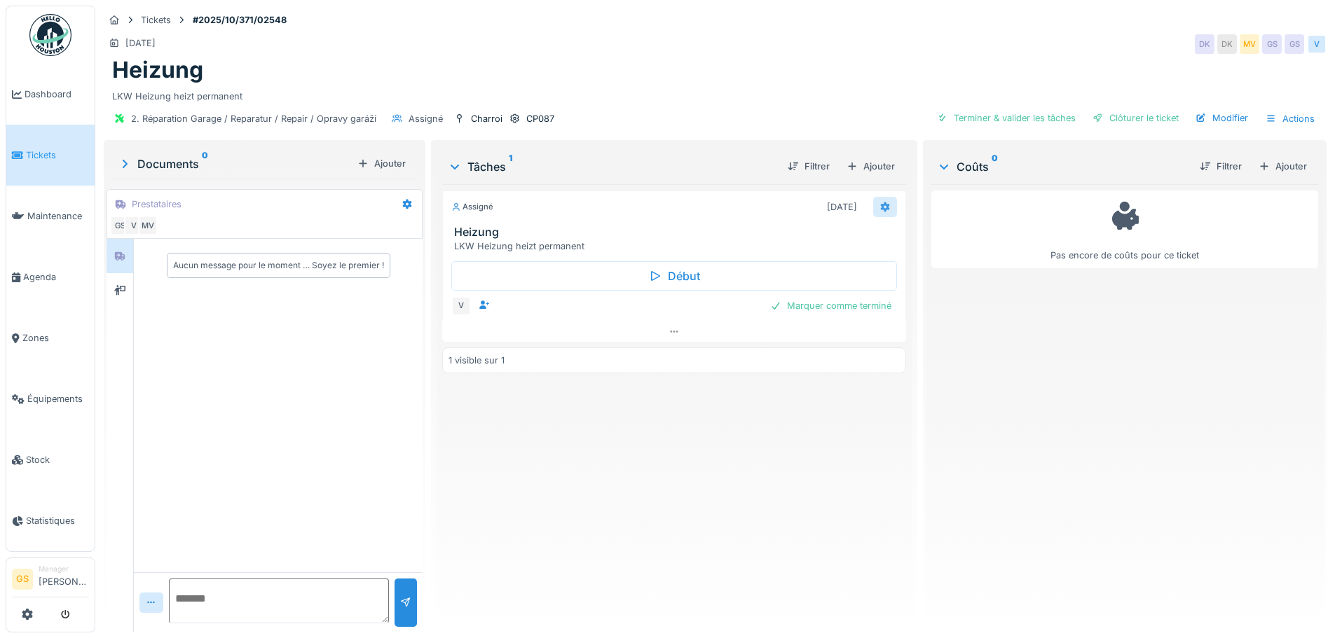
click at [880, 205] on icon at bounding box center [884, 208] width 9 height 10
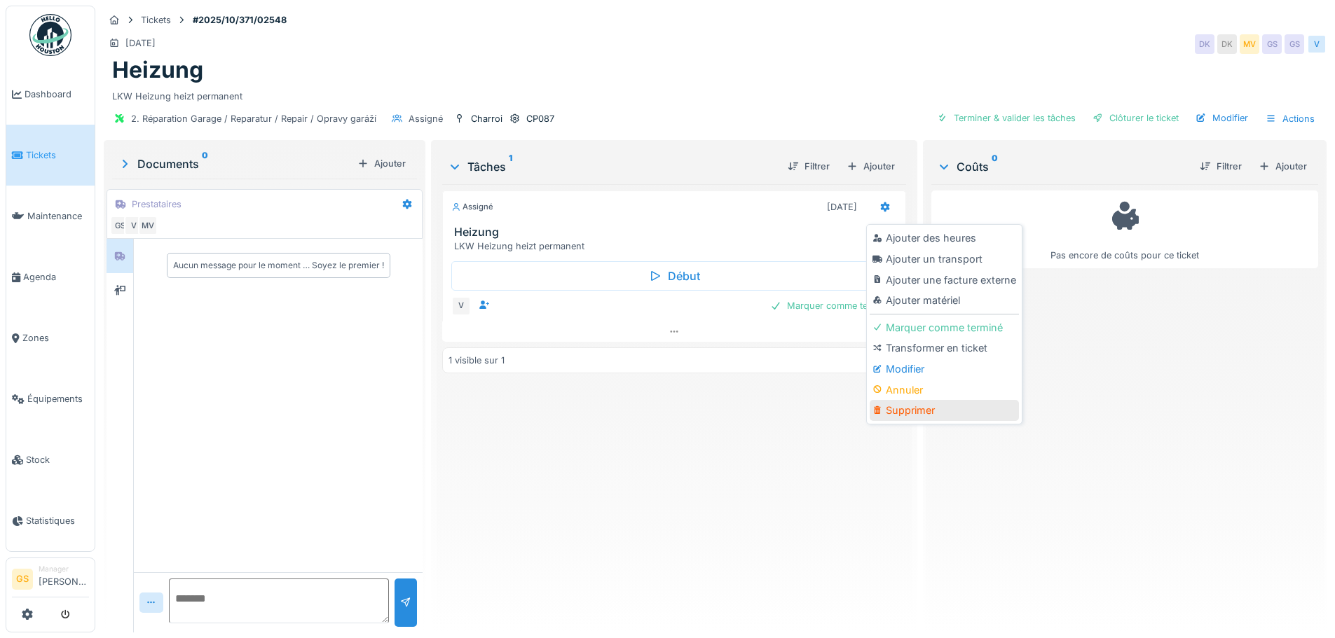
click at [908, 411] on div "Supprimer" at bounding box center [944, 410] width 149 height 21
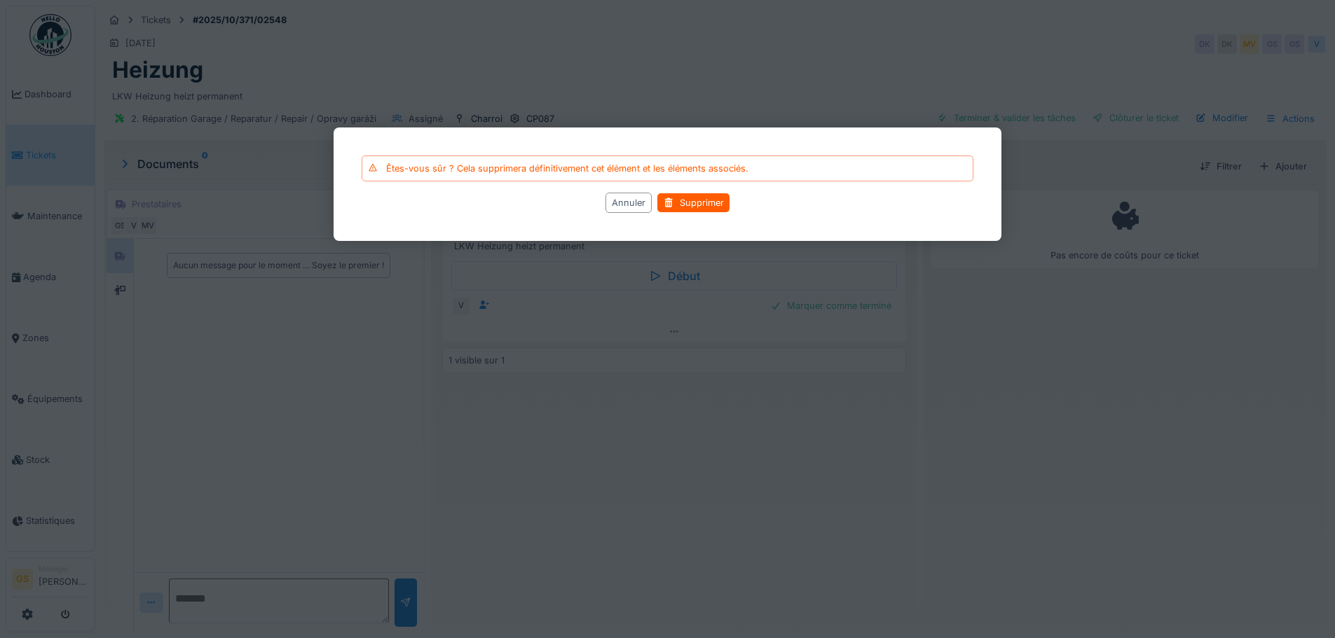
click at [694, 193] on div "Annuler Supprimer" at bounding box center [668, 203] width 612 height 20
drag, startPoint x: 696, startPoint y: 199, endPoint x: 703, endPoint y: 201, distance: 7.3
click at [697, 200] on div "Supprimer" at bounding box center [693, 202] width 72 height 19
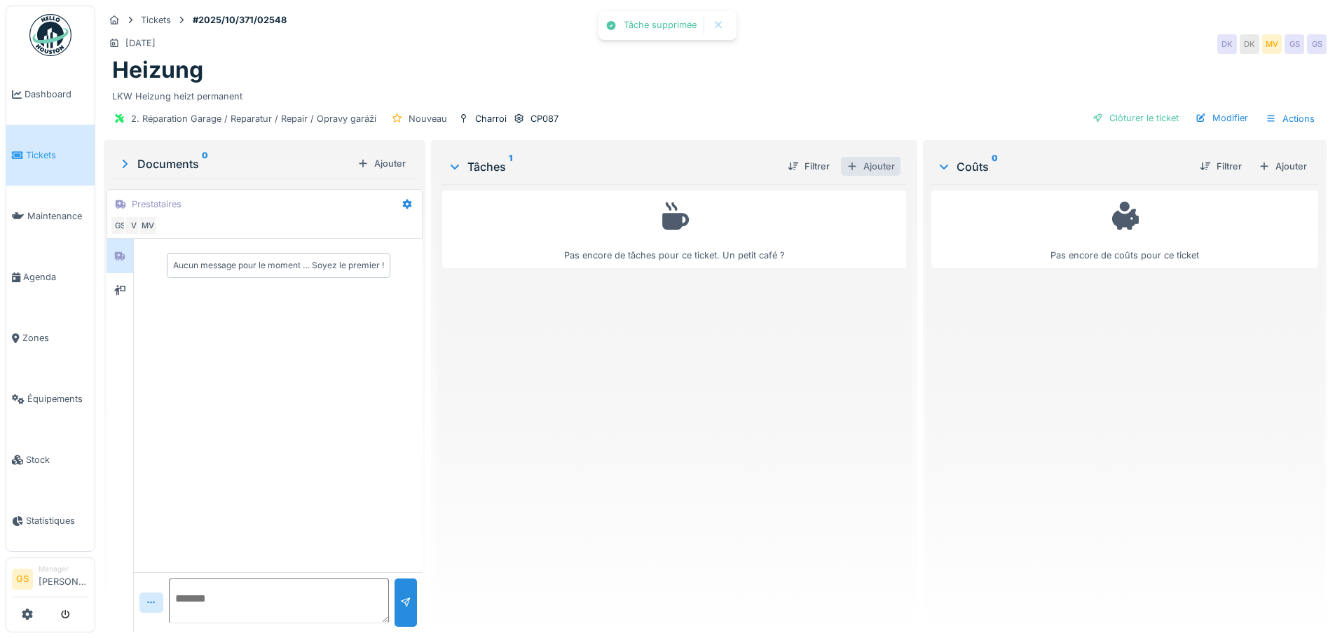
click at [875, 166] on div "Ajouter" at bounding box center [871, 166] width 60 height 19
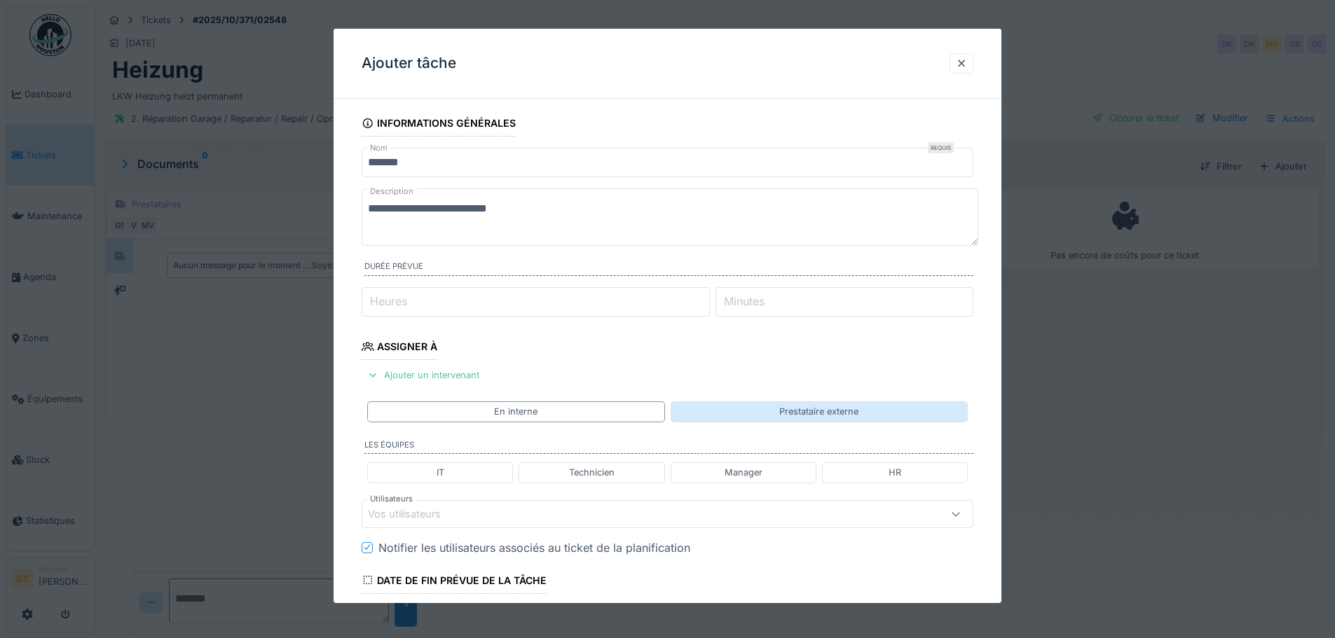
click at [767, 409] on div "Prestataire externe" at bounding box center [819, 412] width 297 height 20
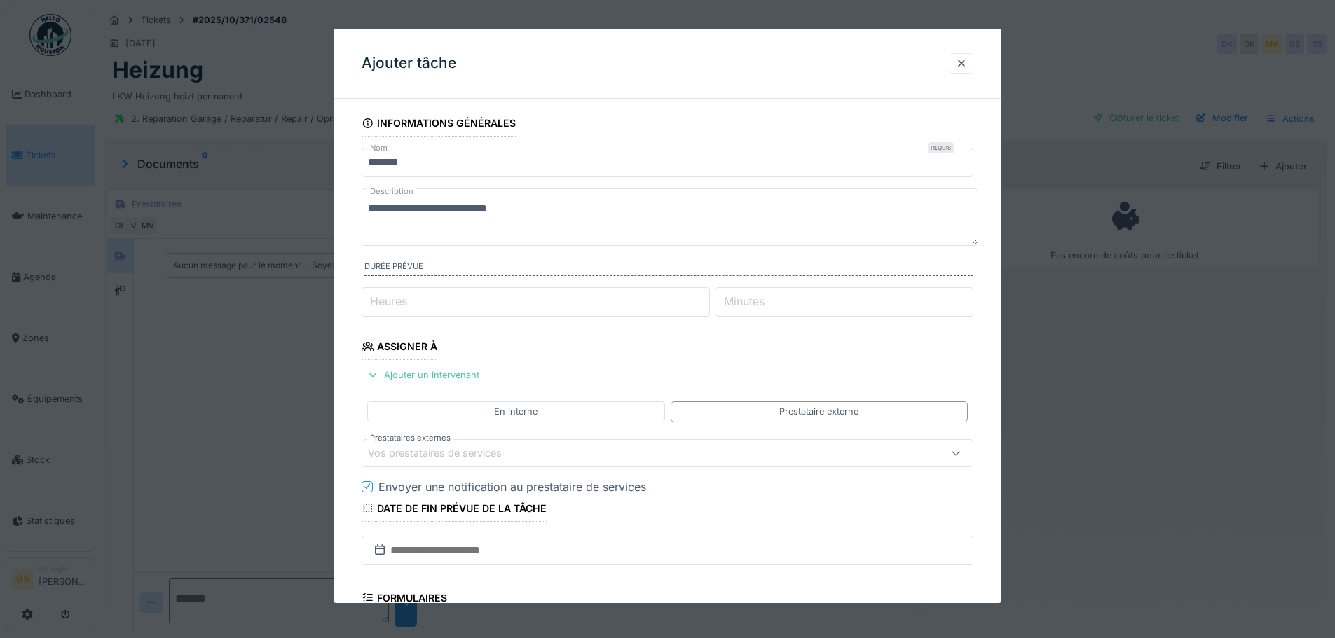
click at [405, 453] on div "Vos prestataires de services" at bounding box center [444, 453] width 153 height 15
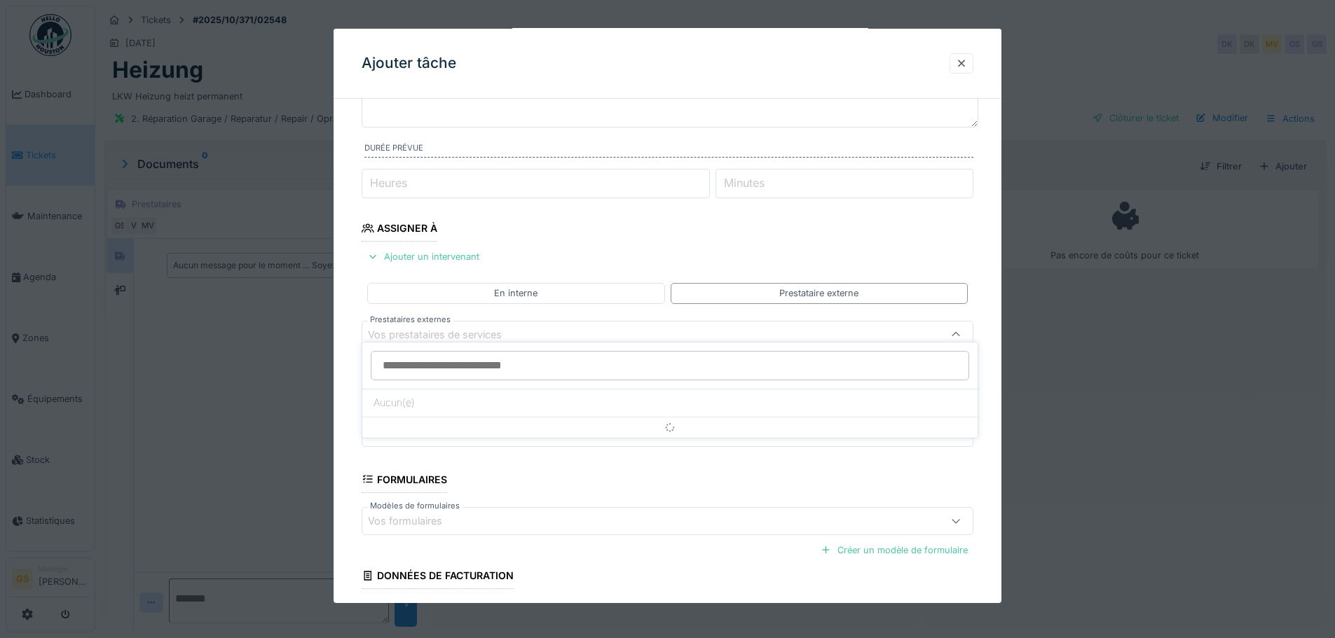
scroll to position [137, 0]
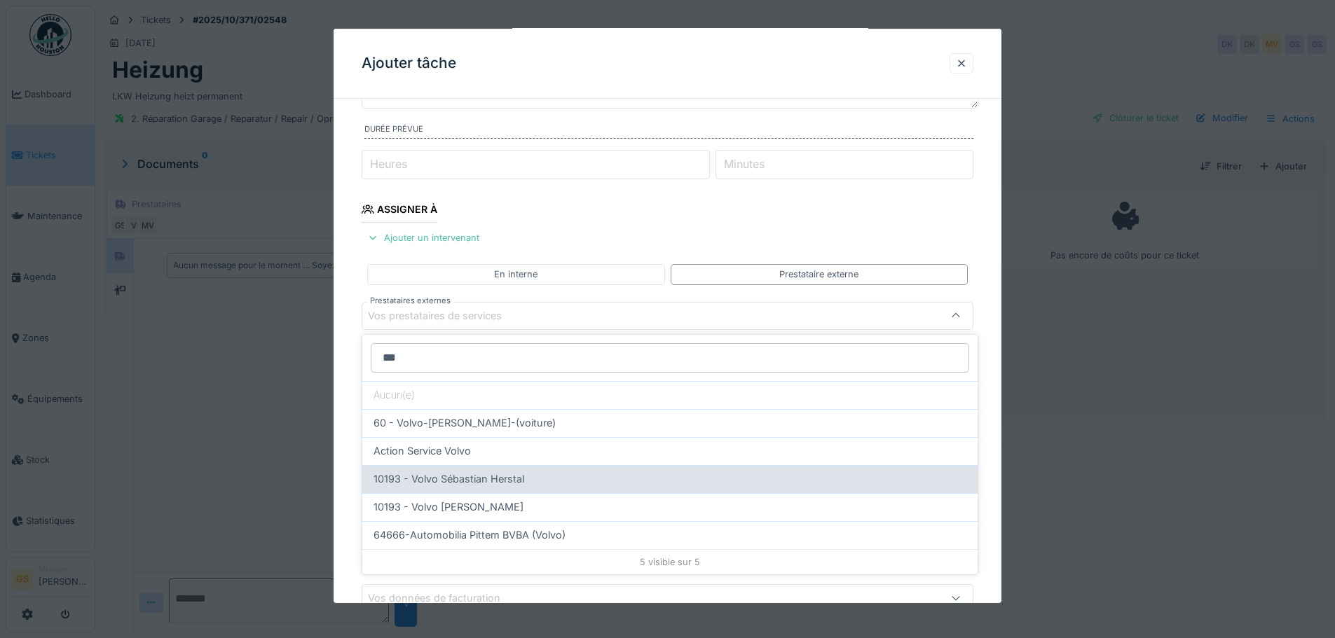
type input "***"
click at [417, 477] on span "10193 - Volvo Sébastian Herstal" at bounding box center [449, 479] width 151 height 15
type input "*****"
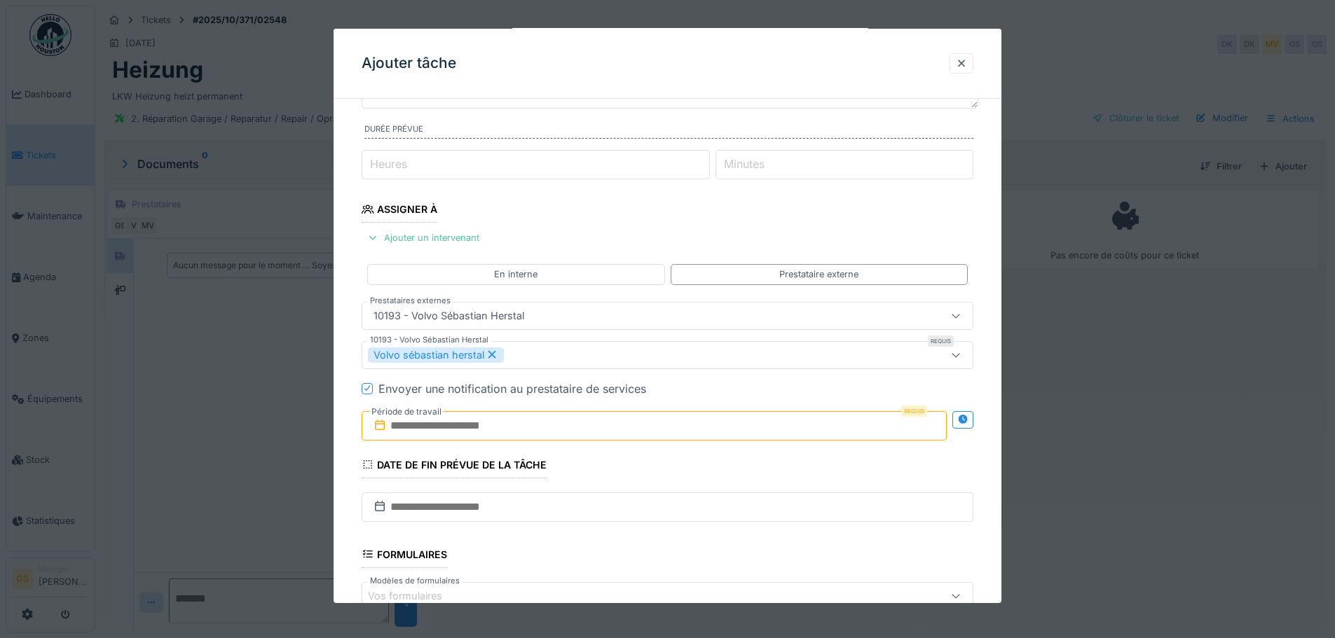
click at [390, 423] on input "text" at bounding box center [654, 425] width 585 height 29
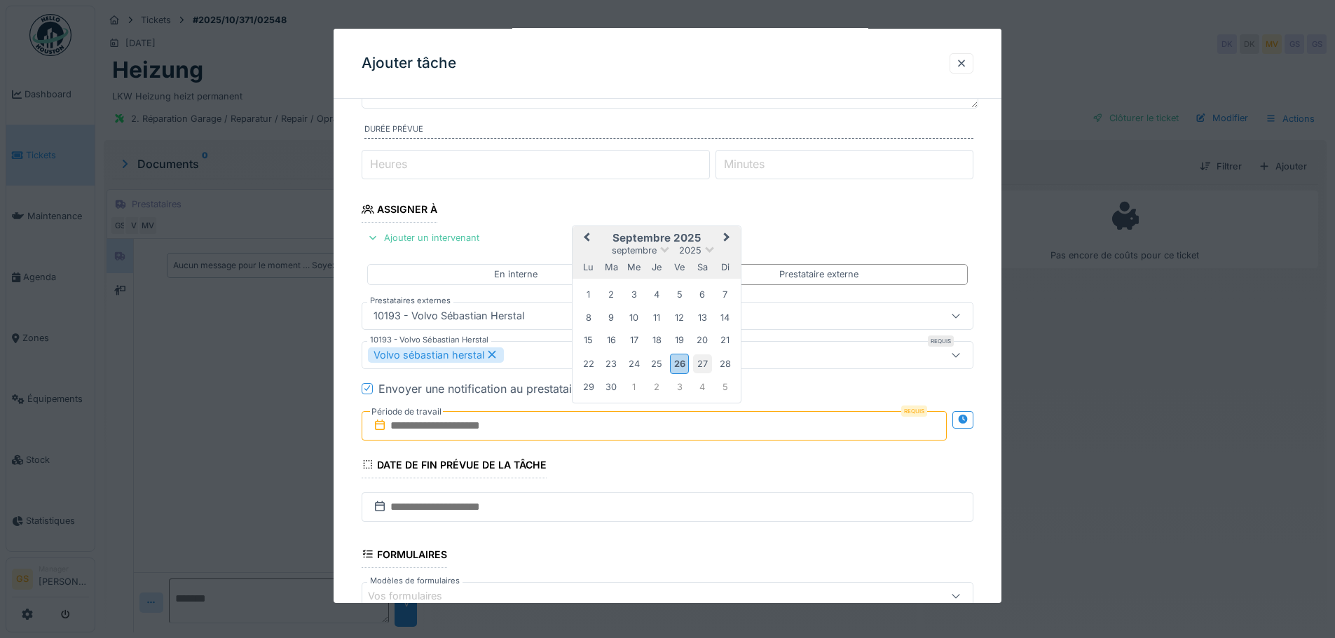
click at [697, 362] on div "27" at bounding box center [702, 364] width 19 height 19
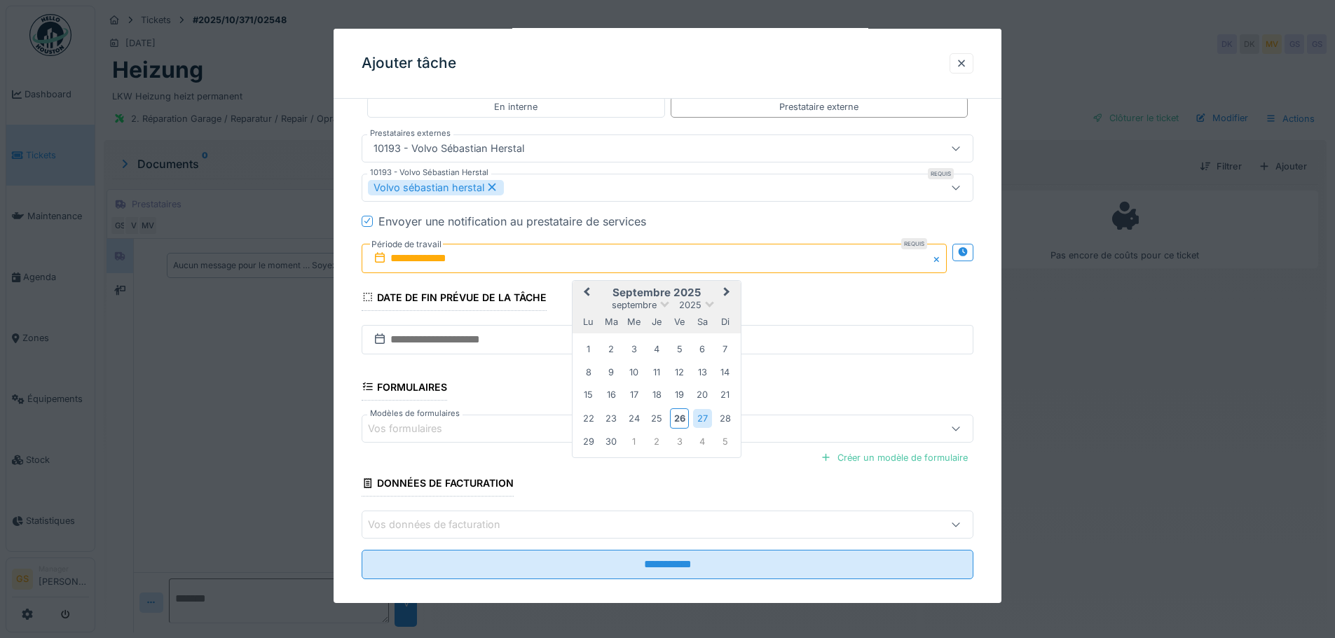
scroll to position [320, 0]
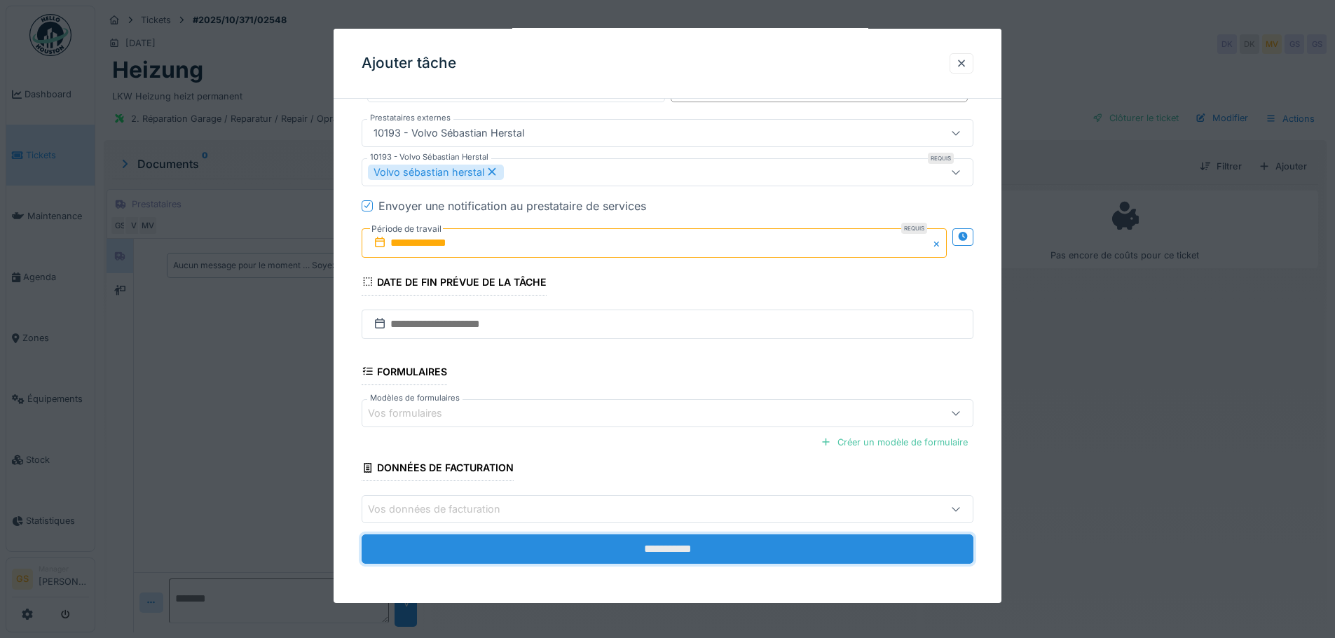
click at [526, 556] on input "**********" at bounding box center [668, 549] width 612 height 29
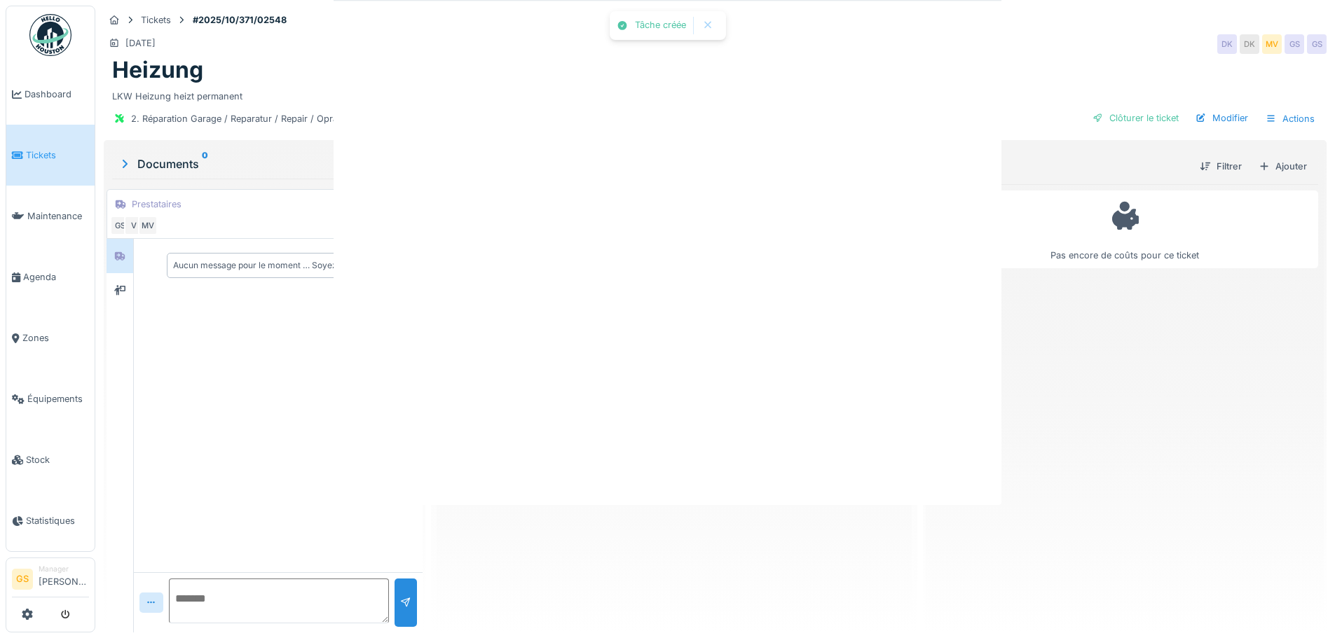
scroll to position [0, 0]
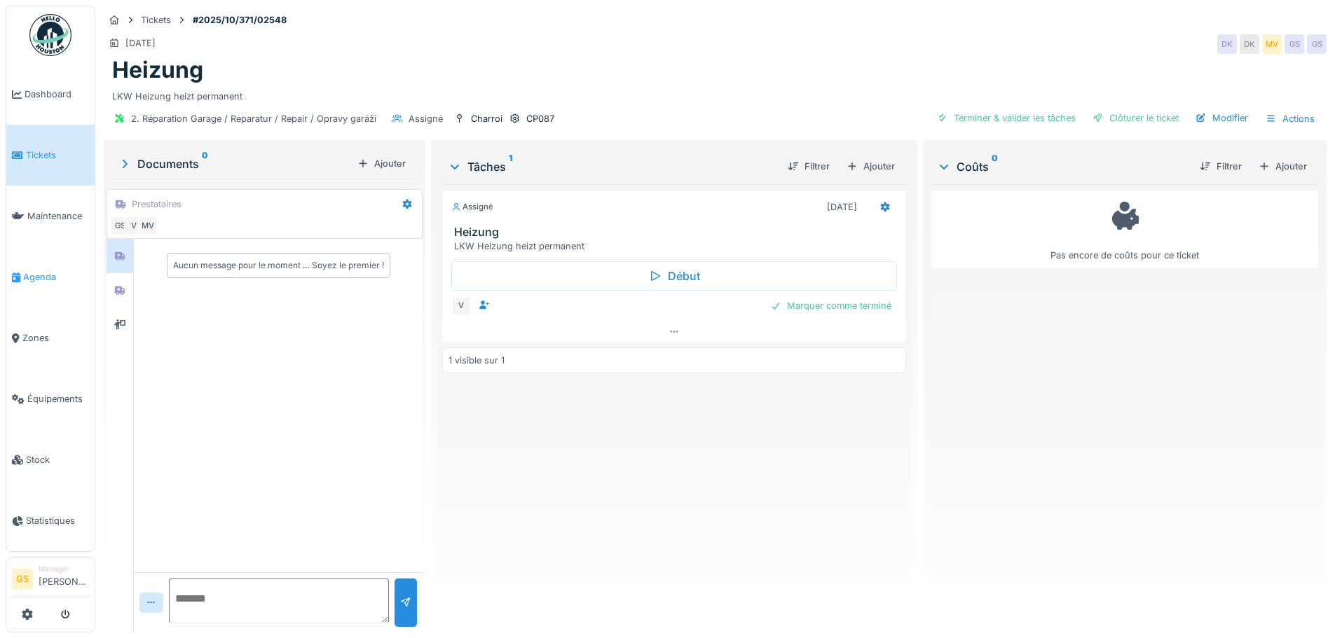
click at [43, 270] on span "Agenda" at bounding box center [56, 276] width 66 height 13
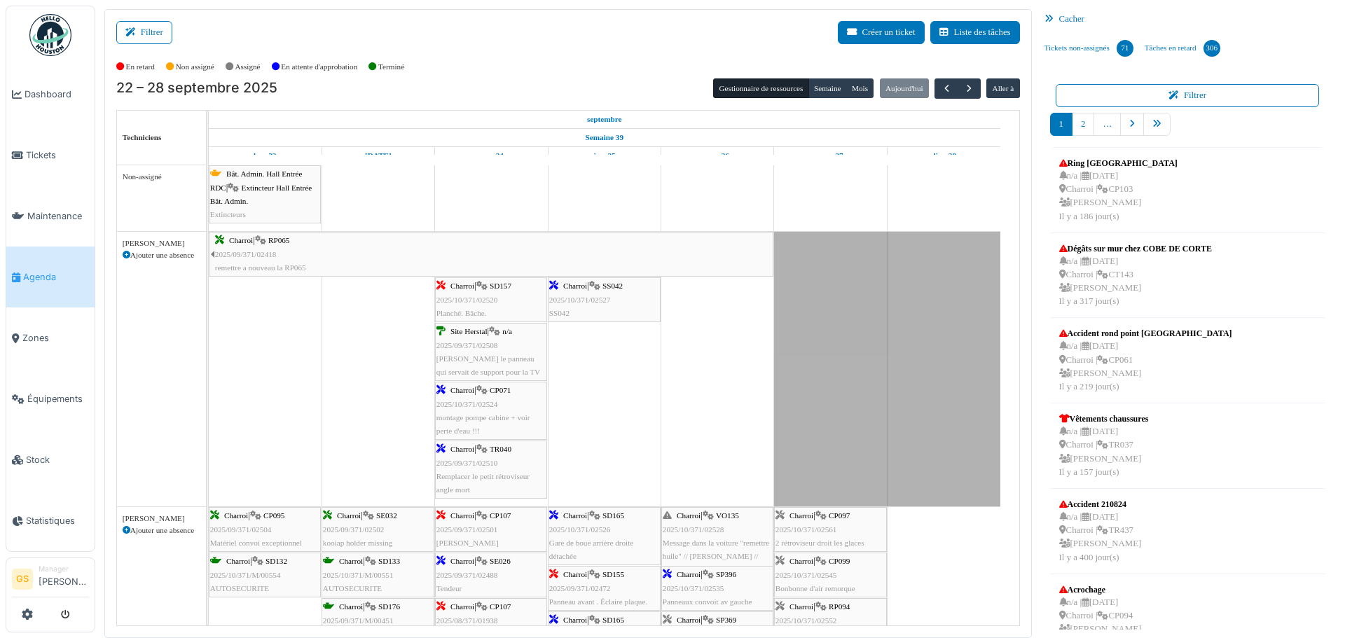
click at [469, 459] on span "2025/09/371/02510" at bounding box center [468, 463] width 62 height 8
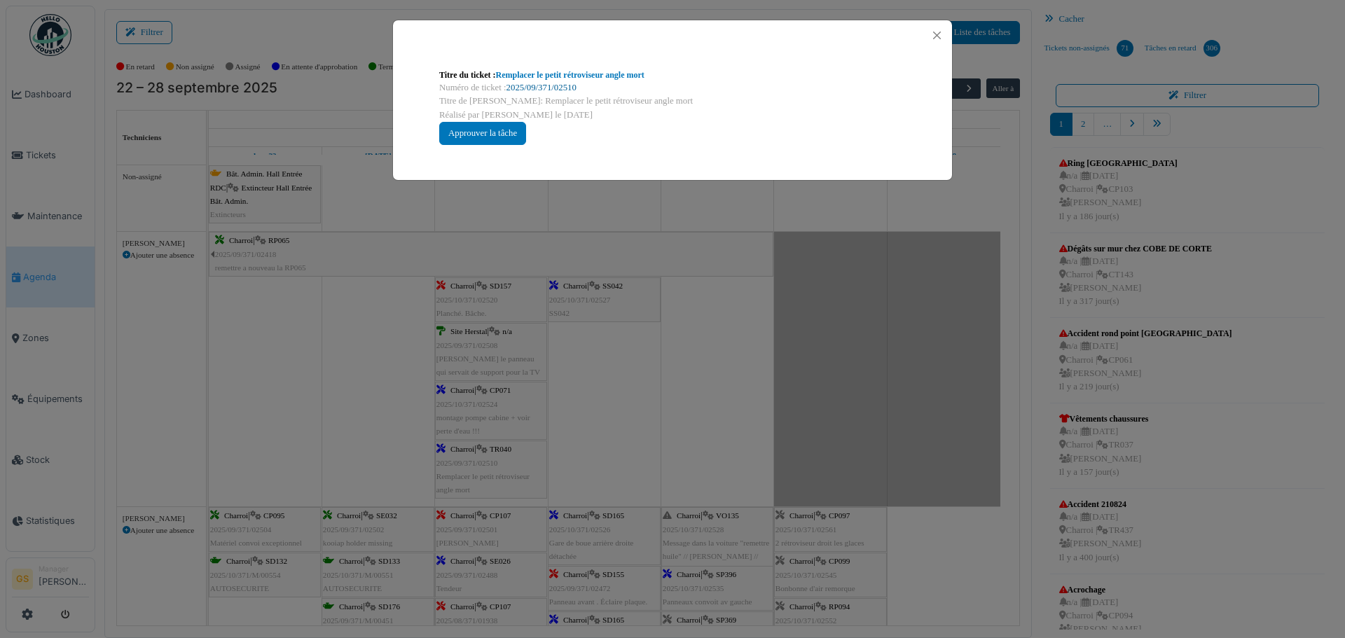
click at [557, 90] on link "2025/09/371/02510" at bounding box center [542, 88] width 70 height 10
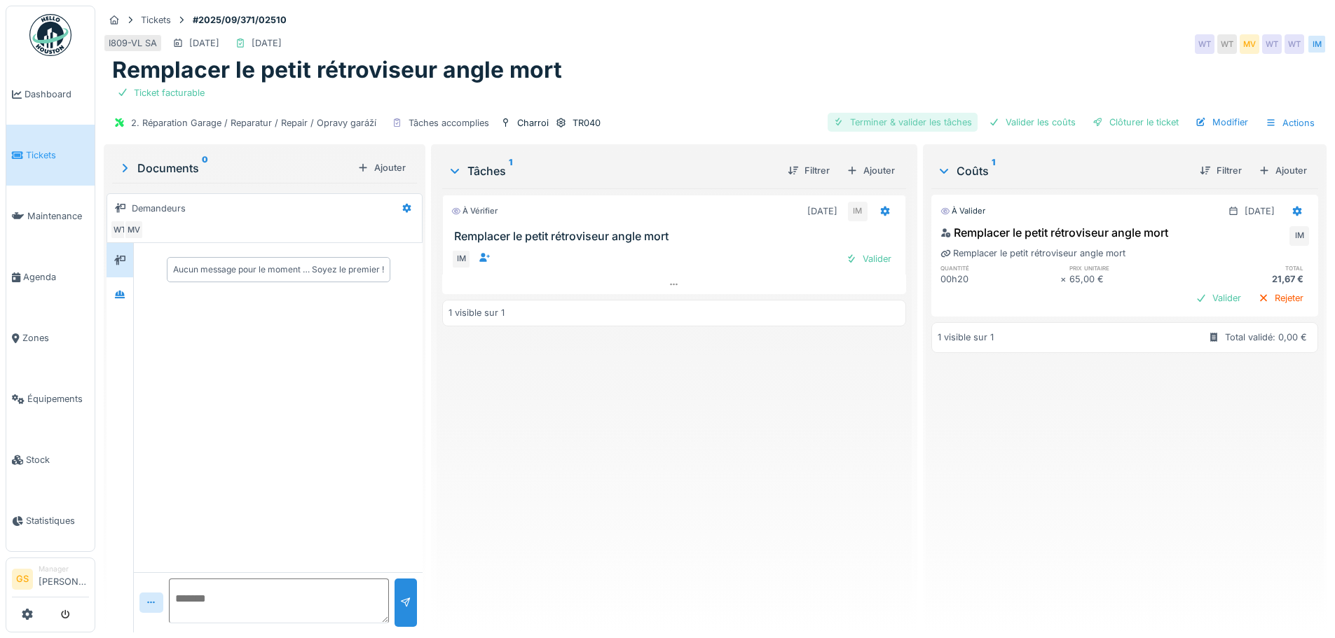
click at [912, 121] on div "Terminer & valider les tâches" at bounding box center [903, 122] width 150 height 19
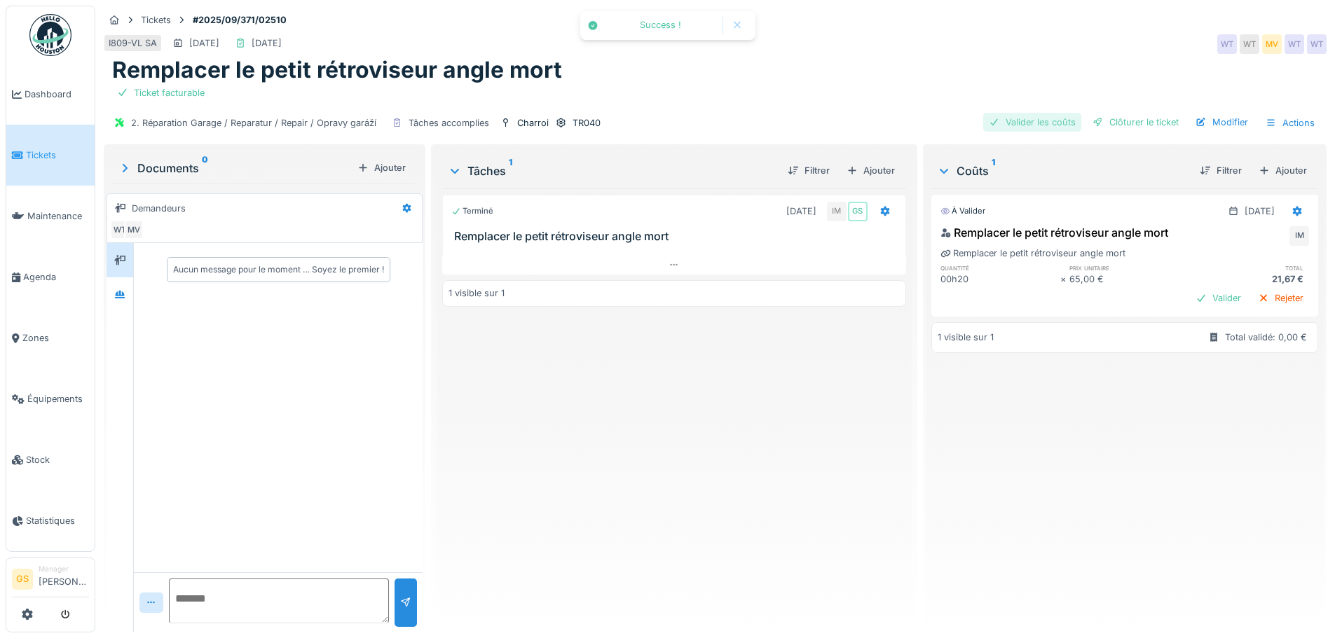
click at [1027, 124] on div "Valider les coûts" at bounding box center [1032, 122] width 98 height 19
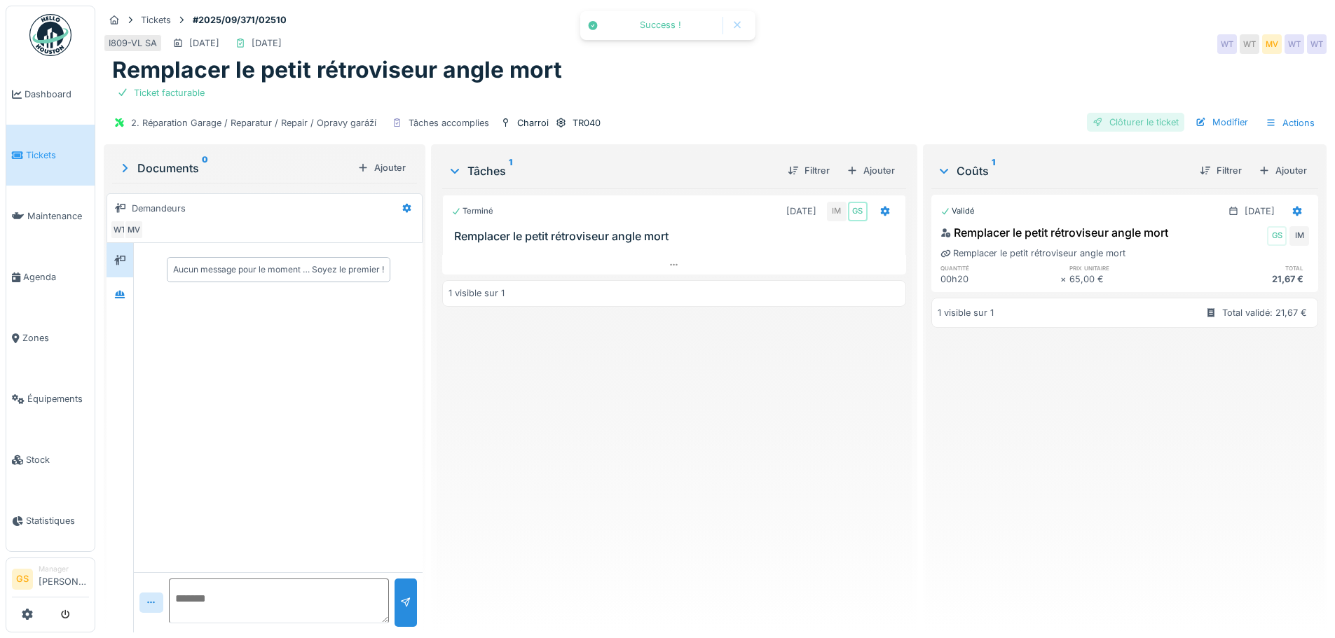
click at [1127, 121] on div "Clôturer le ticket" at bounding box center [1135, 122] width 97 height 19
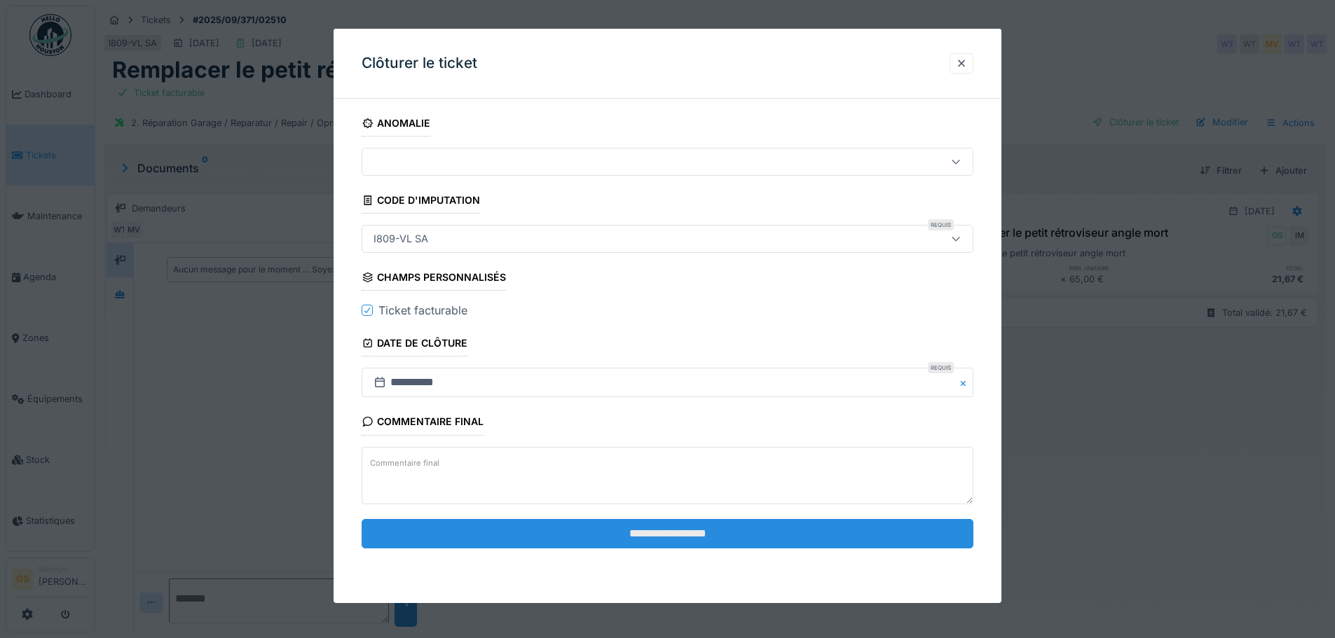
click at [642, 540] on input "**********" at bounding box center [668, 533] width 612 height 29
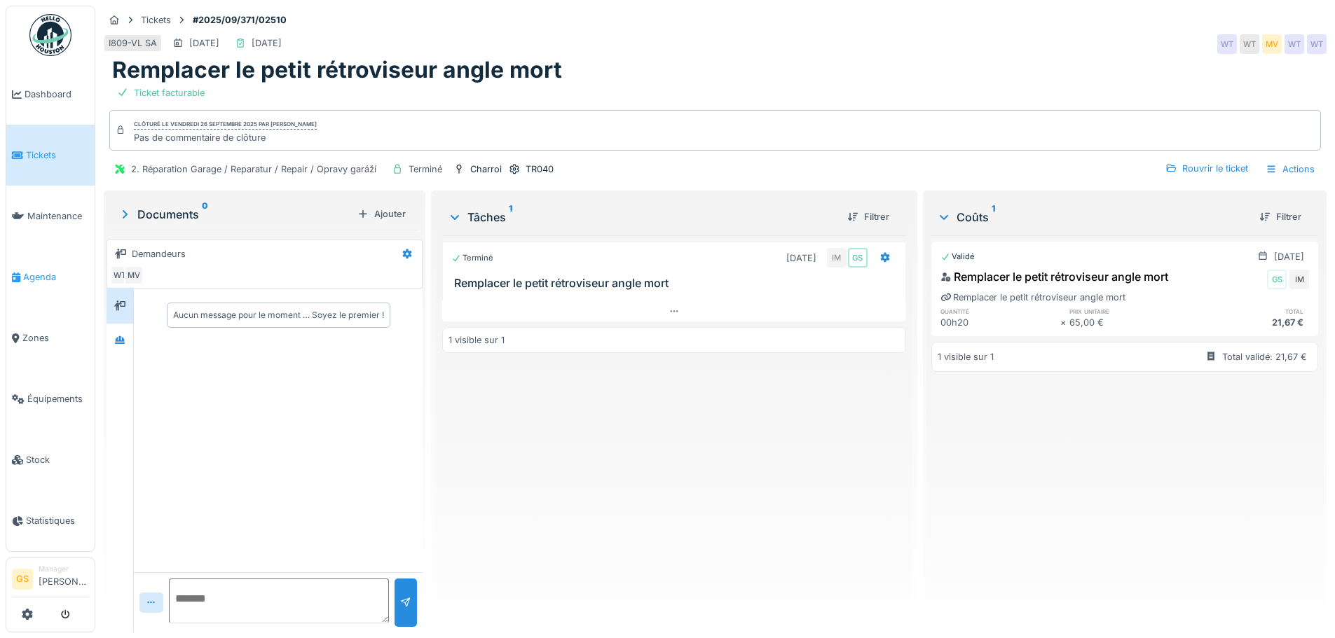
click at [32, 271] on span "Agenda" at bounding box center [56, 276] width 66 height 13
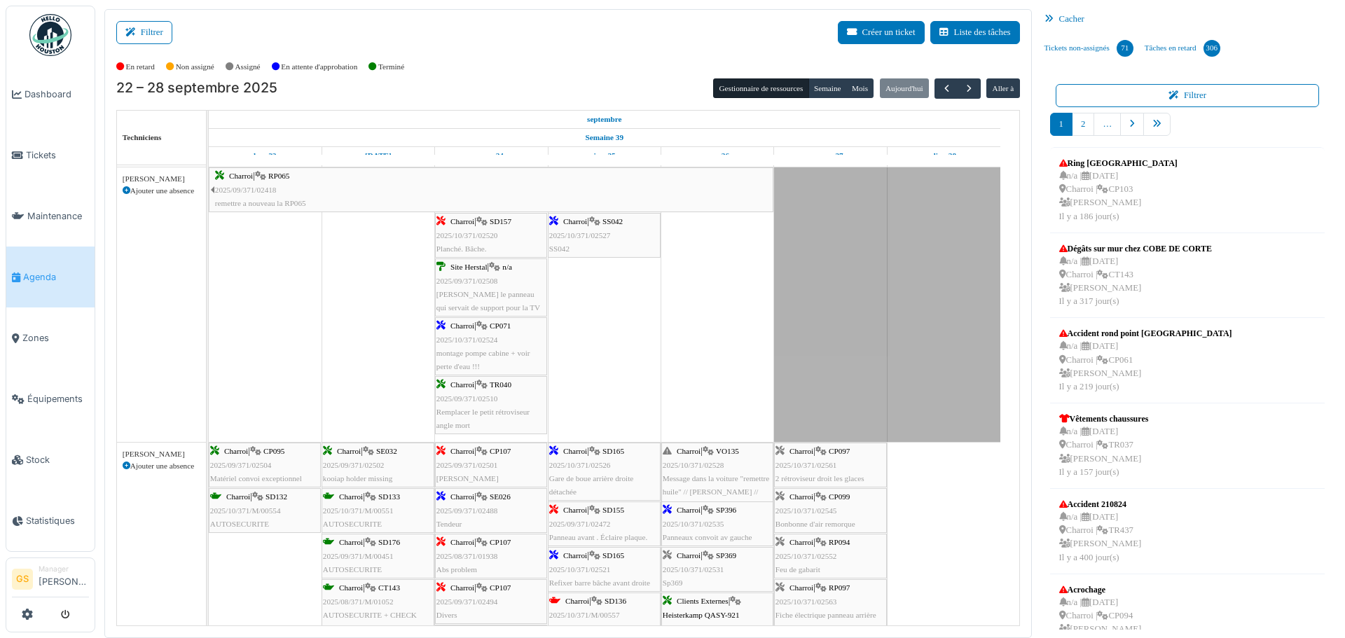
scroll to position [140, 0]
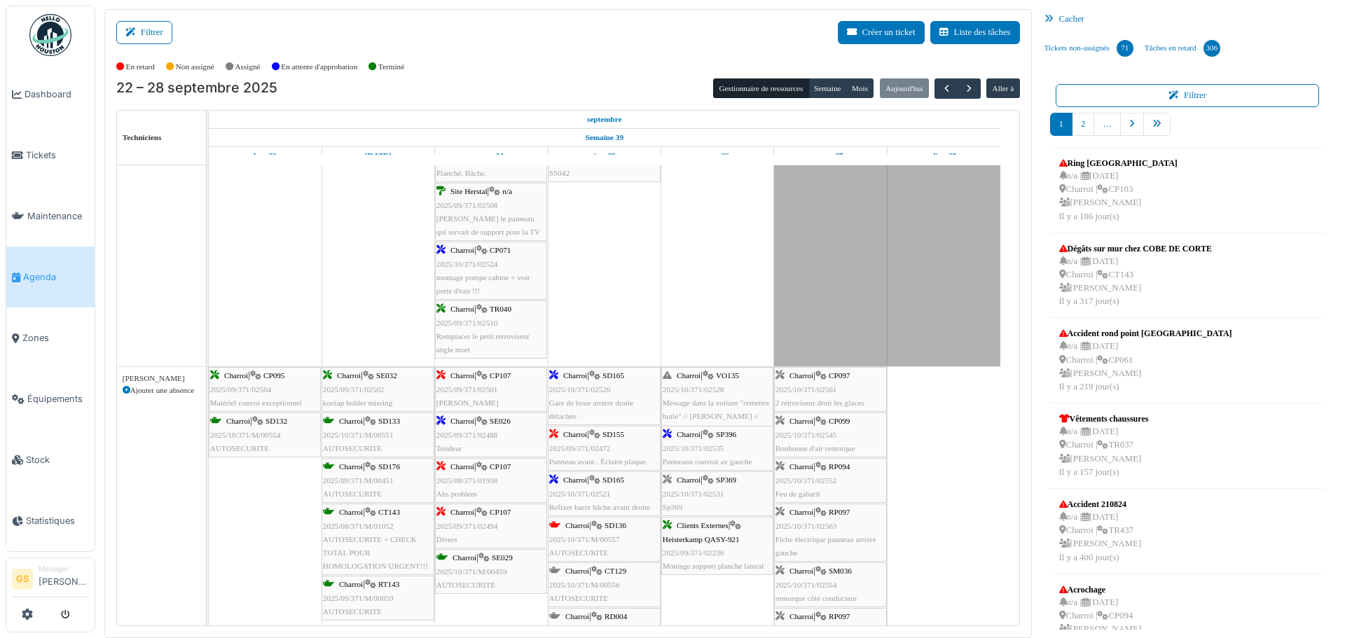
click at [484, 433] on span "2025/09/371/02488" at bounding box center [468, 435] width 62 height 8
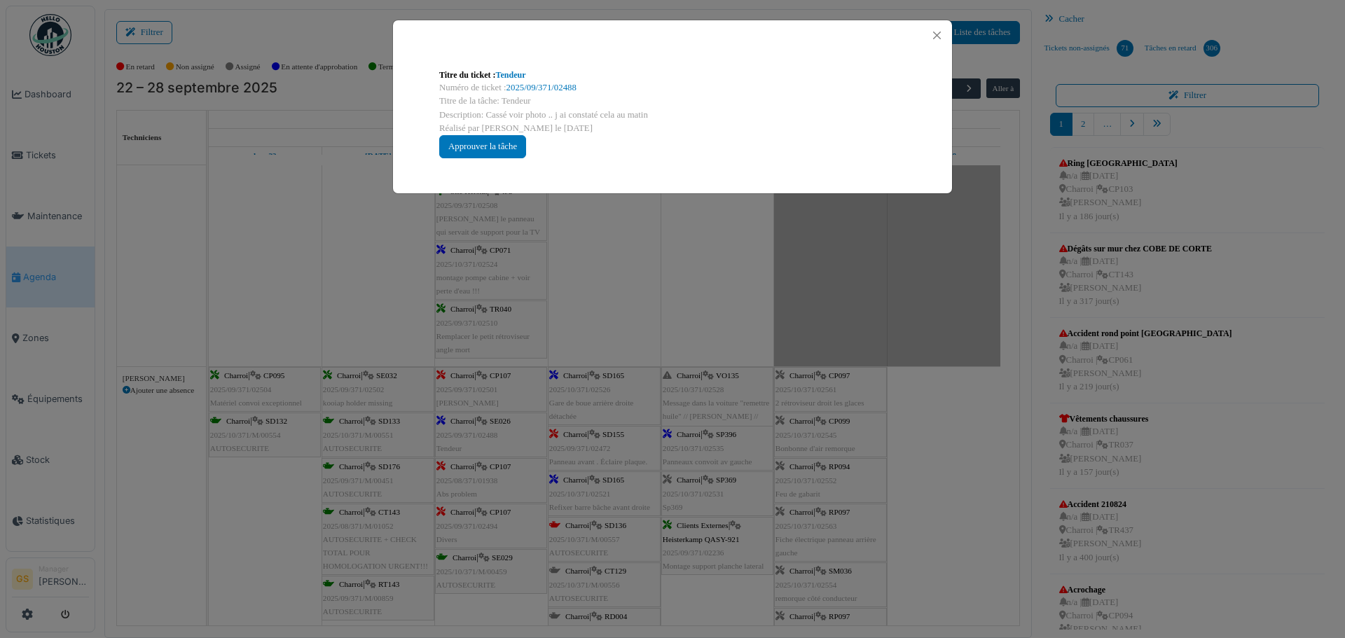
click at [563, 82] on div "Numéro de ticket : 2025/09/371/02488" at bounding box center [672, 87] width 467 height 13
click at [559, 88] on link "2025/09/371/02488" at bounding box center [542, 88] width 70 height 10
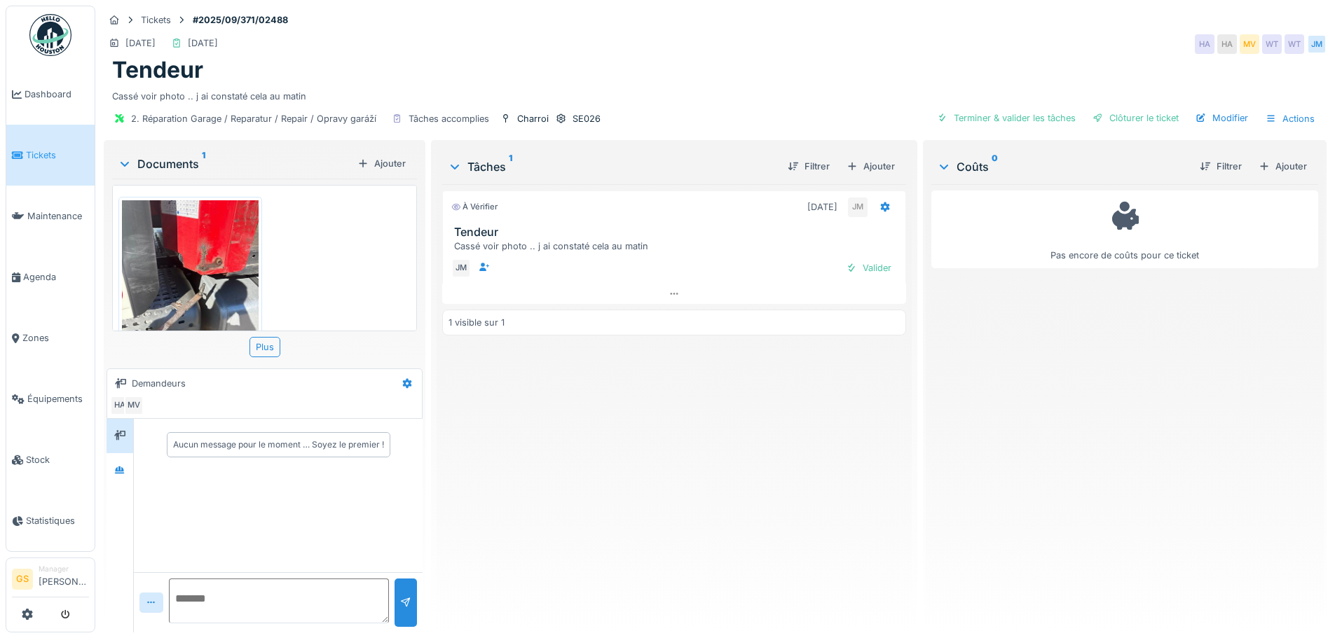
click at [40, 153] on span "Tickets" at bounding box center [57, 155] width 63 height 13
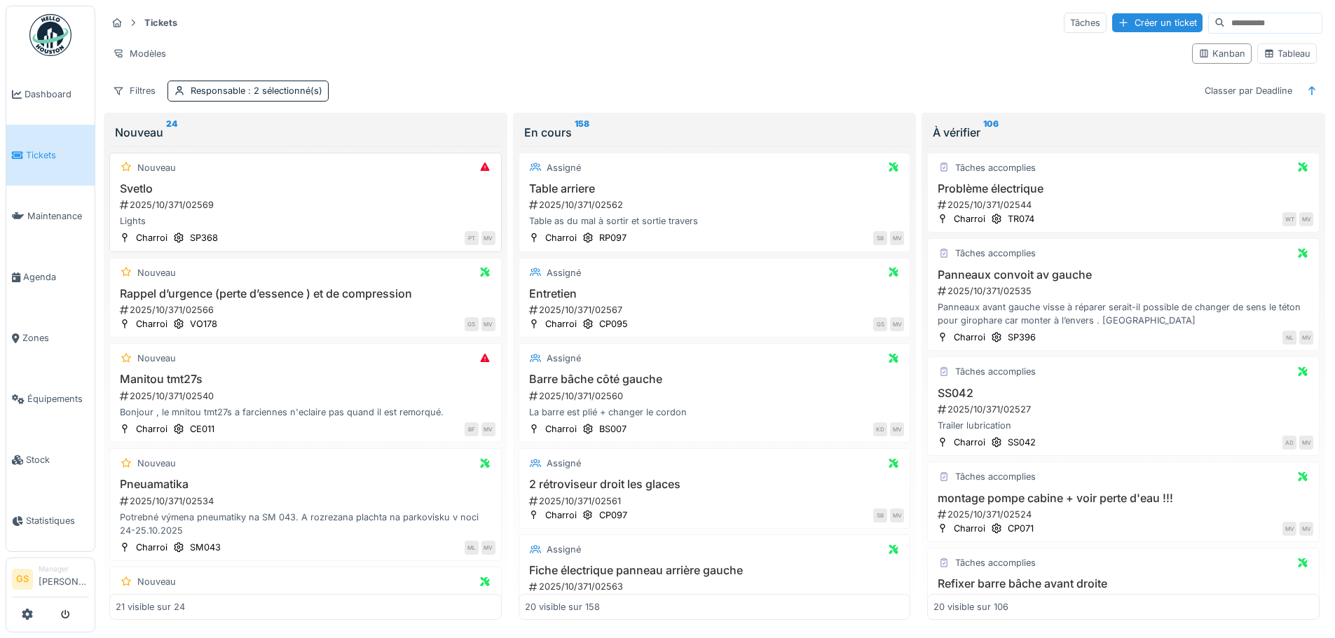
click at [170, 206] on div "2025/10/371/02569" at bounding box center [306, 204] width 377 height 13
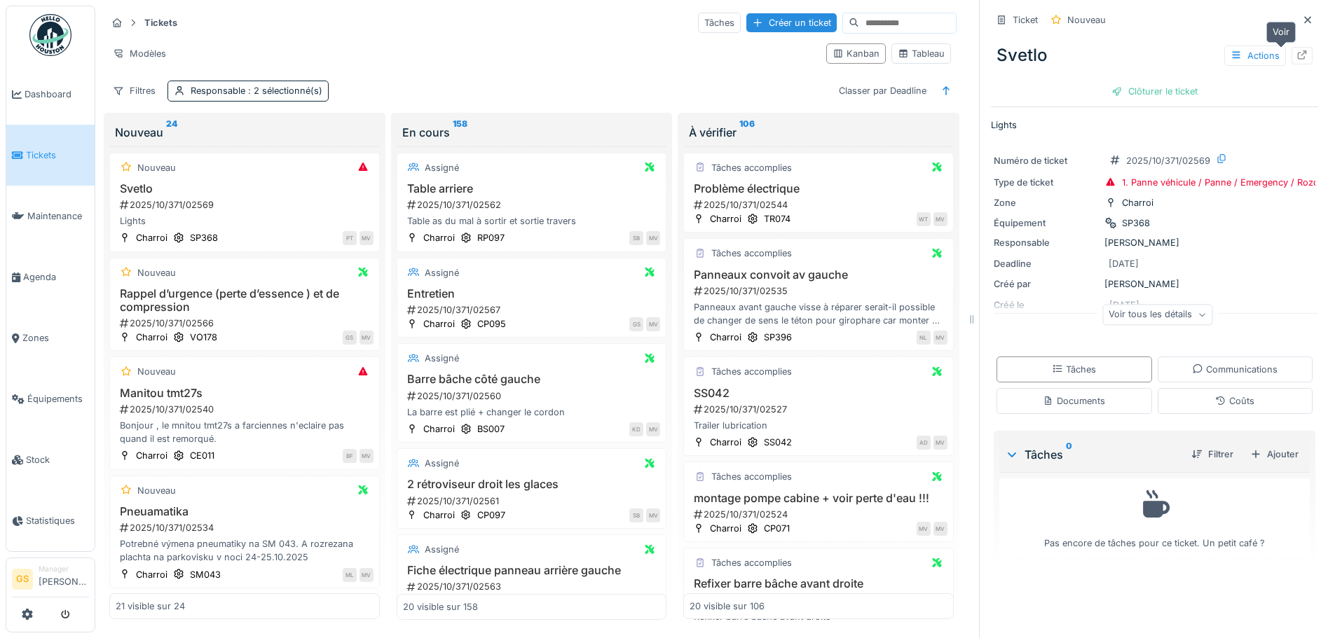
click at [1296, 55] on icon at bounding box center [1301, 54] width 11 height 9
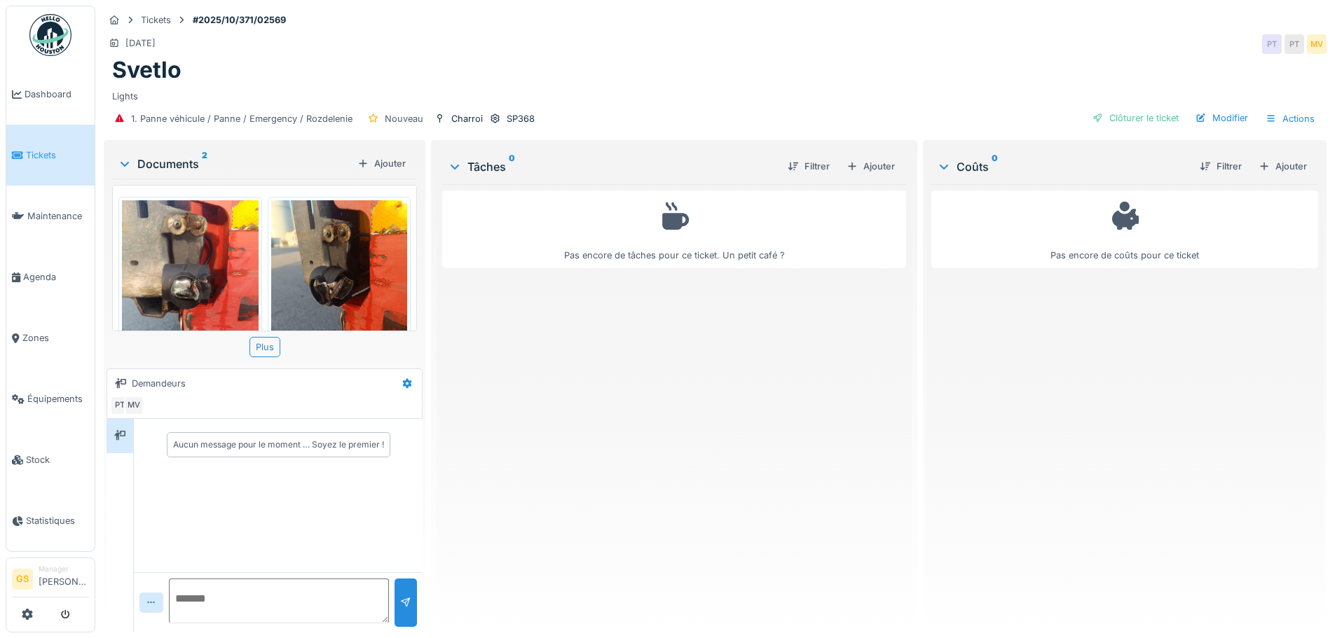
click at [299, 245] on img at bounding box center [339, 290] width 137 height 181
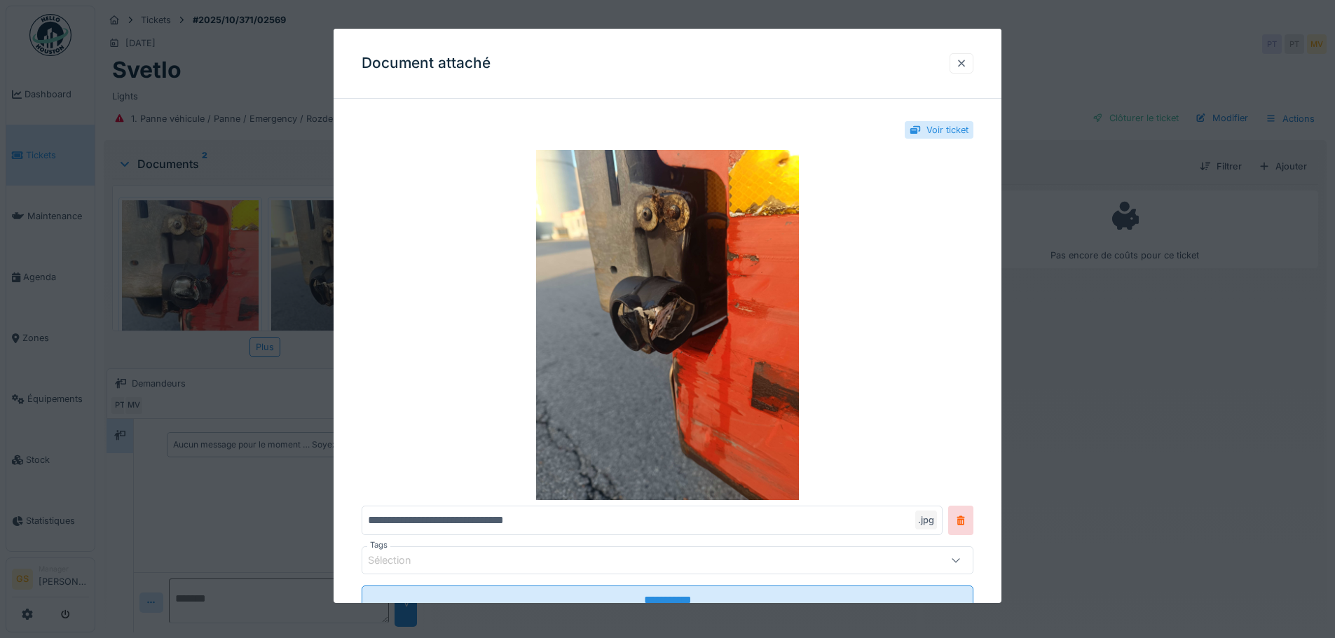
click at [963, 63] on div at bounding box center [961, 63] width 11 height 13
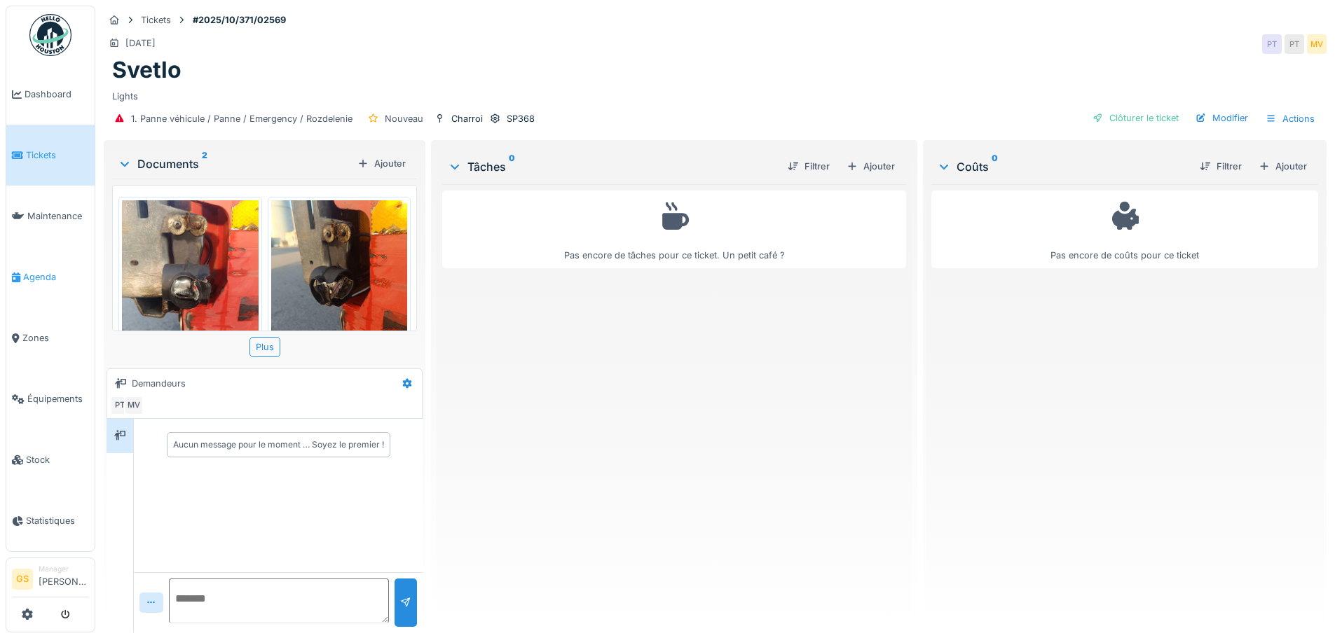
click at [32, 270] on span "Agenda" at bounding box center [56, 276] width 66 height 13
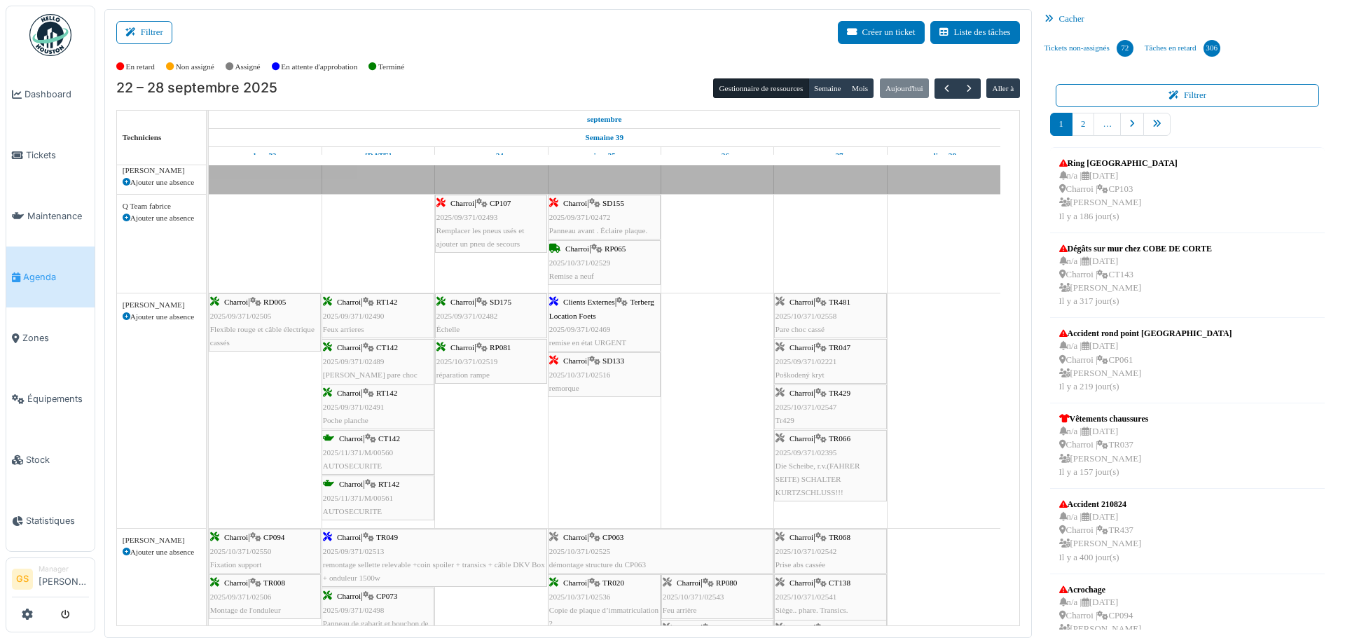
scroll to position [841, 0]
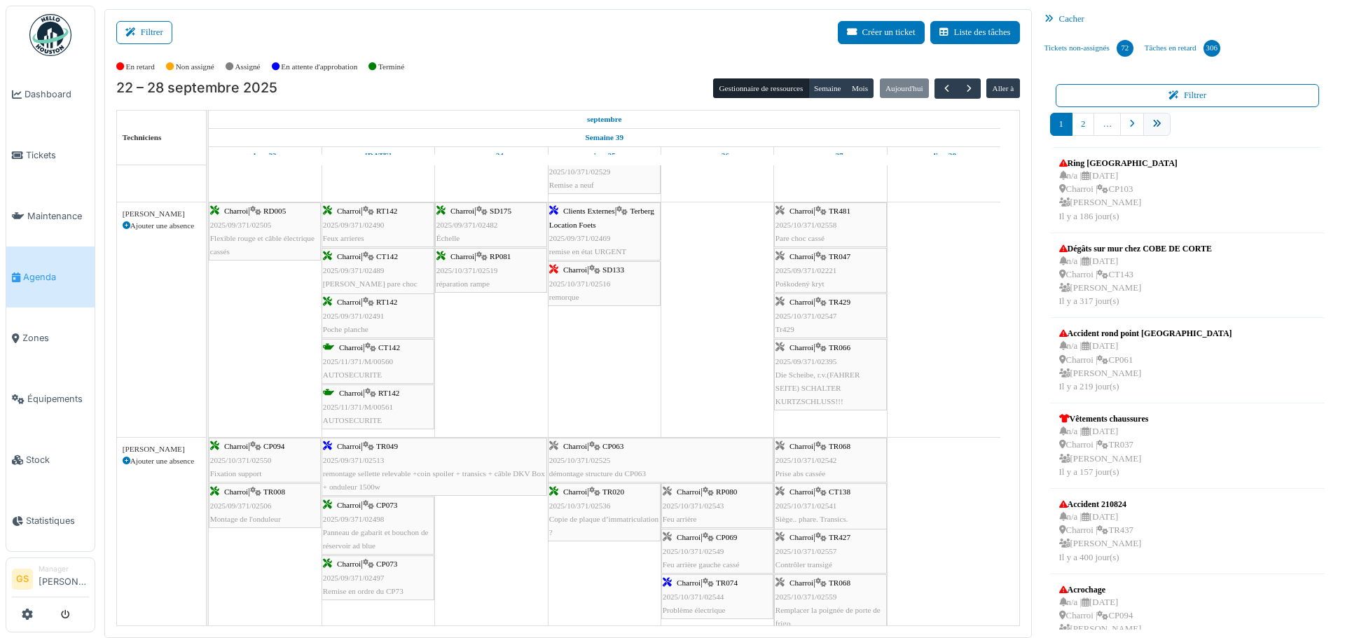
click at [1153, 124] on icon "pager" at bounding box center [1157, 124] width 9 height 9
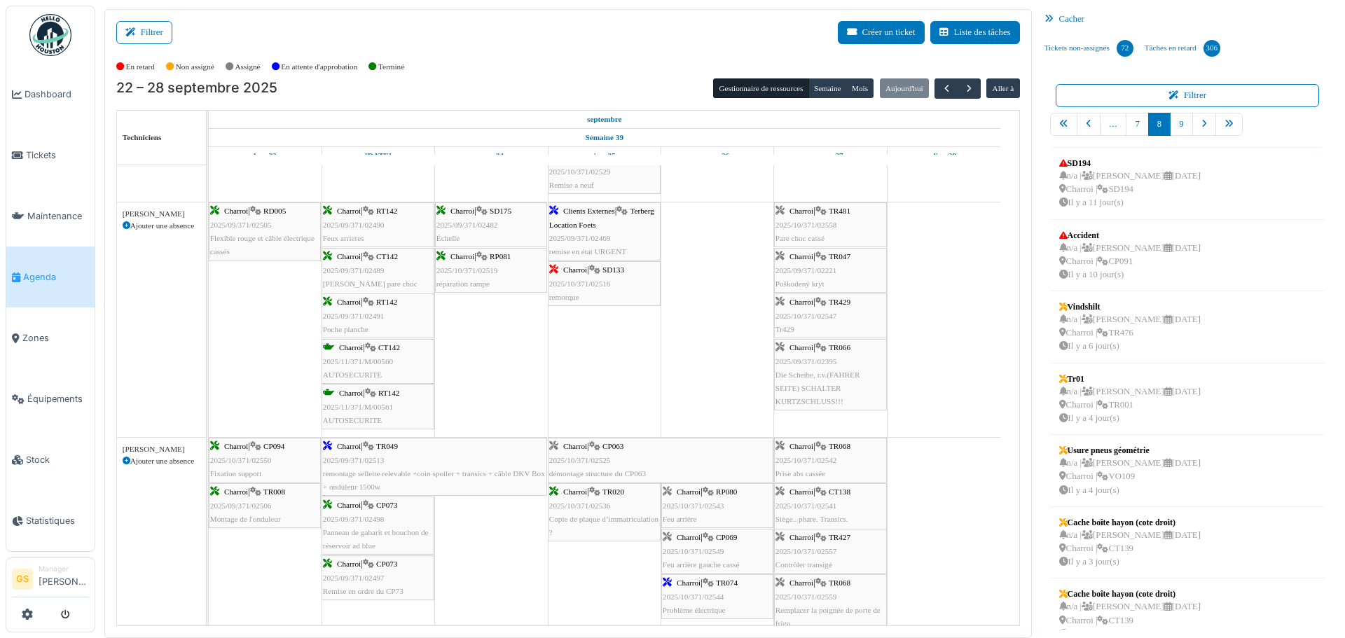
scroll to position [771, 0]
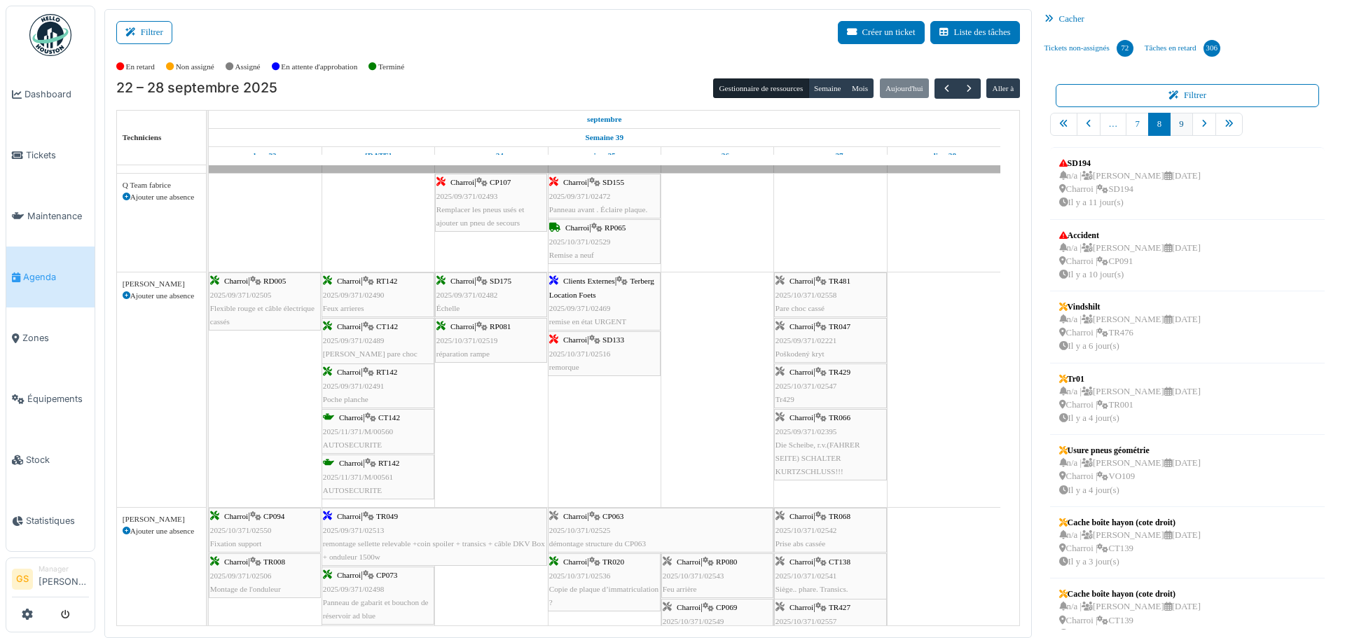
click at [1174, 124] on link "9" at bounding box center [1181, 124] width 22 height 23
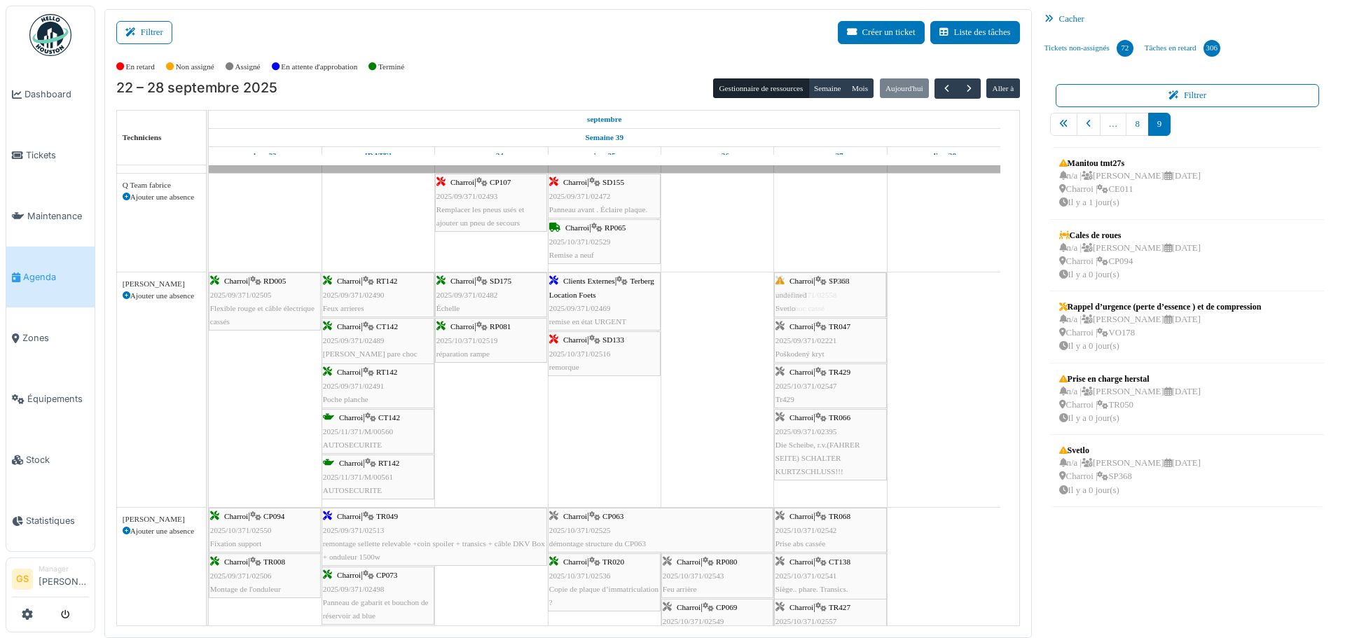
drag, startPoint x: 1120, startPoint y: 465, endPoint x: 845, endPoint y: 362, distance: 293.4
click at [845, 362] on div "Filtrer Créer un ticket Liste des tâches Afficher les tâches non assignées *** …" at bounding box center [720, 323] width 1246 height 629
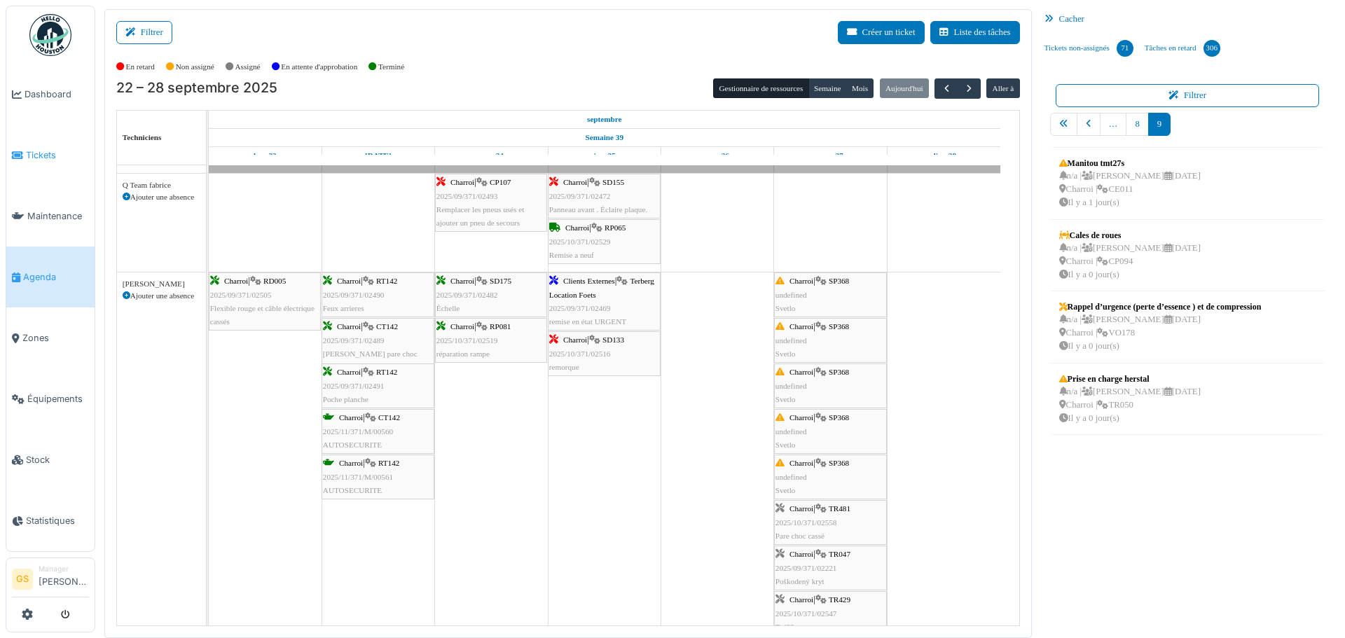
click at [30, 151] on span "Tickets" at bounding box center [57, 155] width 63 height 13
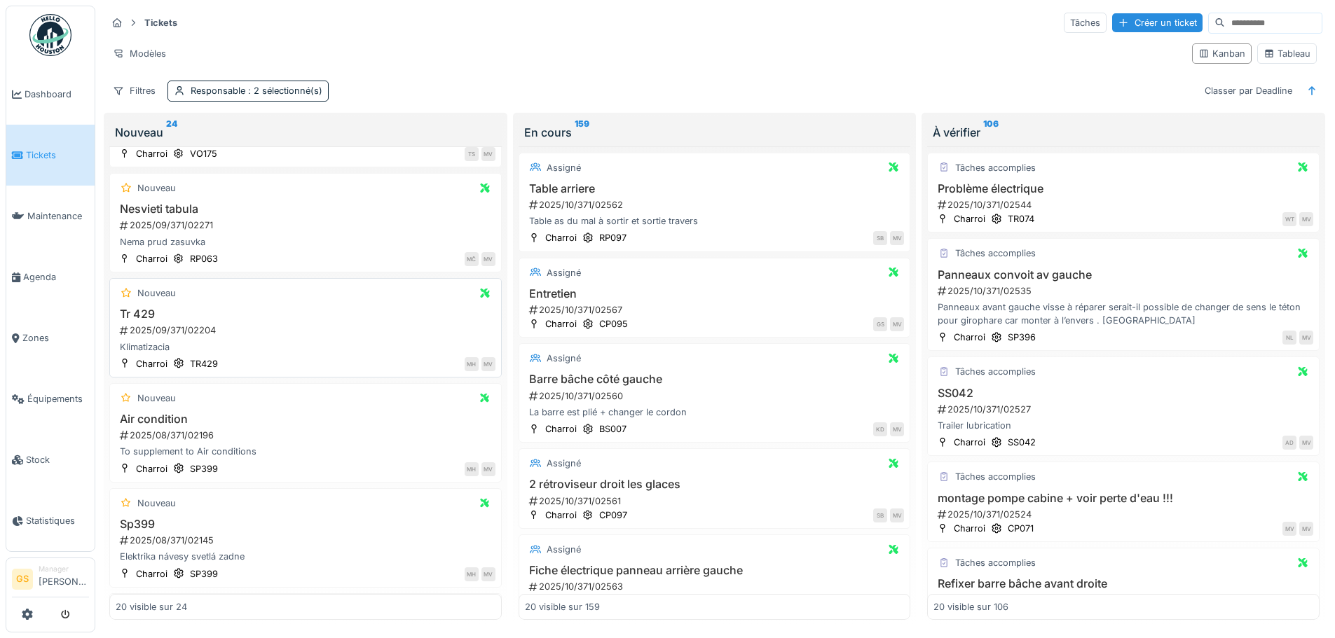
scroll to position [580, 0]
click at [37, 272] on span "Agenda" at bounding box center [56, 276] width 66 height 13
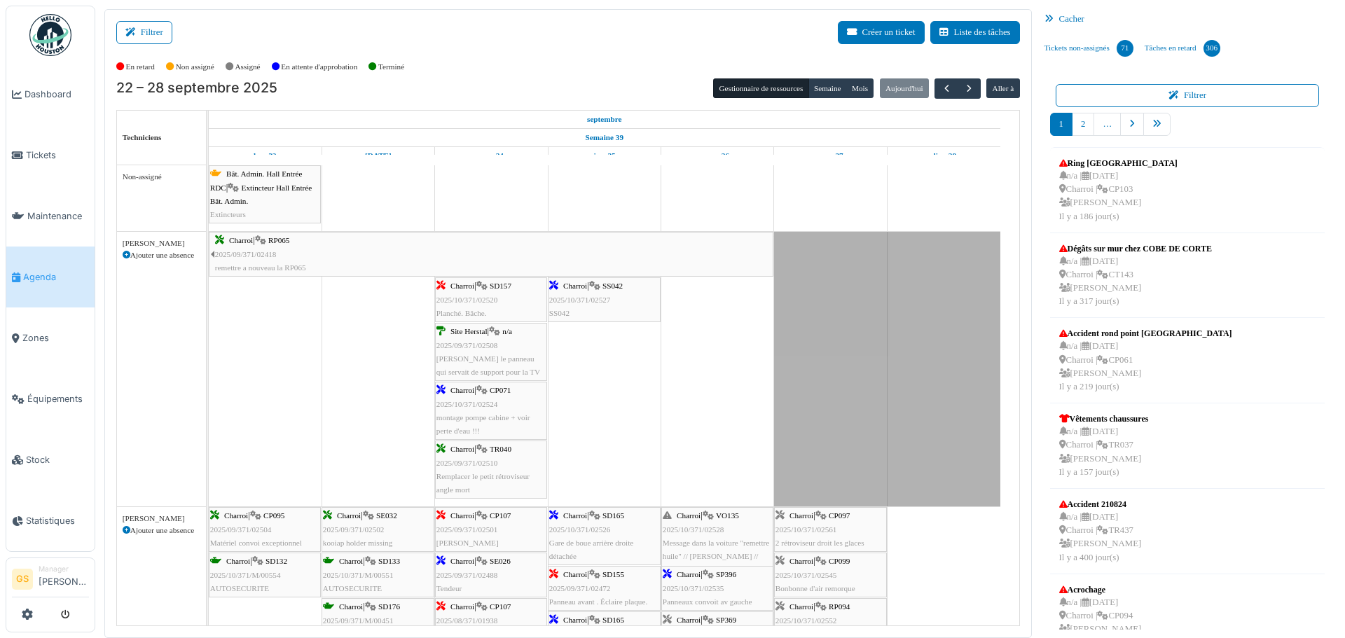
click at [584, 300] on span "2025/10/371/02527" at bounding box center [580, 300] width 62 height 8
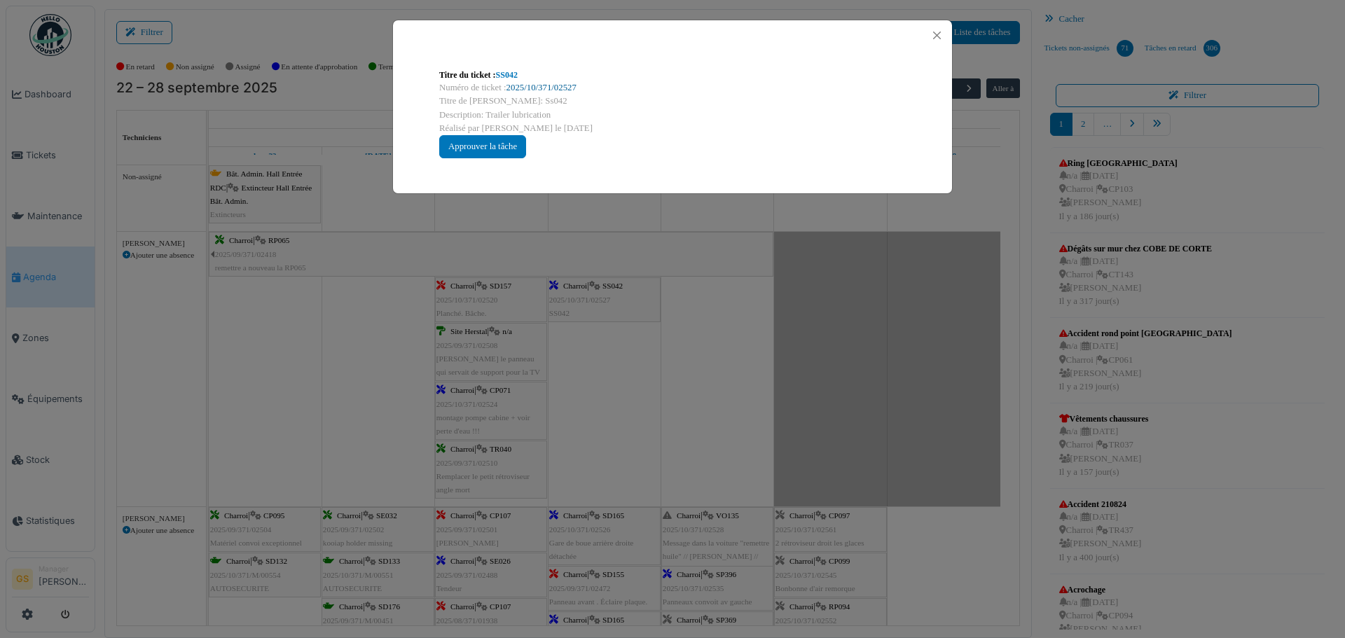
click at [534, 83] on link "2025/10/371/02527" at bounding box center [542, 88] width 70 height 10
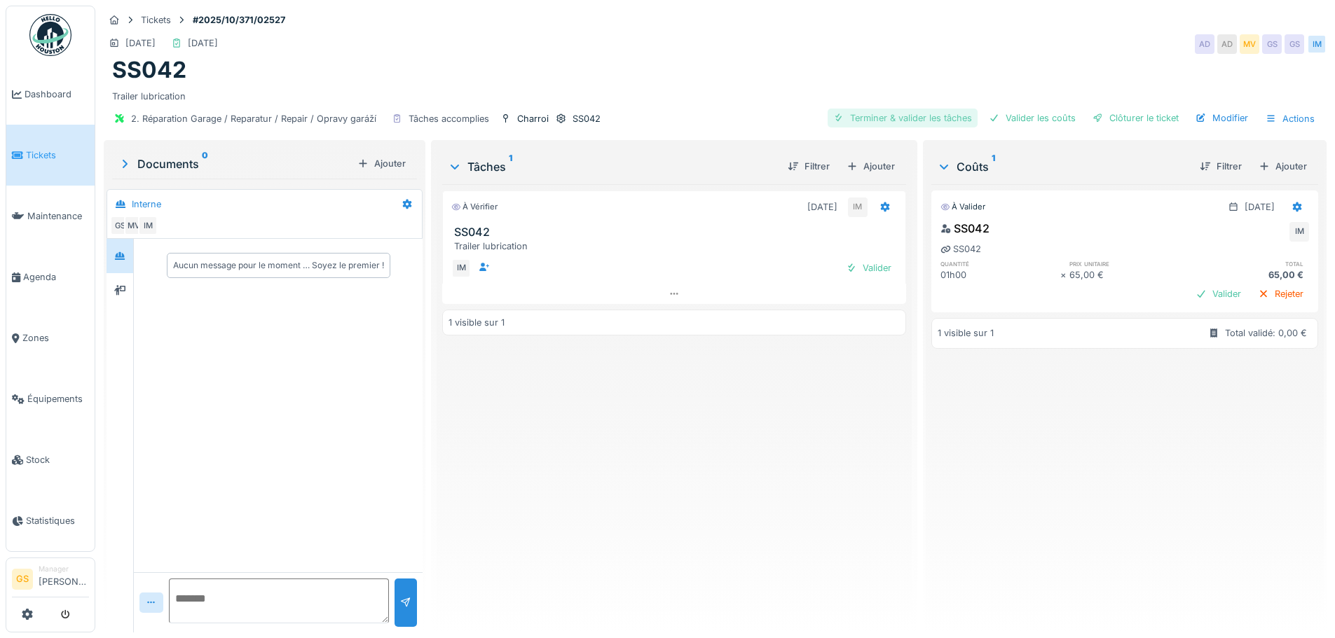
click at [927, 117] on div "Terminer & valider les tâches" at bounding box center [903, 118] width 150 height 19
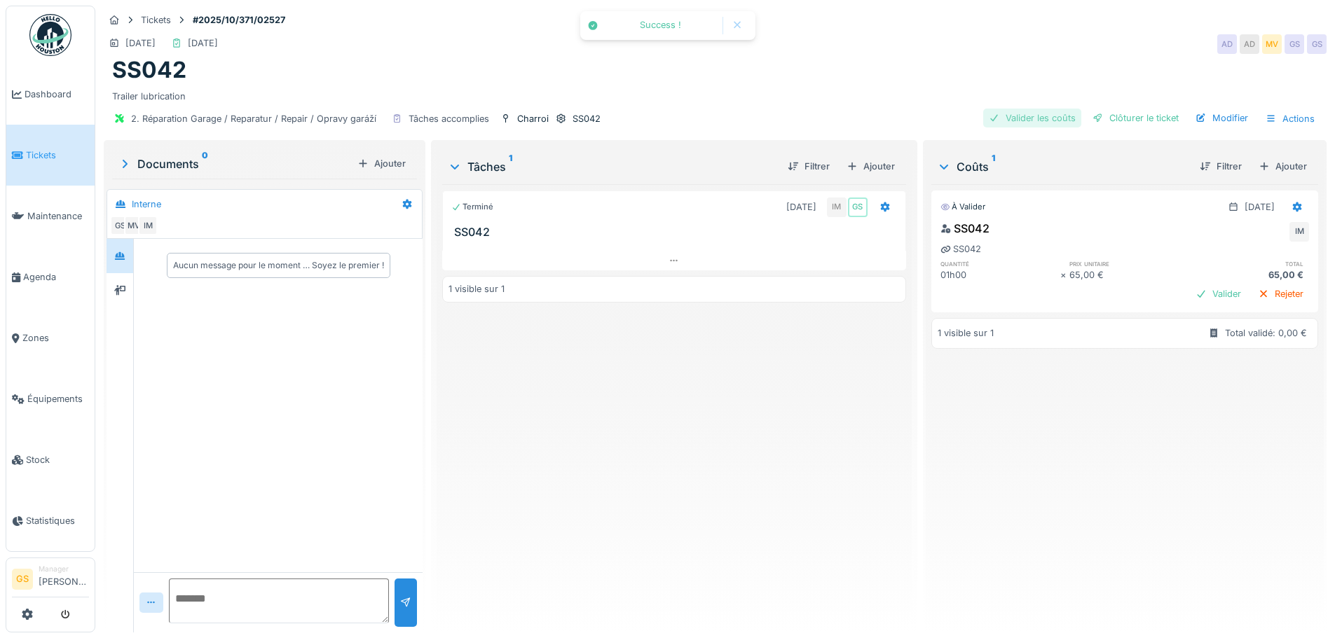
click at [1008, 116] on div "Valider les coûts" at bounding box center [1032, 118] width 98 height 19
click at [1111, 116] on div "Clôturer le ticket" at bounding box center [1135, 118] width 97 height 19
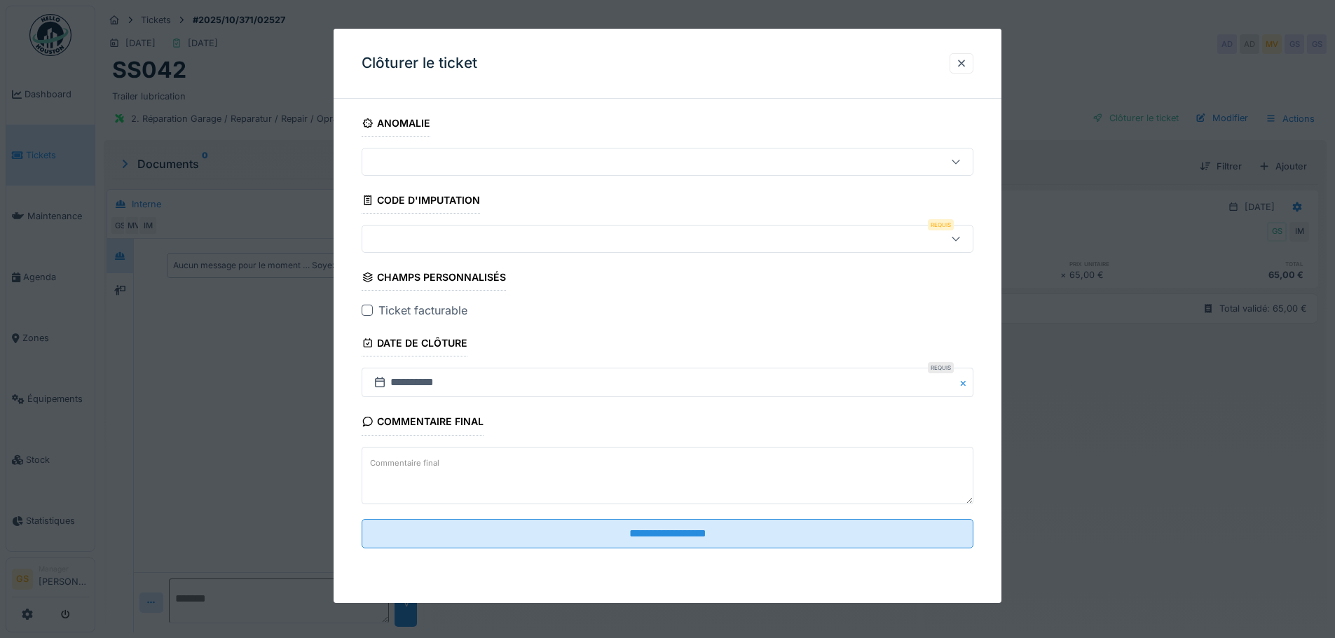
click at [387, 240] on div at bounding box center [632, 238] width 528 height 15
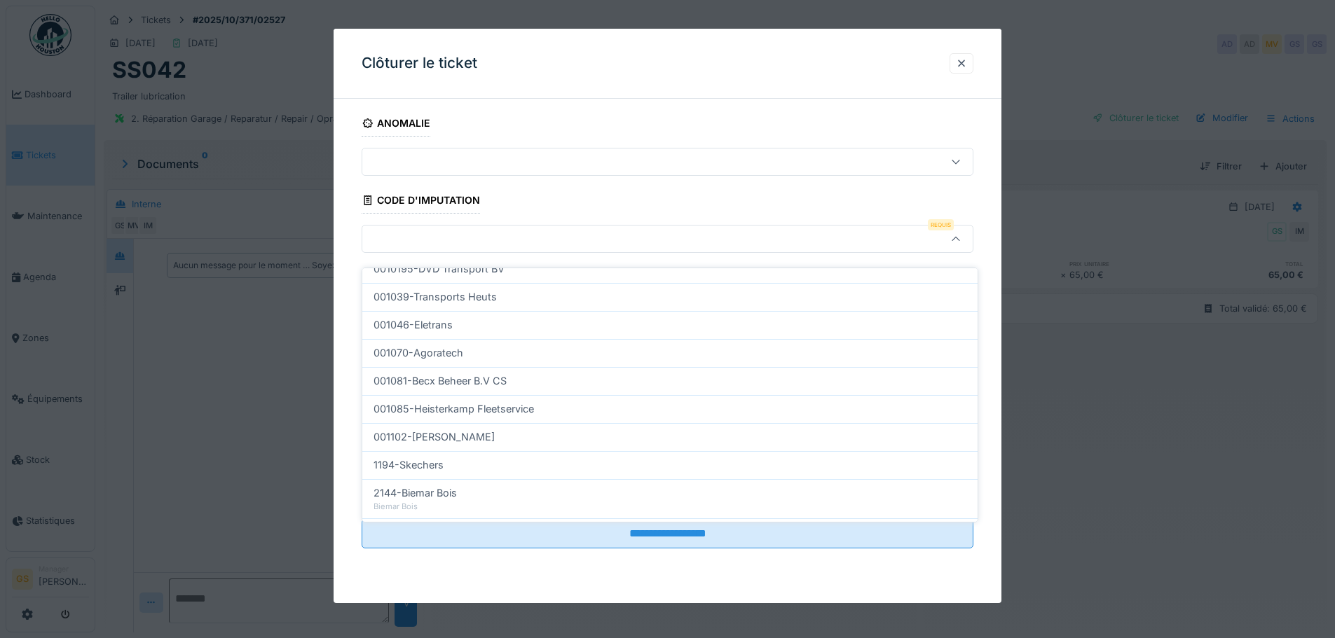
scroll to position [451, 0]
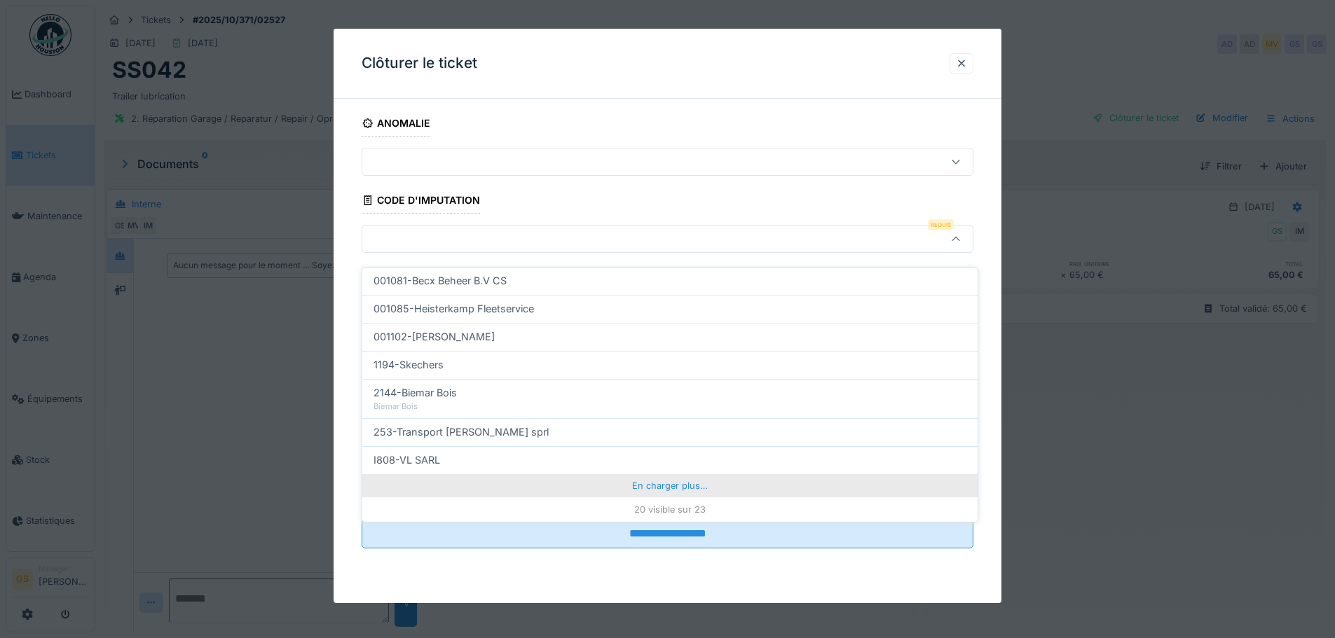
click at [636, 475] on div "En charger plus…" at bounding box center [669, 485] width 615 height 22
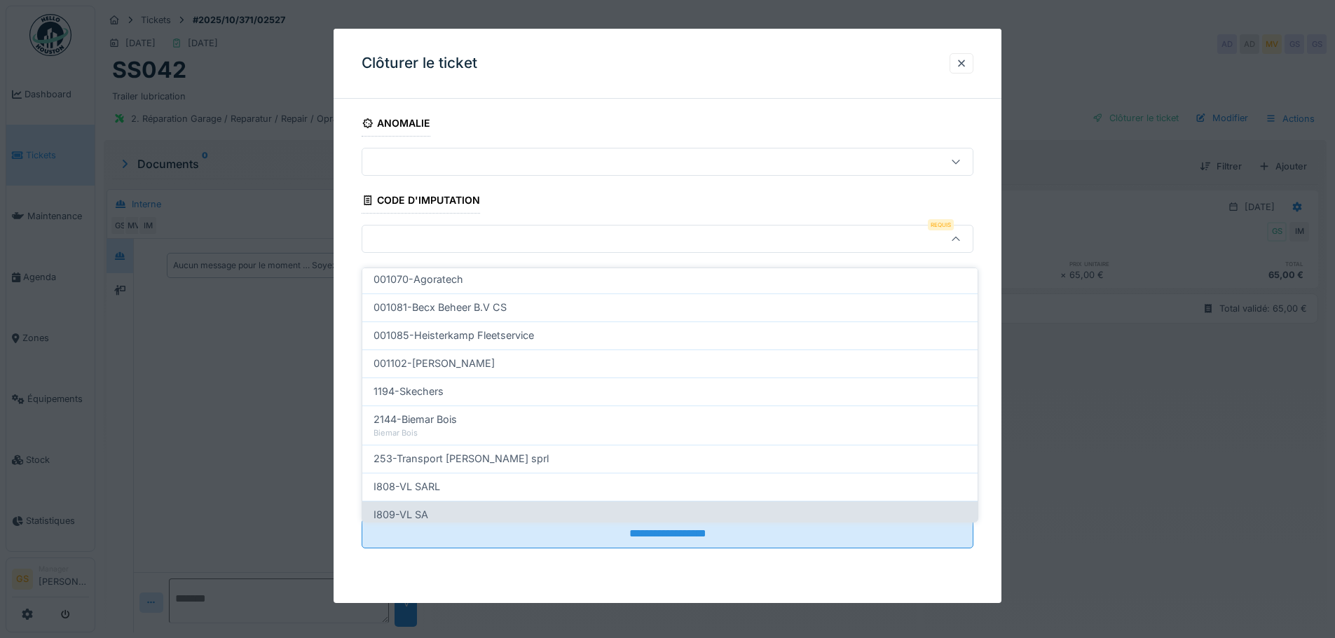
click at [408, 507] on span "I809-VL SA" at bounding box center [401, 514] width 55 height 15
type input "***"
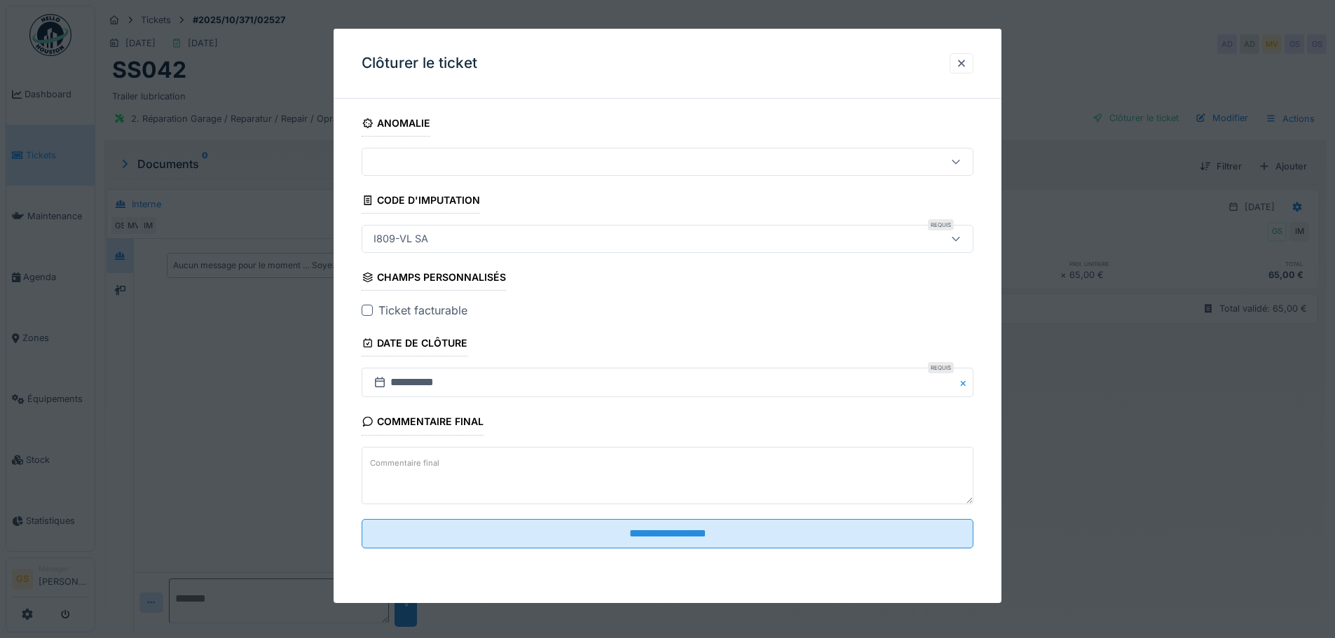
click at [365, 310] on div at bounding box center [367, 310] width 11 height 11
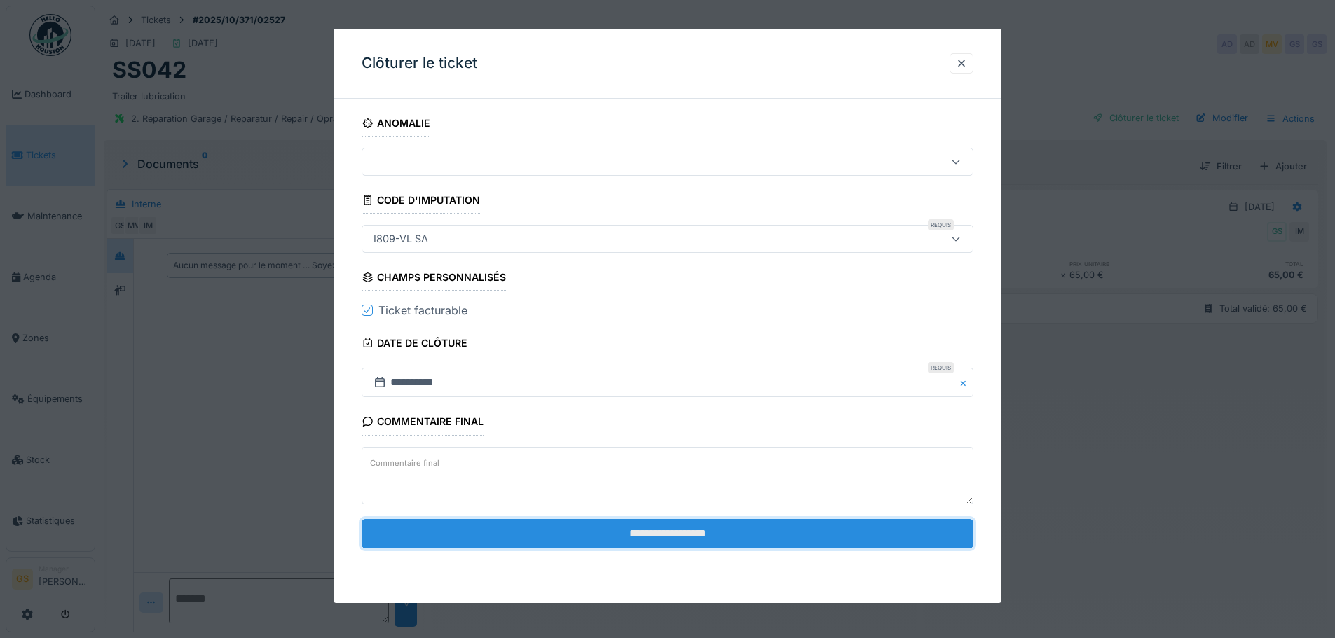
click at [715, 537] on input "**********" at bounding box center [668, 533] width 612 height 29
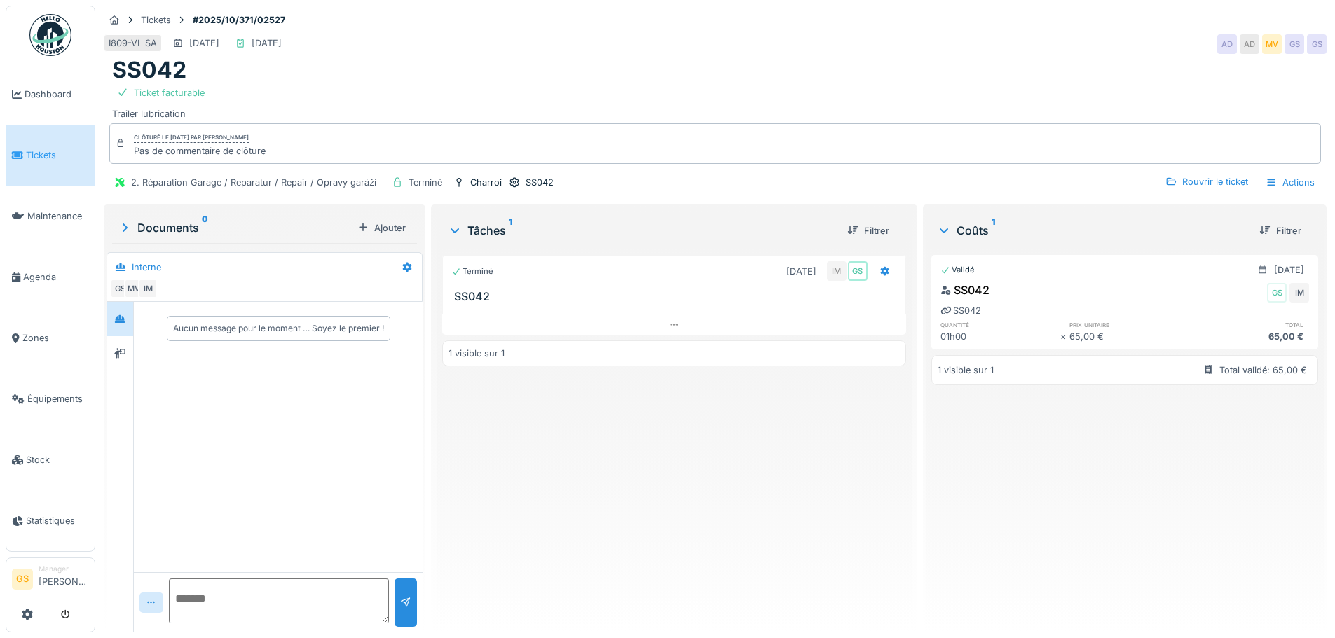
click at [43, 154] on span "Tickets" at bounding box center [57, 155] width 63 height 13
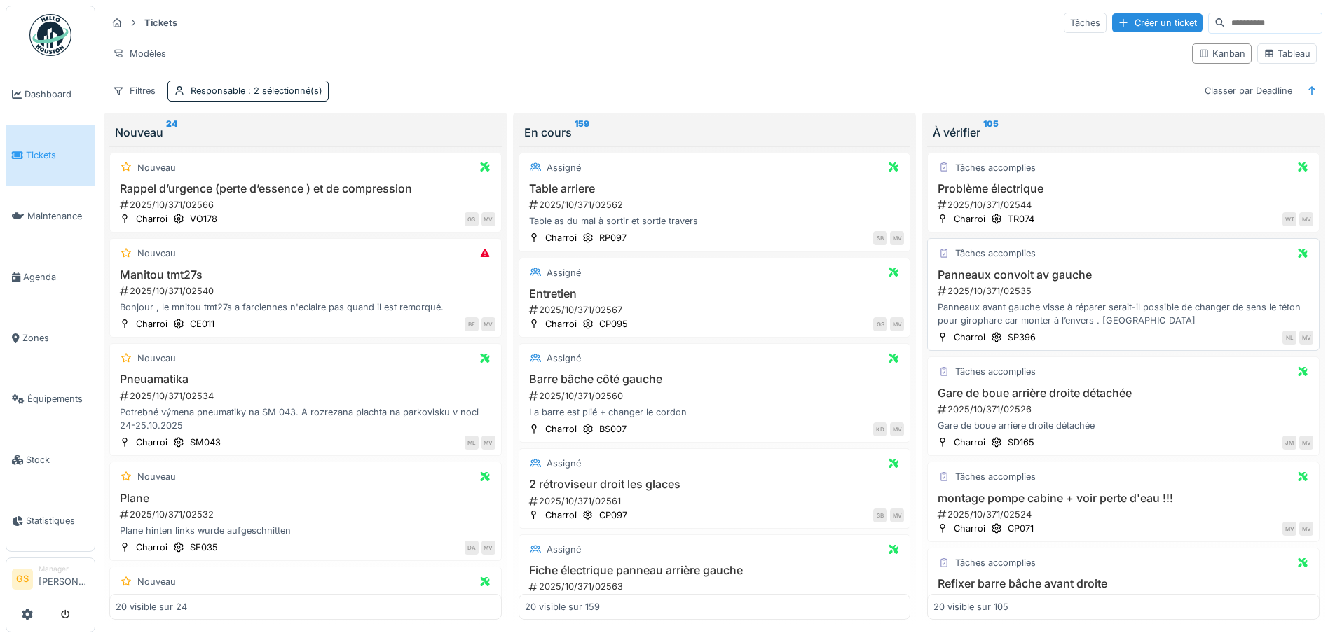
click at [980, 288] on div "2025/10/371/02535" at bounding box center [1124, 291] width 377 height 13
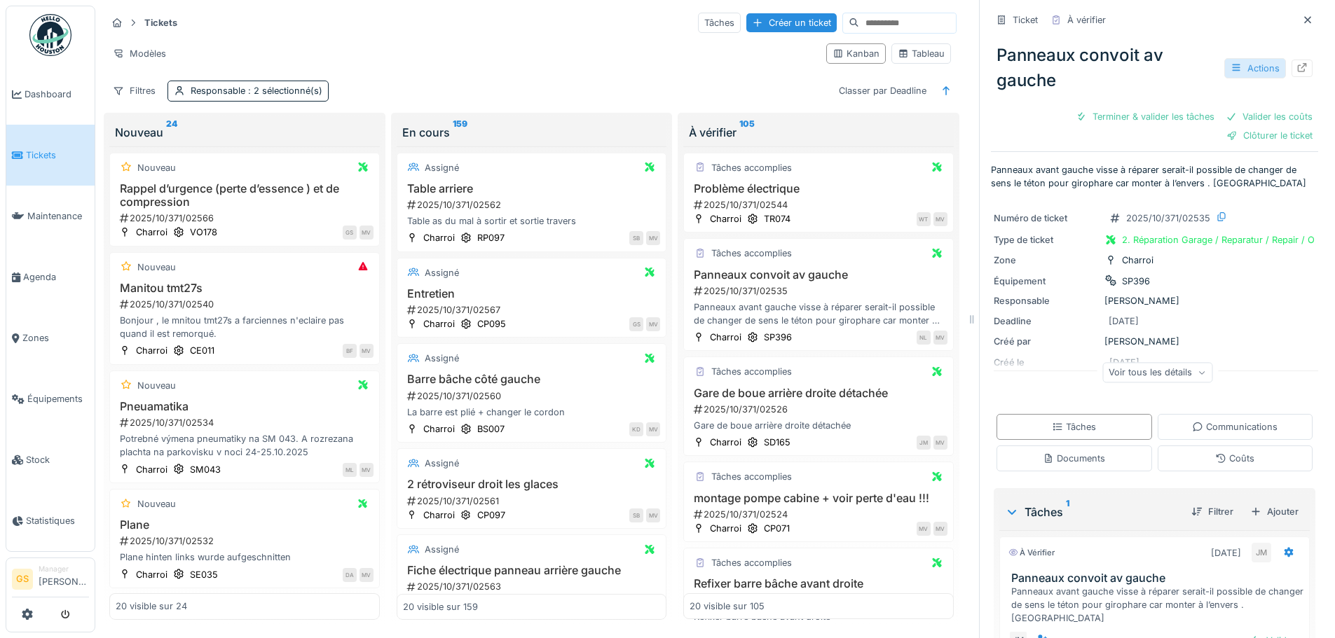
click at [1247, 63] on div "Actions" at bounding box center [1255, 68] width 62 height 20
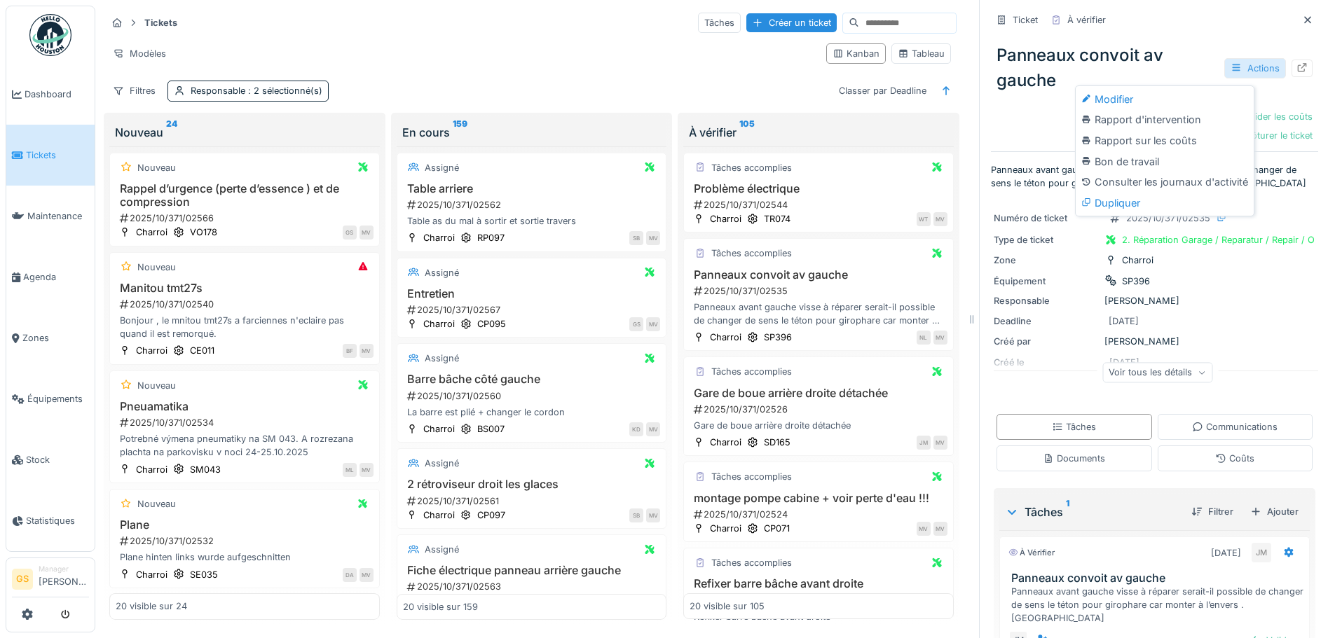
click at [1240, 64] on div "Actions" at bounding box center [1255, 68] width 62 height 20
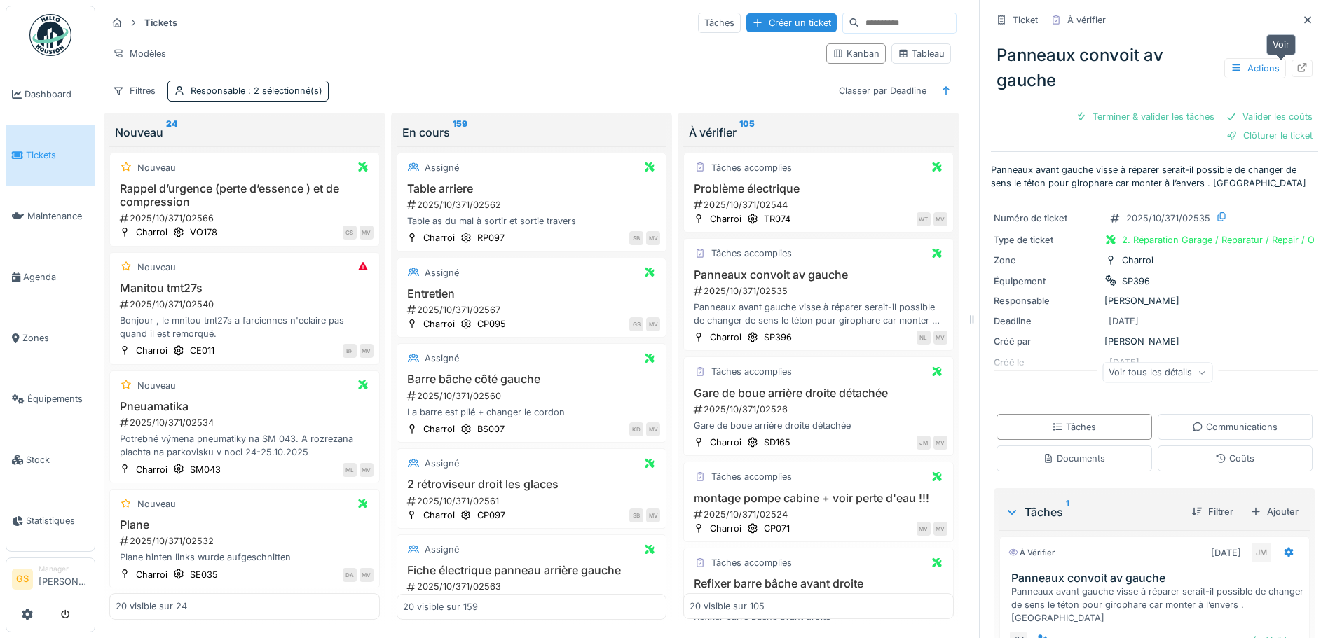
click at [1291, 60] on div at bounding box center [1301, 69] width 21 height 18
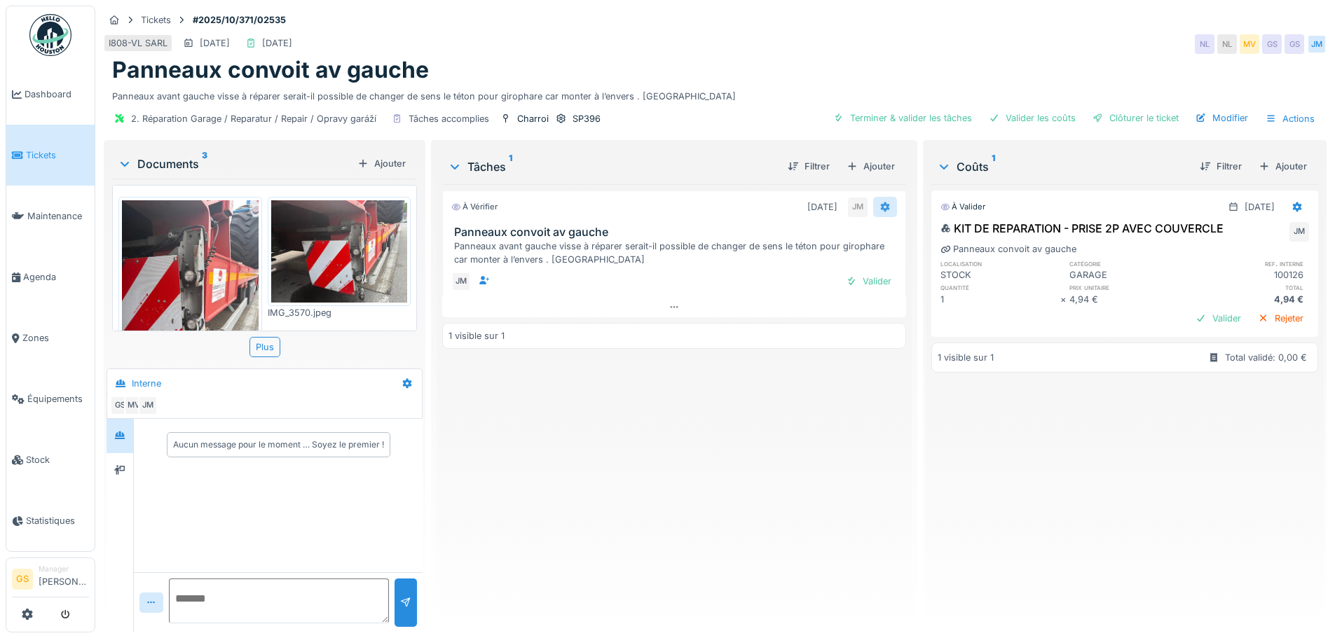
click at [882, 207] on icon at bounding box center [884, 207] width 11 height 9
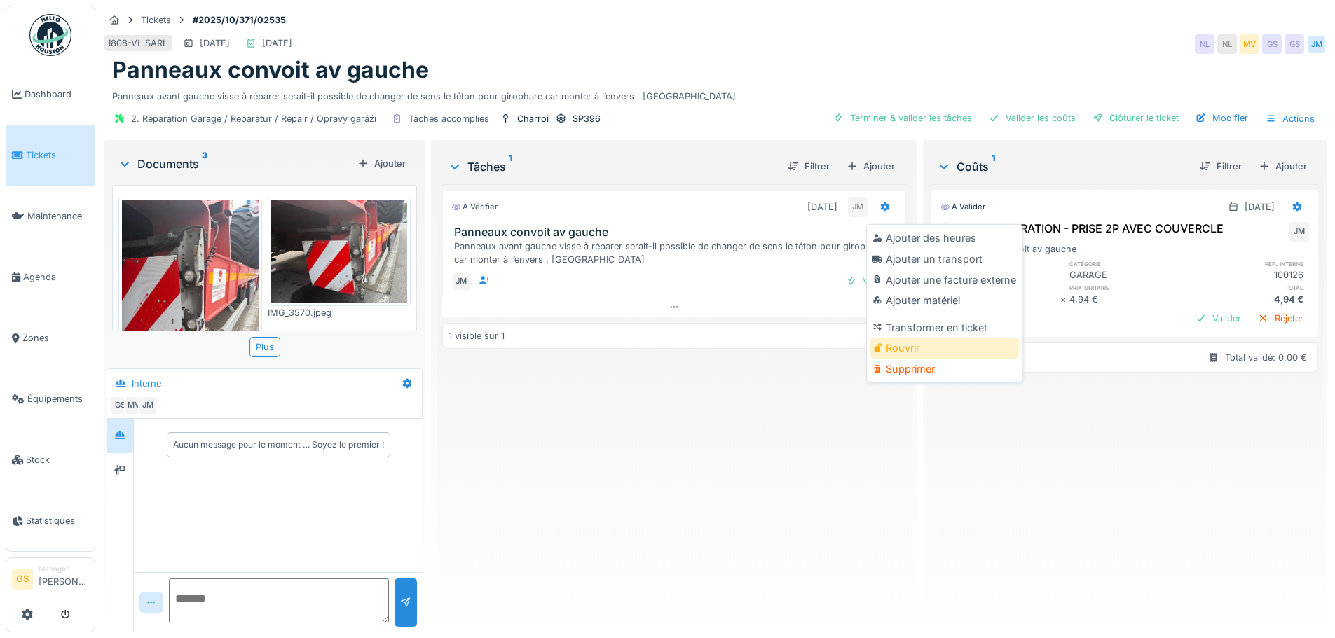
click at [896, 349] on div "Rouvrir" at bounding box center [944, 348] width 149 height 21
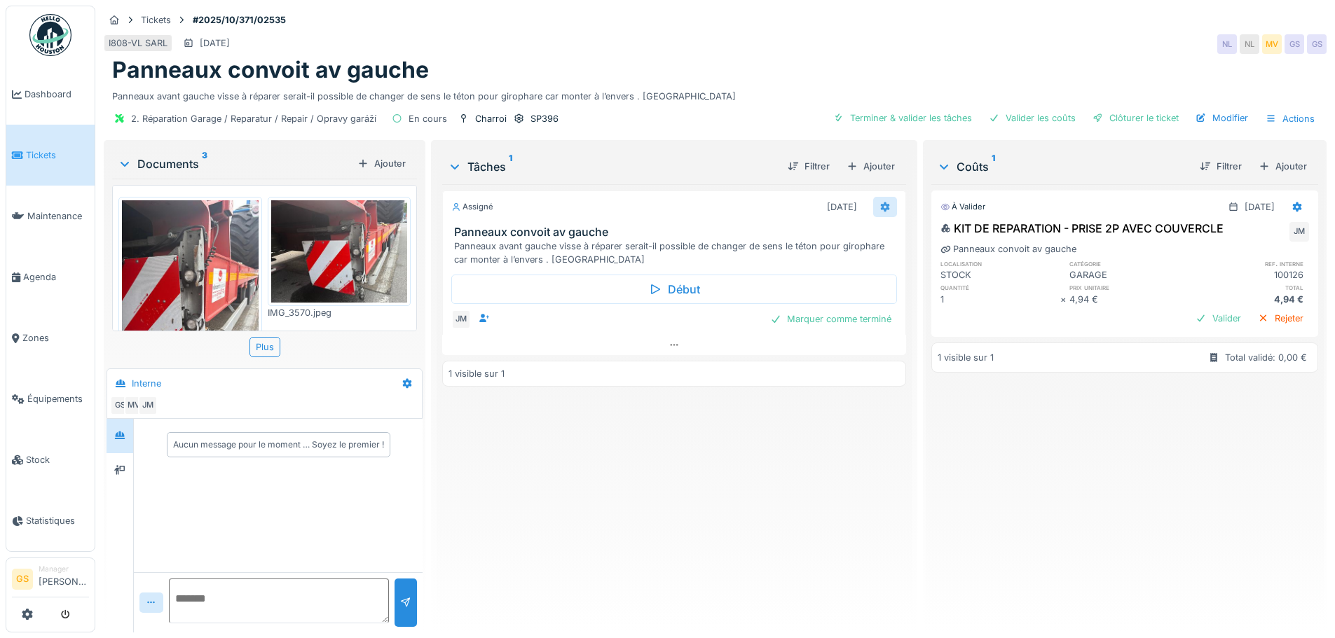
click at [880, 205] on icon at bounding box center [884, 208] width 9 height 10
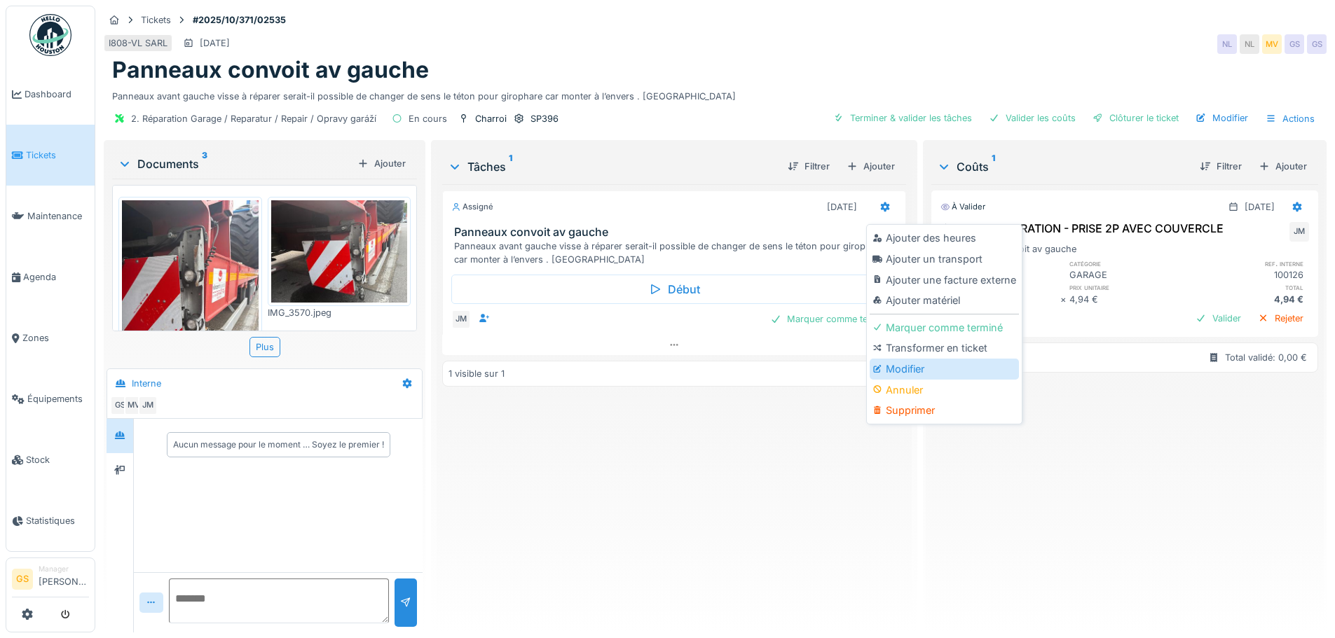
click at [890, 366] on div "Modifier" at bounding box center [944, 369] width 149 height 21
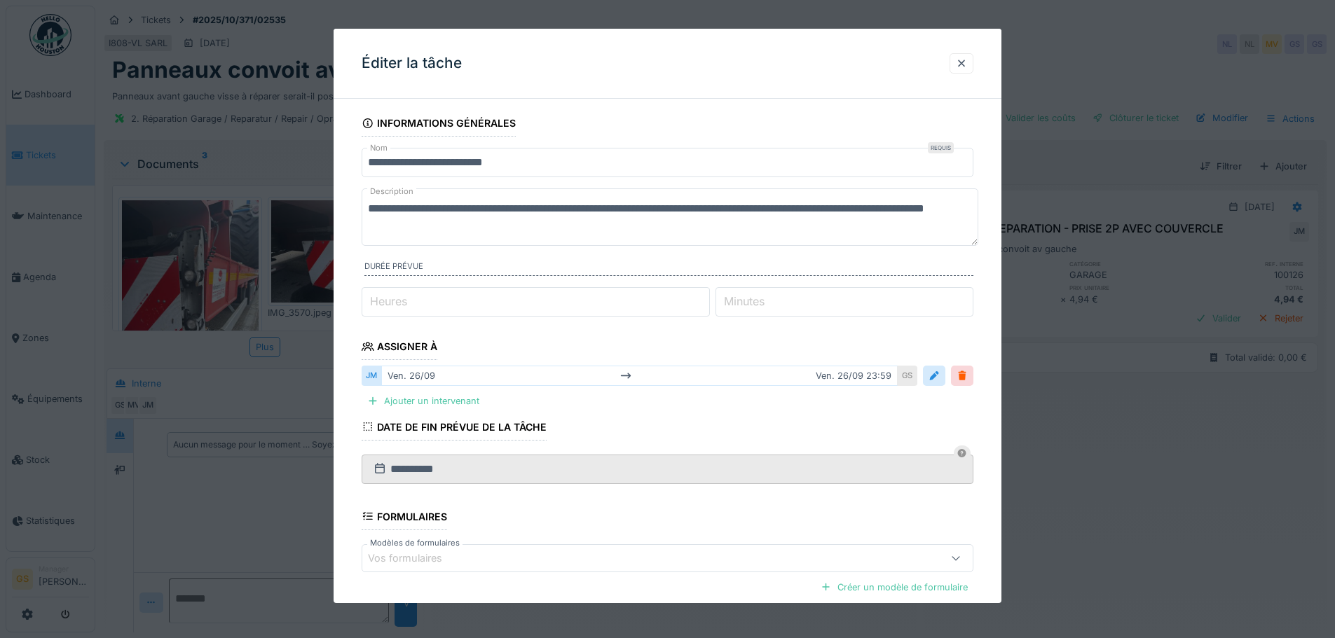
click at [743, 301] on label "Minutes" at bounding box center [744, 301] width 46 height 17
click at [743, 301] on input "*" at bounding box center [844, 301] width 258 height 29
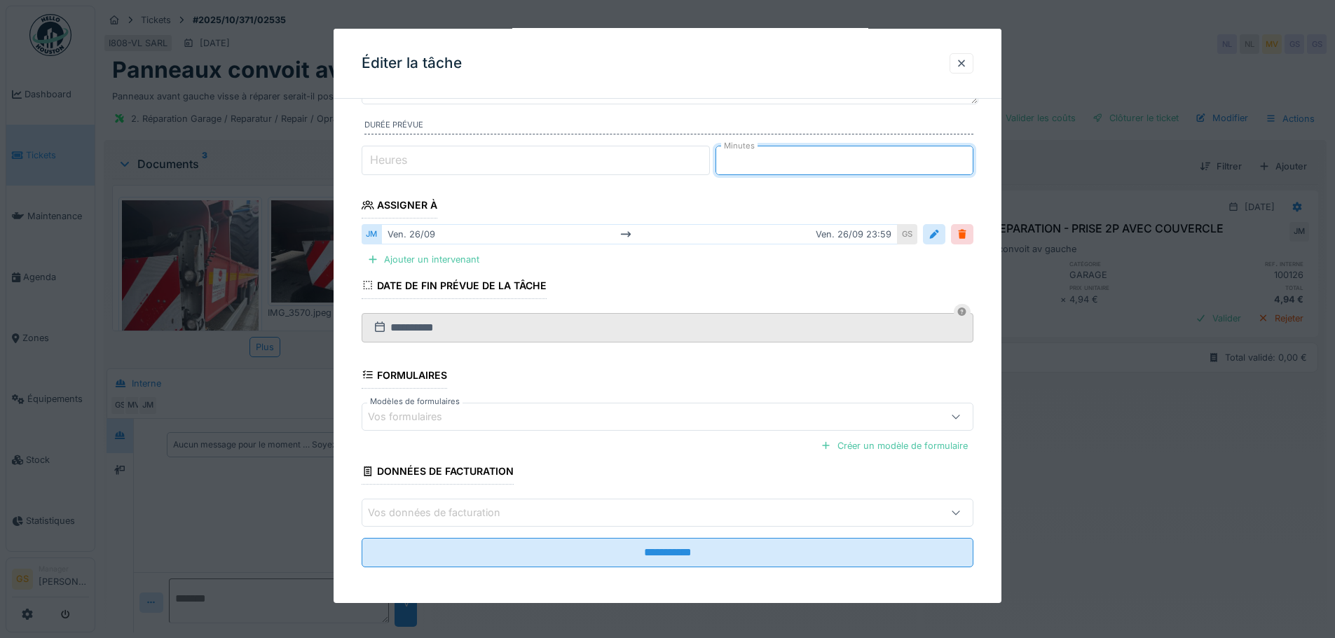
scroll to position [145, 0]
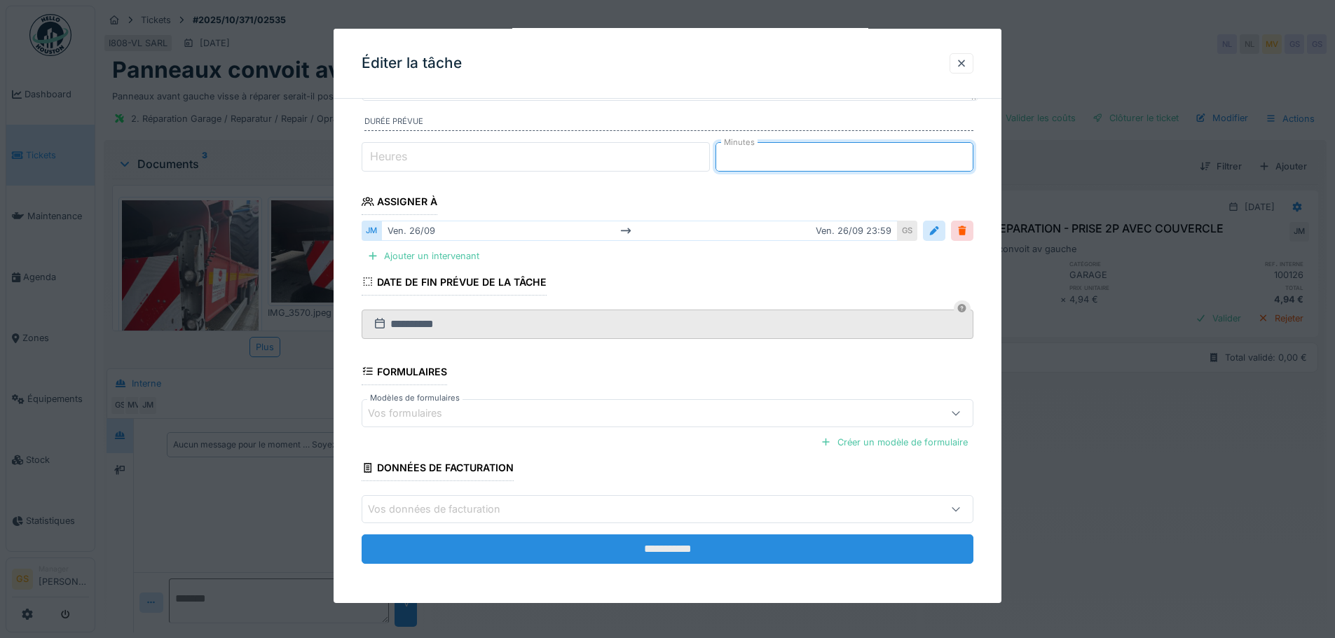
type input "**"
click at [661, 547] on input "**********" at bounding box center [668, 549] width 612 height 29
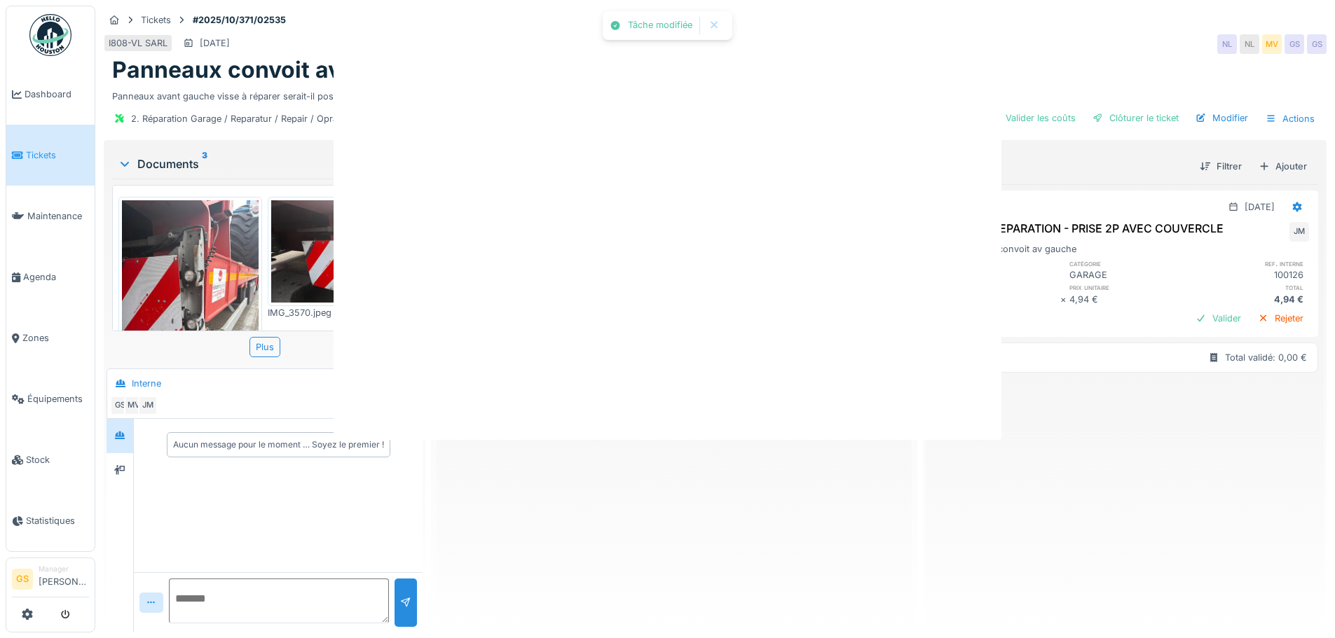
scroll to position [0, 0]
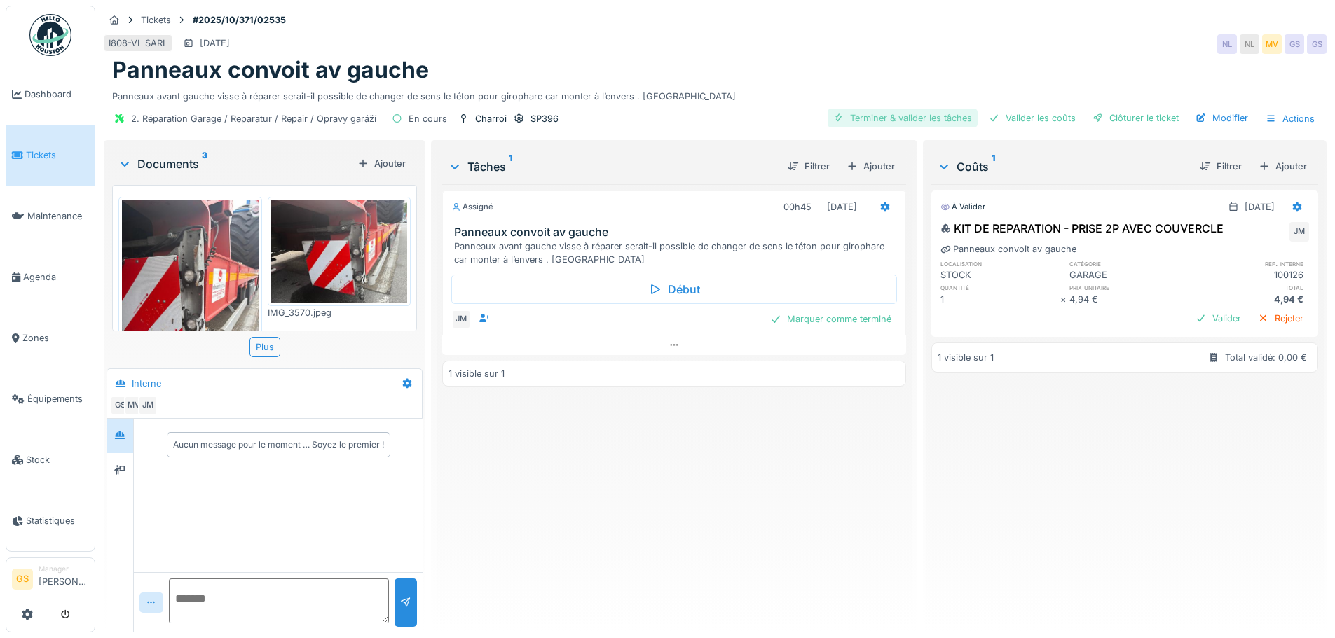
click at [905, 114] on div "Terminer & valider les tâches" at bounding box center [903, 118] width 150 height 19
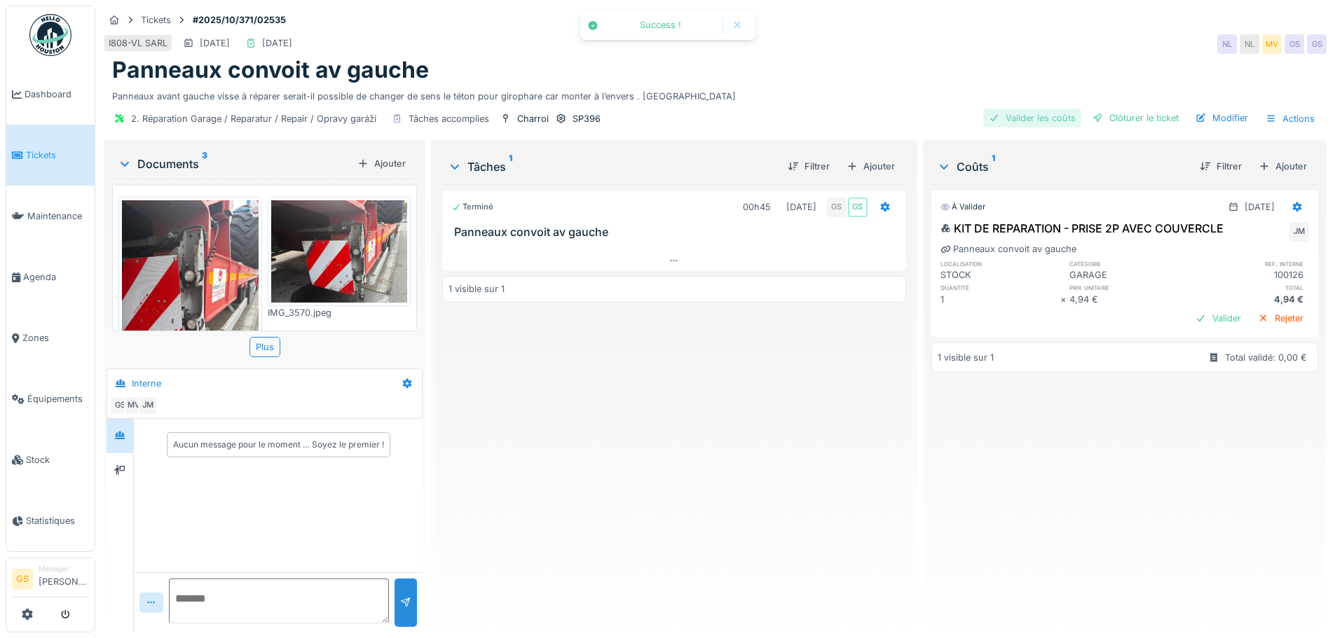
click at [1024, 116] on div "Valider les coûts" at bounding box center [1032, 118] width 98 height 19
click at [1119, 116] on div "Clôturer le ticket" at bounding box center [1135, 118] width 97 height 19
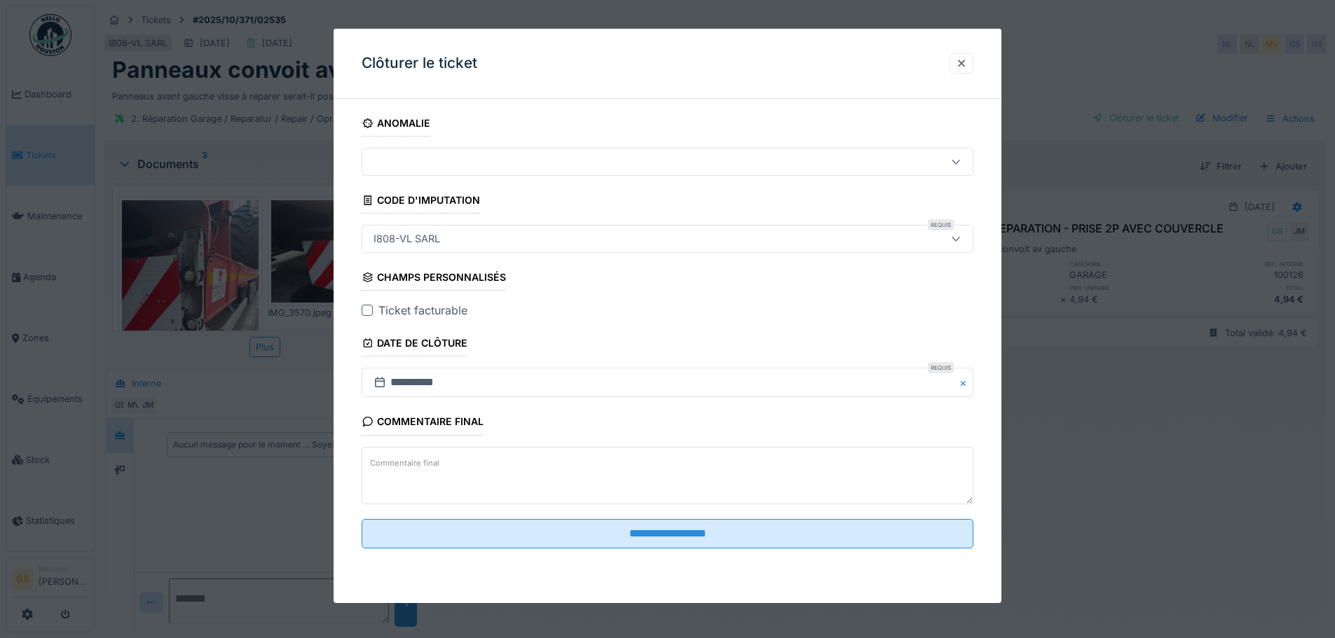
click at [365, 309] on div at bounding box center [367, 310] width 11 height 11
click at [449, 232] on div "I808-VL SARL" at bounding box center [632, 238] width 528 height 15
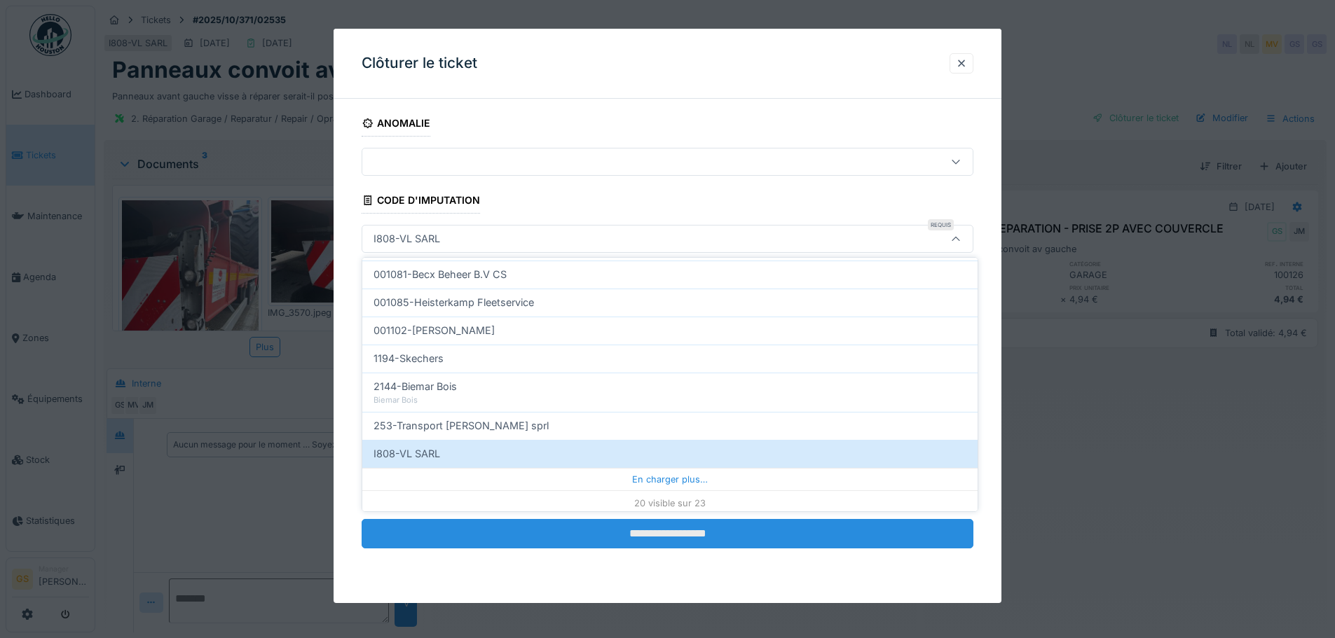
scroll to position [451, 0]
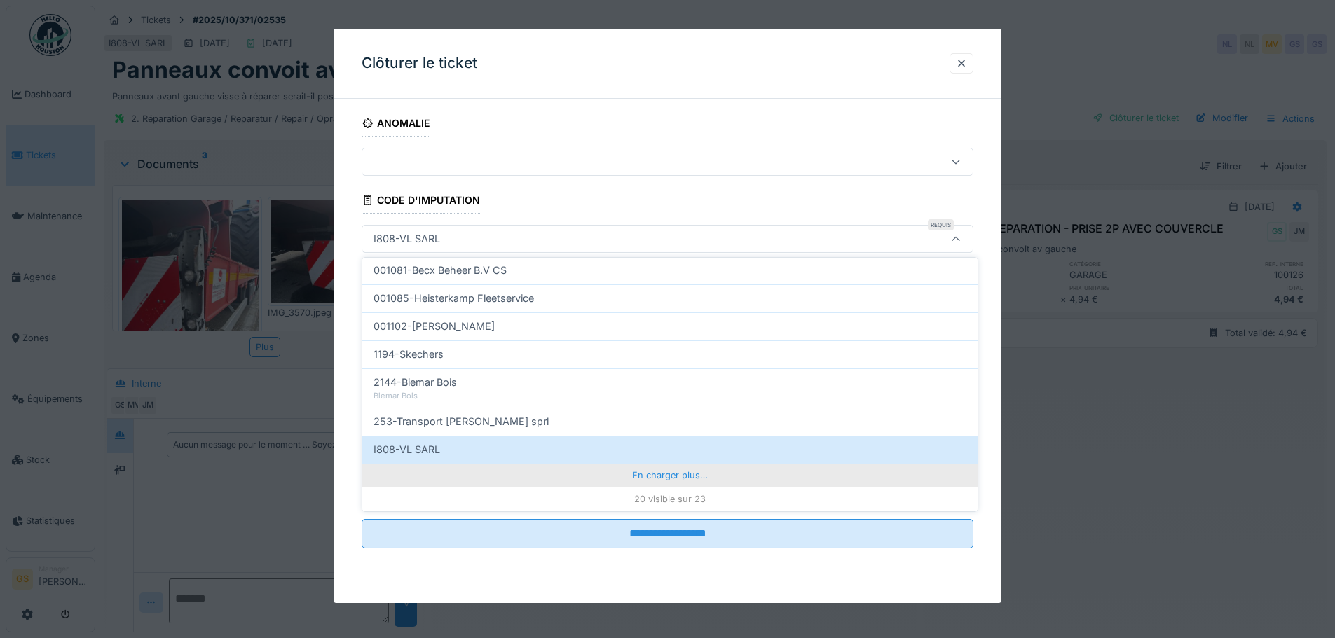
click at [637, 476] on div "En charger plus…" at bounding box center [669, 475] width 615 height 22
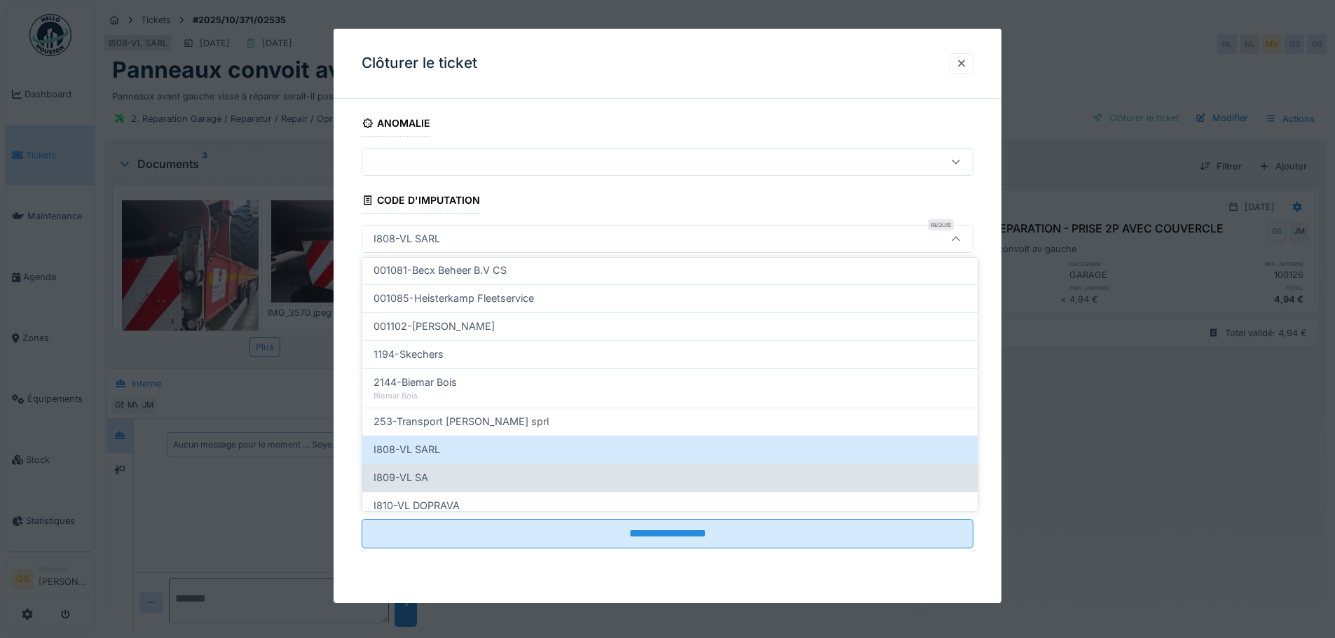
scroll to position [512, 0]
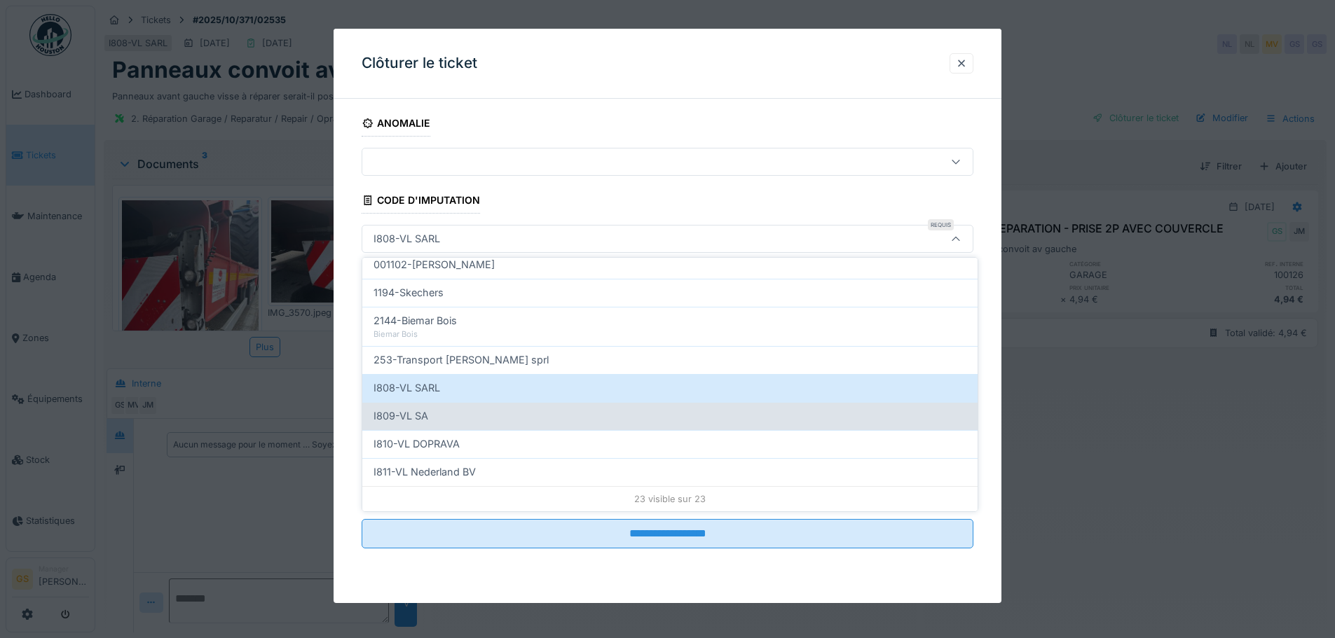
click at [398, 412] on span "I809-VL SA" at bounding box center [401, 416] width 55 height 15
type input "***"
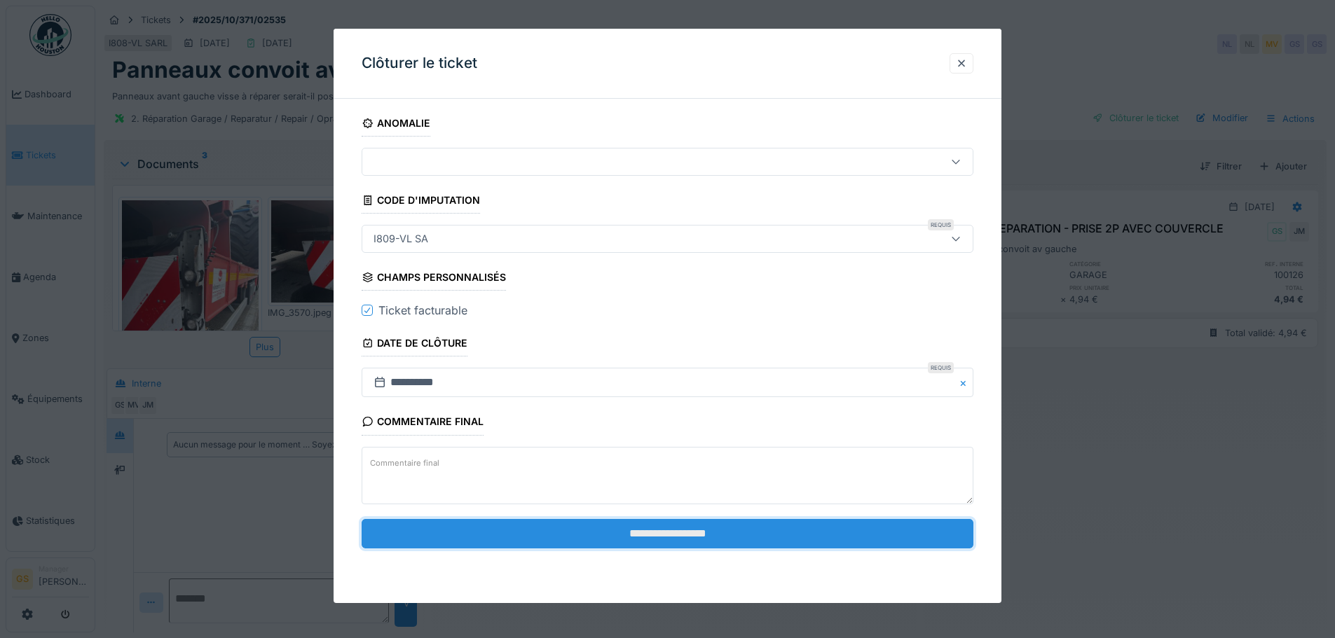
click at [738, 532] on input "**********" at bounding box center [668, 533] width 612 height 29
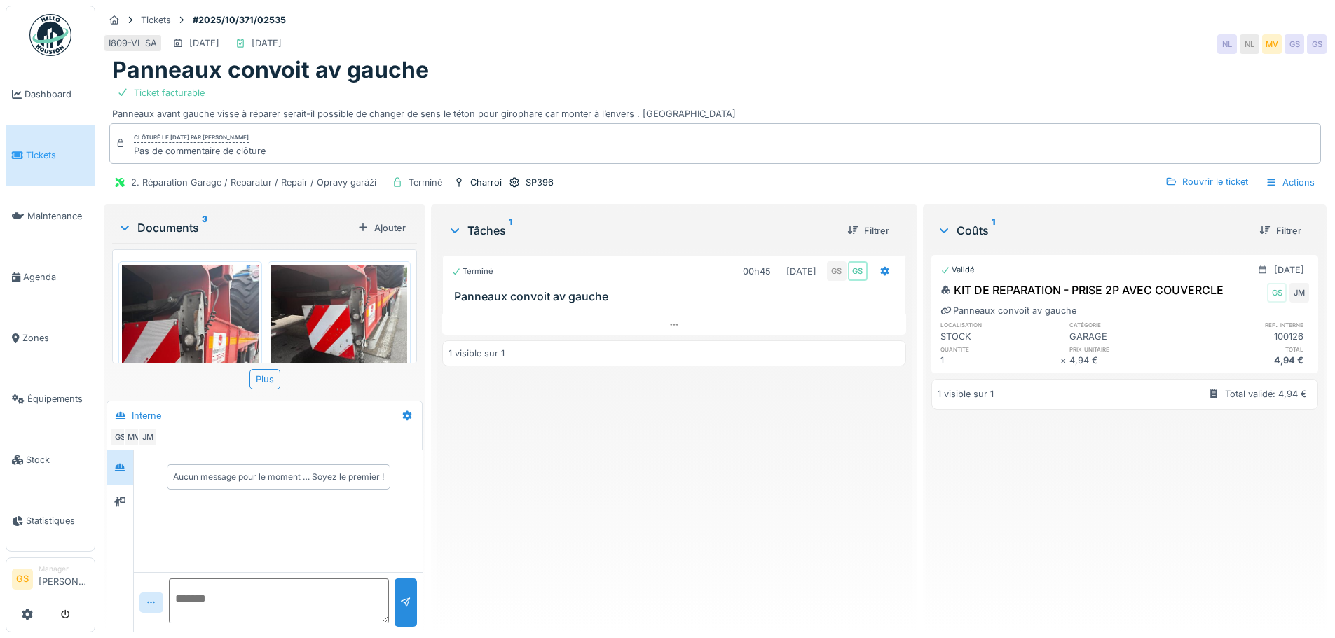
click at [26, 153] on li "Tickets" at bounding box center [50, 155] width 77 height 13
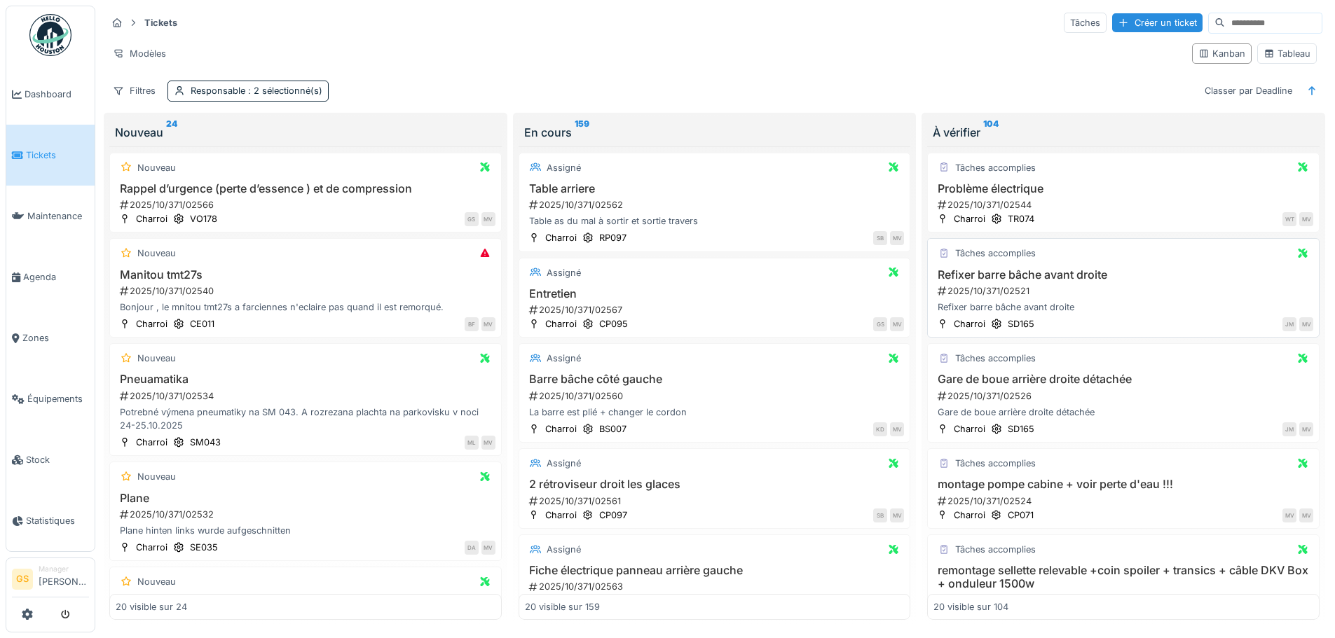
click at [999, 290] on div "2025/10/371/02521" at bounding box center [1124, 291] width 377 height 13
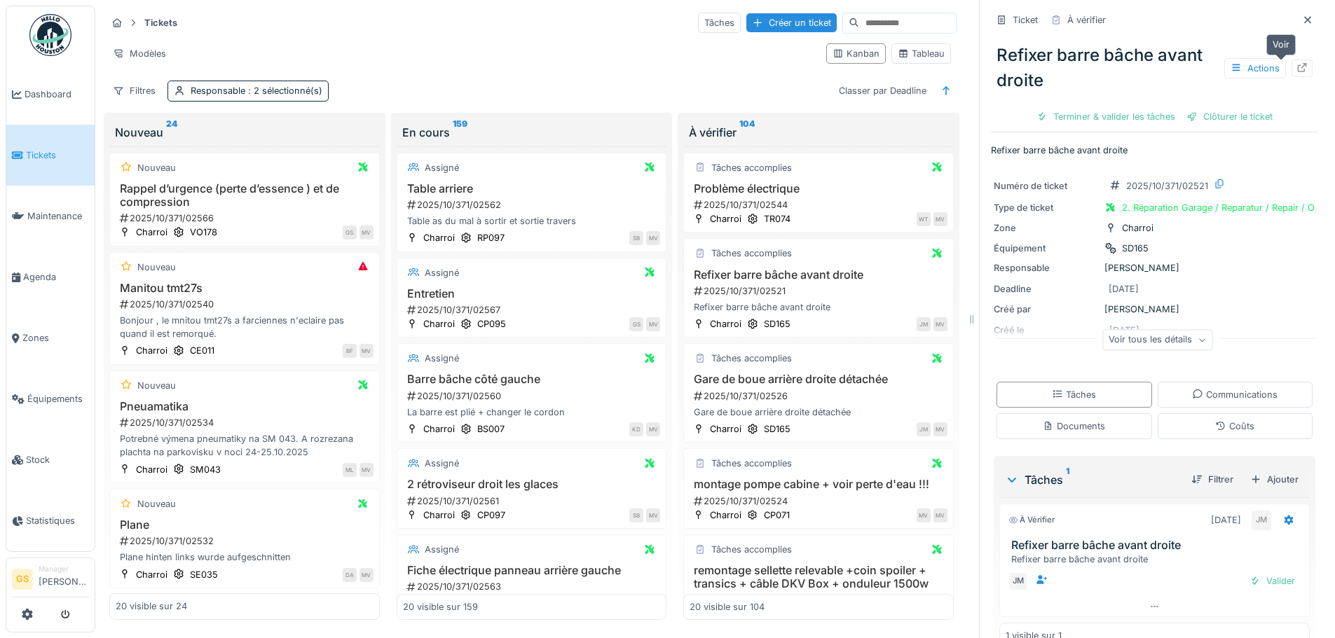
click at [1296, 63] on icon at bounding box center [1301, 67] width 11 height 9
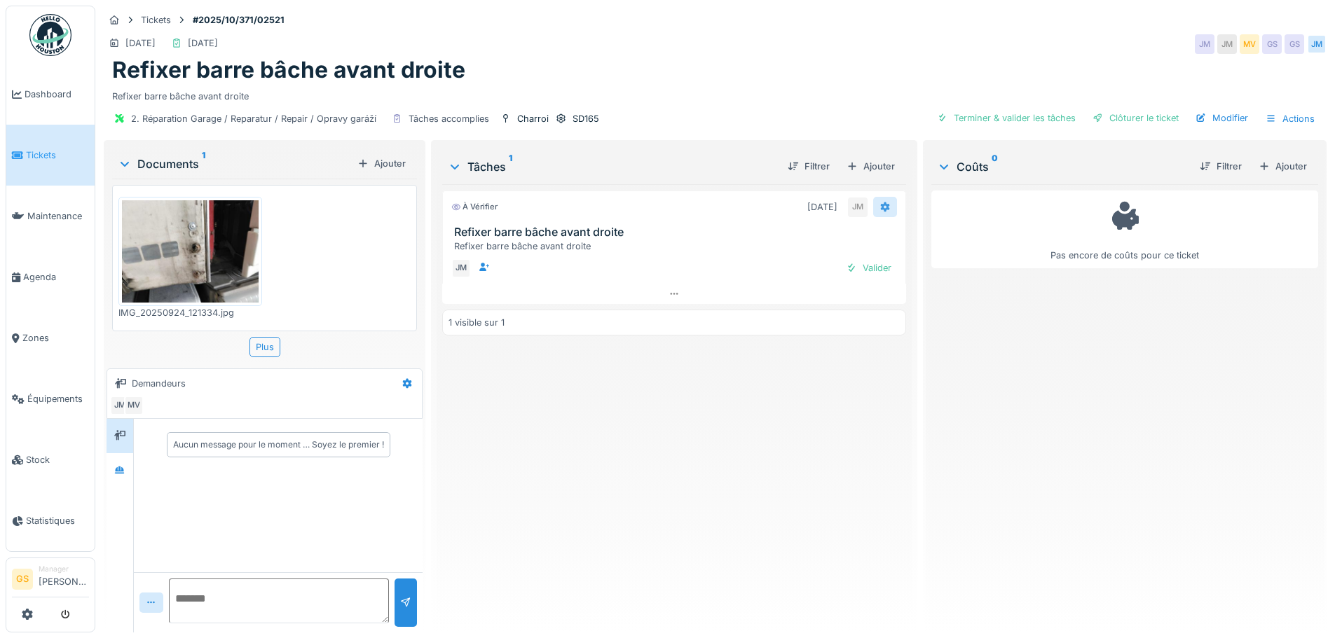
click at [879, 207] on icon at bounding box center [884, 207] width 11 height 9
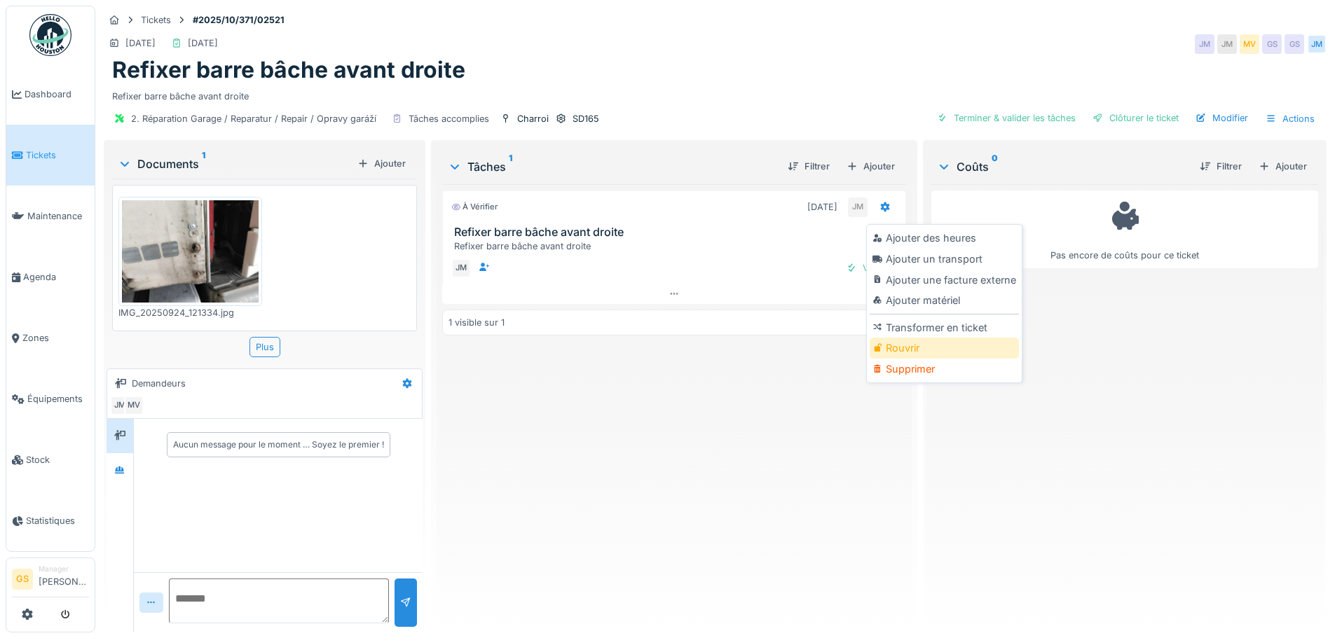
click at [883, 345] on div at bounding box center [878, 349] width 13 height 12
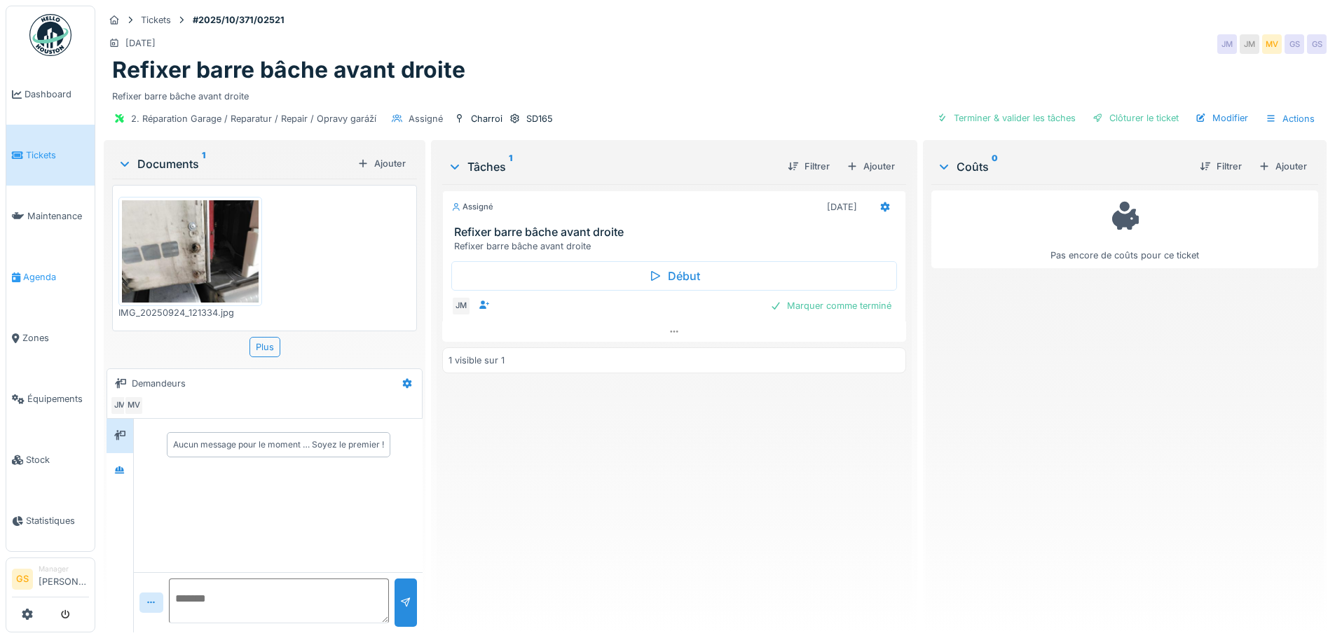
click at [39, 270] on span "Agenda" at bounding box center [56, 276] width 66 height 13
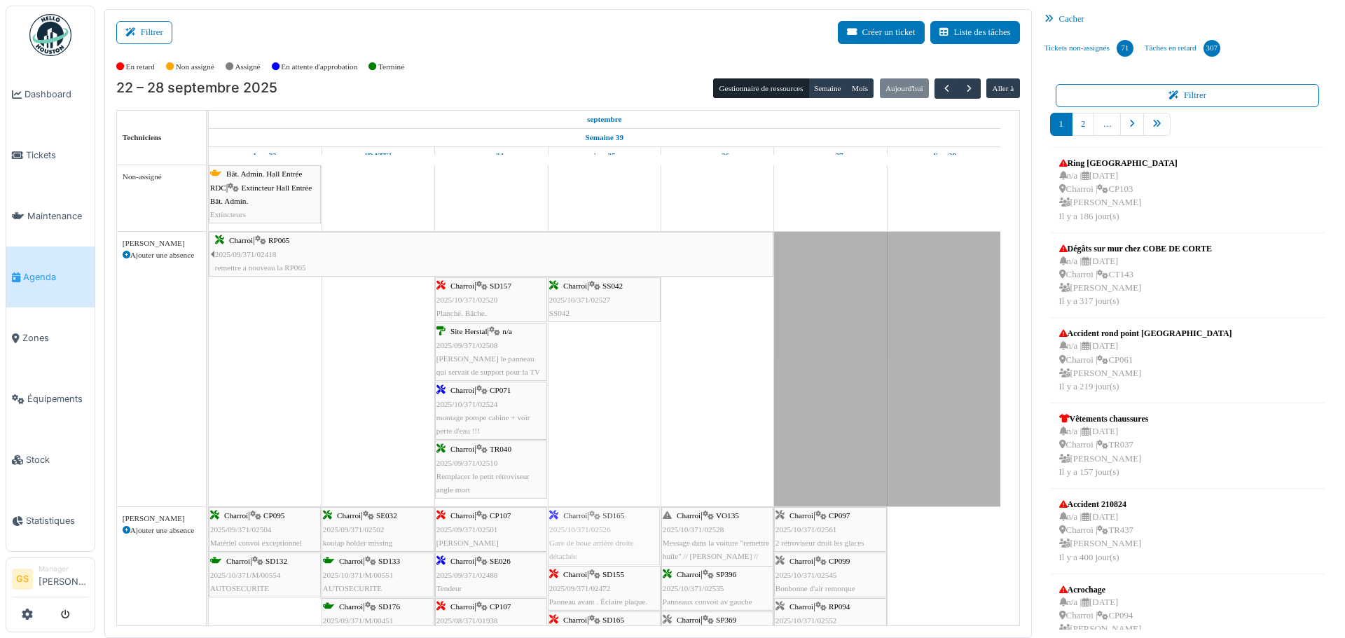
drag, startPoint x: 570, startPoint y: 540, endPoint x: 583, endPoint y: 529, distance: 16.9
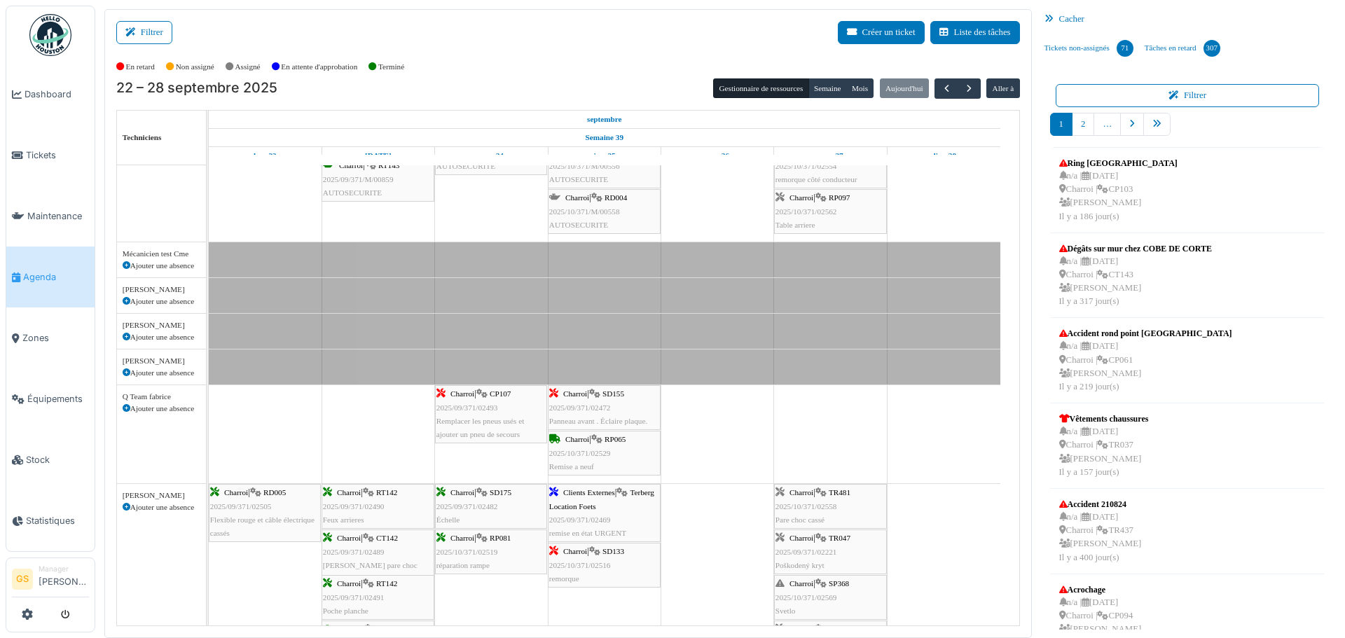
scroll to position [561, 0]
click at [575, 517] on span "2025/09/371/02469" at bounding box center [580, 518] width 62 height 8
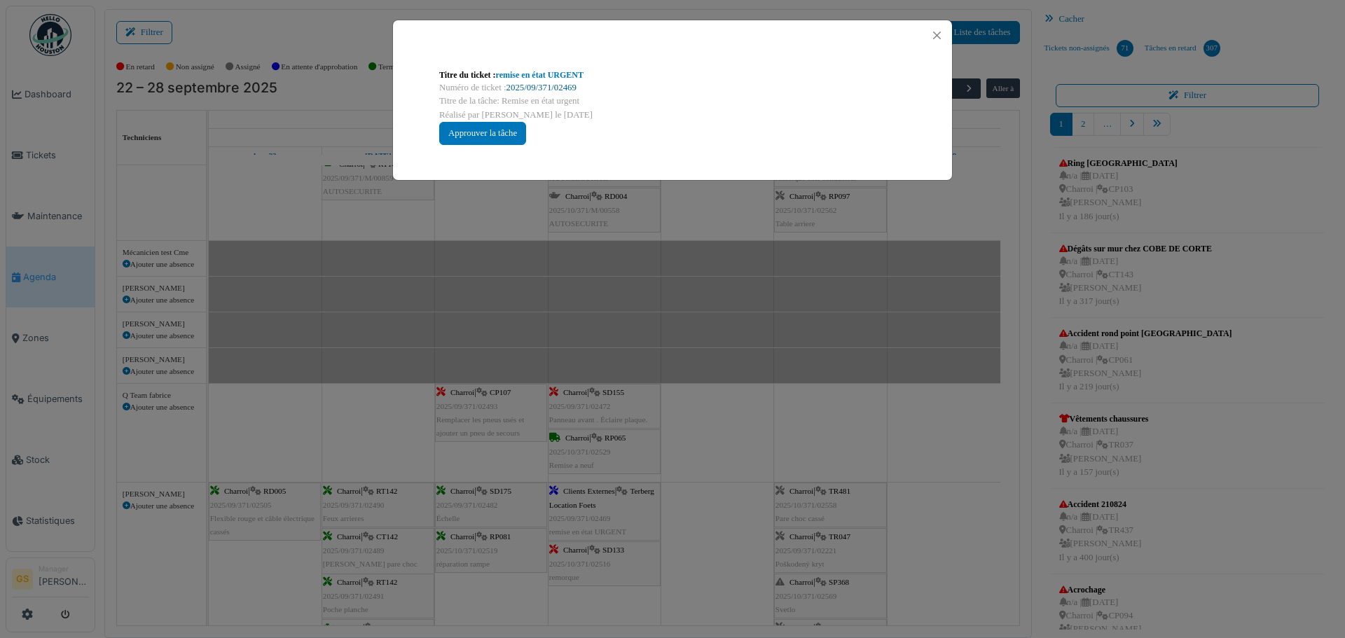
click at [531, 83] on link "2025/09/371/02469" at bounding box center [542, 88] width 70 height 10
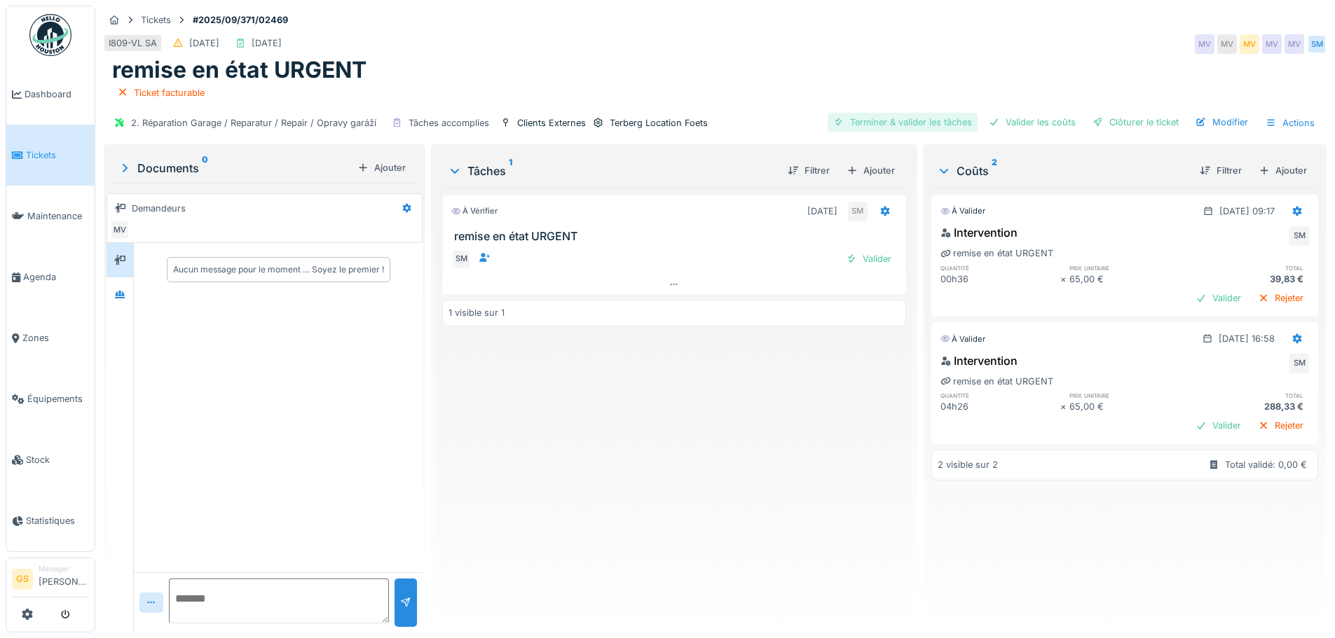
click at [924, 123] on div "Terminer & valider les tâches" at bounding box center [903, 122] width 150 height 19
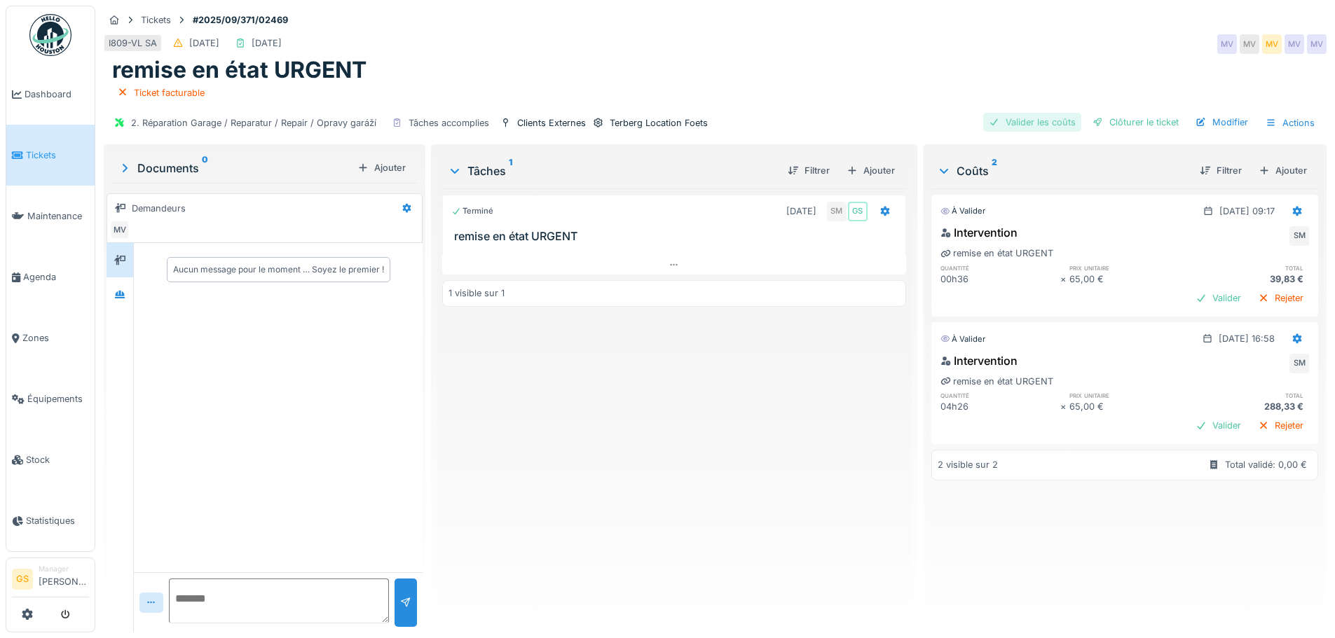
click at [1035, 121] on div "Valider les coûts" at bounding box center [1032, 122] width 98 height 19
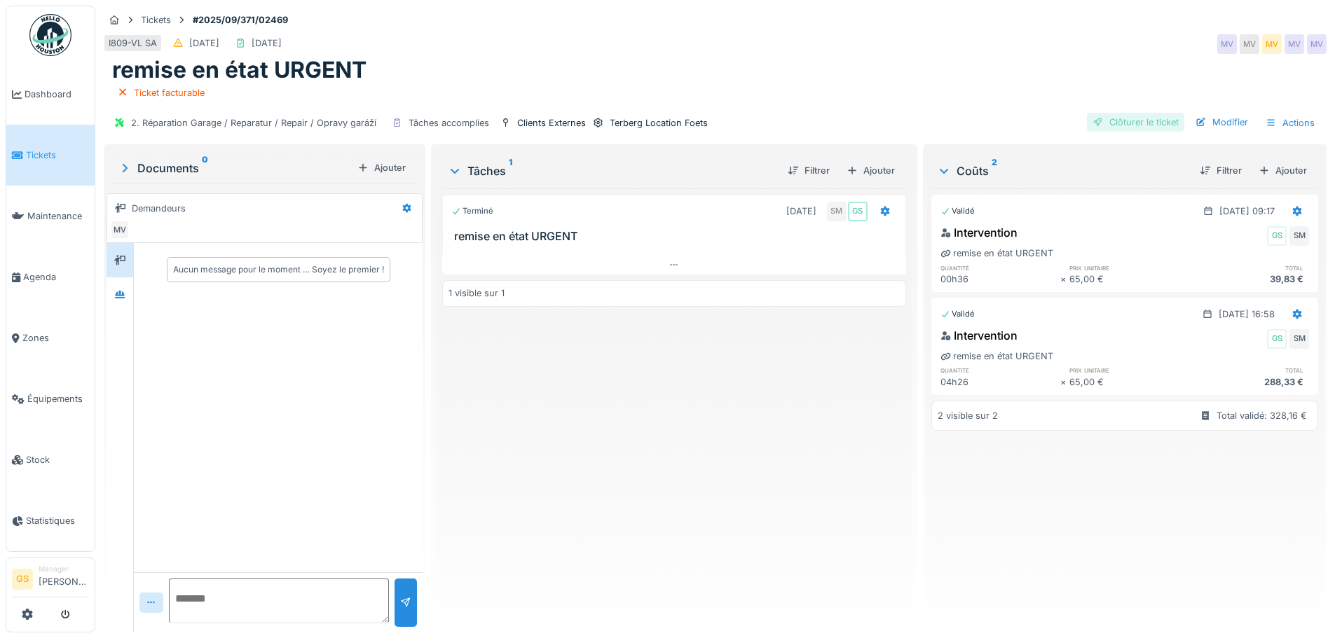
click at [1118, 123] on div "Clôturer le ticket" at bounding box center [1135, 122] width 97 height 19
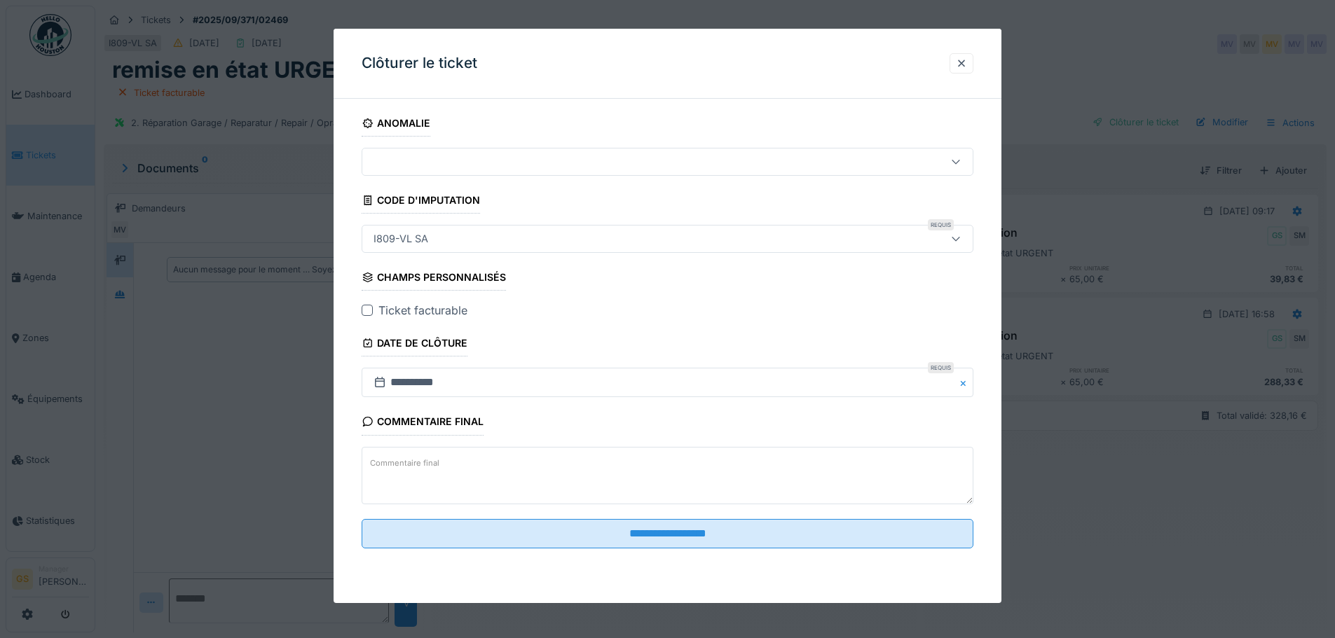
click at [364, 308] on div at bounding box center [367, 310] width 11 height 11
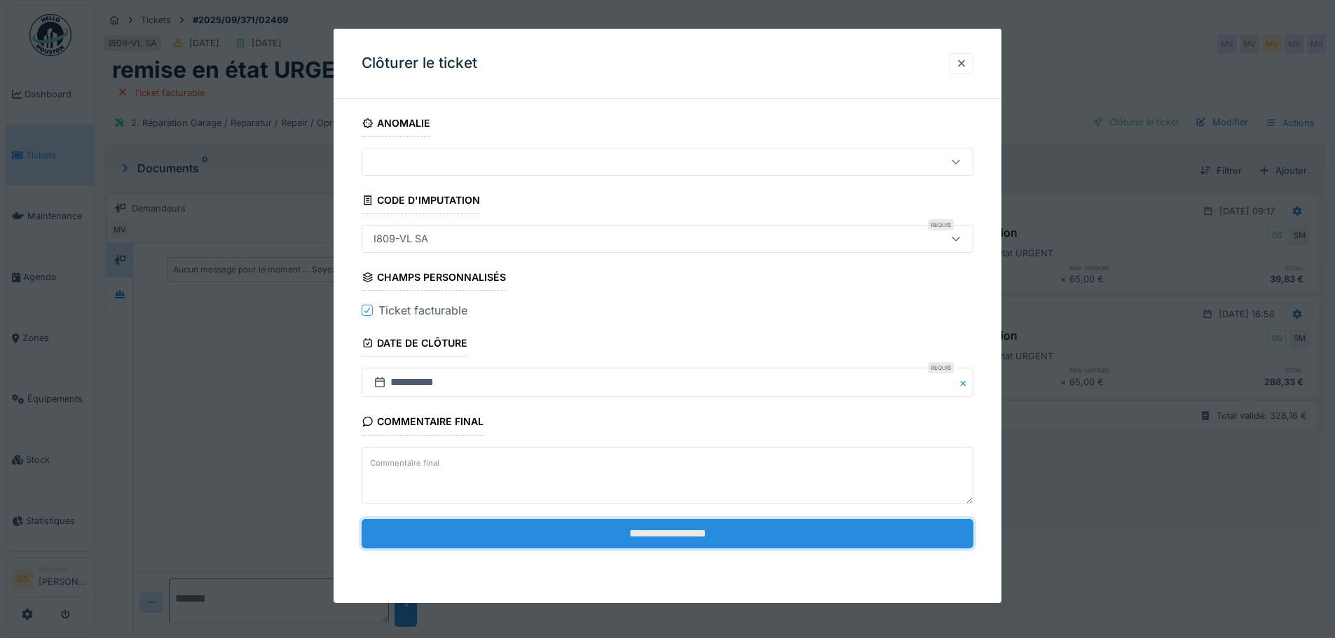
click at [567, 535] on input "**********" at bounding box center [668, 533] width 612 height 29
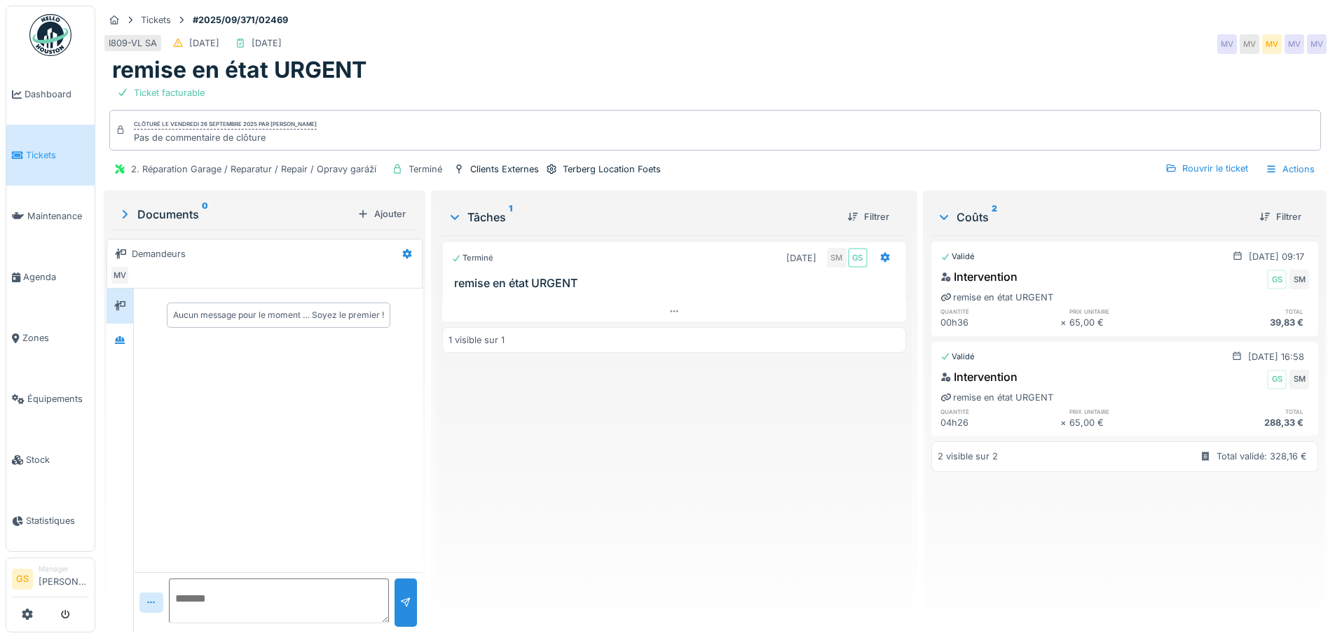
click at [34, 151] on span "Tickets" at bounding box center [57, 155] width 63 height 13
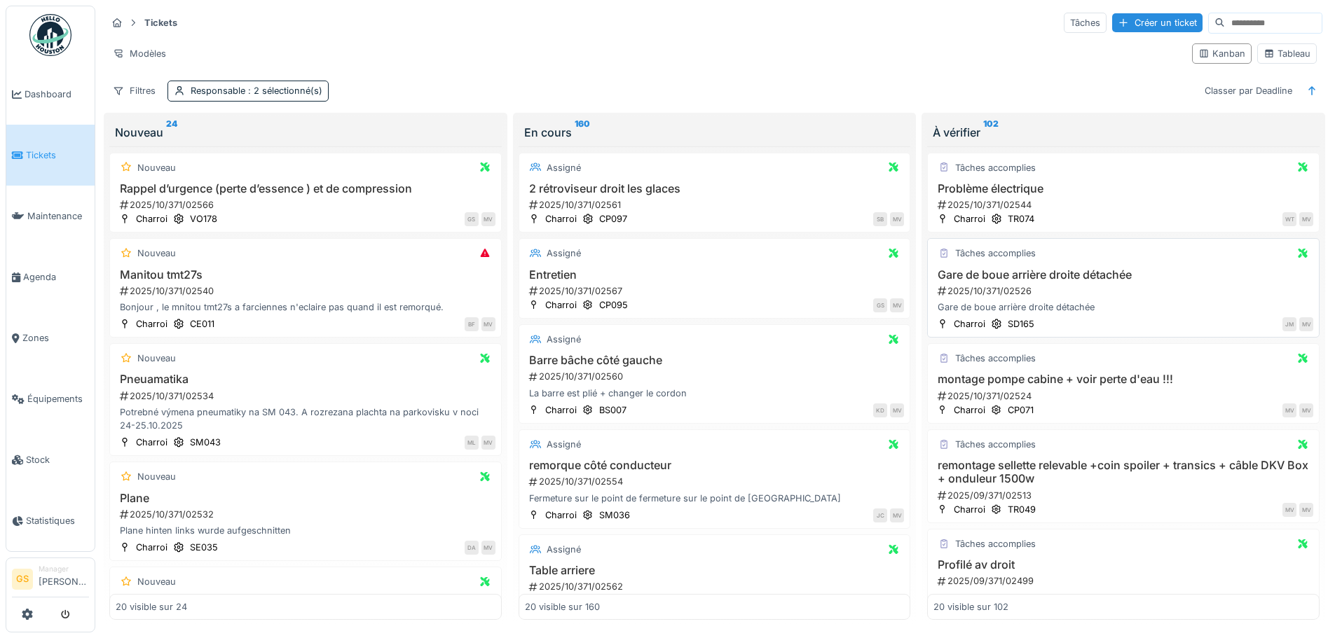
click at [1001, 287] on div "2025/10/371/02526" at bounding box center [1124, 291] width 377 height 13
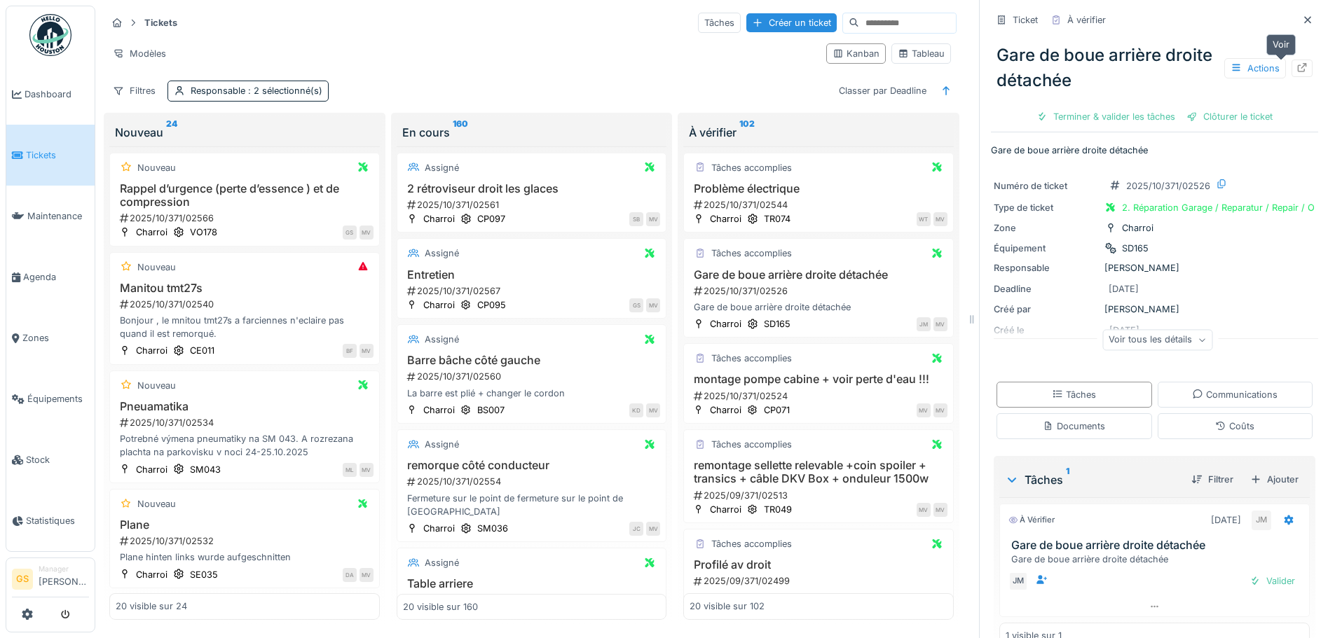
click at [1296, 70] on icon at bounding box center [1301, 67] width 11 height 9
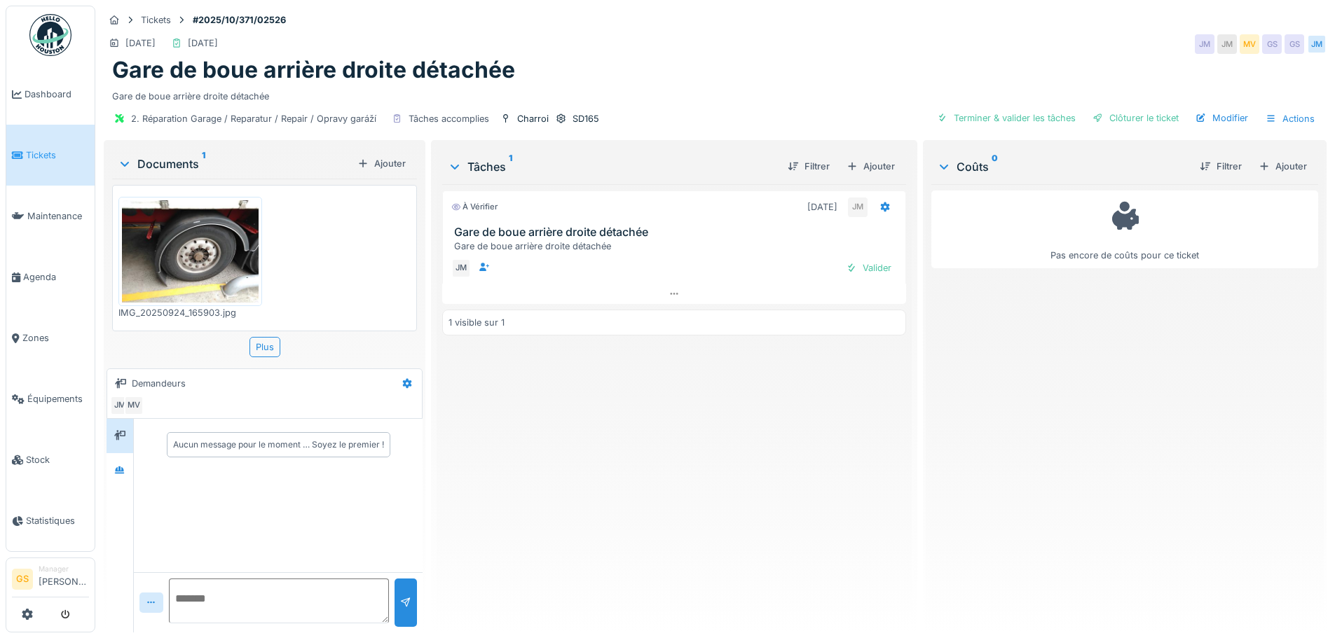
click at [46, 153] on span "Tickets" at bounding box center [57, 155] width 63 height 13
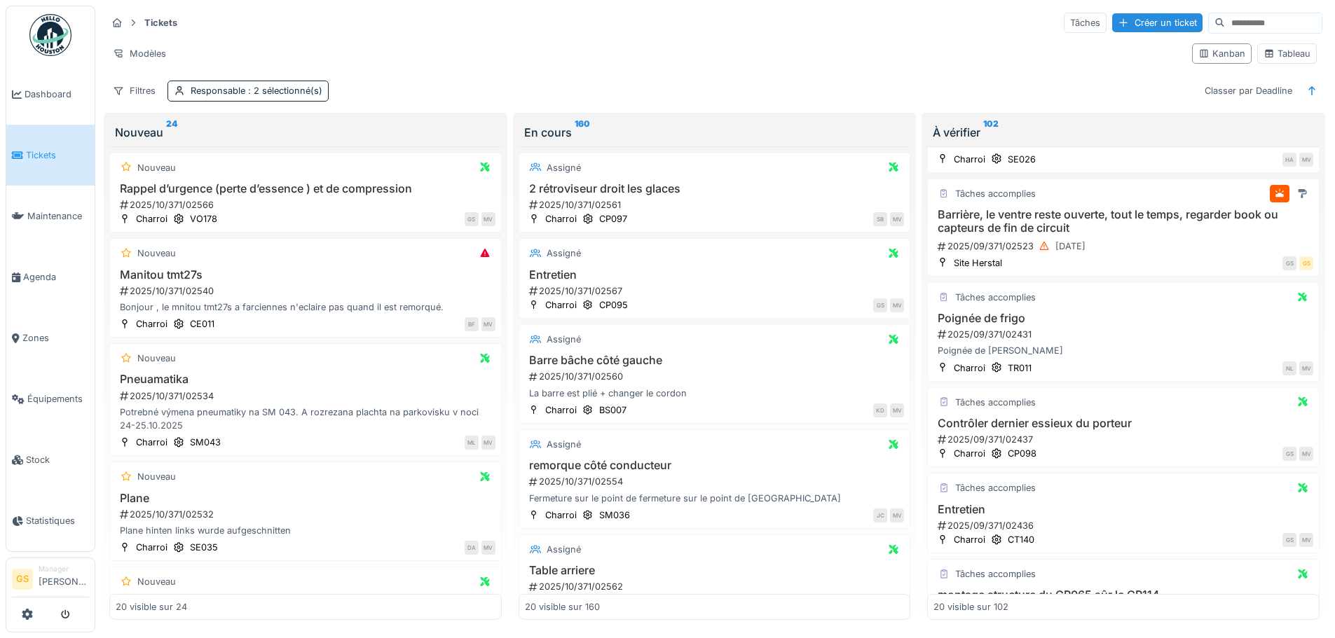
click at [44, 638] on html "Dashboard Tickets Maintenance [GEOGRAPHIC_DATA] Zones Équipements Stock Statist…" at bounding box center [667, 319] width 1335 height 638
click at [44, 150] on span "Tickets" at bounding box center [57, 155] width 63 height 13
